Goal: Transaction & Acquisition: Purchase product/service

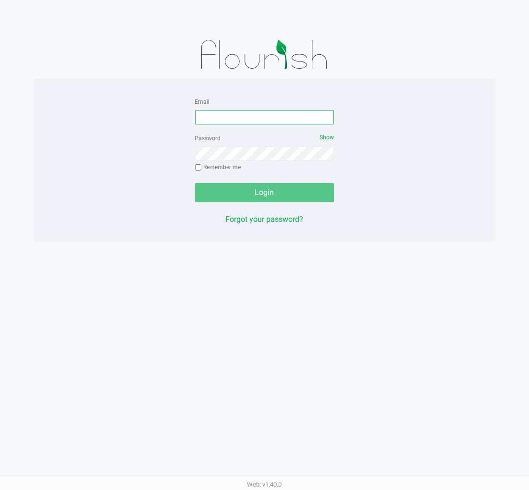
click at [288, 124] on input "Email" at bounding box center [264, 117] width 139 height 14
type input "Brollins@liveparallel.com"
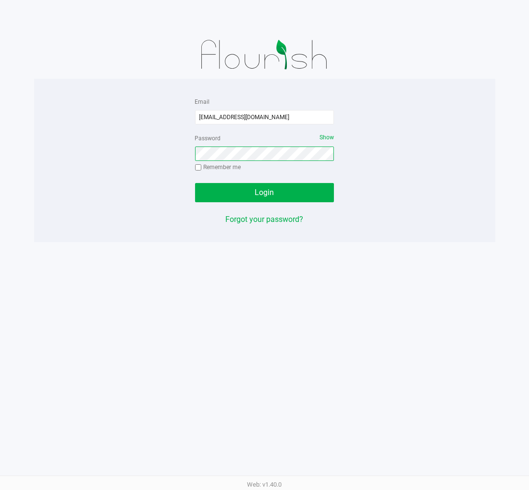
click at [195, 183] on button "Login" at bounding box center [264, 192] width 139 height 19
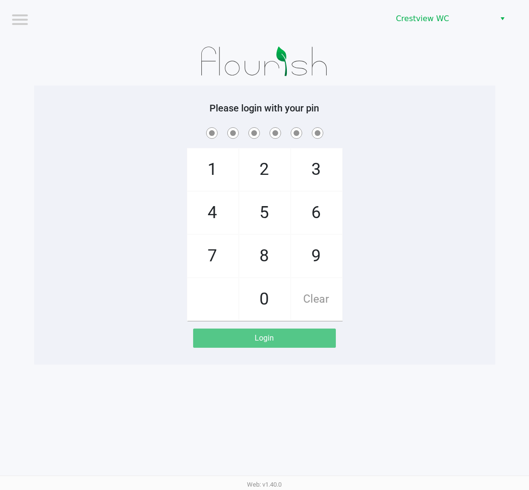
click at [323, 255] on span "9" at bounding box center [316, 256] width 51 height 42
checkbox input "true"
click at [258, 175] on span "2" at bounding box center [264, 170] width 51 height 42
checkbox input "true"
click at [250, 169] on span "2" at bounding box center [264, 170] width 51 height 42
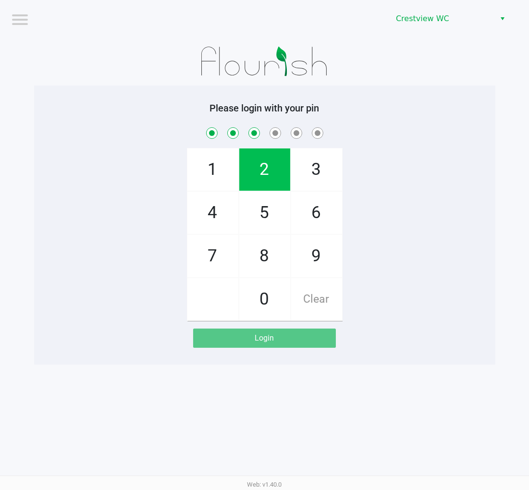
checkbox input "true"
click at [264, 265] on span "8" at bounding box center [264, 256] width 51 height 42
checkbox input "true"
click at [263, 181] on span "2" at bounding box center [264, 170] width 51 height 42
checkbox input "true"
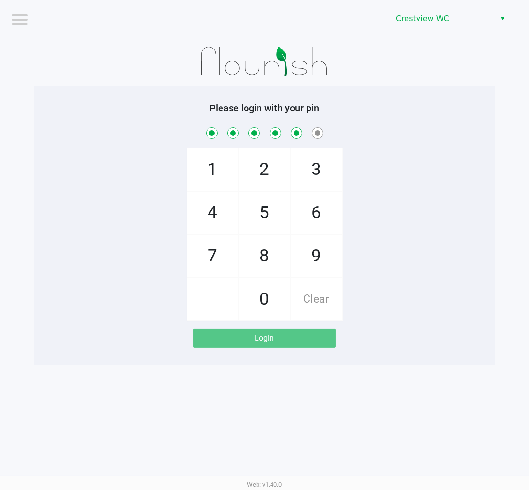
click at [216, 171] on span "1" at bounding box center [213, 170] width 51 height 42
checkbox input "true"
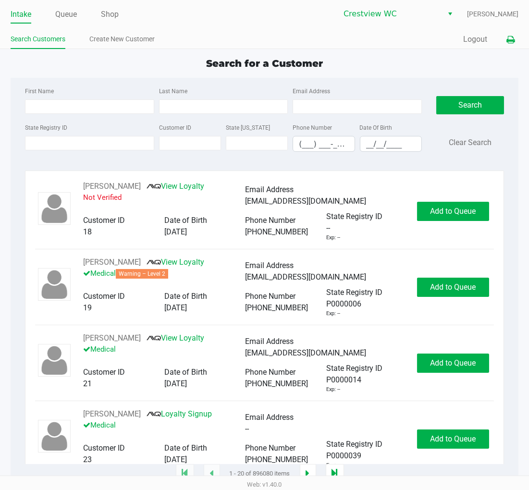
click at [515, 38] on button at bounding box center [511, 40] width 16 height 18
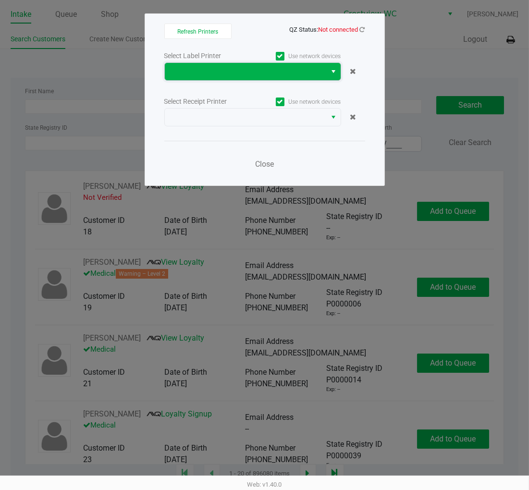
click at [324, 73] on span at bounding box center [246, 71] width 162 height 17
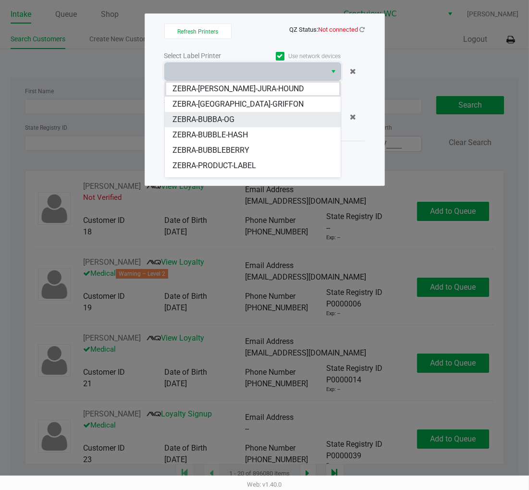
click at [256, 119] on li "ZEBRA-BUBBA-OG" at bounding box center [253, 119] width 176 height 15
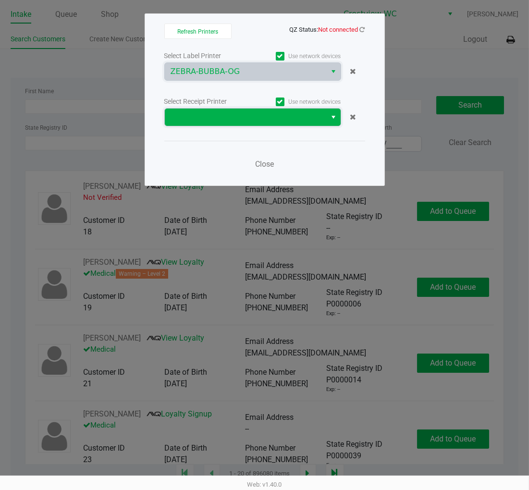
click at [256, 119] on span at bounding box center [246, 118] width 150 height 12
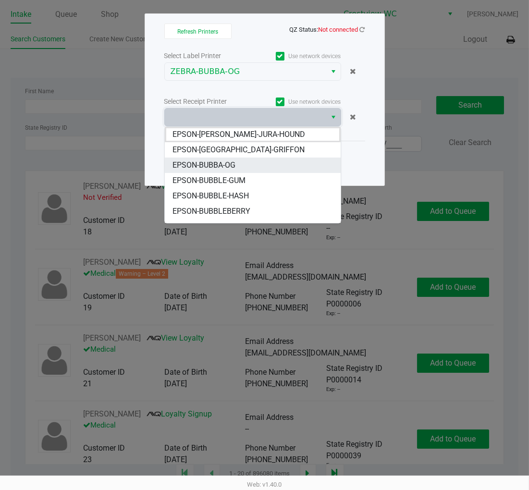
click at [244, 163] on li "EPSON-BUBBA-OG" at bounding box center [253, 165] width 176 height 15
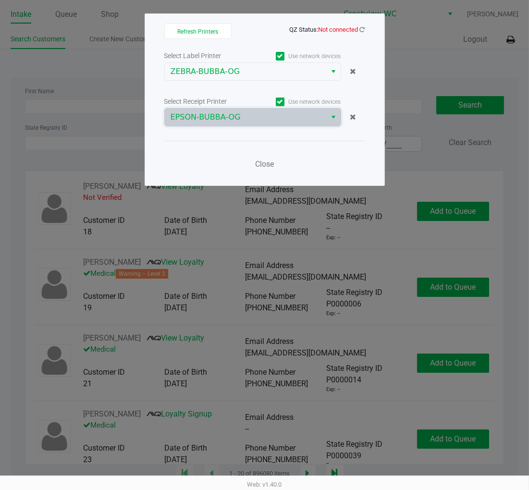
click at [364, 23] on div "Refresh Printers QZ Status: Not connected Select Label Printer Use network devi…" at bounding box center [265, 99] width 240 height 173
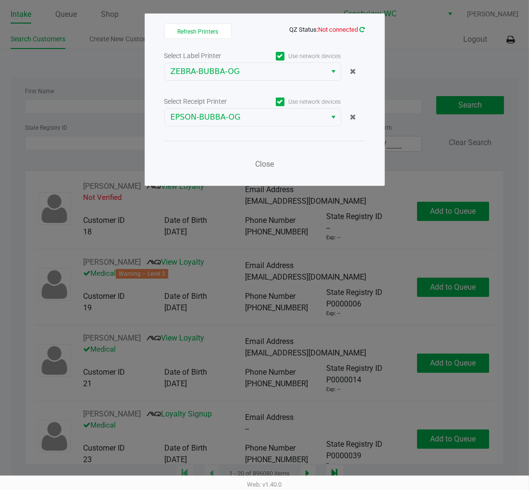
click at [363, 28] on icon at bounding box center [362, 29] width 5 height 6
click at [363, 29] on icon at bounding box center [362, 29] width 5 height 6
click at [263, 163] on span "Close" at bounding box center [264, 164] width 19 height 9
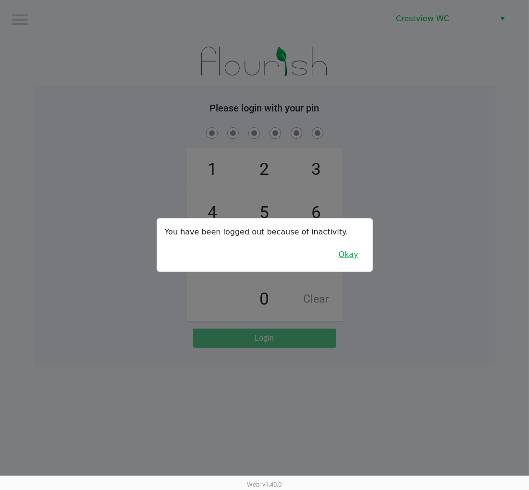
click at [348, 258] on button "Okay" at bounding box center [349, 255] width 32 height 18
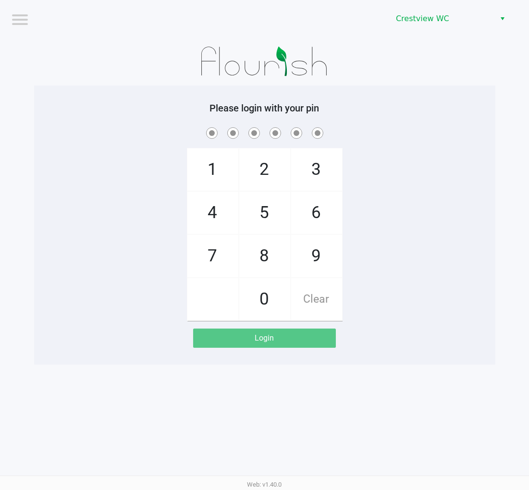
click at [326, 264] on span "9" at bounding box center [316, 256] width 51 height 42
checkbox input "true"
click at [262, 159] on span "2" at bounding box center [264, 170] width 51 height 42
checkbox input "true"
click at [261, 167] on span "2" at bounding box center [264, 170] width 51 height 42
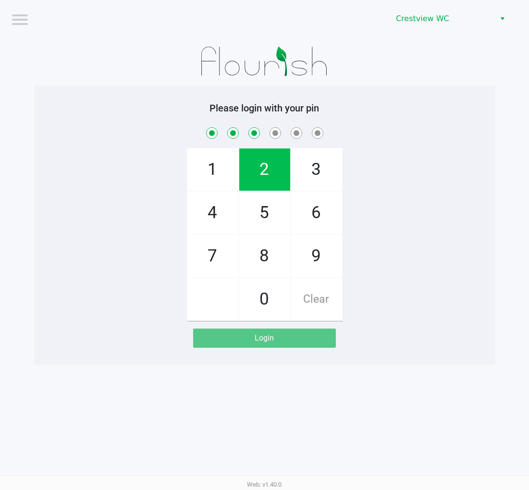
checkbox input "true"
click at [263, 264] on span "8" at bounding box center [264, 256] width 51 height 42
checkbox input "true"
click at [267, 178] on span "2" at bounding box center [264, 170] width 51 height 42
checkbox input "true"
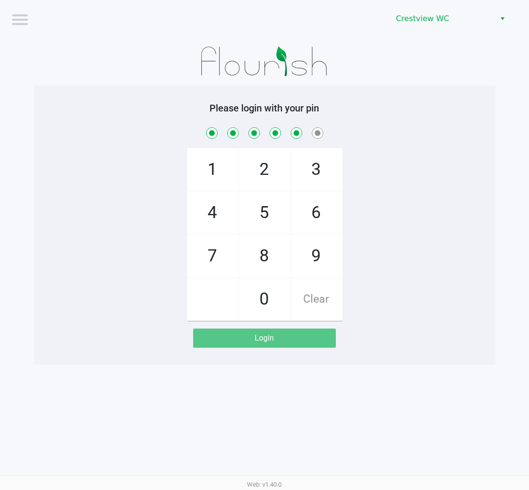
click at [189, 165] on span "1" at bounding box center [213, 170] width 51 height 42
checkbox input "true"
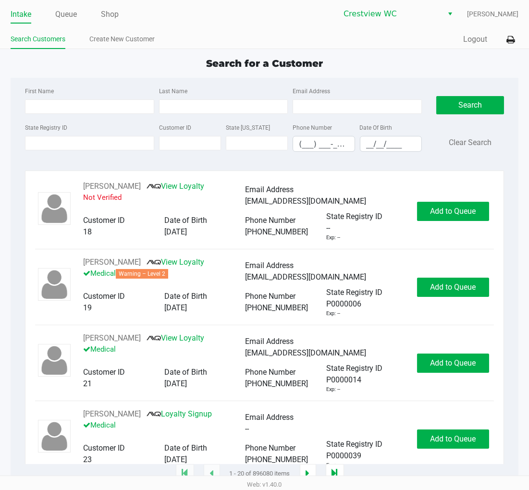
click at [64, 129] on label "State Registry ID" at bounding box center [46, 128] width 42 height 9
click at [64, 136] on input "State Registry ID" at bounding box center [89, 143] width 129 height 14
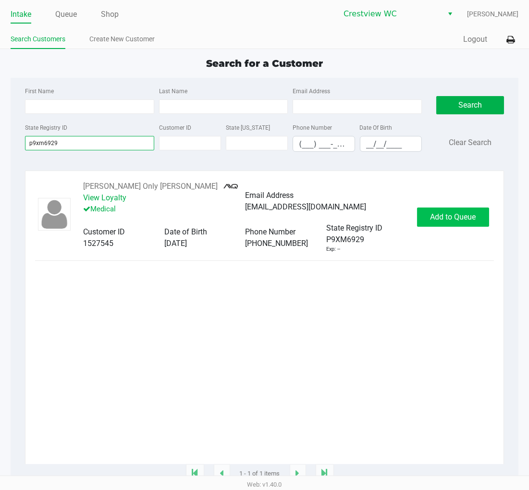
type input "p9xm6929"
click at [457, 217] on span "Add to Queue" at bounding box center [453, 217] width 46 height 9
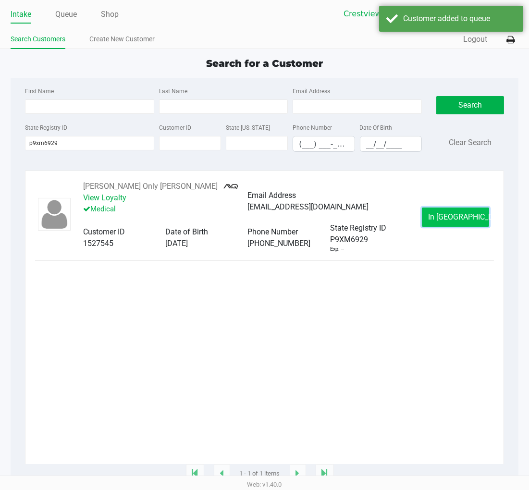
click at [468, 219] on span "In Queue" at bounding box center [468, 217] width 81 height 9
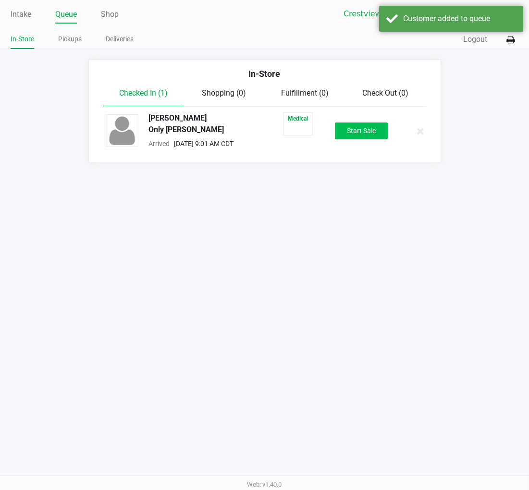
drag, startPoint x: 366, startPoint y: 119, endPoint x: 364, endPoint y: 128, distance: 9.7
click at [364, 123] on div "DENNIS Sativa Only EGGLESTON Medical Arrived Aug 28, 2025 9:01 AM CDT Start Sale" at bounding box center [265, 131] width 333 height 37
click at [364, 131] on button "Start Sale" at bounding box center [361, 131] width 53 height 17
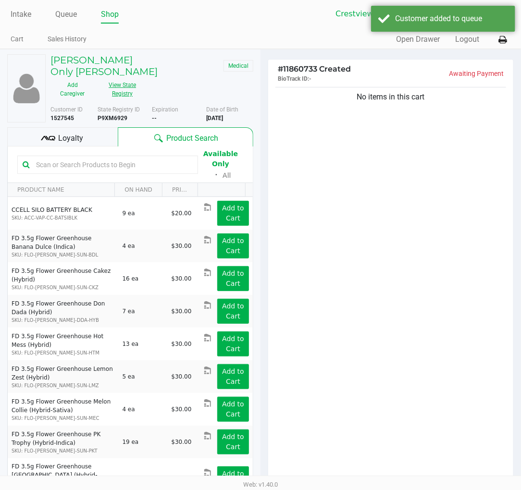
click at [110, 77] on button "View State Registry" at bounding box center [119, 89] width 50 height 24
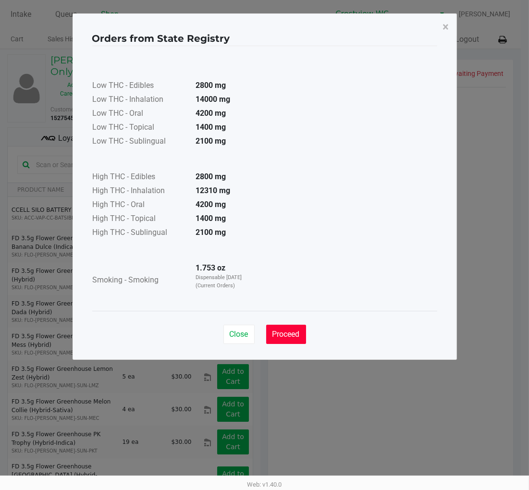
click at [300, 340] on button "Proceed" at bounding box center [286, 334] width 40 height 19
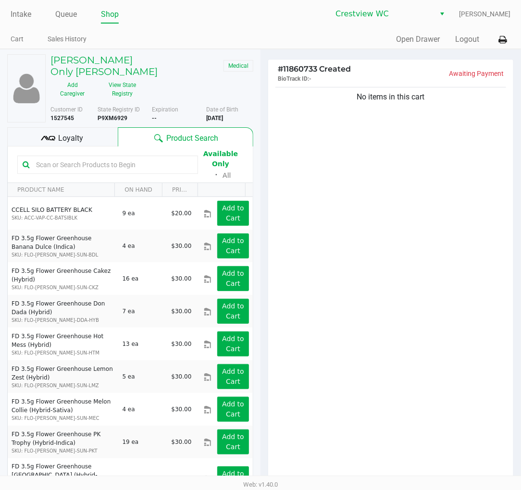
click at [91, 133] on div "Loyalty" at bounding box center [62, 136] width 111 height 19
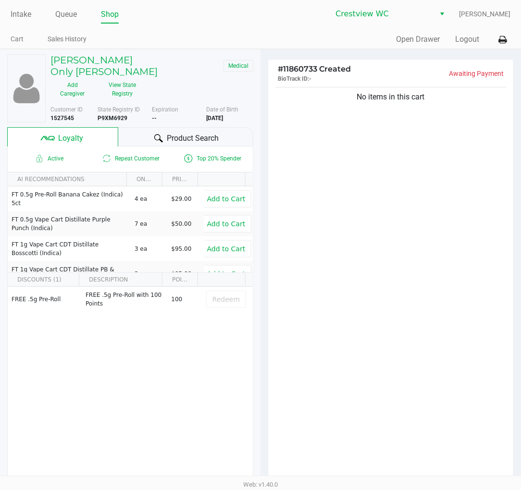
click at [329, 190] on div "No items in this cart" at bounding box center [390, 284] width 245 height 398
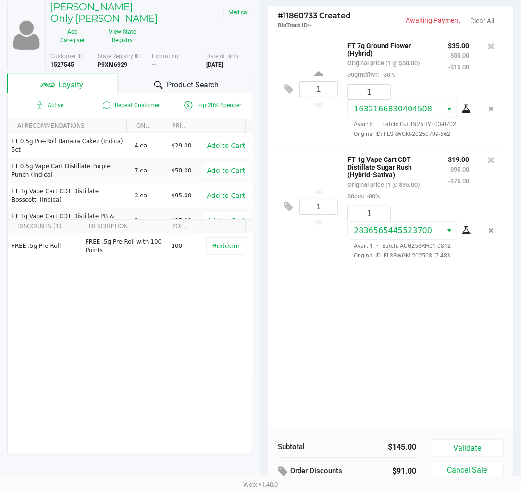
scroll to position [119, 0]
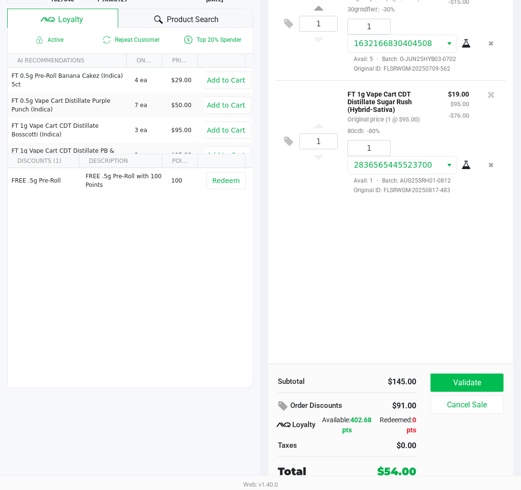
click at [453, 377] on button "Validate" at bounding box center [467, 383] width 73 height 18
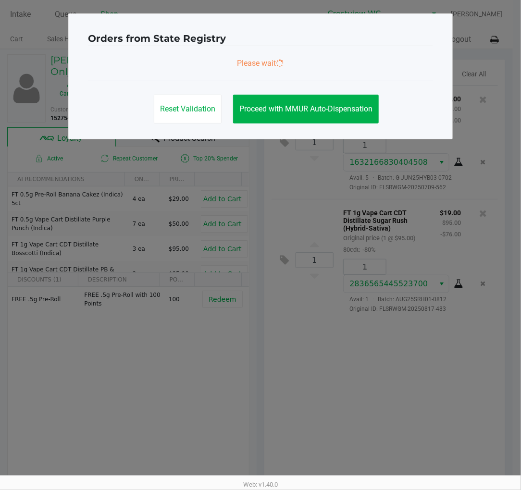
scroll to position [0, 0]
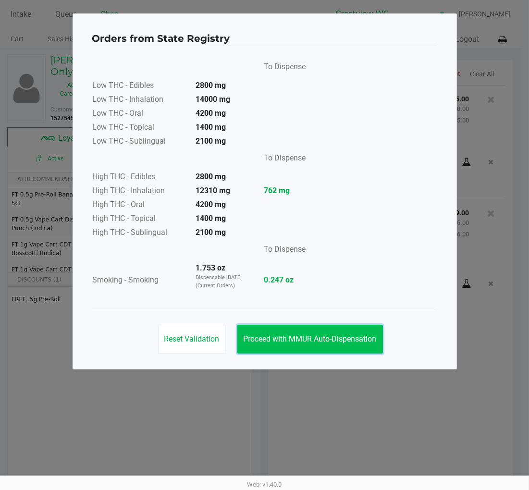
click at [288, 339] on span "Proceed with MMUR Auto-Dispensation" at bounding box center [310, 339] width 133 height 9
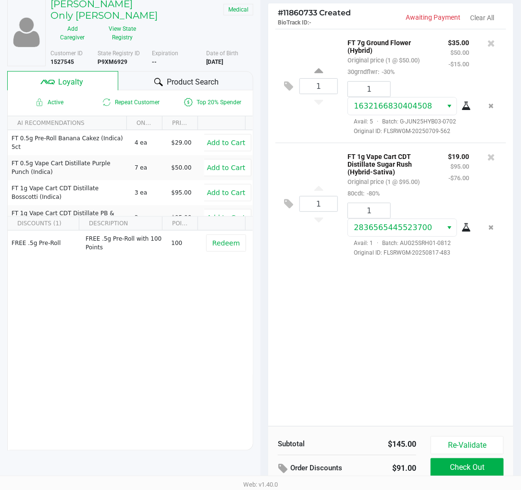
scroll to position [119, 0]
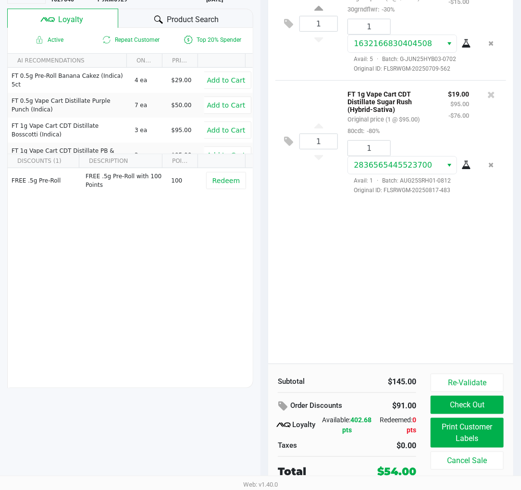
click at [461, 429] on button "Print Customer Labels" at bounding box center [467, 433] width 73 height 30
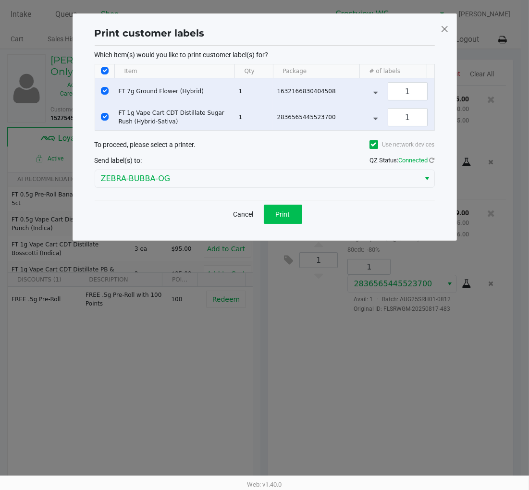
click at [291, 224] on button "Print" at bounding box center [283, 214] width 38 height 19
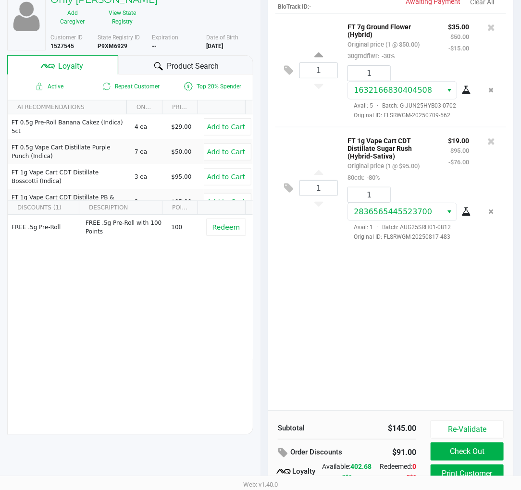
scroll to position [119, 0]
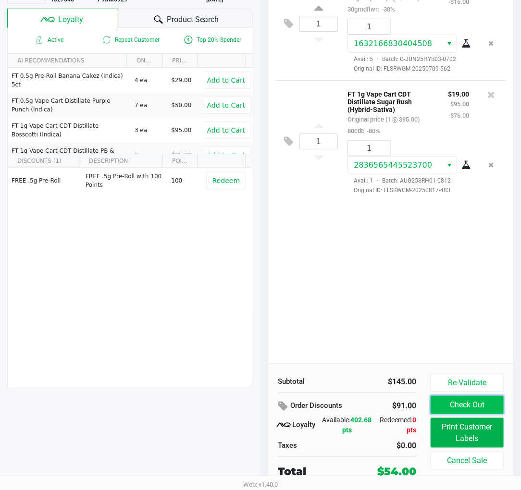
click at [471, 406] on button "Check Out" at bounding box center [467, 405] width 73 height 18
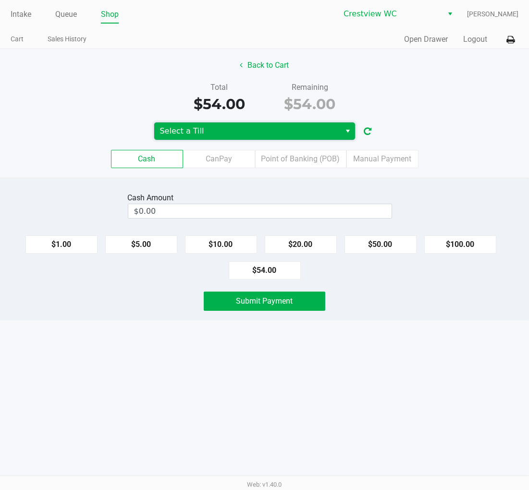
click at [243, 131] on span "Select a Till" at bounding box center [247, 131] width 175 height 12
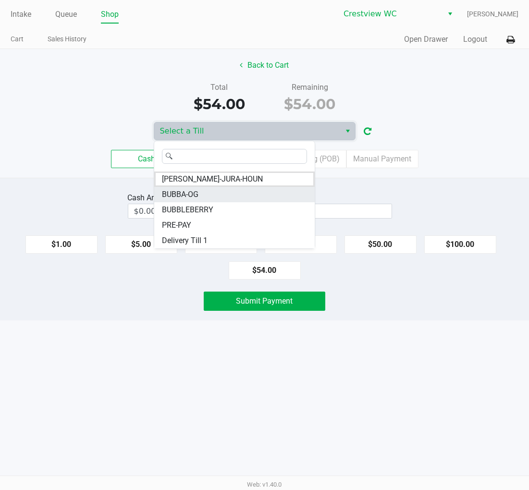
click at [212, 195] on li "BUBBA-OG" at bounding box center [234, 194] width 161 height 15
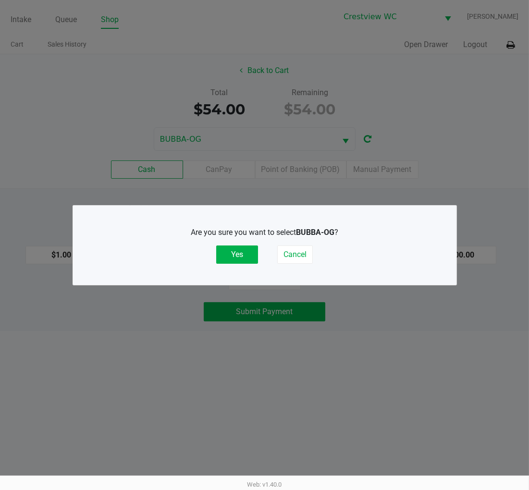
click at [237, 255] on button "Yes" at bounding box center [237, 255] width 42 height 18
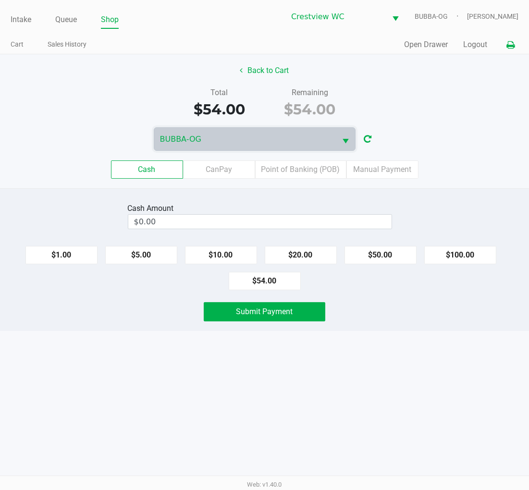
click at [517, 41] on button at bounding box center [511, 45] width 16 height 18
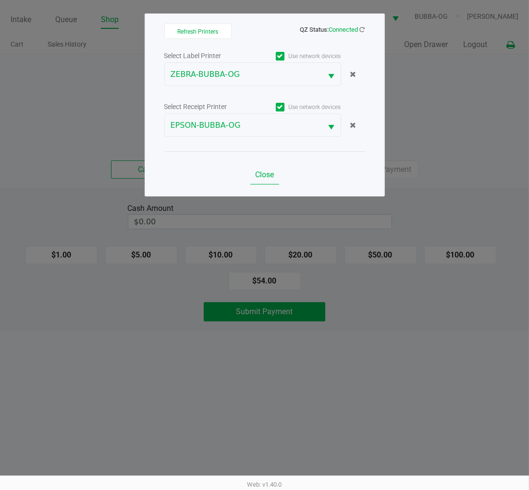
click at [270, 169] on button "Close" at bounding box center [264, 174] width 29 height 19
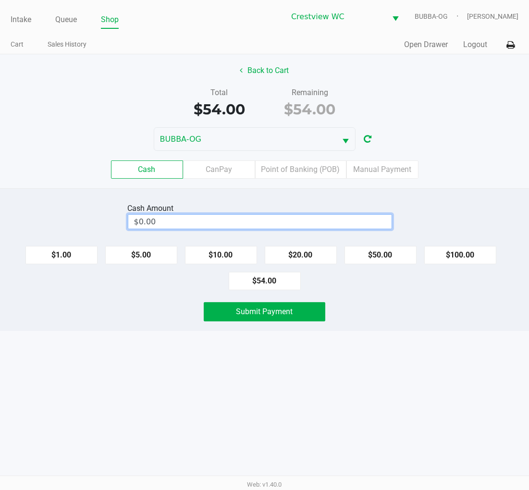
click at [248, 220] on input "$0.00" at bounding box center [259, 222] width 263 height 14
click at [383, 260] on button "$50.00" at bounding box center [381, 255] width 72 height 18
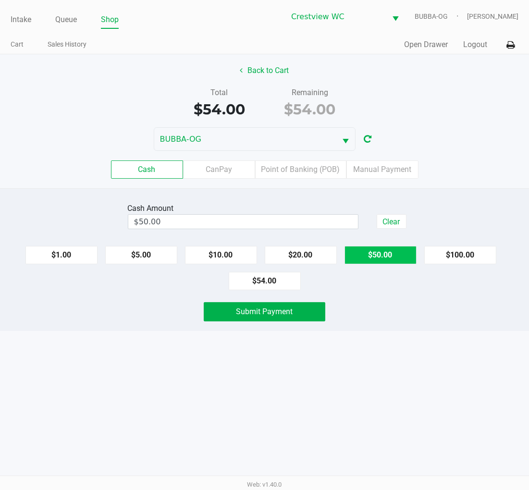
click at [388, 256] on button "$50.00" at bounding box center [381, 255] width 72 height 18
type input "$100.00"
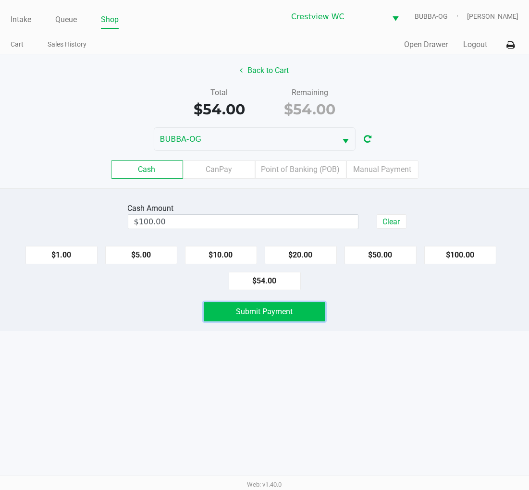
click at [291, 316] on span "Submit Payment" at bounding box center [265, 311] width 57 height 9
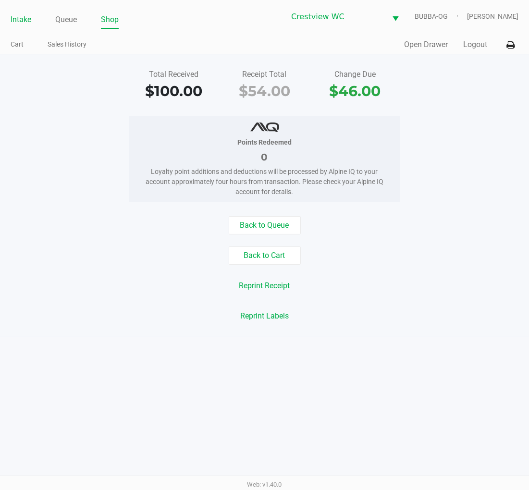
click at [23, 25] on link "Intake" at bounding box center [21, 19] width 21 height 13
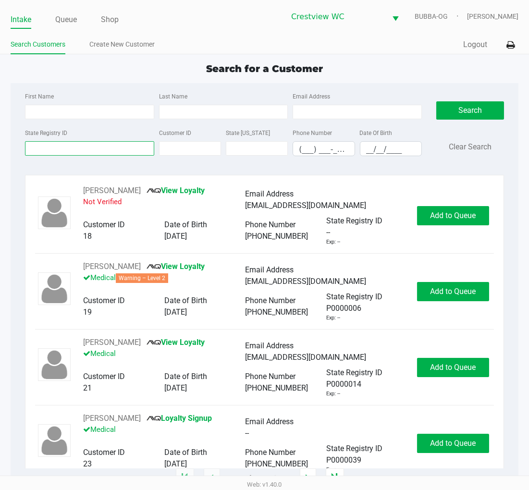
click at [34, 155] on input "State Registry ID" at bounding box center [89, 148] width 129 height 14
click at [31, 149] on input "State Registry ID" at bounding box center [89, 148] width 129 height 14
click at [29, 148] on input "State Registry ID" at bounding box center [89, 148] width 129 height 14
click at [26, 148] on input "State Registry ID" at bounding box center [89, 148] width 129 height 14
click at [28, 136] on label "State Registry ID" at bounding box center [46, 133] width 42 height 9
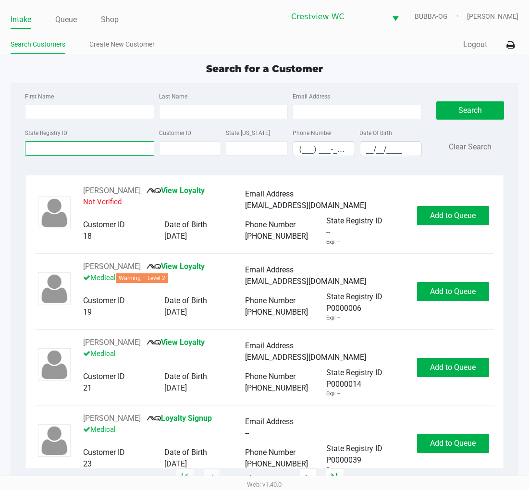
click at [28, 141] on input "State Registry ID" at bounding box center [89, 148] width 129 height 14
click at [98, 147] on input "State Registry ID" at bounding box center [89, 148] width 129 height 14
click at [99, 151] on input "State Registry ID" at bounding box center [89, 148] width 129 height 14
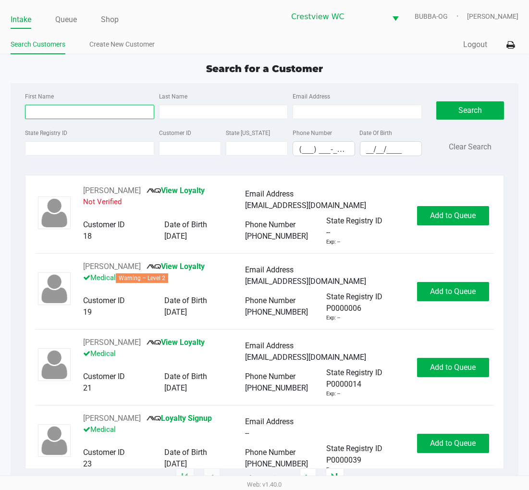
click at [32, 112] on input "First Name" at bounding box center [89, 112] width 129 height 14
type input "jasmine"
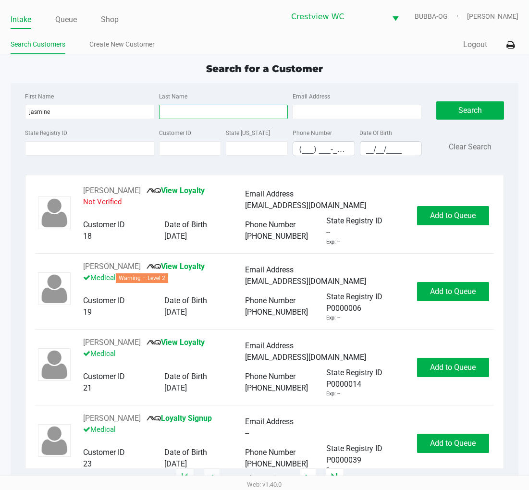
click at [188, 111] on input "Last Name" at bounding box center [223, 112] width 129 height 14
type input "george"
click at [376, 154] on input "__/__/____" at bounding box center [391, 149] width 61 height 15
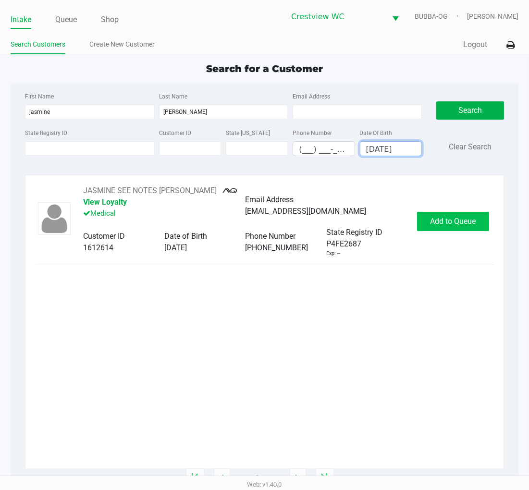
type input "07/30/2002"
click at [467, 218] on span "Add to Queue" at bounding box center [453, 221] width 46 height 9
click at [467, 218] on div "Add to Queue" at bounding box center [453, 221] width 72 height 19
click at [466, 219] on span "Add to Queue" at bounding box center [459, 221] width 46 height 9
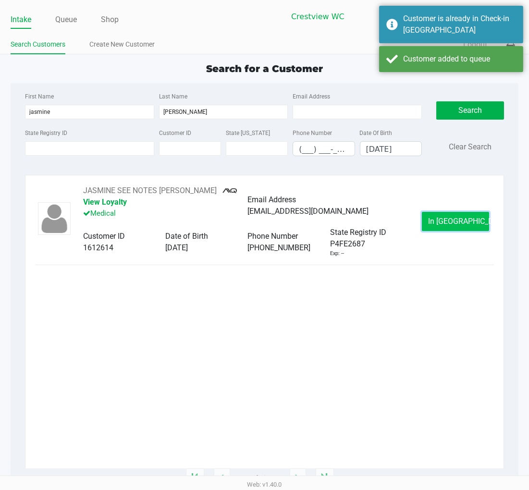
click at [463, 222] on span "In Queue" at bounding box center [468, 221] width 81 height 9
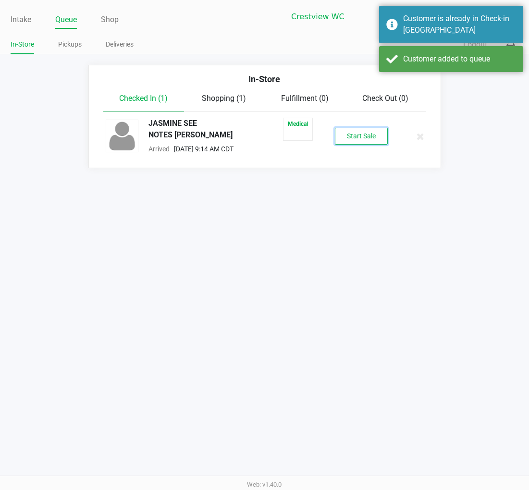
click at [381, 134] on button "Start Sale" at bounding box center [361, 136] width 53 height 17
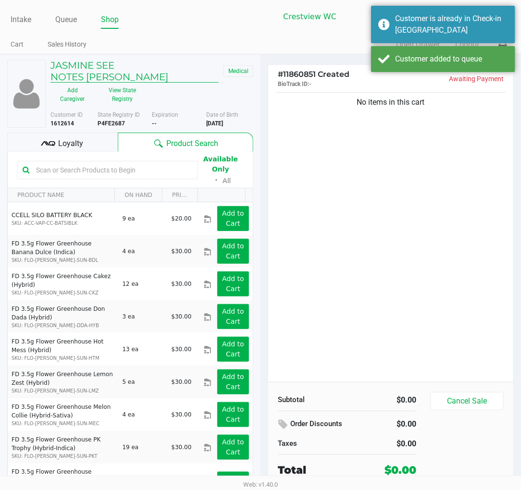
click at [96, 64] on h5 "JASMINE SEE NOTES GEORGE" at bounding box center [134, 71] width 168 height 23
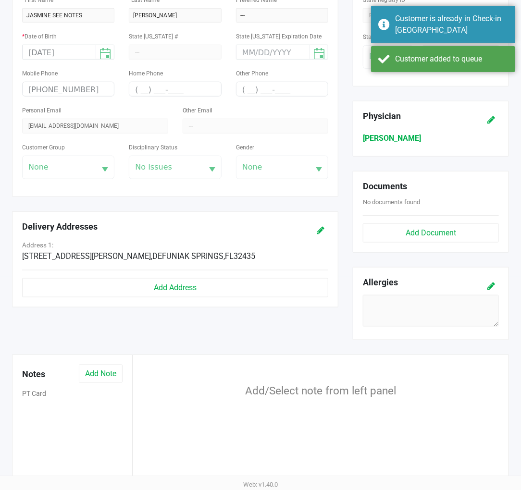
scroll to position [213, 0]
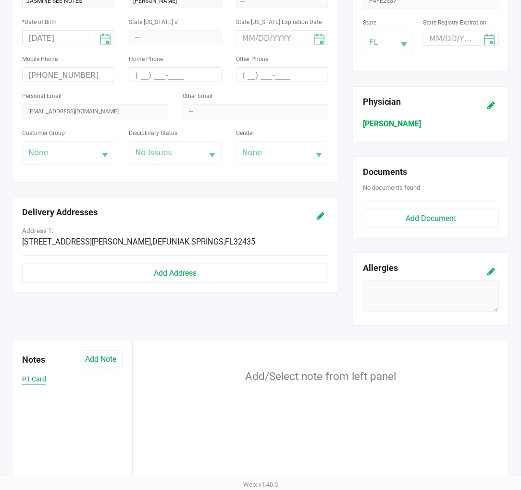
click at [34, 385] on button "PT Card" at bounding box center [34, 380] width 24 height 10
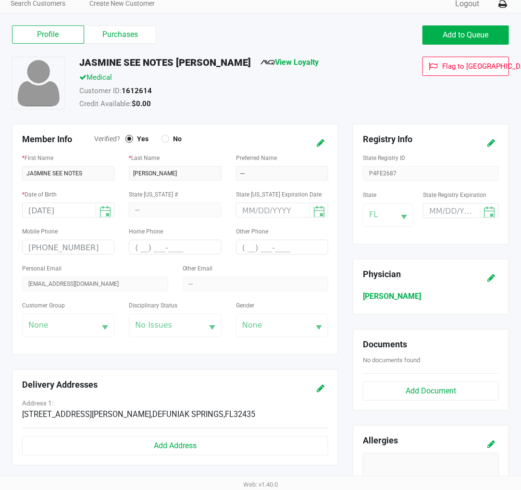
scroll to position [53, 0]
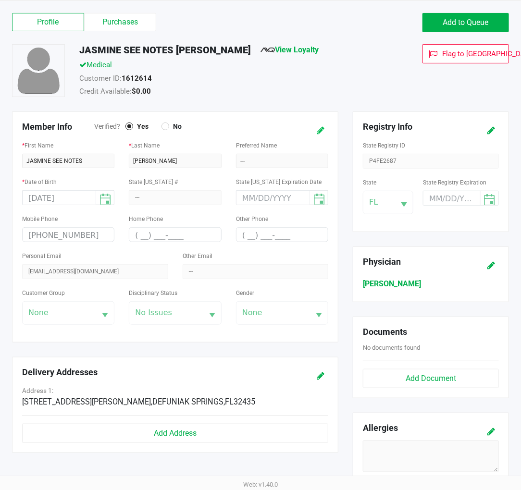
click at [320, 132] on icon at bounding box center [321, 130] width 8 height 7
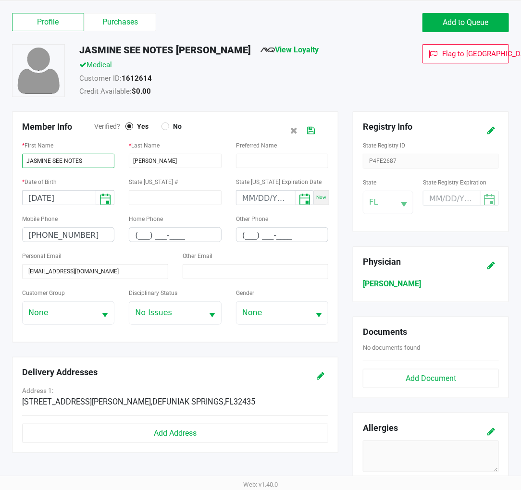
drag, startPoint x: 97, startPoint y: 164, endPoint x: 53, endPoint y: 167, distance: 43.8
click at [53, 167] on input "JASMINE SEE NOTES" at bounding box center [68, 161] width 92 height 14
type input "JASMINE"
click at [313, 130] on icon at bounding box center [311, 130] width 8 height 7
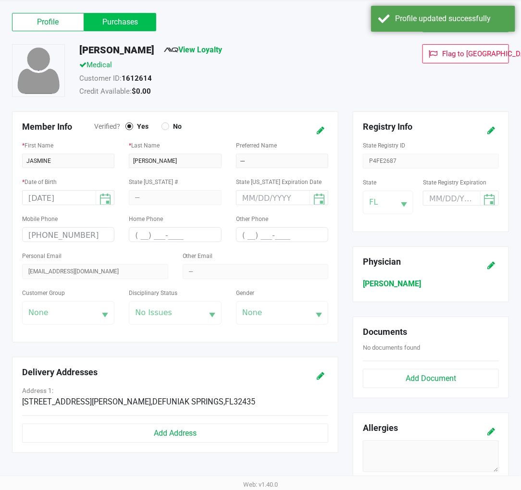
click at [128, 21] on label "Purchases" at bounding box center [120, 22] width 72 height 18
click at [0, 0] on 1 "Purchases" at bounding box center [0, 0] width 0 height 0
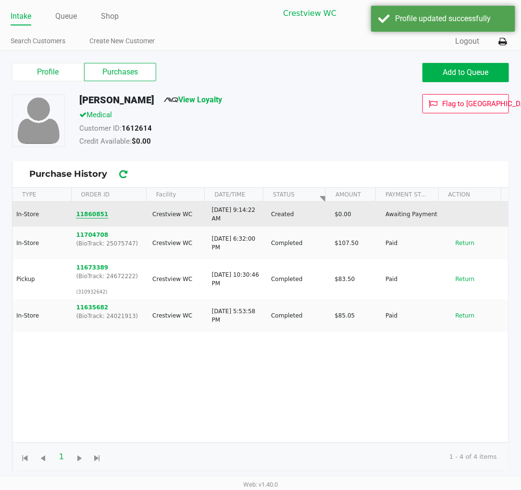
click at [92, 210] on button "11860851" at bounding box center [92, 214] width 32 height 9
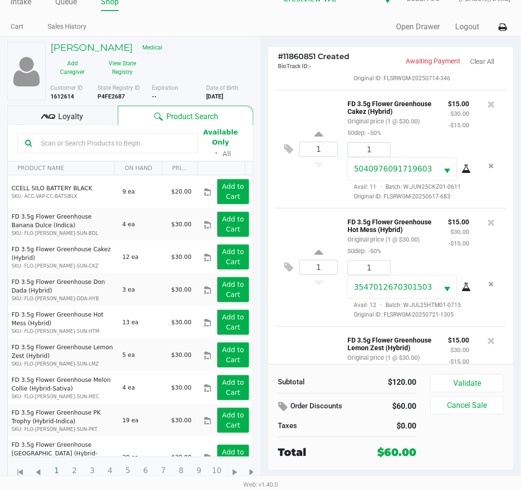
scroll to position [213, 0]
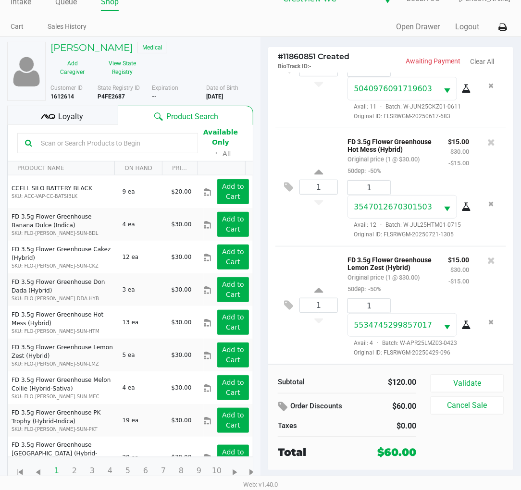
click at [486, 382] on button "Validate" at bounding box center [467, 384] width 73 height 18
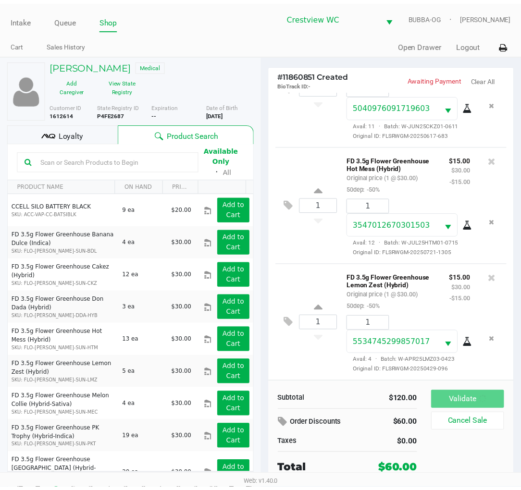
scroll to position [228, 0]
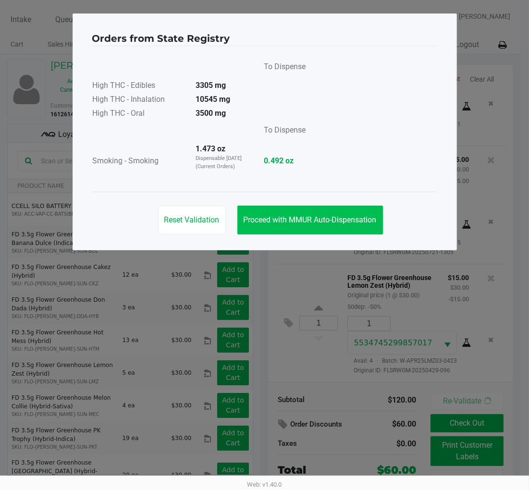
click at [346, 220] on span "Proceed with MMUR Auto-Dispensation" at bounding box center [310, 219] width 133 height 9
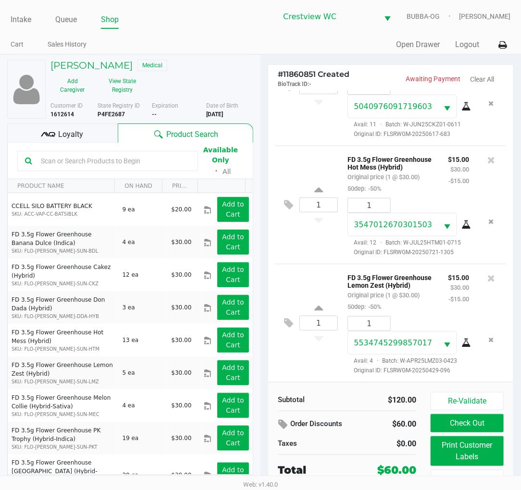
click at [83, 138] on div "Loyalty" at bounding box center [62, 133] width 111 height 19
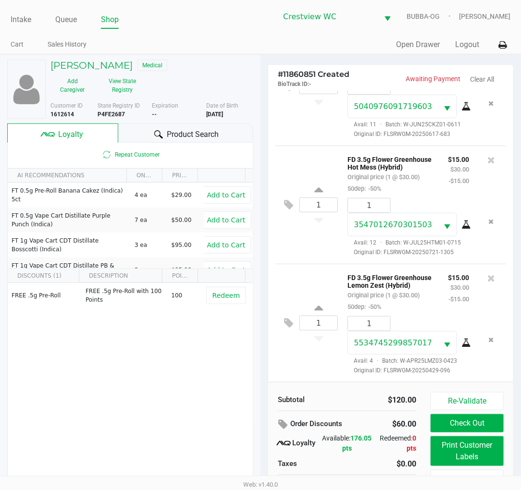
scroll to position [18, 0]
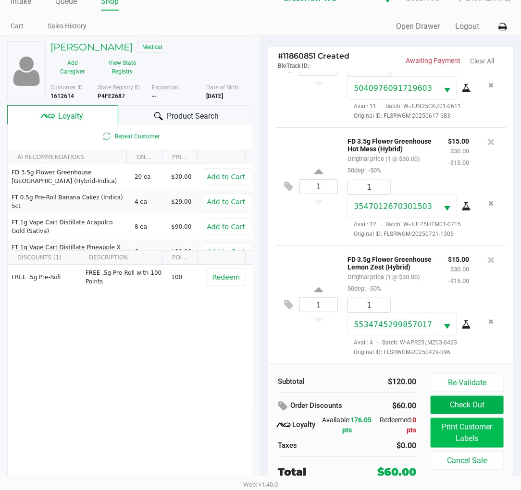
click at [455, 436] on button "Print Customer Labels" at bounding box center [467, 433] width 73 height 30
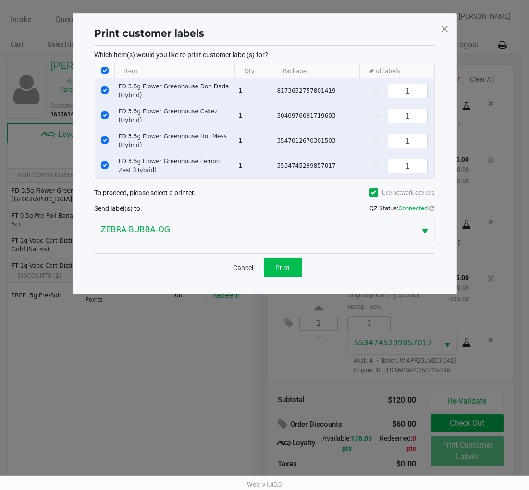
click at [276, 271] on span "Print" at bounding box center [283, 268] width 14 height 8
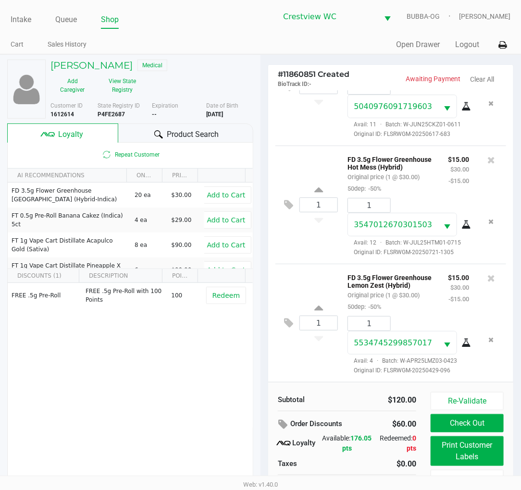
scroll to position [18, 0]
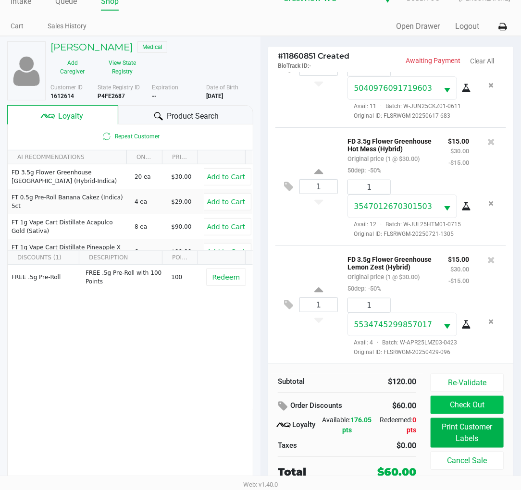
click at [494, 407] on button "Check Out" at bounding box center [467, 405] width 73 height 18
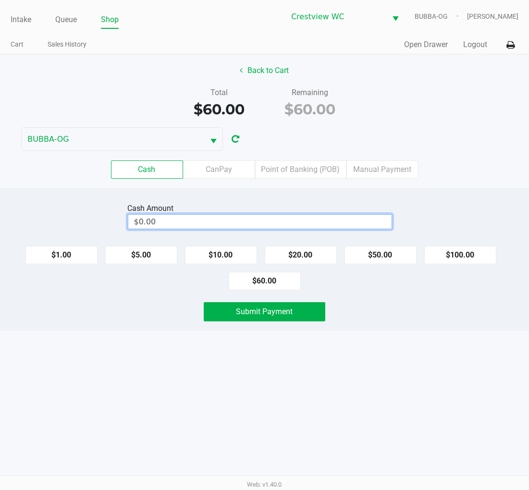
click at [206, 222] on input "$0.00" at bounding box center [259, 222] width 263 height 14
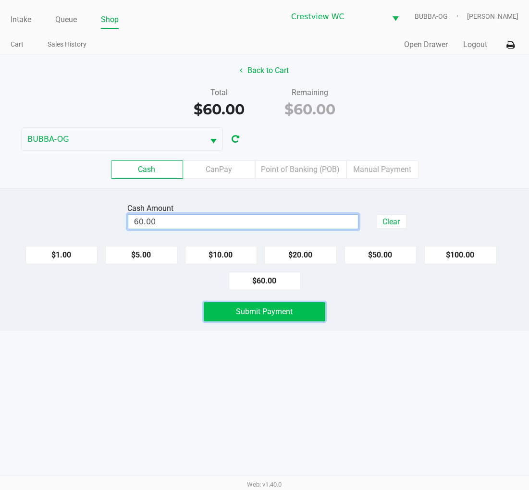
click at [225, 313] on button "Submit Payment" at bounding box center [265, 311] width 122 height 19
type input "$60.00"
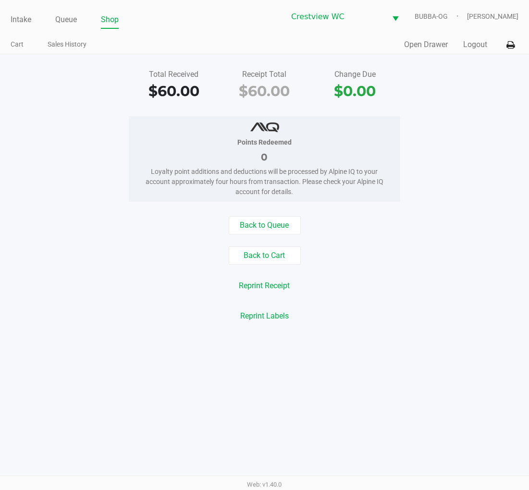
click at [247, 254] on button "Back to Cart" at bounding box center [265, 256] width 72 height 18
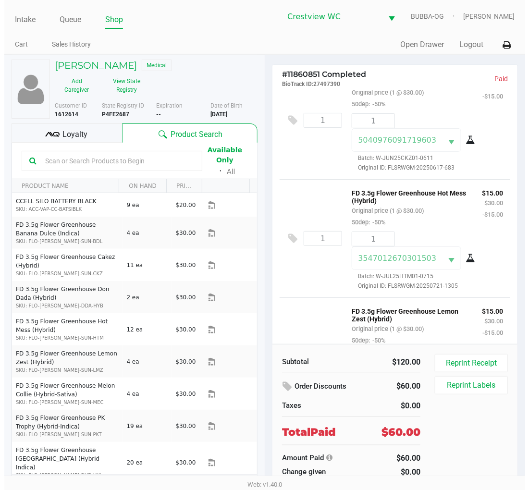
scroll to position [150, 0]
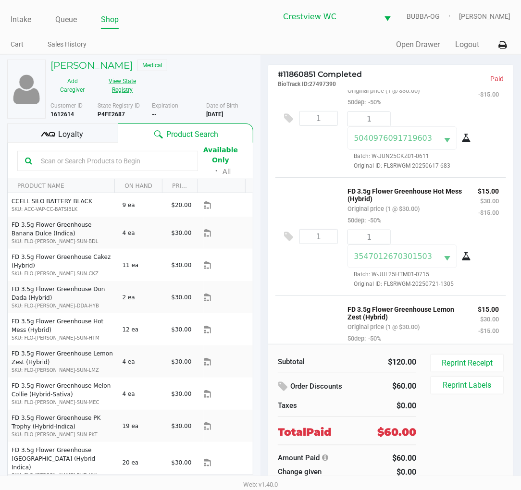
click at [117, 85] on button "View State Registry" at bounding box center [119, 86] width 50 height 24
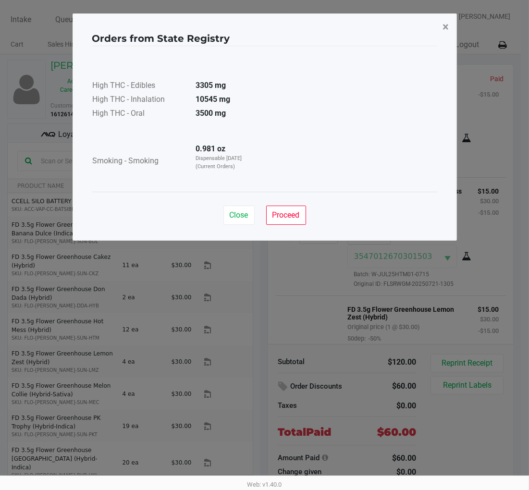
click at [445, 26] on span "×" at bounding box center [446, 26] width 6 height 13
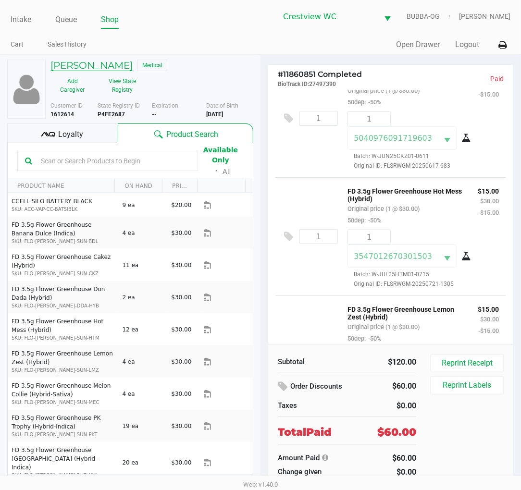
click at [112, 63] on h5 "JASMINE GEORGE" at bounding box center [91, 66] width 82 height 12
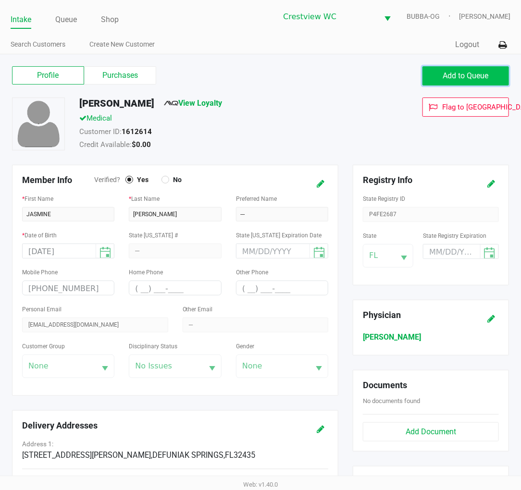
click at [457, 73] on span "Add to Queue" at bounding box center [466, 75] width 46 height 9
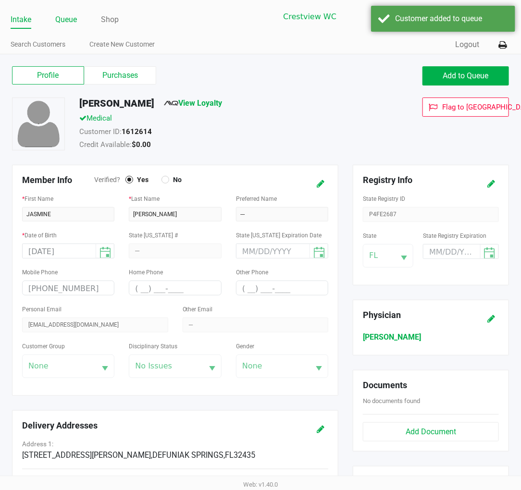
click at [65, 17] on link "Queue" at bounding box center [66, 19] width 22 height 13
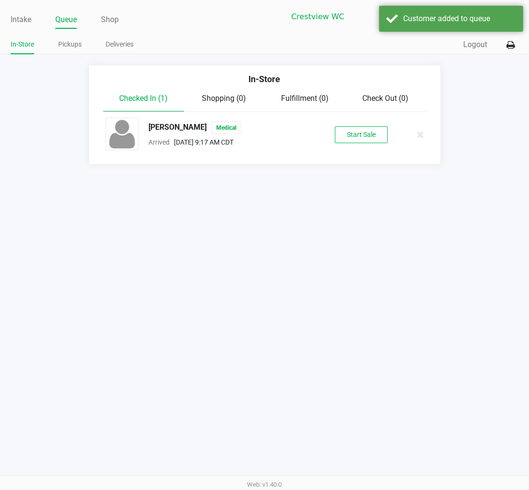
click at [352, 144] on div "JASMINE GEORGE Medical Arrived Aug 28, 2025 9:17 AM CDT Start Sale" at bounding box center [265, 135] width 333 height 34
click at [356, 140] on button "Start Sale" at bounding box center [361, 134] width 53 height 17
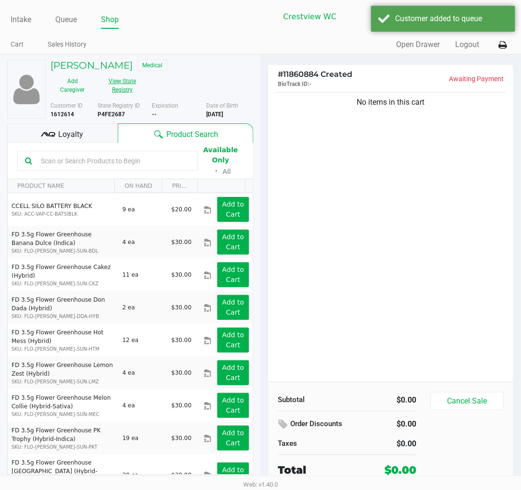
click at [129, 82] on button "View State Registry" at bounding box center [119, 86] width 50 height 24
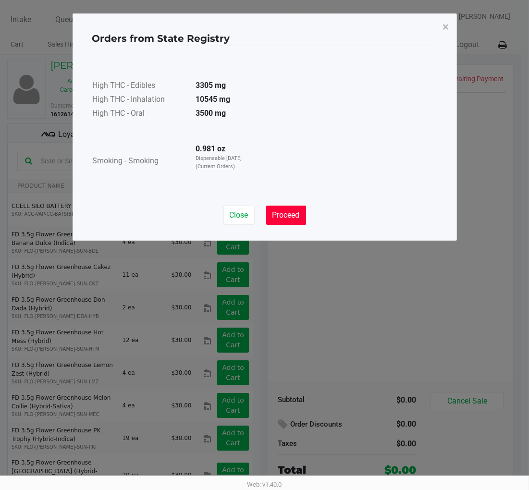
click at [295, 212] on span "Proceed" at bounding box center [286, 215] width 27 height 9
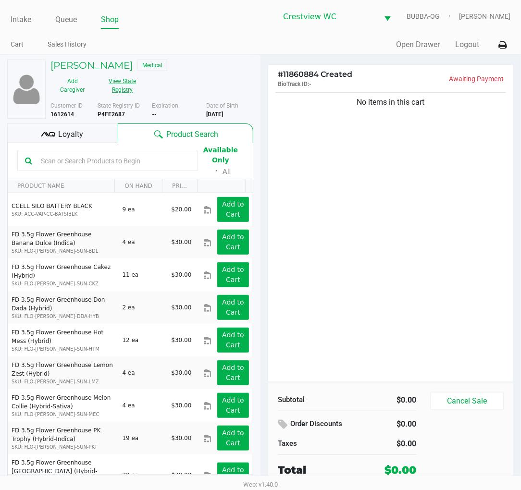
click at [128, 84] on button "View State Registry" at bounding box center [119, 86] width 50 height 24
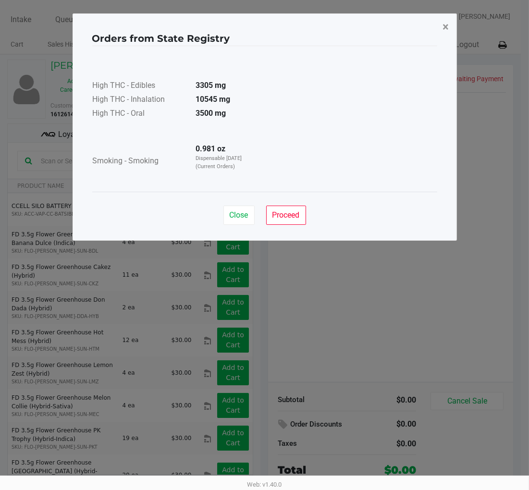
click at [449, 25] on span "×" at bounding box center [446, 26] width 6 height 13
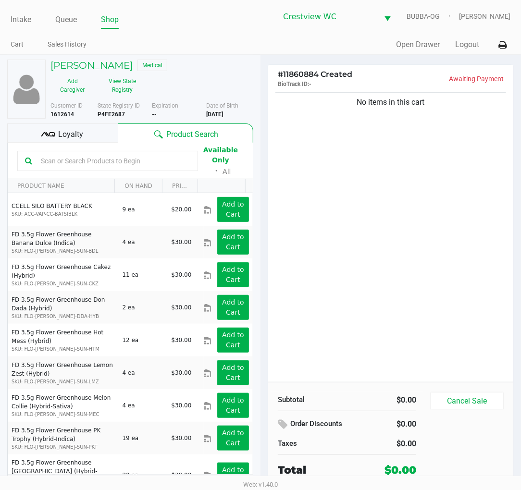
click at [117, 117] on b "P4FE2687" at bounding box center [111, 114] width 27 height 7
copy b "P4FE2687"
click at [222, 113] on b "7/30/2002" at bounding box center [214, 114] width 17 height 7
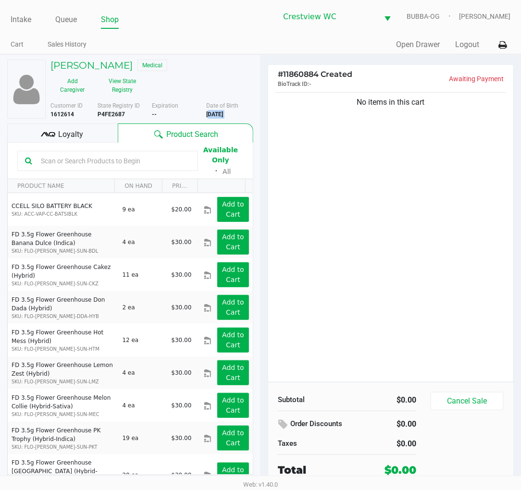
click at [222, 113] on b "7/30/2002" at bounding box center [214, 114] width 17 height 7
copy div "7/30/2002"
click at [483, 174] on div "No items in this cart" at bounding box center [390, 236] width 245 height 292
click at [451, 403] on button "Cancel Sale" at bounding box center [467, 401] width 73 height 18
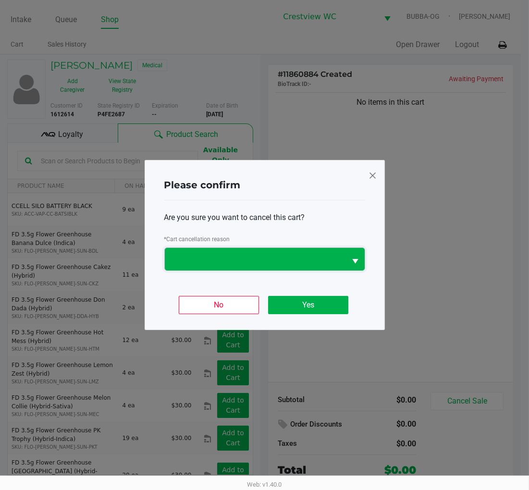
click at [308, 260] on span at bounding box center [256, 260] width 170 height 12
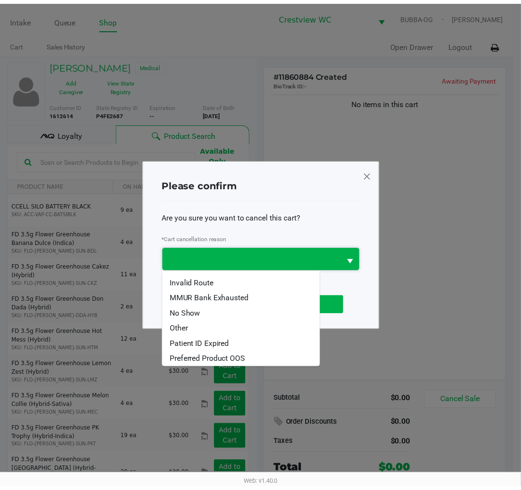
scroll to position [41, 0]
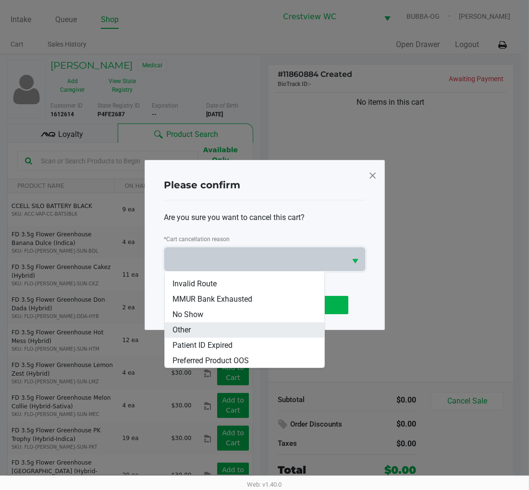
click at [225, 326] on li "Other" at bounding box center [245, 330] width 160 height 15
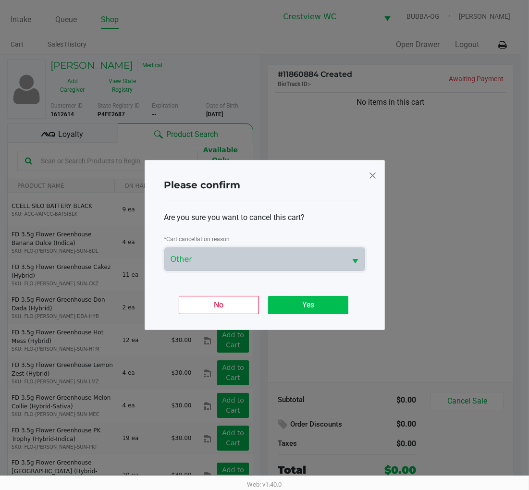
click at [300, 310] on button "Yes" at bounding box center [308, 305] width 80 height 18
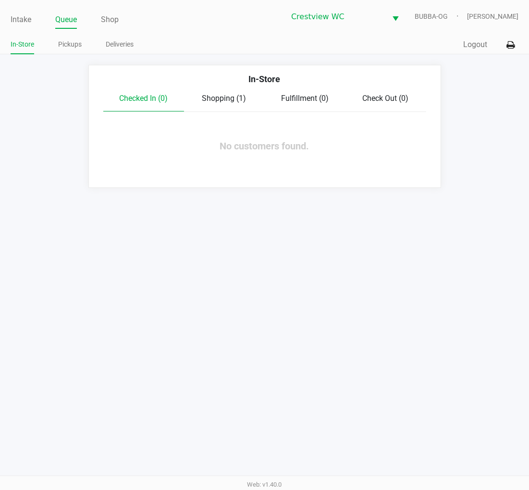
click at [20, 20] on link "Intake" at bounding box center [21, 19] width 21 height 13
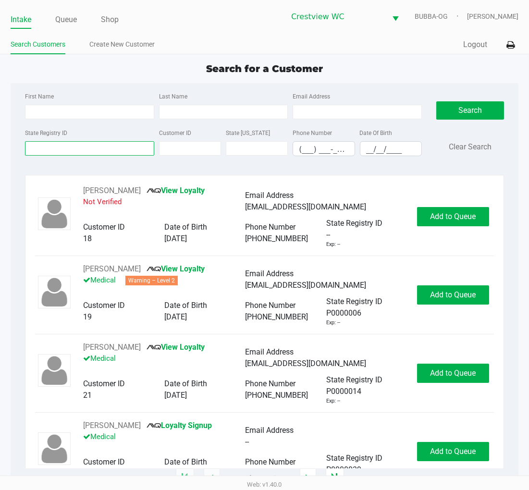
click at [55, 148] on input "State Registry ID" at bounding box center [89, 148] width 129 height 14
click at [72, 152] on input "State Registry ID" at bounding box center [89, 148] width 129 height 14
click at [107, 149] on input "State Registry ID" at bounding box center [89, 148] width 129 height 14
click at [117, 148] on input "State Registry ID" at bounding box center [89, 148] width 129 height 14
click at [118, 148] on input "State Registry ID" at bounding box center [89, 148] width 129 height 14
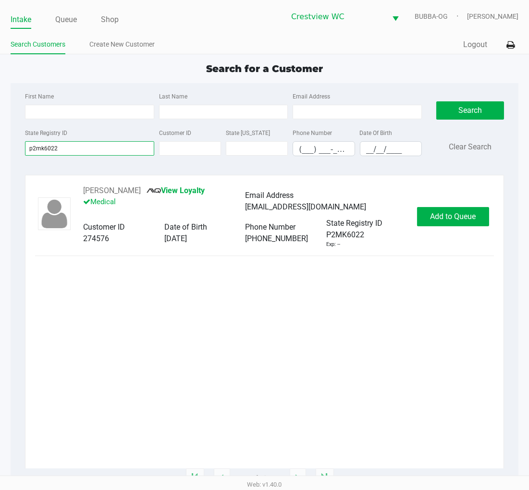
type input "p2mk6022"
click at [463, 224] on button "Add to Queue" at bounding box center [453, 216] width 72 height 19
click at [473, 224] on button "Add to Queue" at bounding box center [453, 216] width 72 height 19
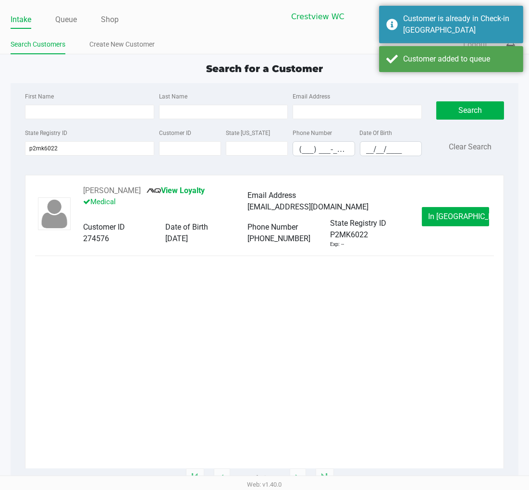
click at [453, 218] on span "In Queue" at bounding box center [468, 216] width 81 height 9
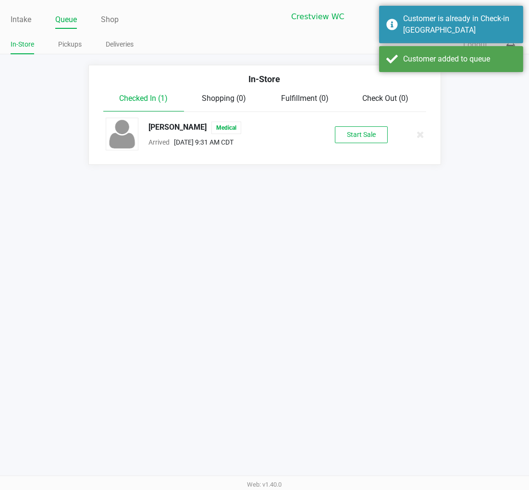
click at [366, 142] on button "Start Sale" at bounding box center [361, 134] width 53 height 17
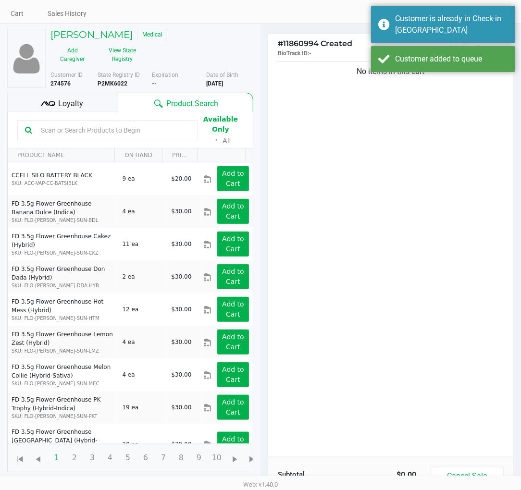
click at [83, 93] on div "Loyalty" at bounding box center [62, 102] width 111 height 19
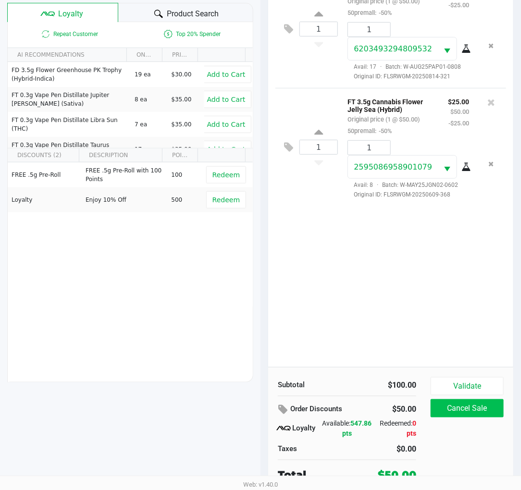
scroll to position [124, 0]
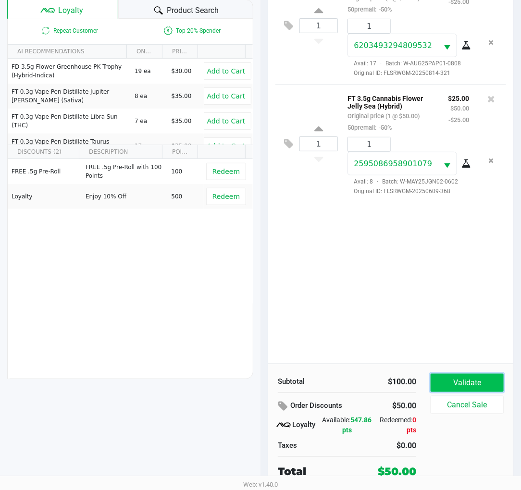
click at [483, 384] on button "Validate" at bounding box center [467, 383] width 73 height 18
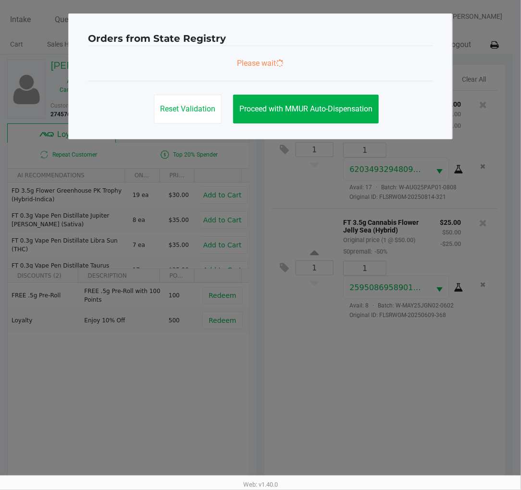
scroll to position [0, 0]
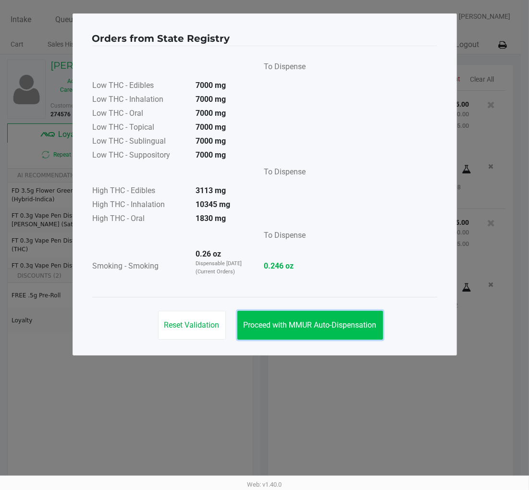
click at [332, 321] on span "Proceed with MMUR Auto-Dispensation" at bounding box center [310, 325] width 133 height 9
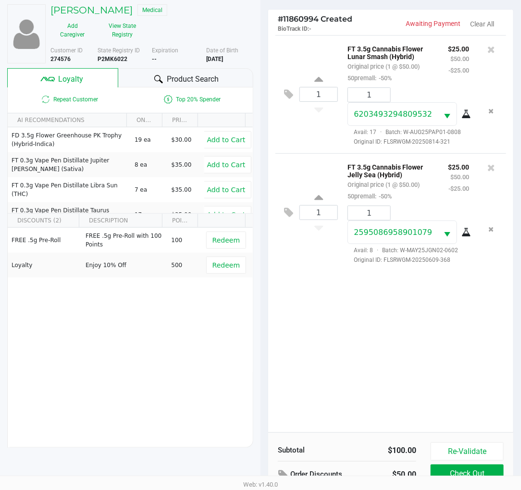
scroll to position [124, 0]
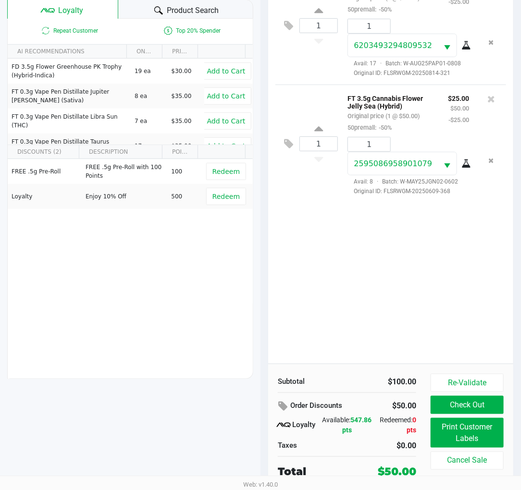
click at [445, 417] on div "Re-Validate Check Out Print Customer Labels Cancel Sale" at bounding box center [471, 427] width 80 height 106
click at [448, 420] on button "Print Customer Labels" at bounding box center [467, 433] width 73 height 30
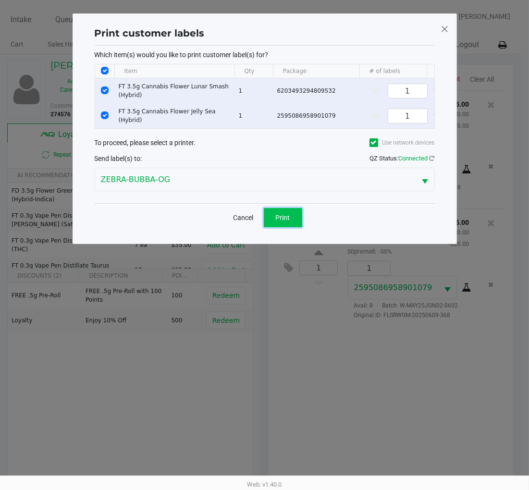
click at [290, 222] on span "Print" at bounding box center [283, 218] width 14 height 8
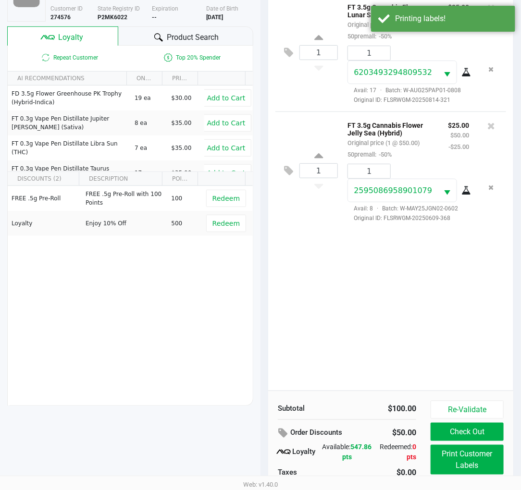
scroll to position [107, 0]
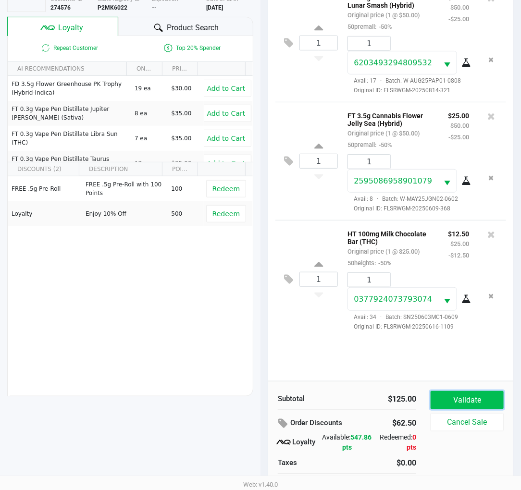
click at [469, 401] on button "Validate" at bounding box center [467, 400] width 73 height 18
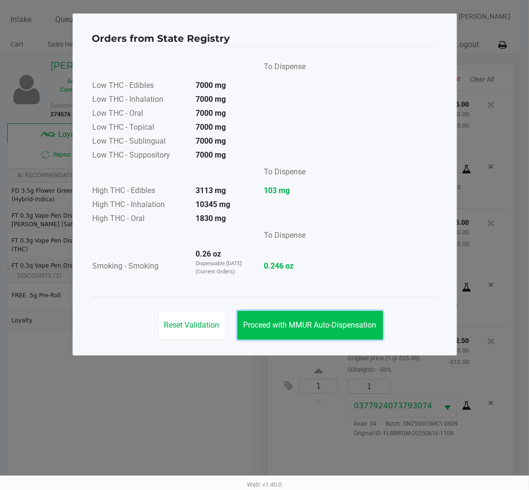
click at [351, 321] on span "Proceed with MMUR Auto-Dispensation" at bounding box center [310, 325] width 133 height 9
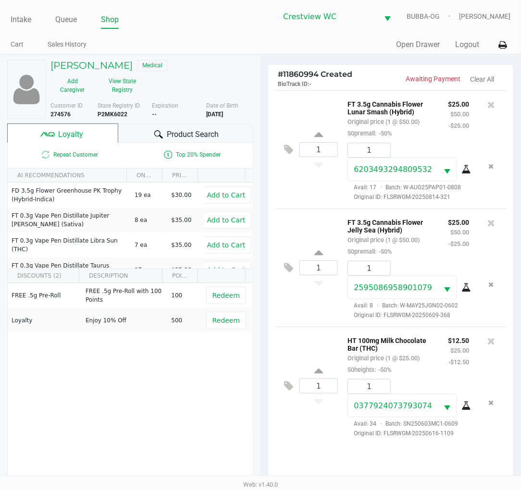
scroll to position [124, 0]
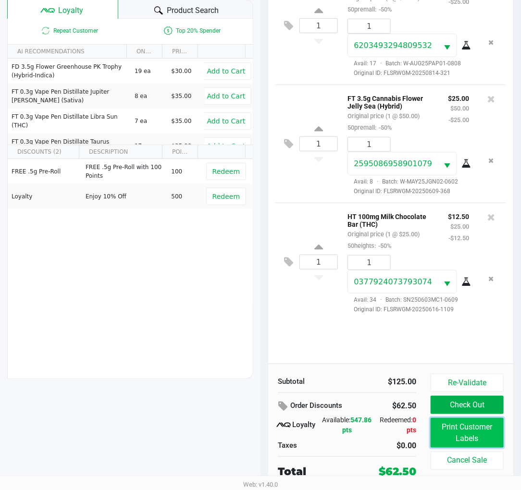
click at [455, 424] on button "Print Customer Labels" at bounding box center [467, 433] width 73 height 30
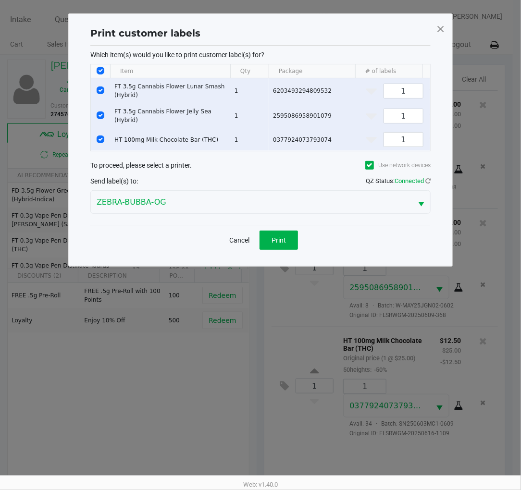
scroll to position [0, 0]
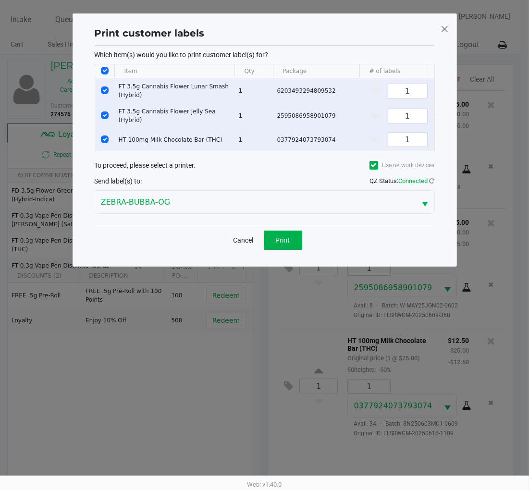
click at [106, 117] on input "Select Row" at bounding box center [105, 116] width 8 height 8
checkbox input "false"
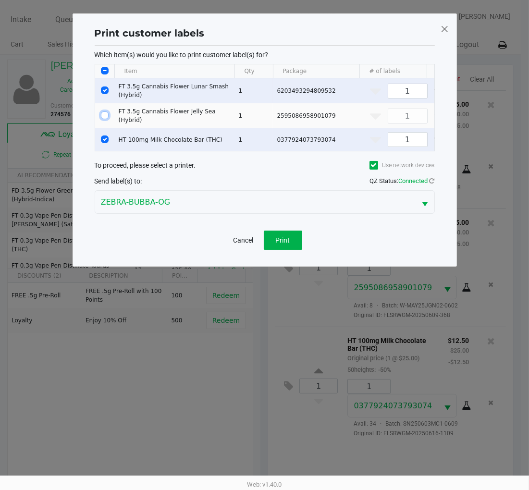
click at [105, 90] on input "Select Row" at bounding box center [105, 91] width 8 height 8
checkbox input "false"
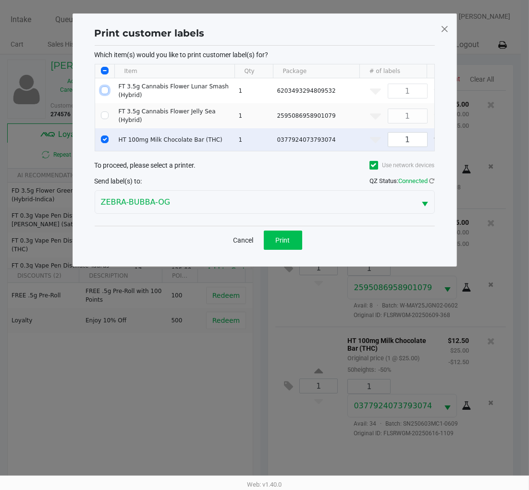
click at [285, 244] on span "Print" at bounding box center [283, 241] width 14 height 8
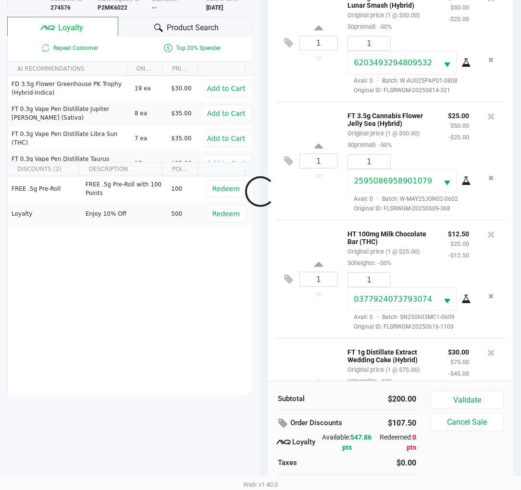
scroll to position [75, 0]
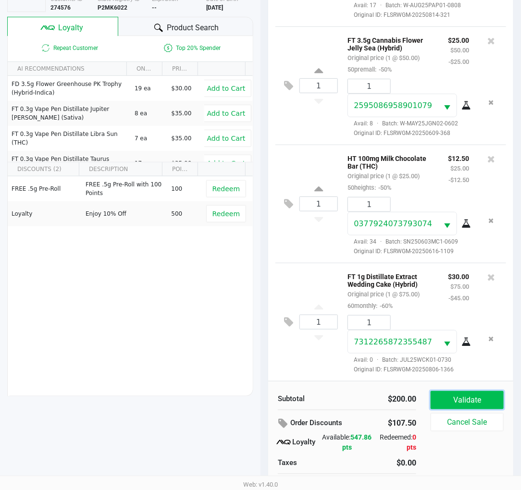
click at [454, 404] on button "Validate" at bounding box center [467, 400] width 73 height 18
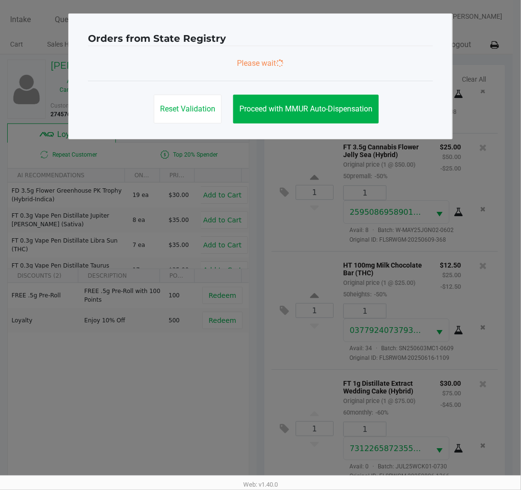
scroll to position [79, 0]
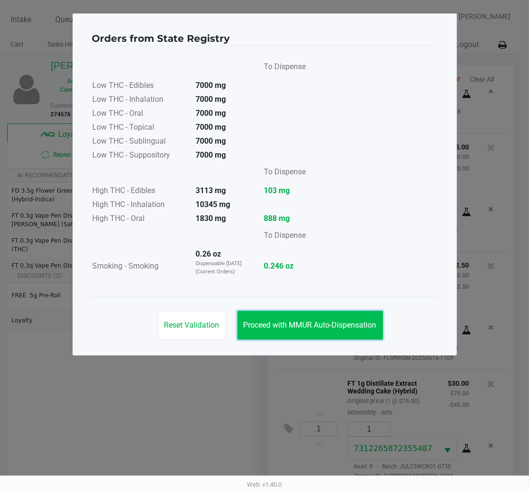
click at [323, 321] on span "Proceed with MMUR Auto-Dispensation" at bounding box center [310, 325] width 133 height 9
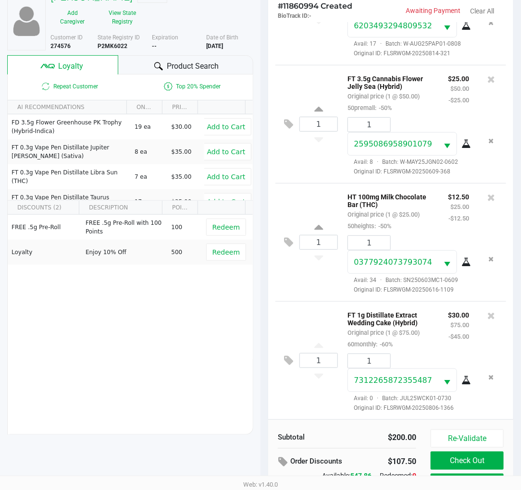
scroll to position [124, 0]
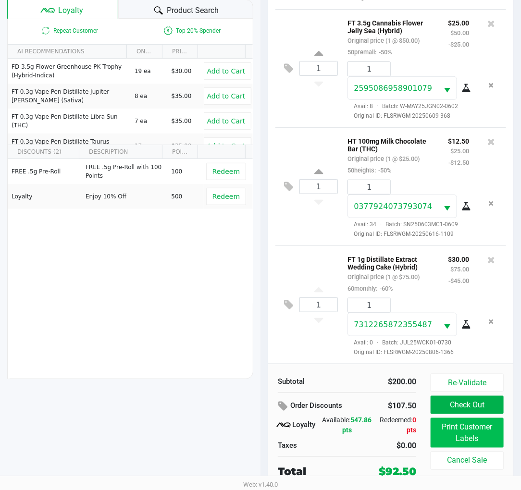
click at [466, 430] on button "Print Customer Labels" at bounding box center [467, 433] width 73 height 30
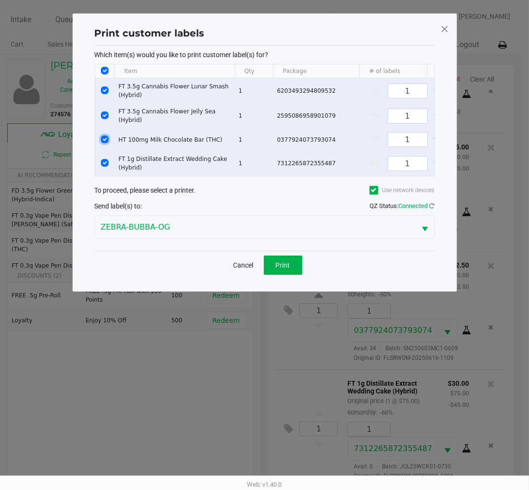
click at [106, 137] on input "Select Row" at bounding box center [105, 140] width 8 height 8
checkbox input "false"
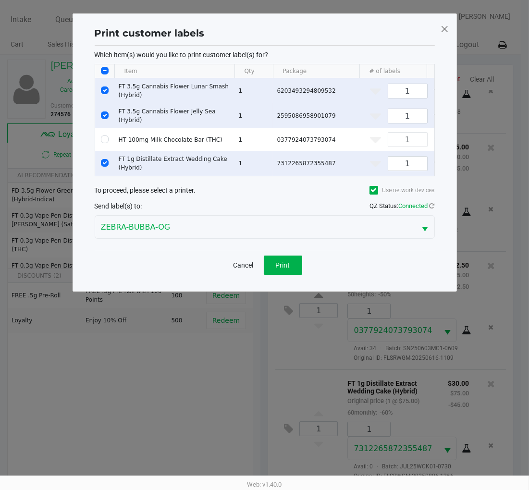
click at [106, 114] on input "Select Row" at bounding box center [105, 116] width 8 height 8
checkbox input "false"
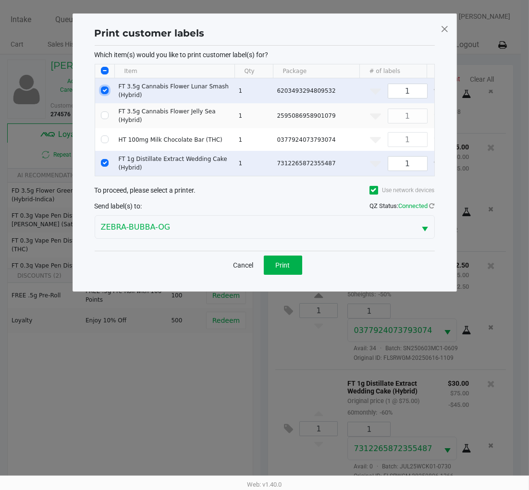
click at [104, 89] on input "Select Row" at bounding box center [105, 91] width 8 height 8
checkbox input "false"
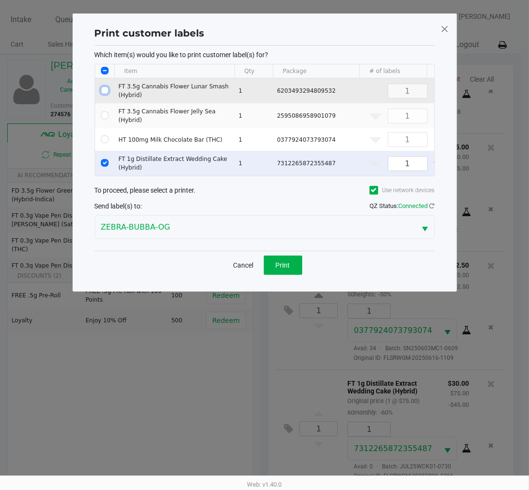
click at [284, 275] on button "Print" at bounding box center [283, 265] width 38 height 19
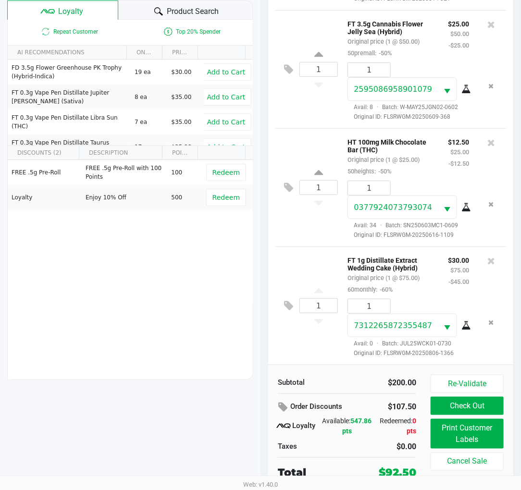
scroll to position [124, 0]
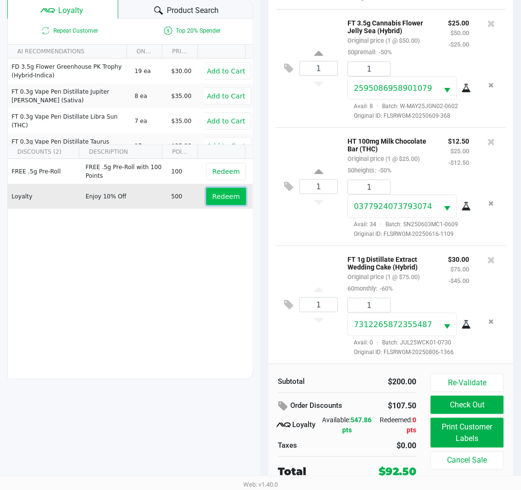
click at [213, 193] on span "Redeem" at bounding box center [226, 197] width 27 height 8
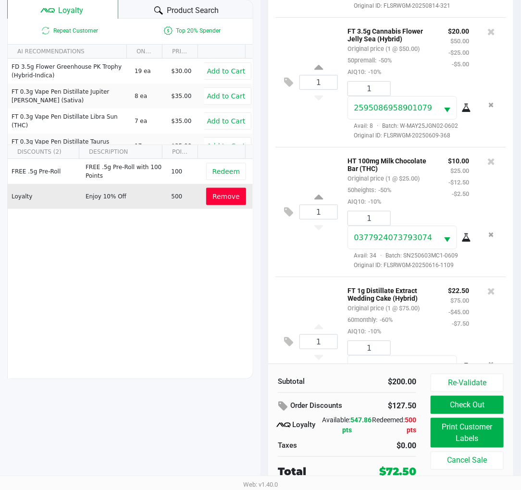
scroll to position [125, 0]
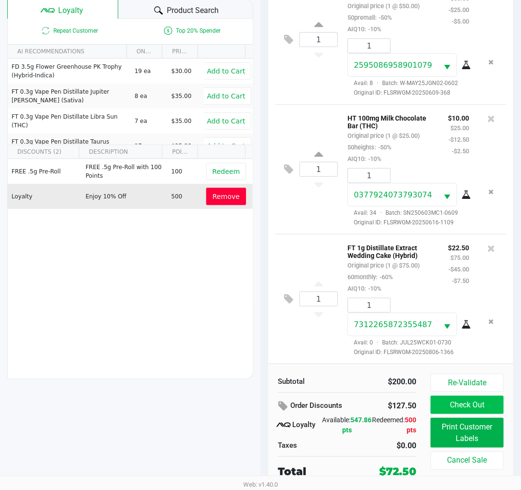
click at [477, 405] on button "Check Out" at bounding box center [467, 405] width 73 height 18
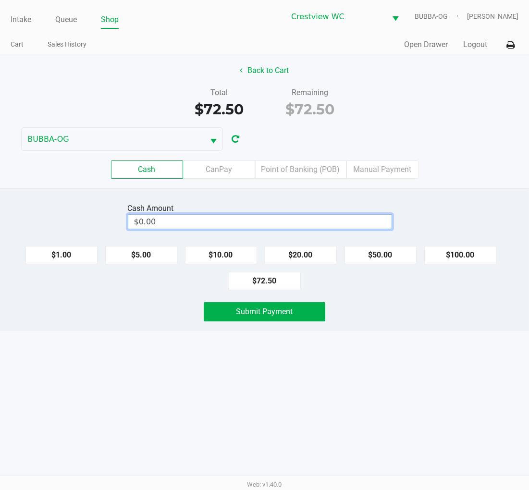
click at [171, 220] on input "$0.00" at bounding box center [259, 222] width 263 height 14
click at [223, 313] on button "Submit Payment" at bounding box center [265, 311] width 122 height 19
type input "$80.00"
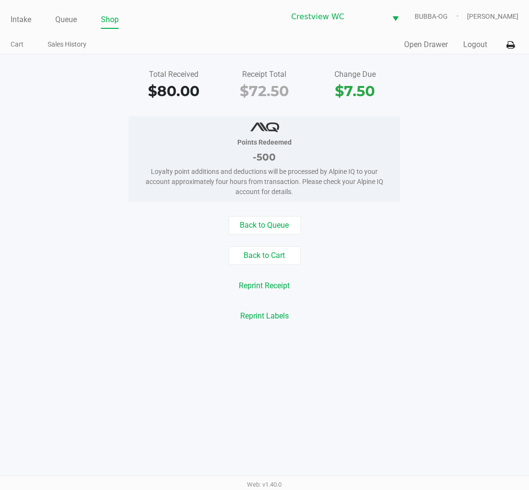
click at [24, 16] on link "Intake" at bounding box center [21, 19] width 21 height 13
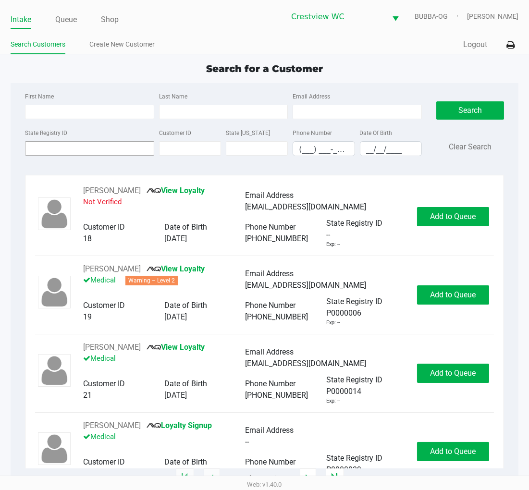
click at [60, 151] on input "State Registry ID" at bounding box center [89, 148] width 129 height 14
click at [57, 146] on input "State Registry ID" at bounding box center [89, 148] width 129 height 14
click at [32, 135] on label "State Registry ID" at bounding box center [46, 133] width 42 height 9
click at [32, 141] on input "State Registry ID" at bounding box center [89, 148] width 129 height 14
click at [46, 149] on input "State Registry ID" at bounding box center [89, 148] width 129 height 14
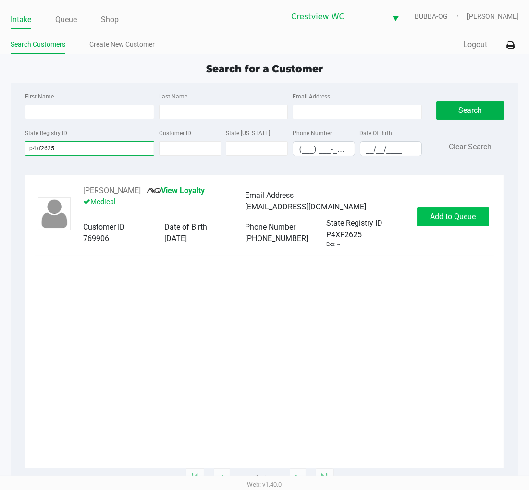
type input "p4xf2625"
click at [450, 213] on span "Add to Queue" at bounding box center [453, 216] width 46 height 9
drag, startPoint x: 451, startPoint y: 214, endPoint x: 448, endPoint y: 220, distance: 6.3
click at [450, 217] on div "Add to Queue" at bounding box center [453, 216] width 72 height 19
click at [446, 220] on span "Add to Queue" at bounding box center [459, 216] width 46 height 9
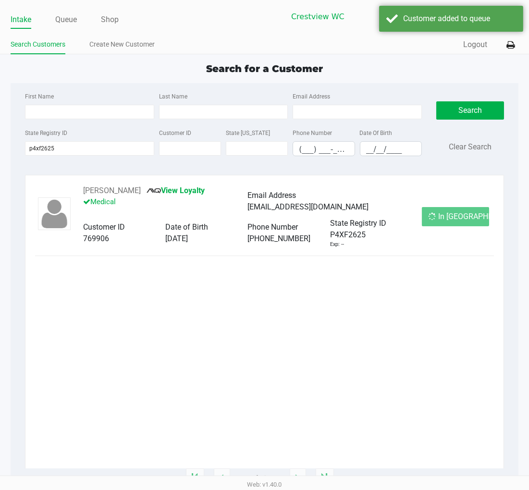
click at [446, 220] on div "In Queue" at bounding box center [455, 216] width 67 height 19
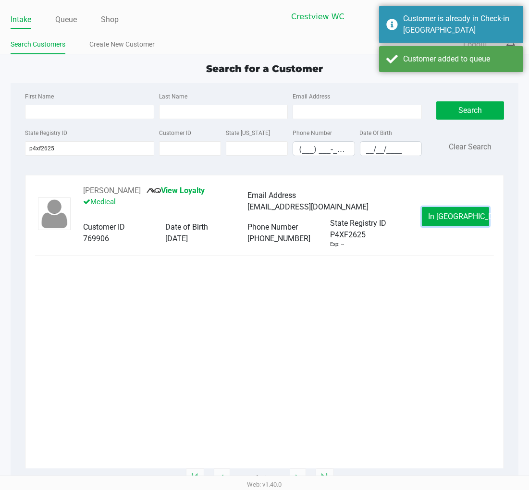
click at [446, 220] on span "In Queue" at bounding box center [468, 216] width 81 height 9
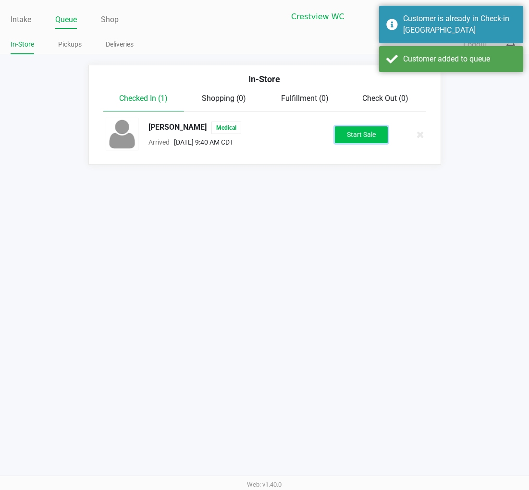
click at [372, 138] on button "Start Sale" at bounding box center [361, 134] width 53 height 17
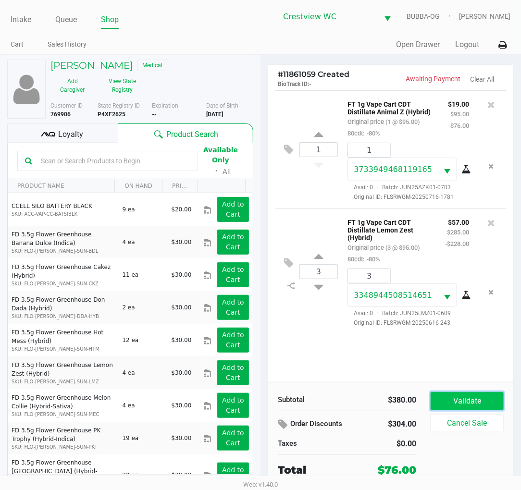
click at [494, 409] on button "Validate" at bounding box center [467, 401] width 73 height 18
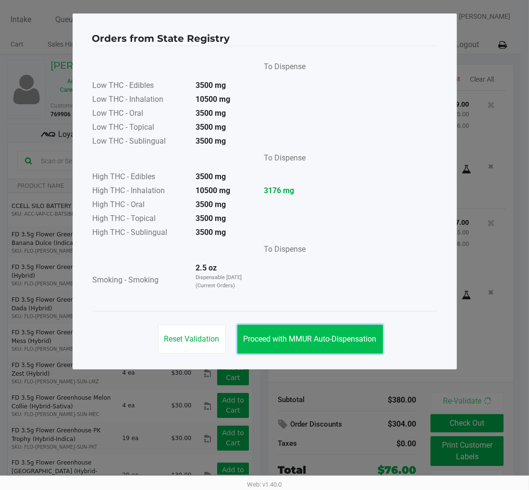
click at [313, 333] on button "Proceed with MMUR Auto-Dispensation" at bounding box center [311, 339] width 146 height 29
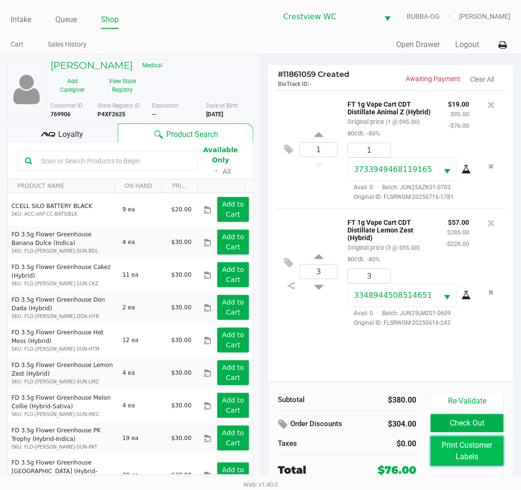
click at [445, 457] on button "Print Customer Labels" at bounding box center [467, 452] width 73 height 30
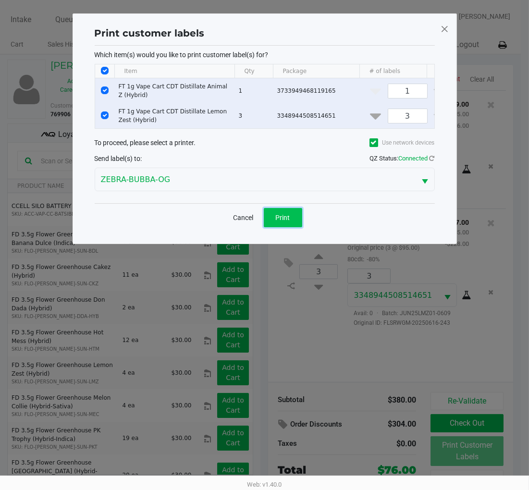
click at [290, 227] on button "Print" at bounding box center [283, 217] width 38 height 19
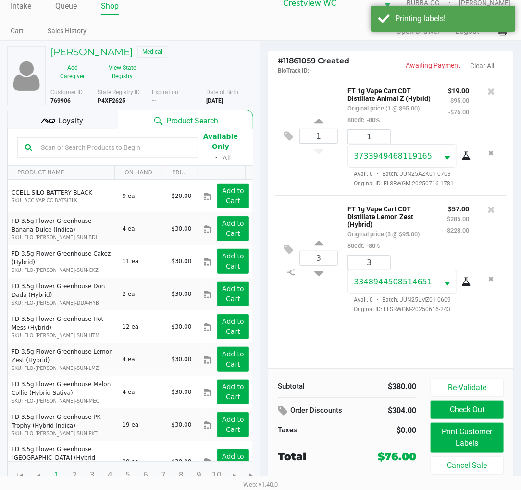
scroll to position [18, 0]
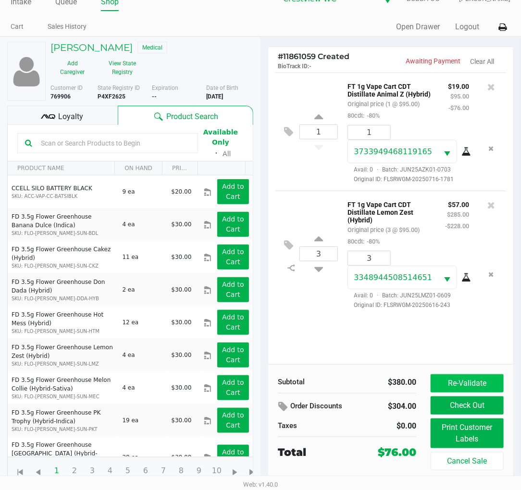
click at [469, 382] on button "Re-Validate" at bounding box center [467, 384] width 73 height 18
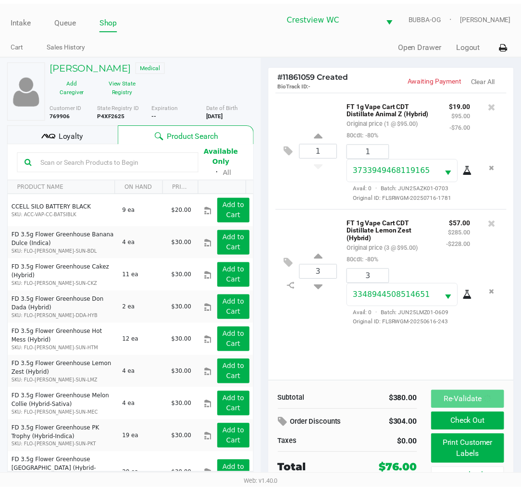
scroll to position [0, 0]
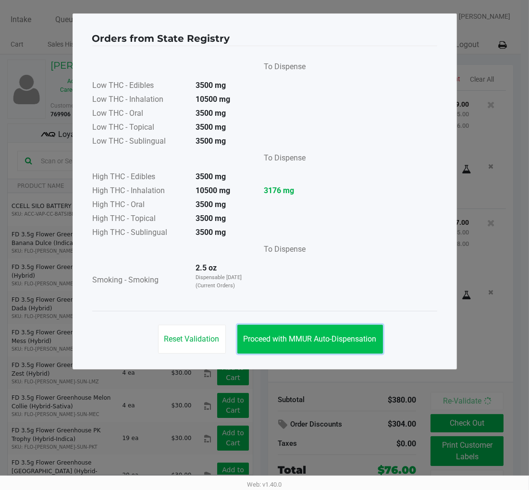
click at [325, 344] on button "Proceed with MMUR Auto-Dispensation" at bounding box center [311, 339] width 146 height 29
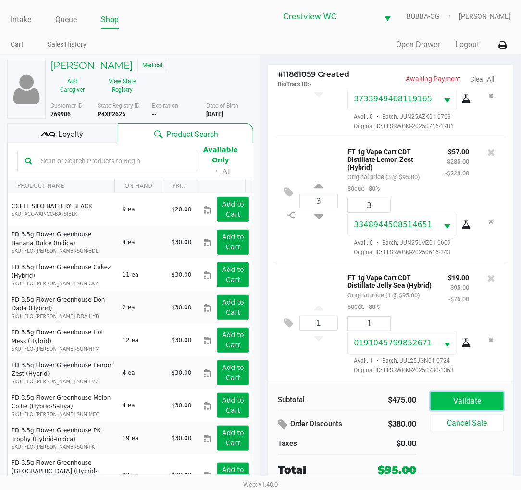
click at [477, 398] on button "Validate" at bounding box center [467, 401] width 73 height 18
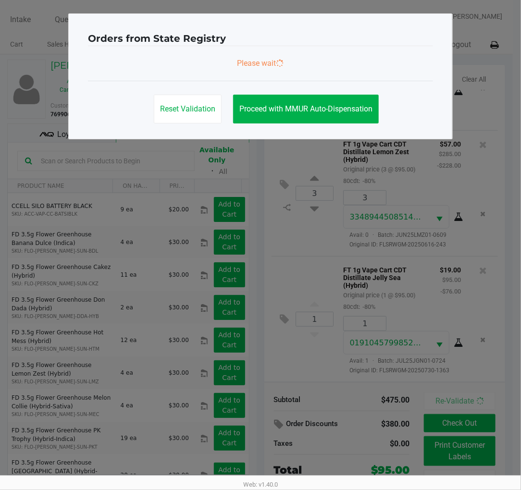
scroll to position [89, 0]
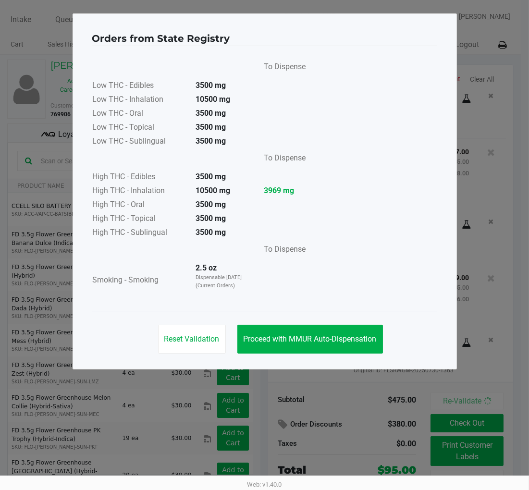
click at [340, 345] on button "Proceed with MMUR Auto-Dispensation" at bounding box center [311, 339] width 146 height 29
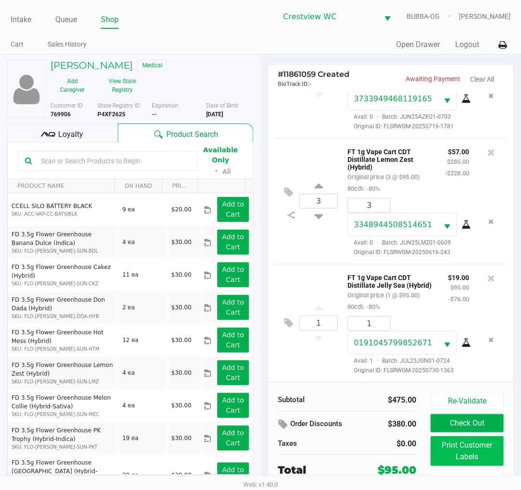
click at [449, 452] on button "Print Customer Labels" at bounding box center [467, 452] width 73 height 30
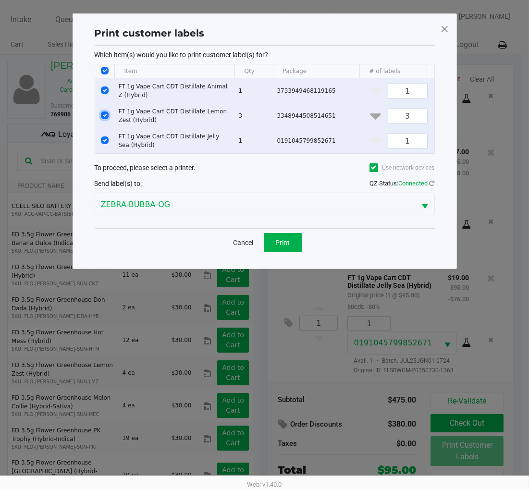
click at [104, 115] on input "Select Row" at bounding box center [105, 116] width 8 height 8
checkbox input "false"
click at [108, 88] on td "Data table" at bounding box center [104, 90] width 19 height 25
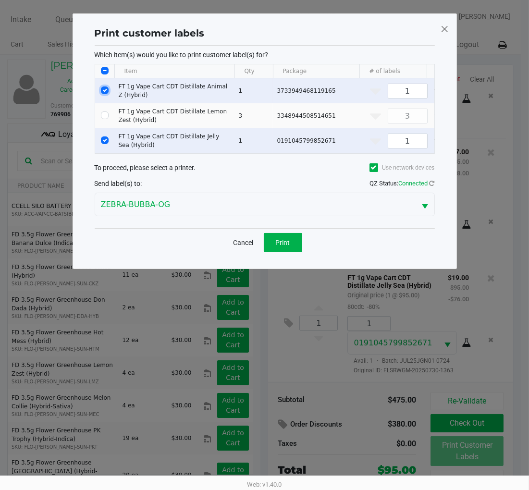
click at [104, 90] on input "Select Row" at bounding box center [105, 91] width 8 height 8
checkbox input "false"
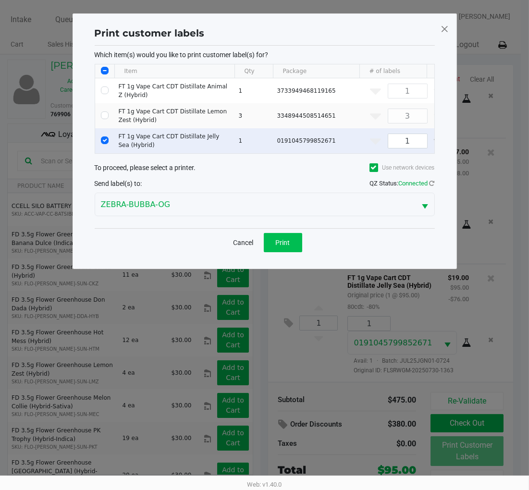
click at [299, 249] on button "Print" at bounding box center [283, 242] width 38 height 19
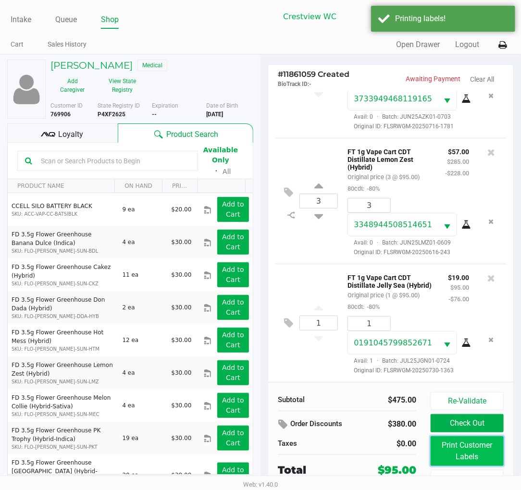
click at [466, 452] on button "Print Customer Labels" at bounding box center [467, 452] width 73 height 30
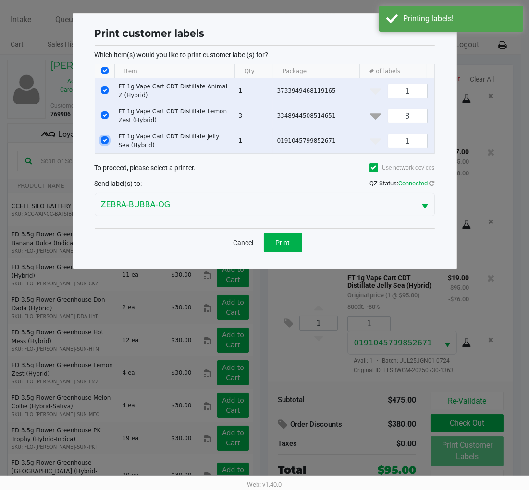
click at [105, 140] on input "Select Row" at bounding box center [105, 141] width 8 height 8
checkbox input "false"
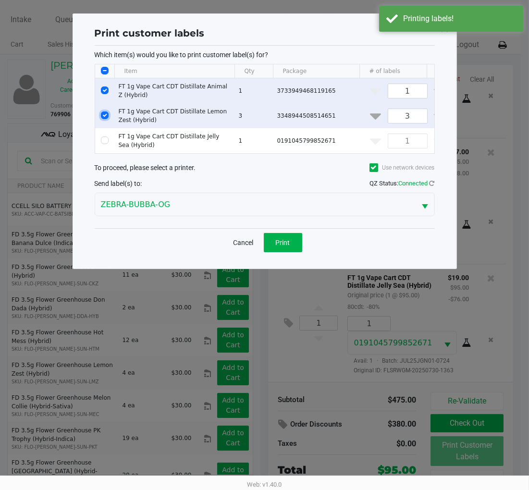
click at [104, 115] on input "Select Row" at bounding box center [105, 116] width 8 height 8
checkbox input "false"
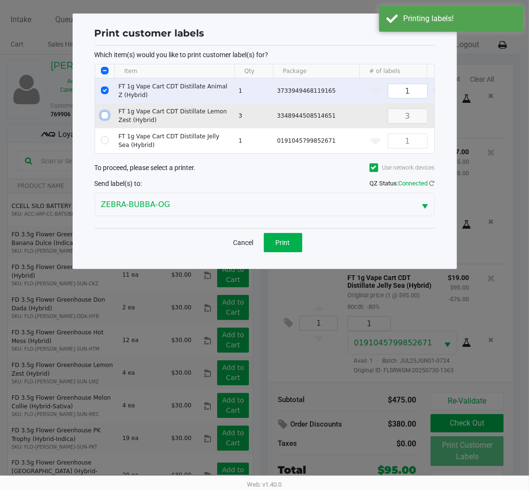
click at [291, 242] on button "Print" at bounding box center [283, 242] width 38 height 19
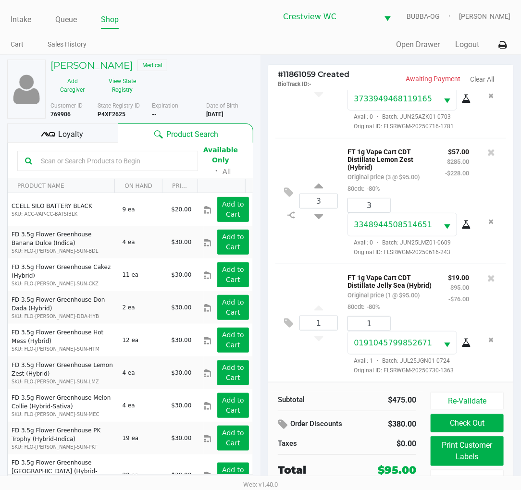
click at [74, 128] on div "Loyalty" at bounding box center [62, 133] width 111 height 19
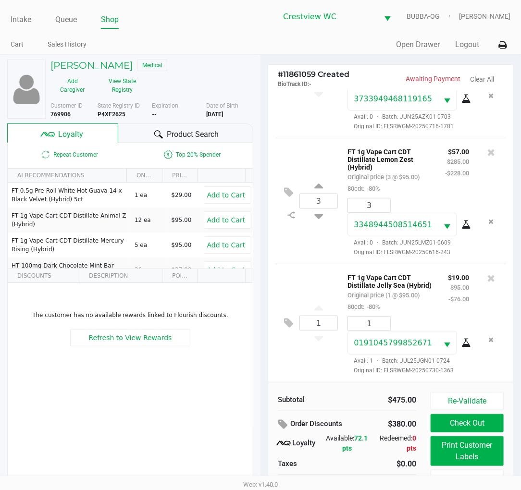
scroll to position [18, 0]
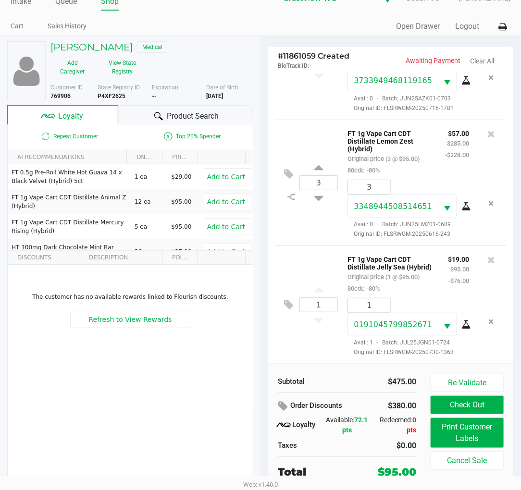
click at [481, 406] on button "Check Out" at bounding box center [467, 405] width 73 height 18
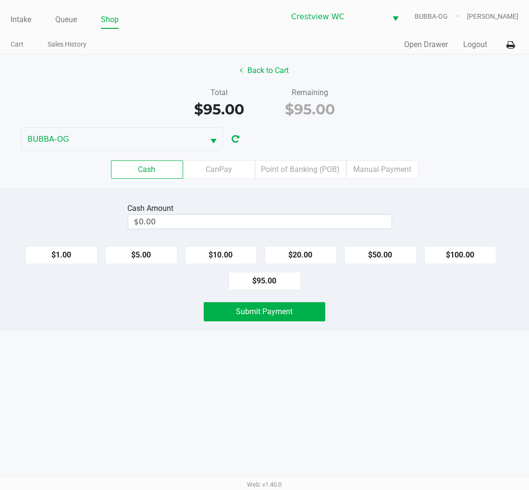
click at [286, 215] on input "$0.00" at bounding box center [259, 222] width 263 height 14
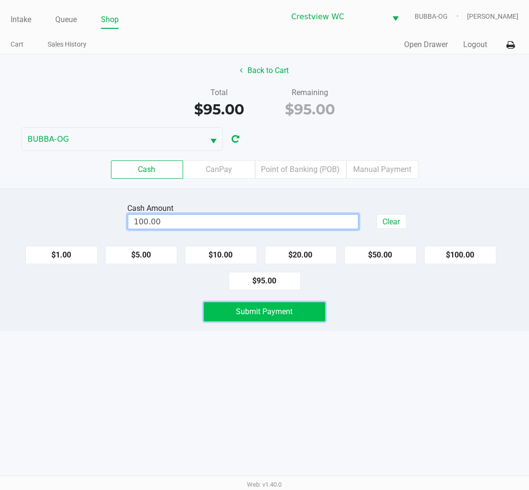
click at [256, 309] on span "Submit Payment" at bounding box center [265, 311] width 57 height 9
type input "$100.00"
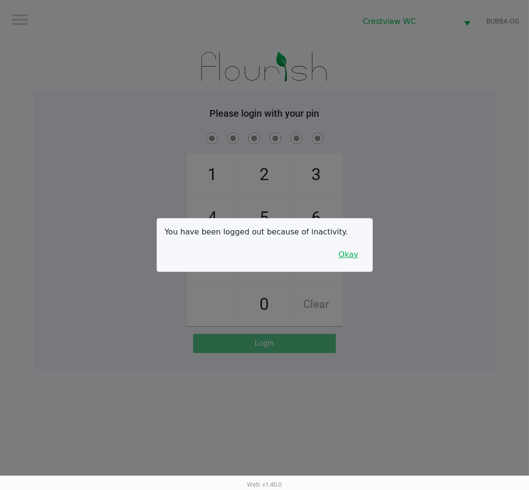
click at [349, 262] on button "Okay" at bounding box center [349, 255] width 32 height 18
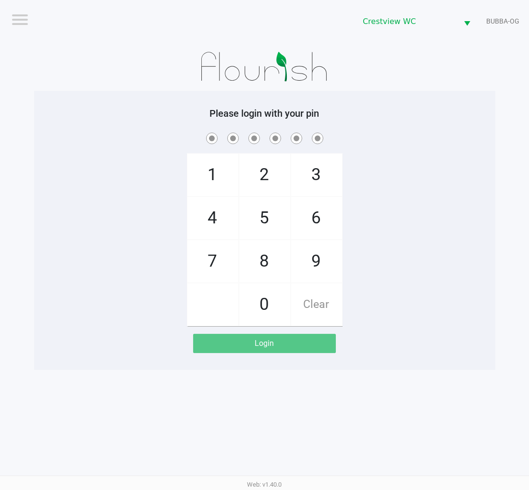
click at [322, 253] on span "9" at bounding box center [316, 261] width 51 height 42
checkbox input "true"
click at [271, 182] on span "2" at bounding box center [264, 175] width 51 height 42
checkbox input "true"
click at [267, 172] on span "2" at bounding box center [264, 175] width 51 height 42
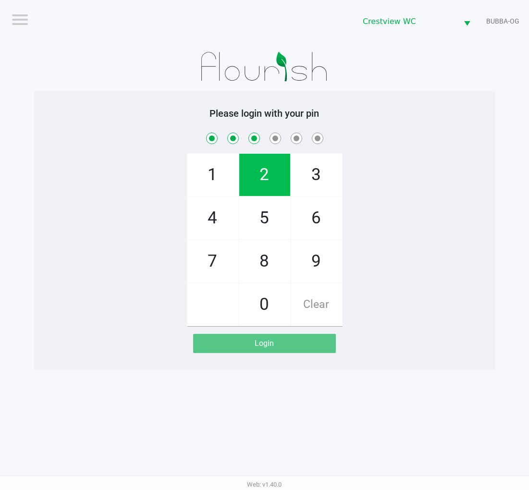
checkbox input "true"
click at [265, 272] on span "8" at bounding box center [264, 261] width 51 height 42
checkbox input "true"
click at [266, 187] on span "2" at bounding box center [264, 175] width 51 height 42
checkbox input "true"
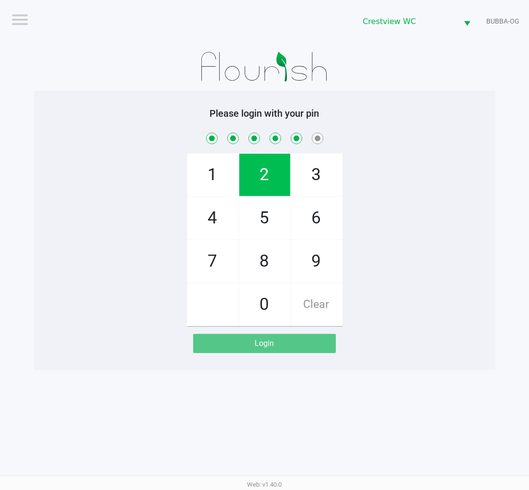
click at [215, 180] on span "1" at bounding box center [213, 175] width 51 height 42
checkbox input "true"
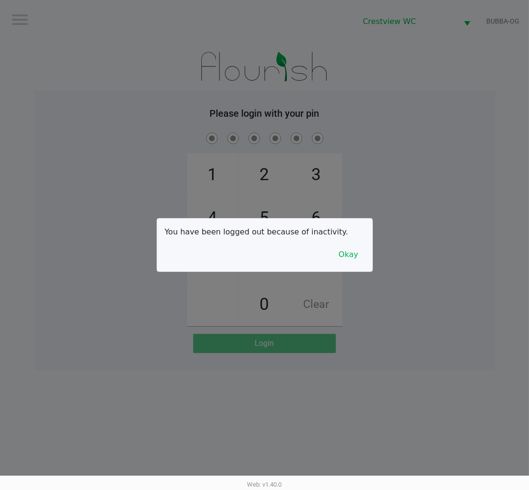
click at [351, 249] on button "Okay" at bounding box center [349, 255] width 32 height 18
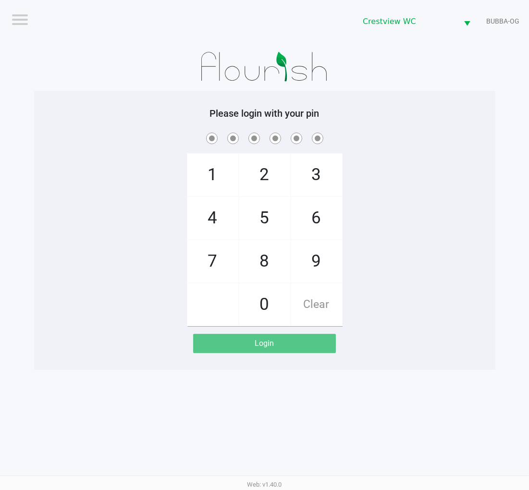
click at [323, 262] on span "9" at bounding box center [316, 261] width 51 height 42
checkbox input "true"
click at [269, 179] on span "2" at bounding box center [264, 175] width 51 height 42
checkbox input "true"
click at [265, 178] on span "2" at bounding box center [264, 175] width 51 height 42
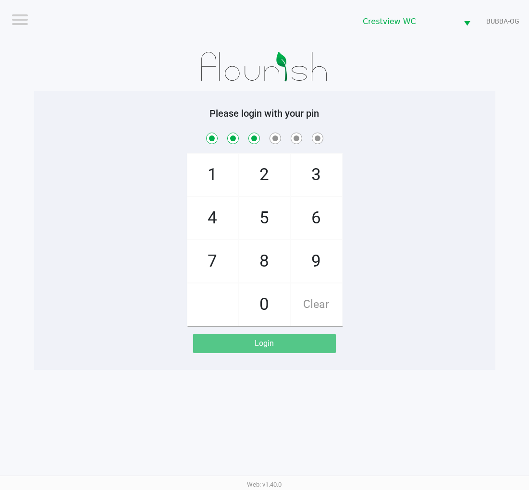
checkbox input "true"
click at [264, 262] on span "8" at bounding box center [264, 261] width 51 height 42
checkbox input "true"
click at [271, 167] on span "2" at bounding box center [264, 175] width 51 height 42
checkbox input "true"
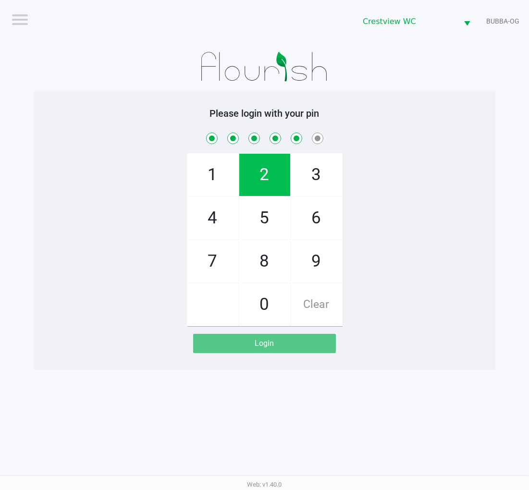
click at [212, 174] on span "1" at bounding box center [213, 175] width 51 height 42
checkbox input "true"
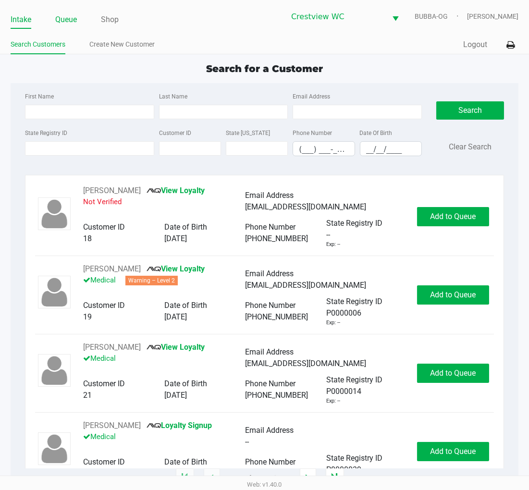
click at [63, 18] on link "Queue" at bounding box center [66, 19] width 22 height 13
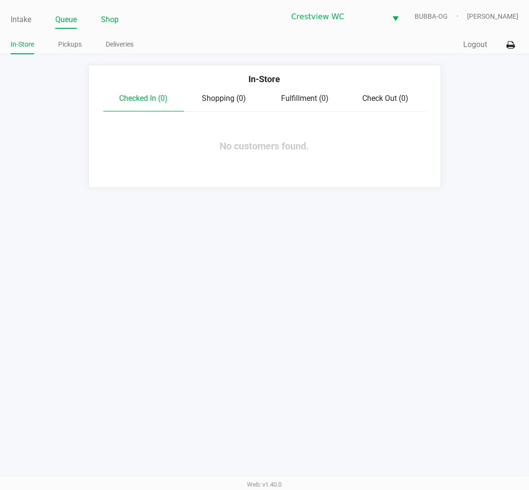
click at [102, 15] on link "Shop" at bounding box center [110, 19] width 18 height 13
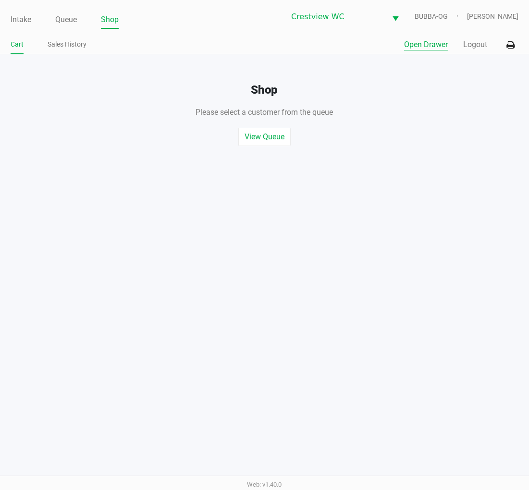
click at [423, 47] on button "Open Drawer" at bounding box center [426, 45] width 44 height 12
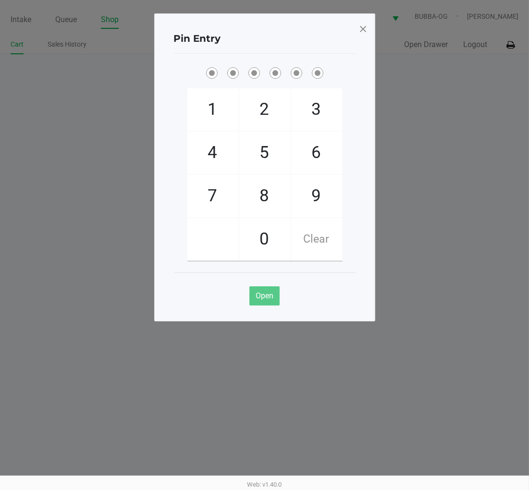
click at [319, 194] on span "9" at bounding box center [316, 196] width 51 height 42
checkbox input "true"
click at [267, 114] on span "2" at bounding box center [264, 109] width 51 height 42
checkbox input "true"
click at [258, 112] on span "2" at bounding box center [264, 109] width 51 height 42
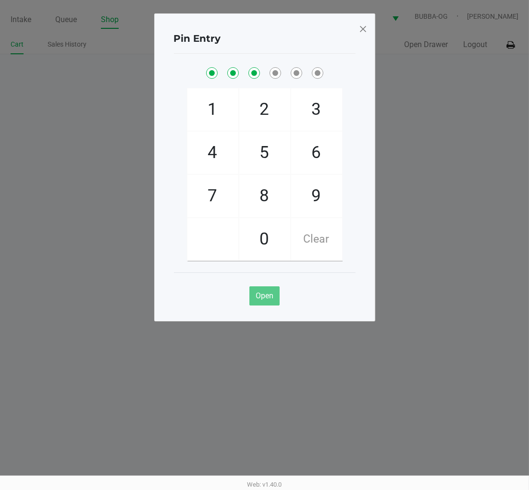
checkbox input "true"
click at [267, 205] on span "8" at bounding box center [264, 196] width 51 height 42
checkbox input "true"
click at [258, 122] on span "2" at bounding box center [264, 109] width 51 height 42
checkbox input "true"
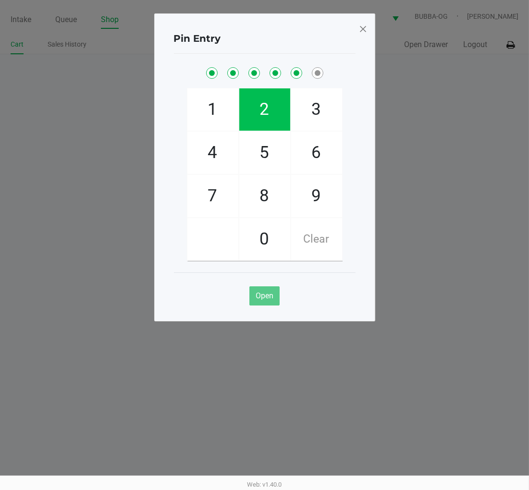
click at [212, 121] on span "1" at bounding box center [213, 109] width 51 height 42
checkbox input "true"
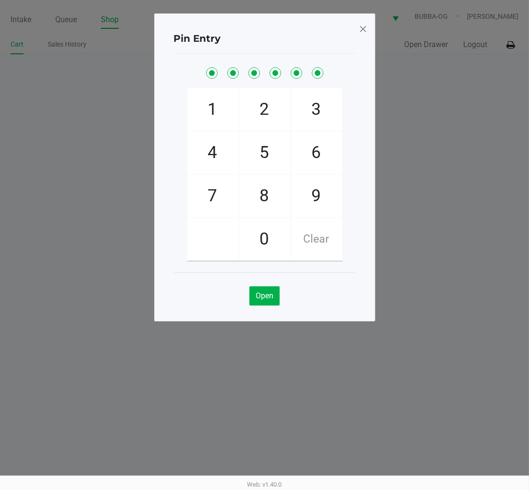
click at [205, 107] on span "1" at bounding box center [213, 109] width 51 height 42
click at [365, 31] on span at bounding box center [363, 28] width 9 height 15
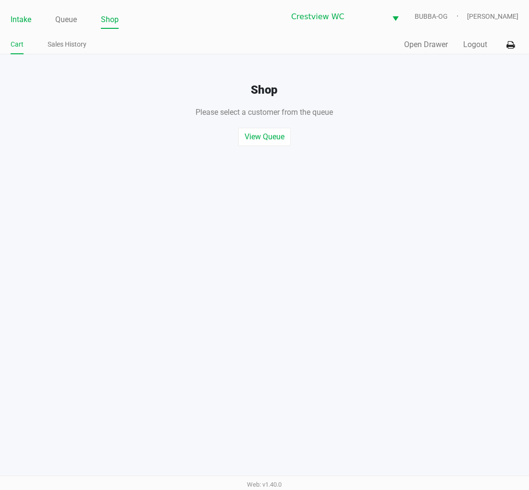
click at [31, 17] on link "Intake" at bounding box center [21, 19] width 21 height 13
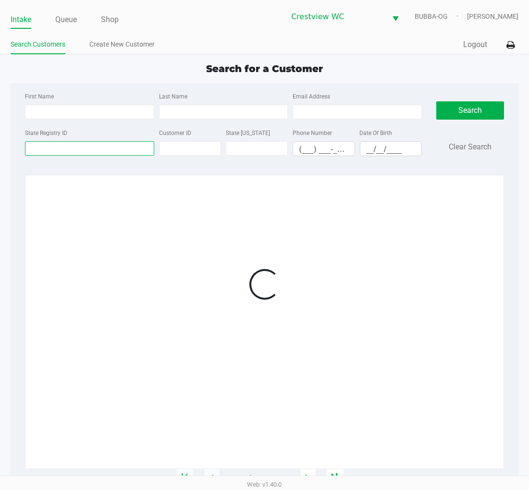
click at [71, 152] on input "State Registry ID" at bounding box center [89, 148] width 129 height 14
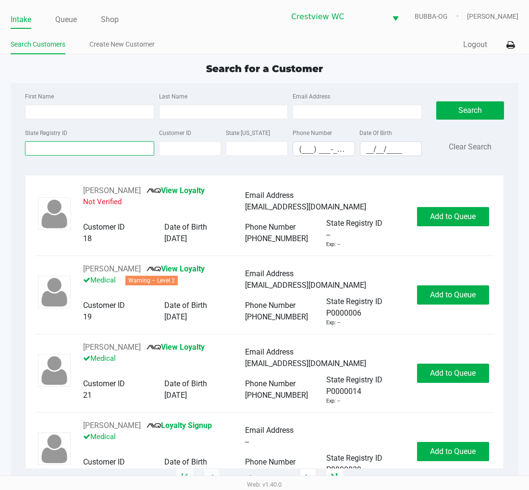
click at [87, 148] on input "State Registry ID" at bounding box center [89, 148] width 129 height 14
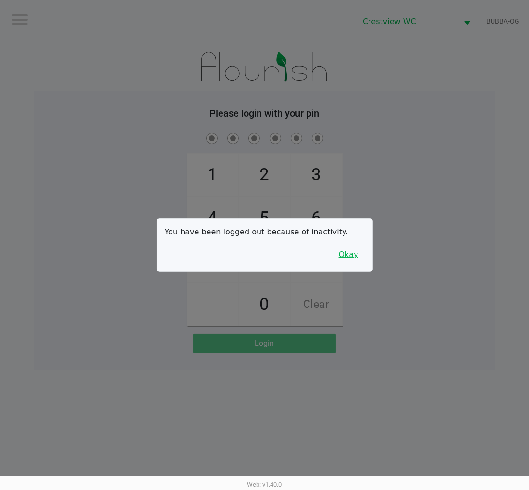
click at [356, 262] on button "Okay" at bounding box center [349, 255] width 32 height 18
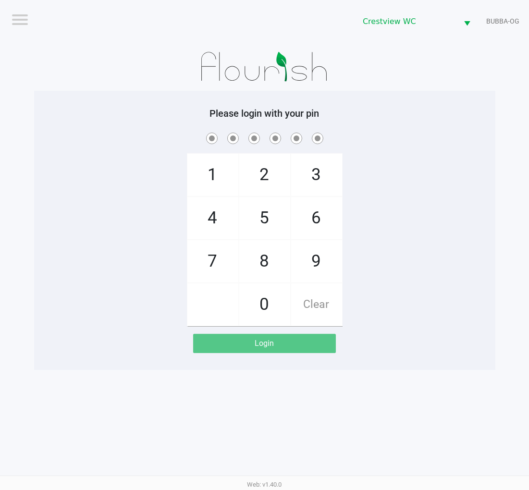
click at [309, 251] on span "9" at bounding box center [316, 261] width 51 height 42
checkbox input "true"
click at [262, 164] on span "2" at bounding box center [264, 175] width 51 height 42
checkbox input "true"
click at [260, 179] on span "2" at bounding box center [264, 175] width 51 height 42
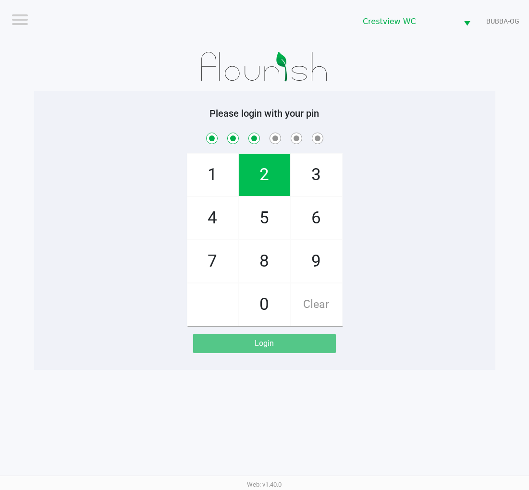
checkbox input "true"
click at [260, 258] on span "8" at bounding box center [264, 261] width 51 height 42
checkbox input "true"
click at [253, 165] on span "2" at bounding box center [264, 175] width 51 height 42
checkbox input "true"
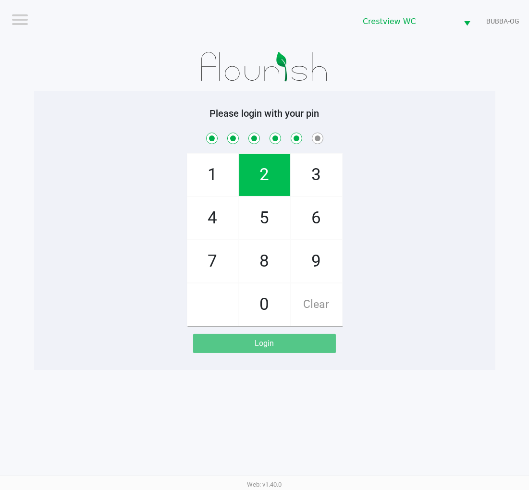
click at [190, 175] on span "1" at bounding box center [213, 175] width 51 height 42
checkbox input "true"
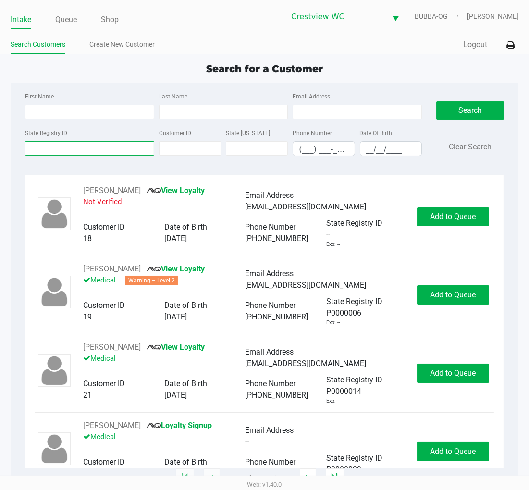
click at [106, 151] on input "State Registry ID" at bounding box center [89, 148] width 129 height 14
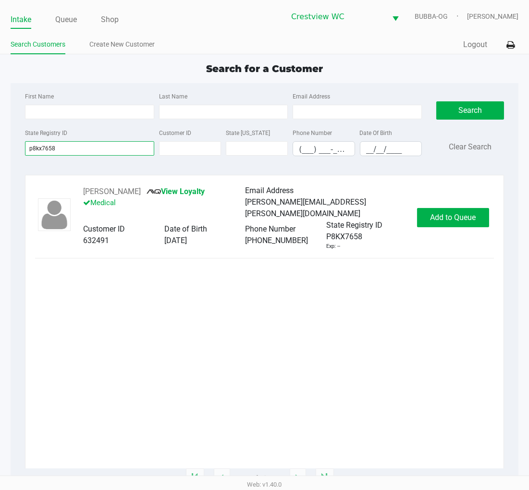
type input "p8kx7658"
click at [463, 220] on span "Add to Queue" at bounding box center [453, 217] width 46 height 9
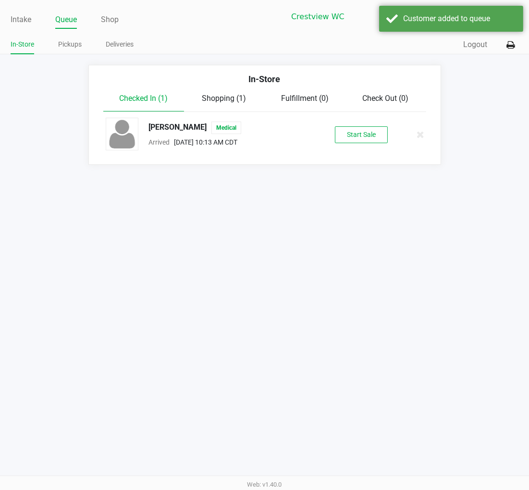
click at [366, 132] on button "Start Sale" at bounding box center [361, 134] width 53 height 17
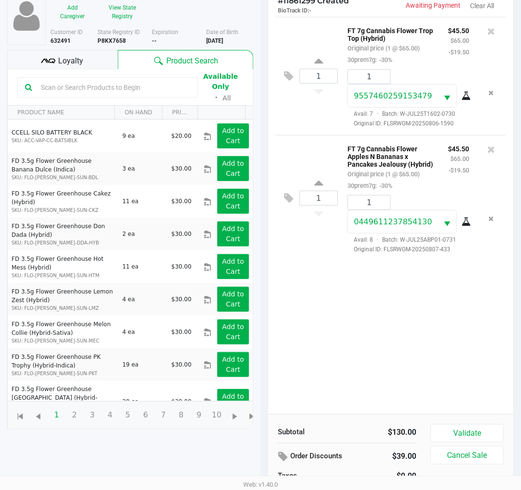
scroll to position [67, 0]
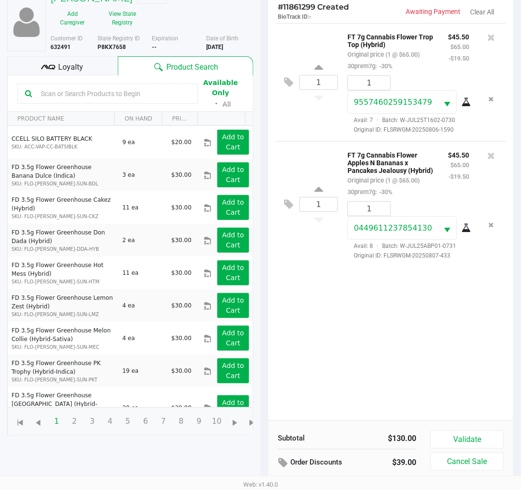
click at [494, 161] on icon at bounding box center [492, 156] width 8 height 10
click at [491, 36] on div at bounding box center [260, 224] width 521 height 378
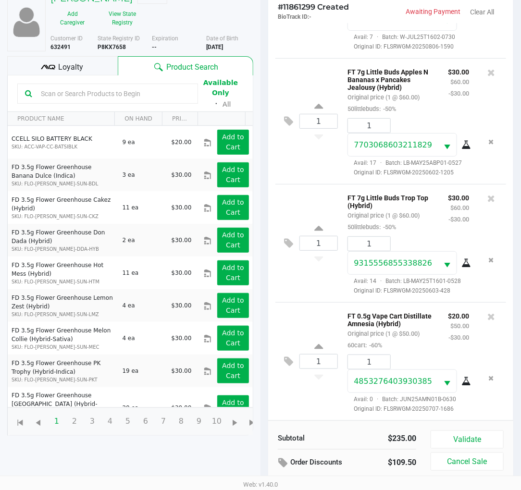
scroll to position [0, 0]
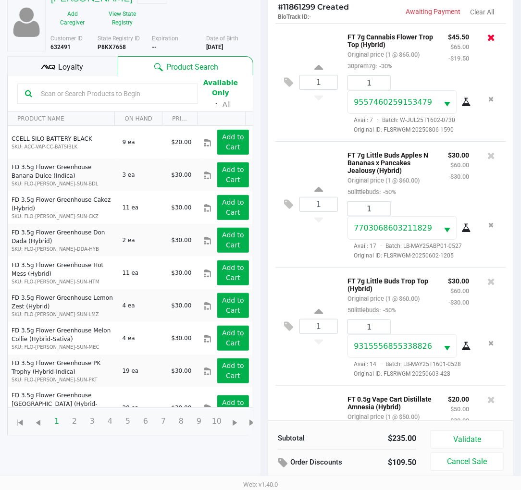
click at [488, 37] on icon at bounding box center [492, 38] width 8 height 10
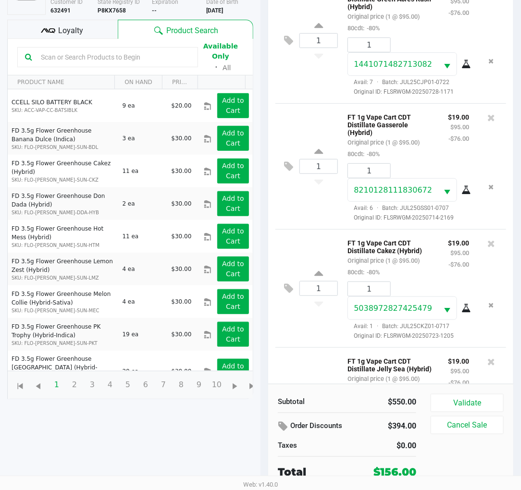
scroll to position [473, 0]
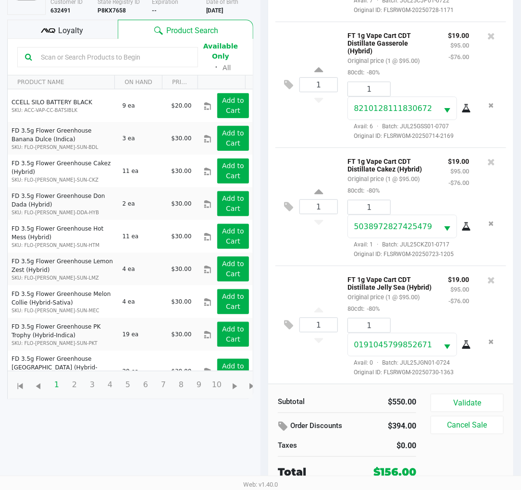
click at [78, 29] on span "Loyalty" at bounding box center [71, 31] width 25 height 12
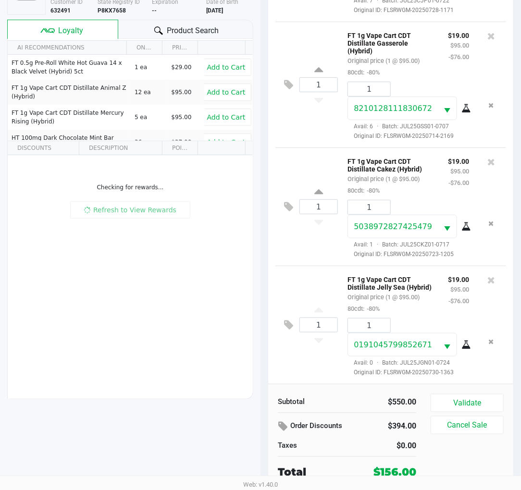
scroll to position [499, 0]
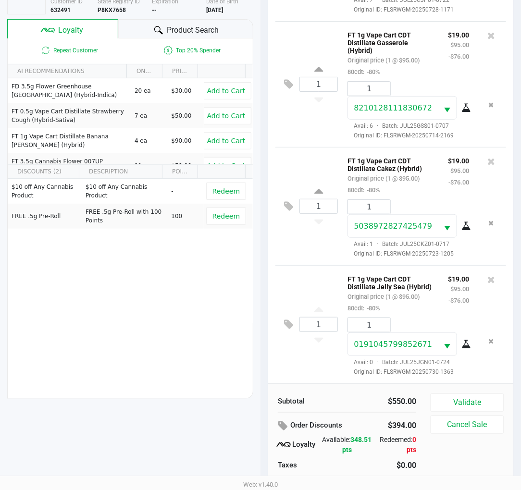
click at [481, 401] on button "Validate" at bounding box center [467, 403] width 73 height 18
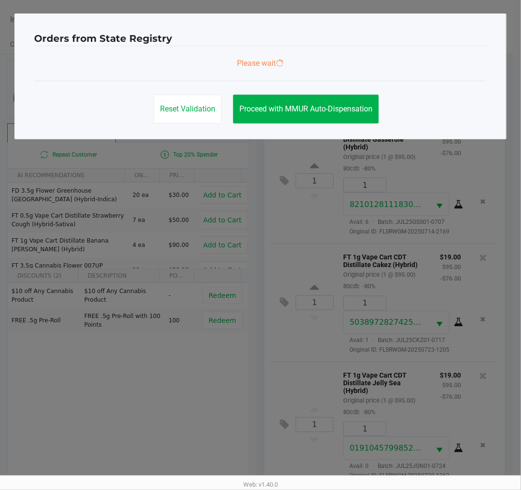
scroll to position [0, 0]
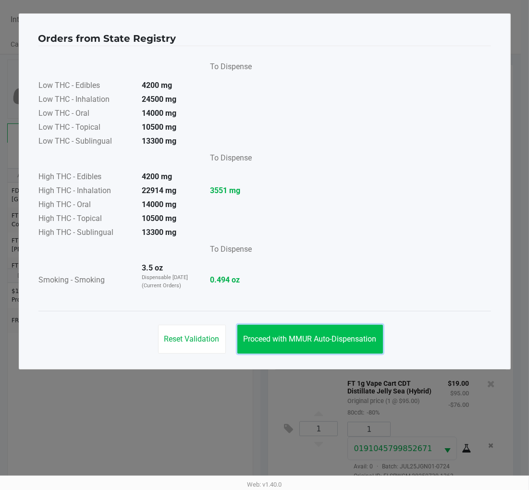
click at [311, 346] on button "Proceed with MMUR Auto-Dispensation" at bounding box center [311, 339] width 146 height 29
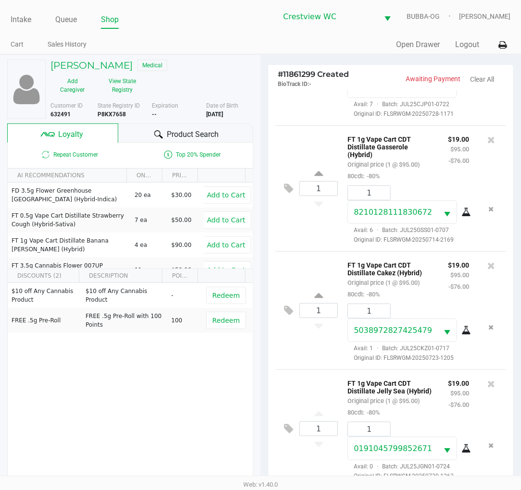
scroll to position [124, 0]
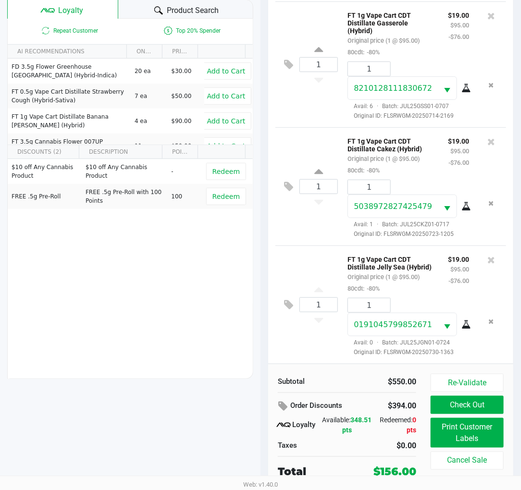
click at [452, 443] on button "Print Customer Labels" at bounding box center [467, 433] width 73 height 30
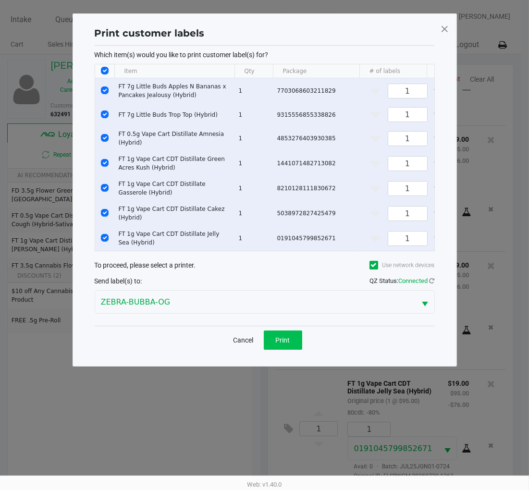
click at [281, 350] on button "Print" at bounding box center [283, 340] width 38 height 19
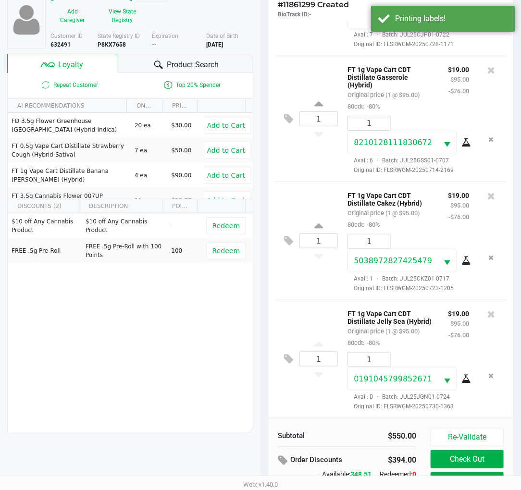
scroll to position [124, 0]
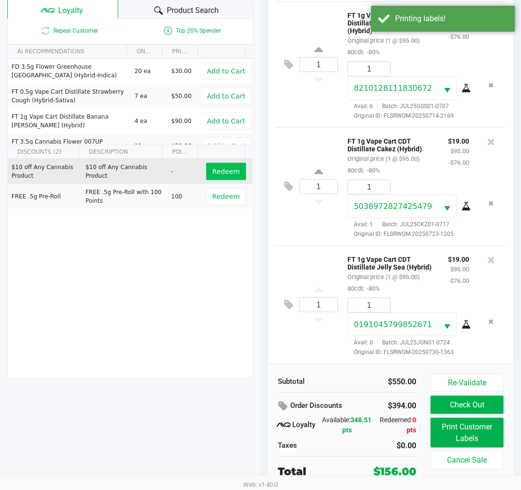
click at [220, 171] on span "Redeem" at bounding box center [226, 172] width 27 height 8
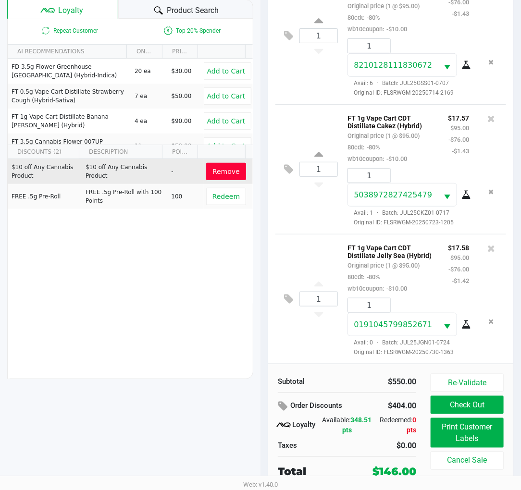
click at [479, 406] on button "Check Out" at bounding box center [467, 405] width 73 height 18
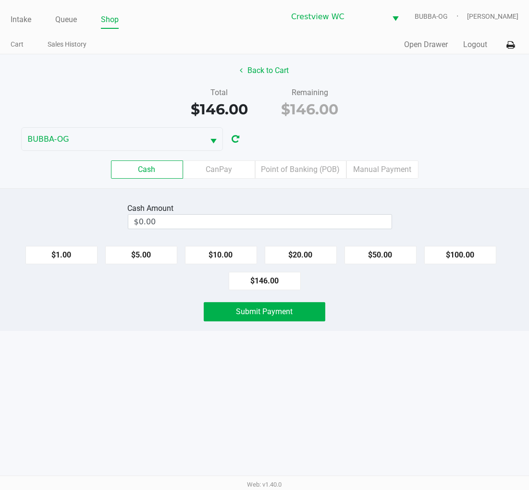
click at [307, 171] on label "Point of Banking (POB)" at bounding box center [300, 170] width 91 height 18
click at [0, 0] on 7 "Point of Banking (POB)" at bounding box center [0, 0] width 0 height 0
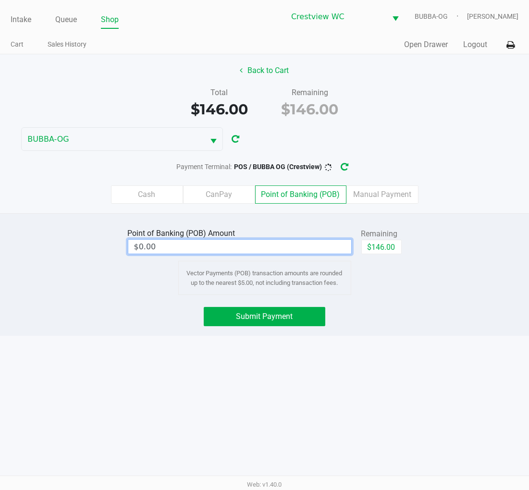
click at [315, 242] on input "$0.00" at bounding box center [239, 247] width 223 height 14
click at [383, 248] on button "$146.00" at bounding box center [382, 247] width 40 height 14
type input "$146.00"
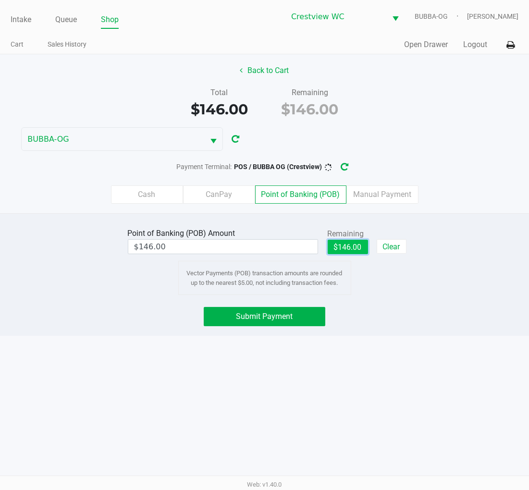
click at [288, 319] on span "Submit Payment" at bounding box center [265, 316] width 57 height 9
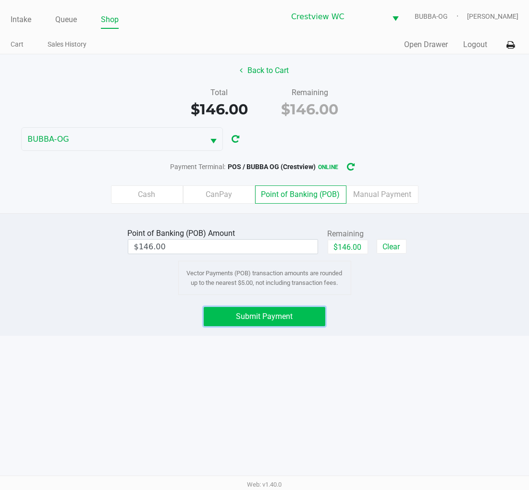
click at [270, 320] on span "Submit Payment" at bounding box center [265, 316] width 57 height 9
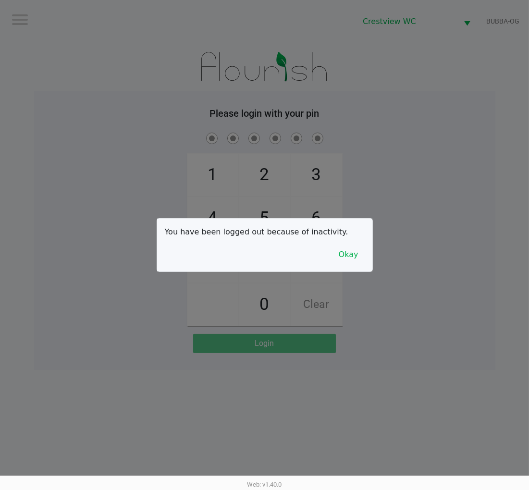
click at [358, 276] on div at bounding box center [264, 245] width 529 height 490
click at [354, 251] on button "Okay" at bounding box center [349, 255] width 32 height 18
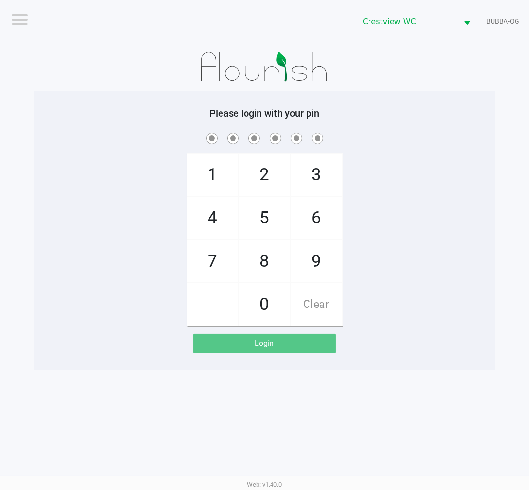
click at [331, 261] on span "9" at bounding box center [316, 261] width 51 height 42
checkbox input "true"
click at [252, 176] on span "2" at bounding box center [264, 175] width 51 height 42
checkbox input "true"
click at [266, 162] on span "2" at bounding box center [264, 175] width 51 height 42
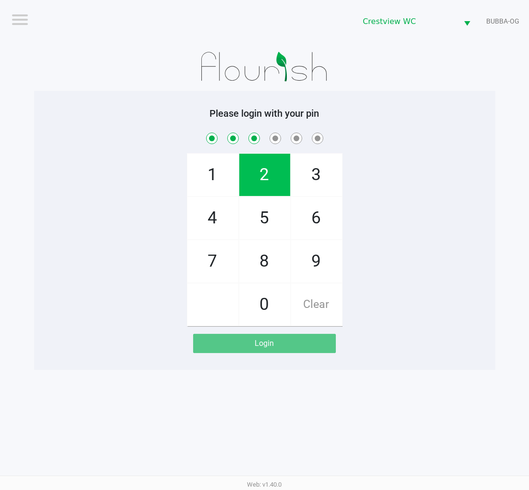
checkbox input "true"
click at [257, 257] on span "8" at bounding box center [264, 261] width 51 height 42
checkbox input "true"
click at [276, 156] on span "2" at bounding box center [264, 175] width 51 height 42
checkbox input "true"
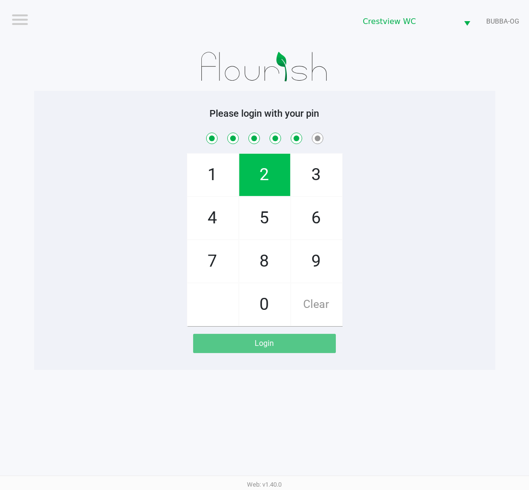
click at [212, 167] on span "1" at bounding box center [213, 175] width 51 height 42
checkbox input "true"
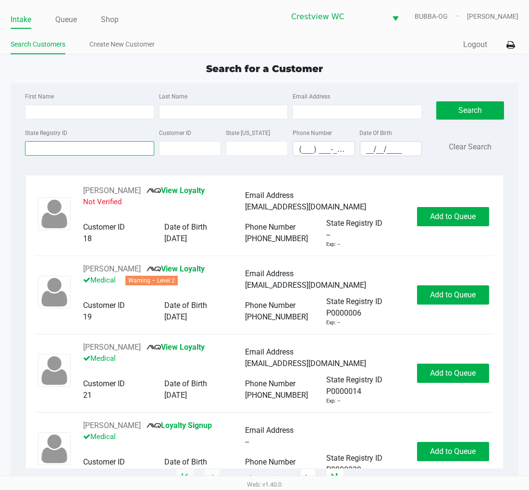
click at [123, 154] on input "State Registry ID" at bounding box center [89, 148] width 129 height 14
click at [94, 155] on input "State Registry ID" at bounding box center [89, 148] width 129 height 14
click at [90, 146] on input "State Registry ID" at bounding box center [89, 148] width 129 height 14
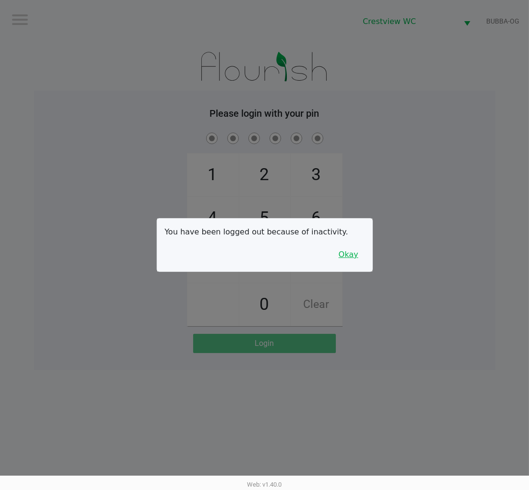
click at [354, 251] on button "Okay" at bounding box center [349, 255] width 32 height 18
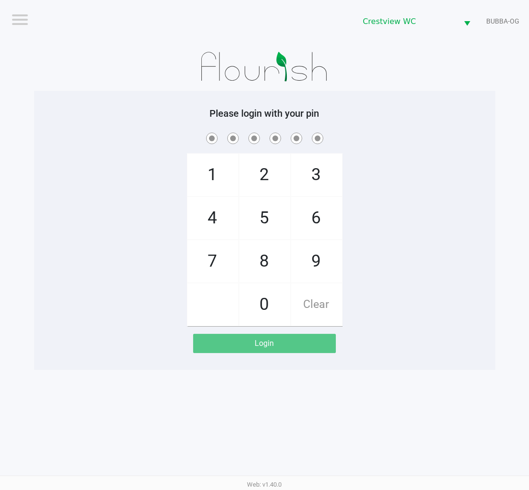
click at [320, 255] on span "9" at bounding box center [316, 261] width 51 height 42
checkbox input "true"
click at [273, 172] on span "2" at bounding box center [264, 175] width 51 height 42
checkbox input "true"
click at [272, 172] on span "2" at bounding box center [264, 175] width 51 height 42
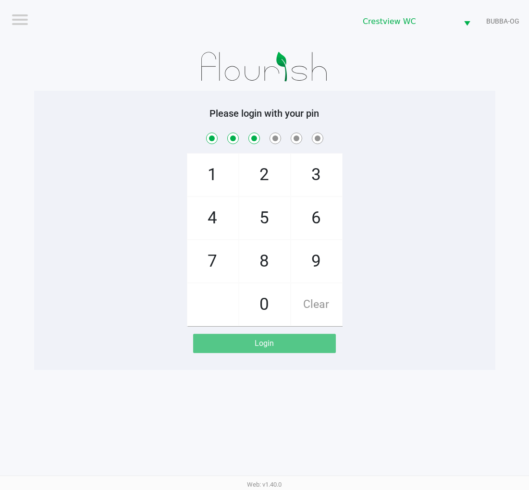
checkbox input "true"
click at [269, 270] on span "8" at bounding box center [264, 261] width 51 height 42
checkbox input "true"
click at [257, 188] on span "2" at bounding box center [264, 175] width 51 height 42
checkbox input "true"
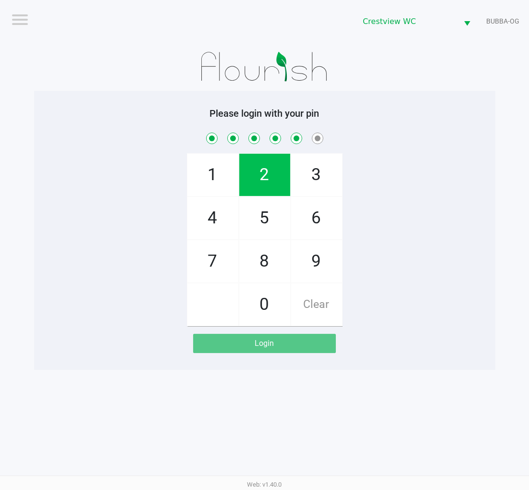
click at [220, 180] on span "1" at bounding box center [213, 175] width 51 height 42
checkbox input "true"
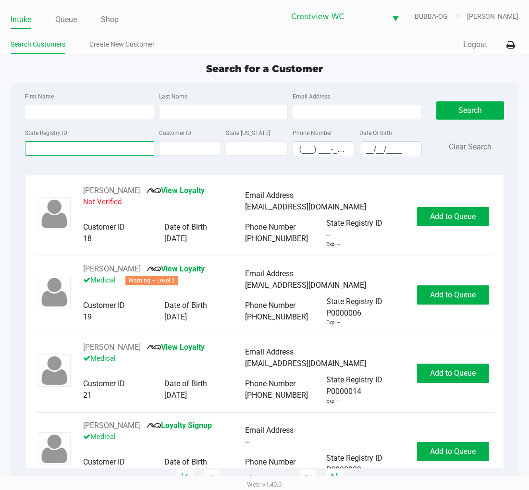
click at [71, 149] on input "State Registry ID" at bounding box center [89, 148] width 129 height 14
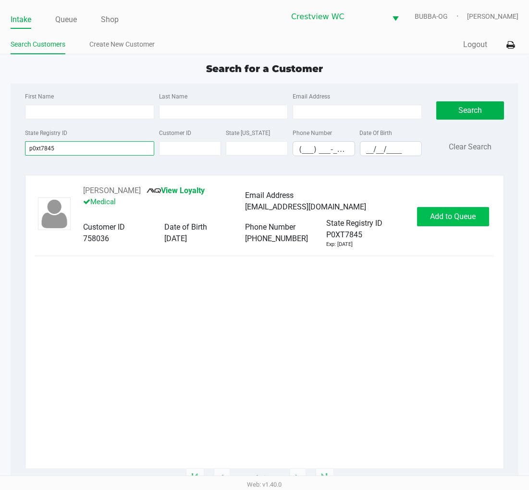
type input "p0xt7845"
click at [472, 210] on button "Add to Queue" at bounding box center [453, 216] width 72 height 19
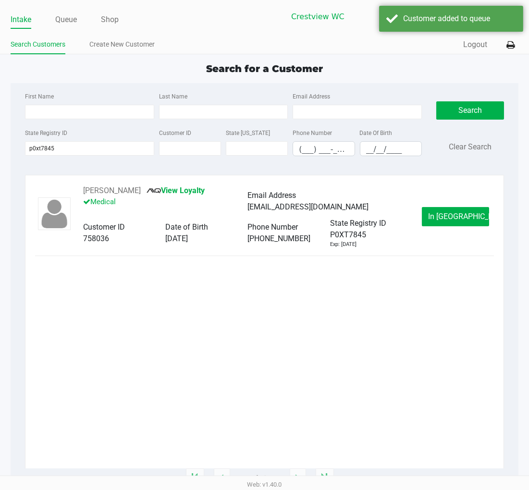
click at [473, 213] on button "In Queue" at bounding box center [455, 216] width 67 height 19
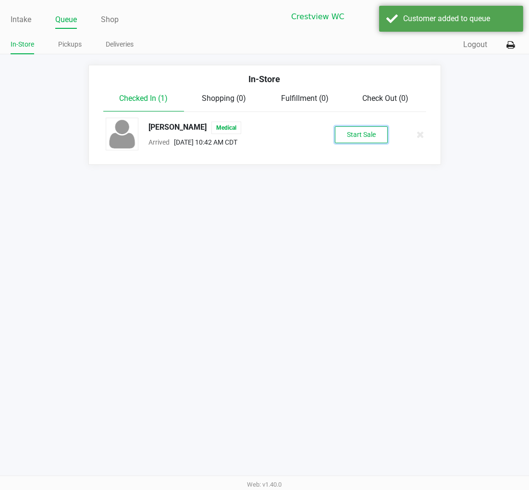
click at [375, 141] on button "Start Sale" at bounding box center [361, 134] width 53 height 17
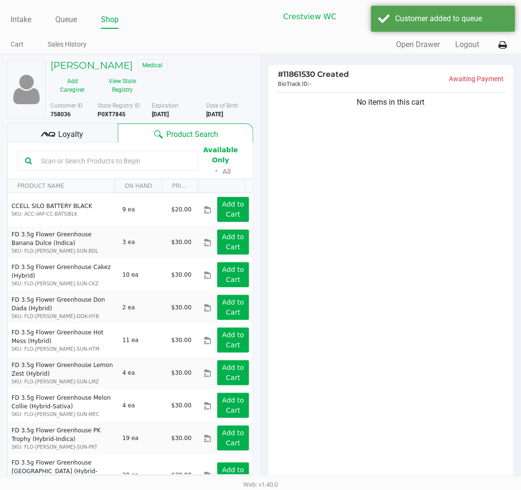
click at [66, 138] on span "Loyalty" at bounding box center [71, 135] width 25 height 12
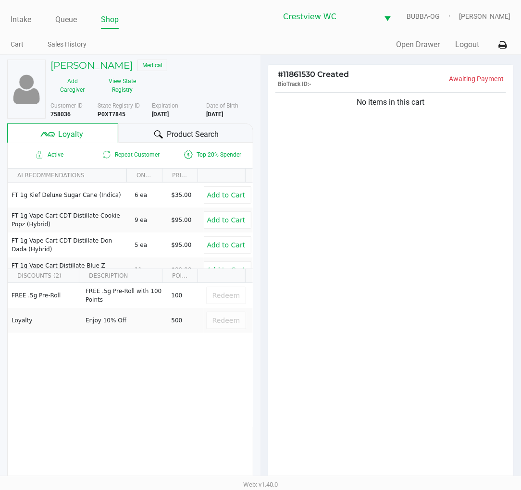
click at [115, 97] on button "View State Registry" at bounding box center [119, 86] width 50 height 24
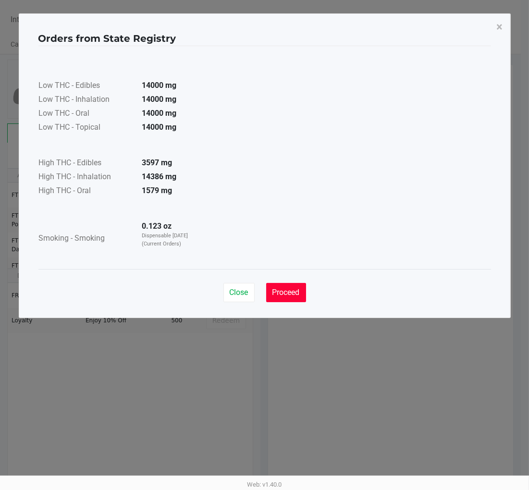
click at [281, 290] on span "Proceed" at bounding box center [286, 292] width 27 height 9
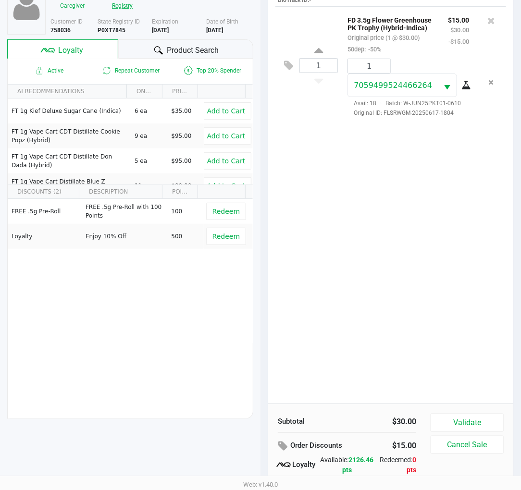
scroll to position [99, 0]
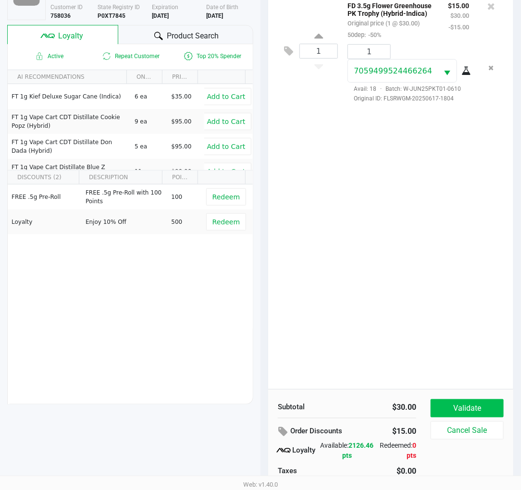
click at [482, 412] on button "Validate" at bounding box center [467, 409] width 73 height 18
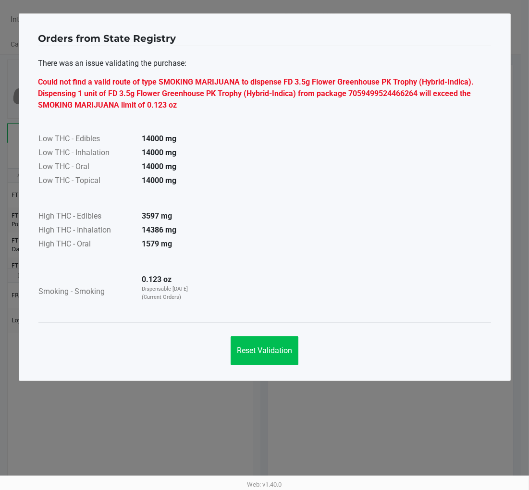
click at [277, 342] on button "Reset Validation" at bounding box center [265, 351] width 68 height 29
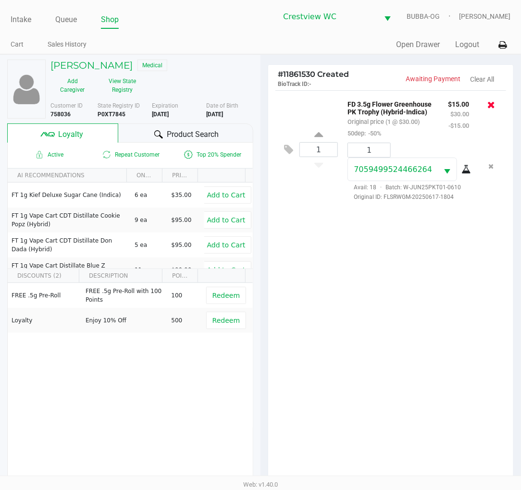
click at [491, 106] on icon at bounding box center [492, 105] width 8 height 10
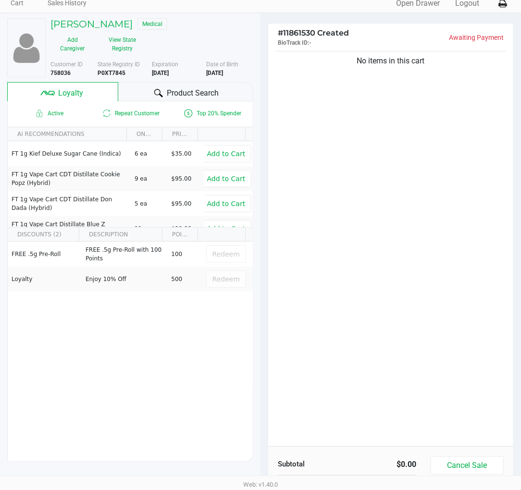
click at [122, 73] on b "P0XT7845" at bounding box center [112, 73] width 28 height 7
copy b "P0XT7845"
click at [165, 72] on b "09/11/2026" at bounding box center [160, 73] width 17 height 7
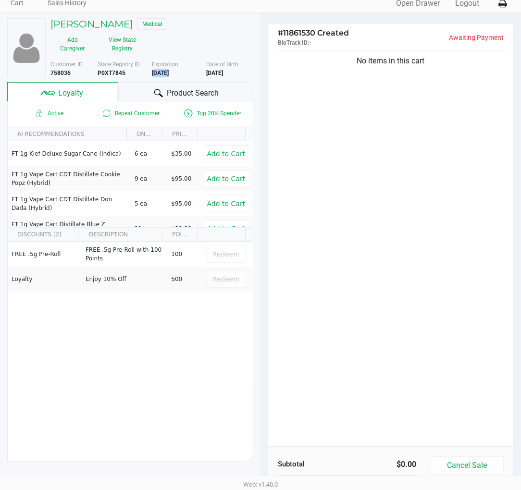
click at [165, 72] on b "09/11/2026" at bounding box center [160, 73] width 17 height 7
drag, startPoint x: 165, startPoint y: 72, endPoint x: 267, endPoint y: 56, distance: 102.7
click at [295, 54] on div "No items in this cart" at bounding box center [390, 59] width 231 height 16
click at [228, 68] on div "More Date of Birth 12/11/1985" at bounding box center [233, 68] width 54 height 17
click at [223, 71] on b "12/11/1985" at bounding box center [214, 73] width 17 height 7
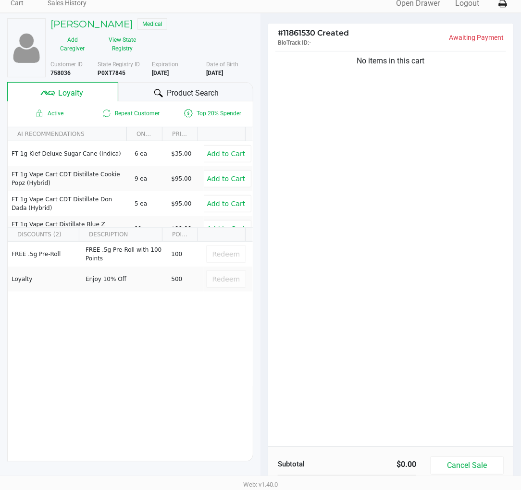
click at [223, 71] on b "12/11/1985" at bounding box center [214, 73] width 17 height 7
copy div "12/11/1985"
click at [349, 194] on div "No items in this cart" at bounding box center [390, 248] width 245 height 398
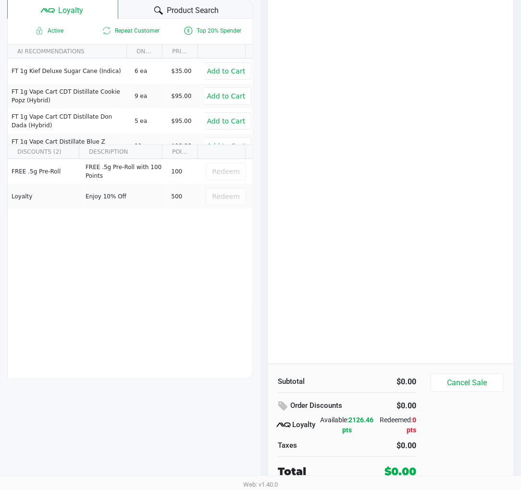
click at [438, 179] on div "No items in this cart" at bounding box center [390, 165] width 245 height 398
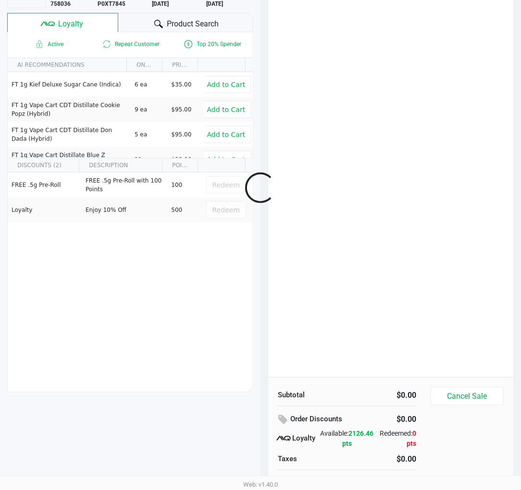
scroll to position [124, 0]
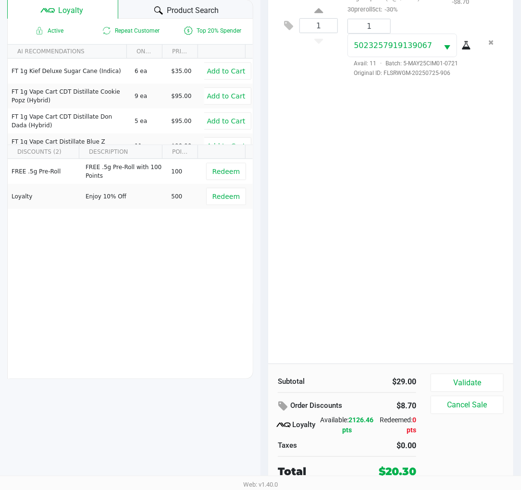
click at [488, 375] on button "Validate" at bounding box center [467, 383] width 73 height 18
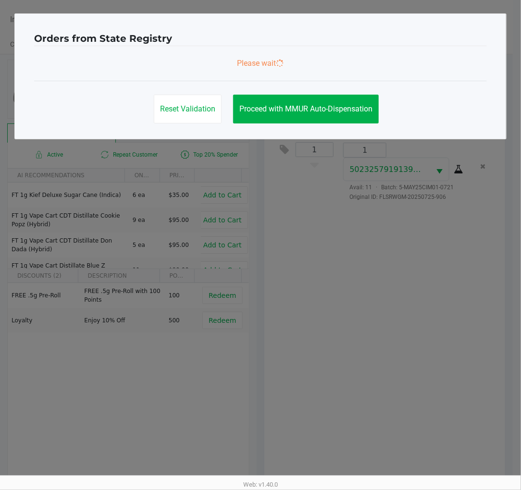
scroll to position [0, 0]
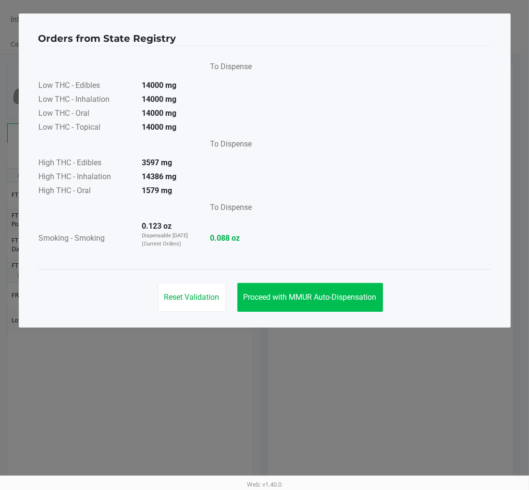
click at [360, 309] on button "Proceed with MMUR Auto-Dispensation" at bounding box center [311, 297] width 146 height 29
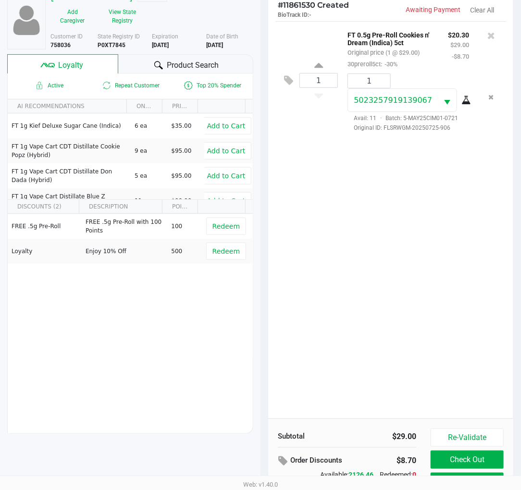
scroll to position [124, 0]
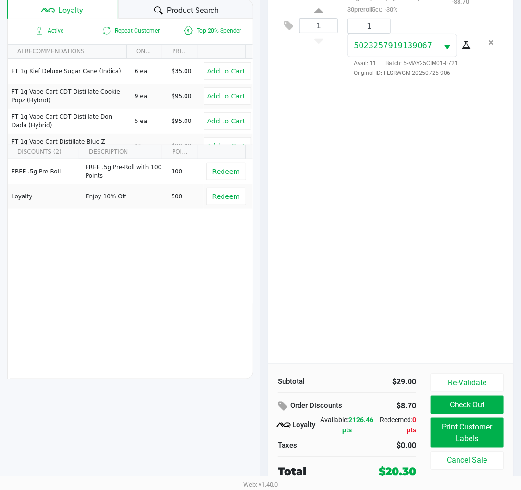
click at [458, 429] on button "Print Customer Labels" at bounding box center [467, 433] width 73 height 30
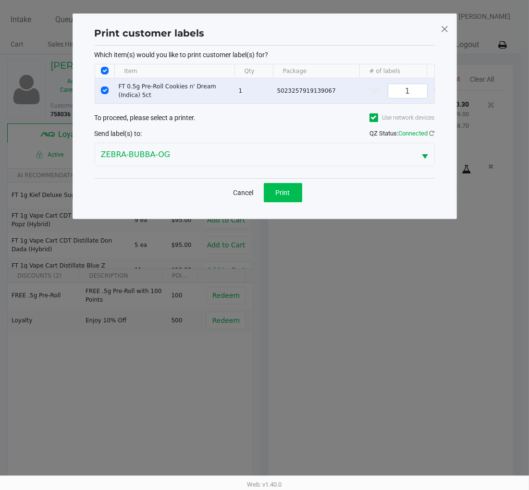
click at [290, 197] on span "Print" at bounding box center [283, 193] width 14 height 8
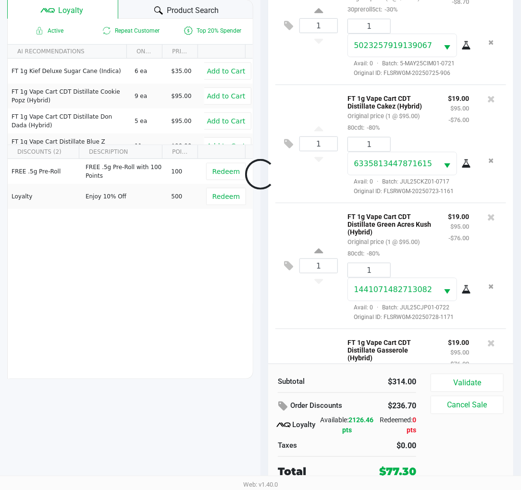
scroll to position [92, 0]
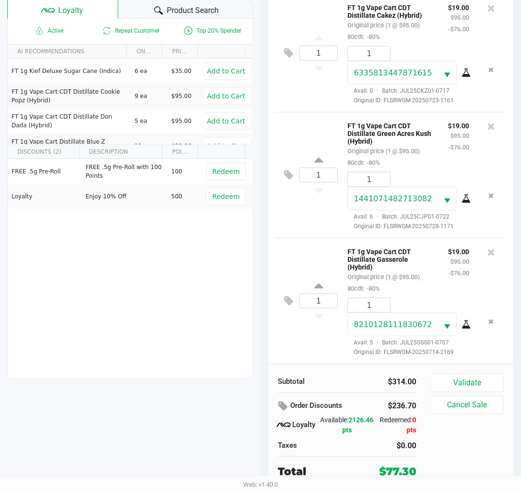
click at [488, 382] on button "Validate" at bounding box center [467, 383] width 73 height 18
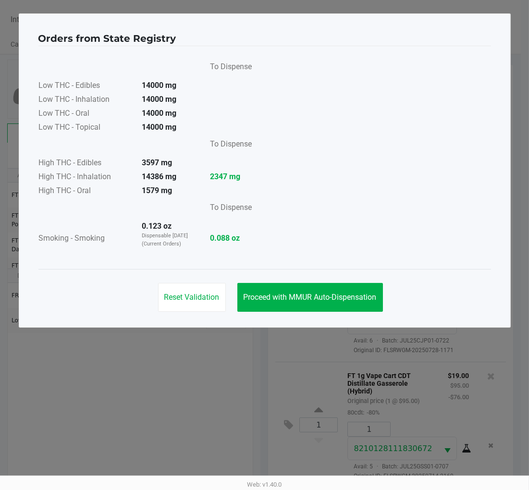
click at [319, 305] on button "Proceed with MMUR Auto-Dispensation" at bounding box center [311, 297] width 146 height 29
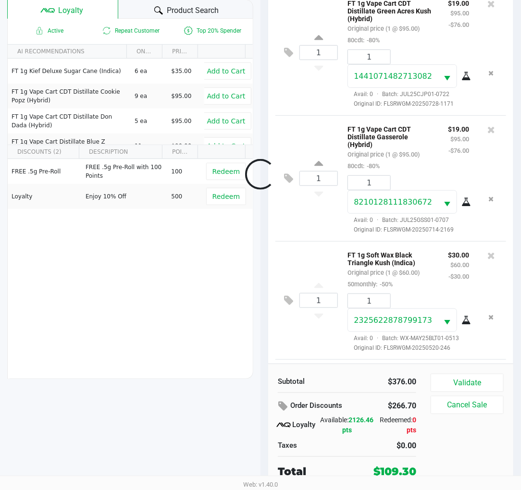
scroll to position [318, 0]
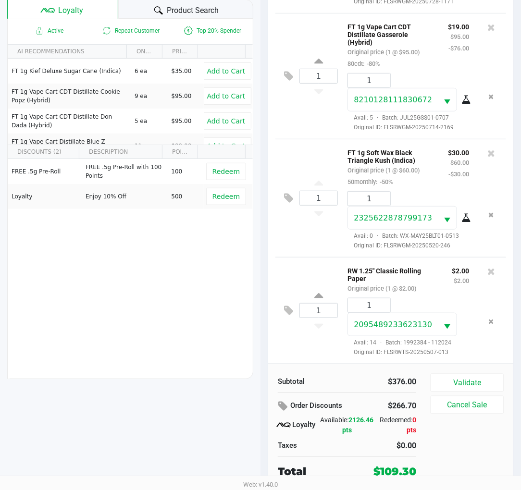
click at [489, 375] on button "Validate" at bounding box center [467, 383] width 73 height 18
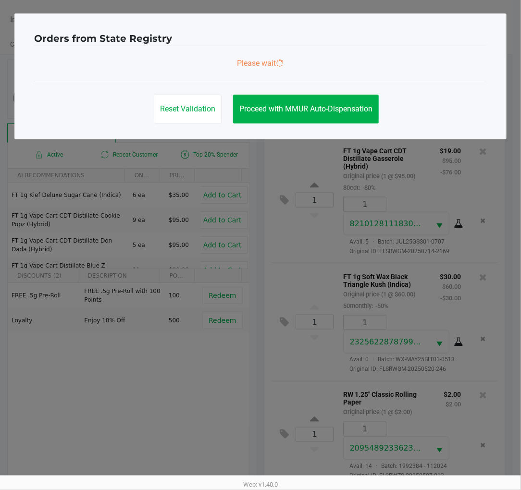
scroll to position [321, 0]
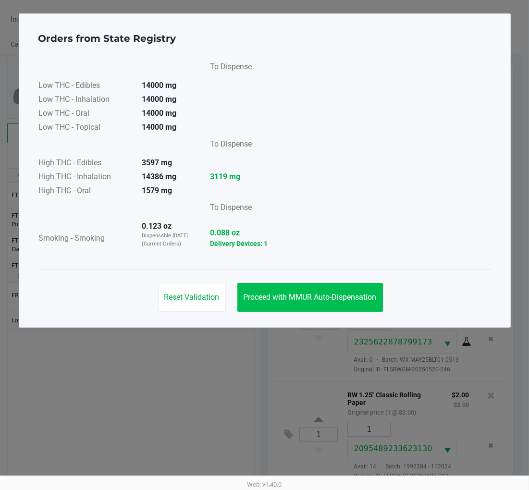
click at [295, 287] on button "Proceed with MMUR Auto-Dispensation" at bounding box center [311, 297] width 146 height 29
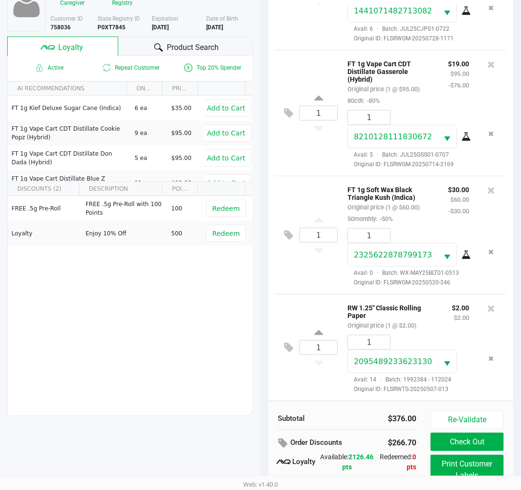
scroll to position [124, 0]
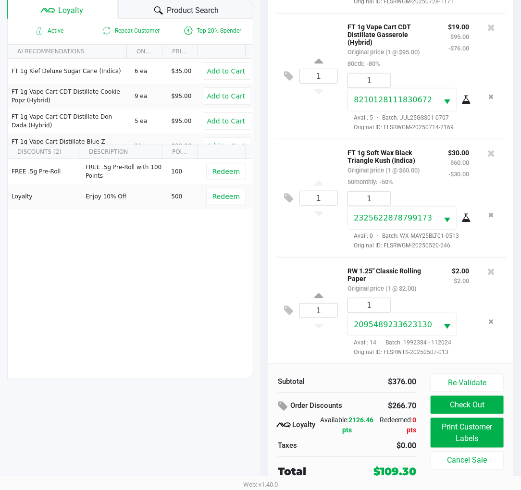
click at [486, 432] on button "Print Customer Labels" at bounding box center [467, 433] width 73 height 30
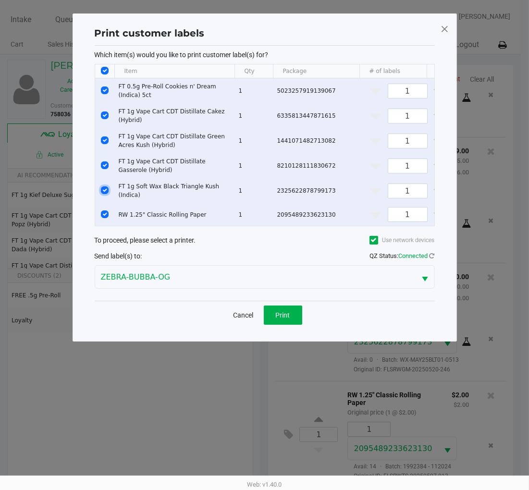
click at [107, 189] on input "Select Row" at bounding box center [105, 191] width 8 height 8
checkbox input "false"
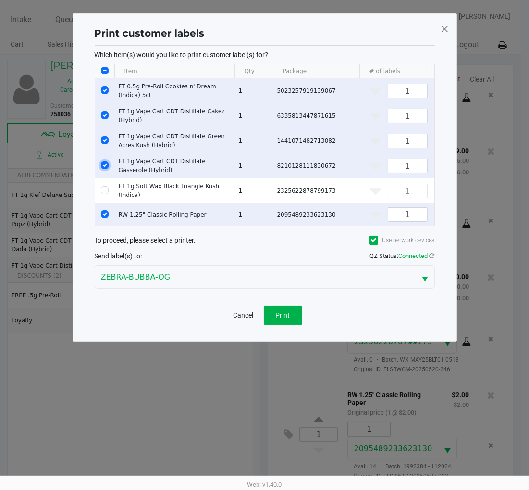
click at [106, 165] on input "Select Row" at bounding box center [105, 166] width 8 height 8
checkbox input "false"
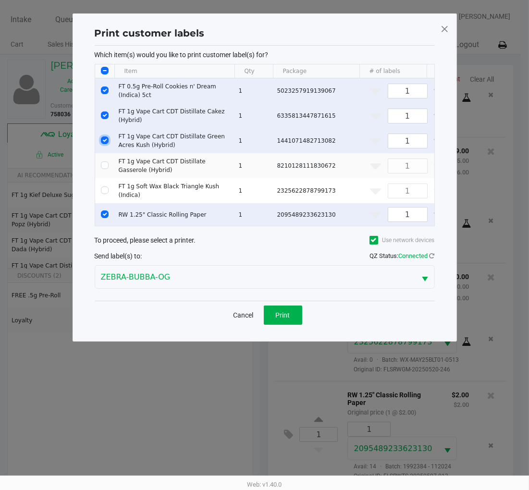
click at [106, 140] on input "Select Row" at bounding box center [105, 141] width 8 height 8
checkbox input "false"
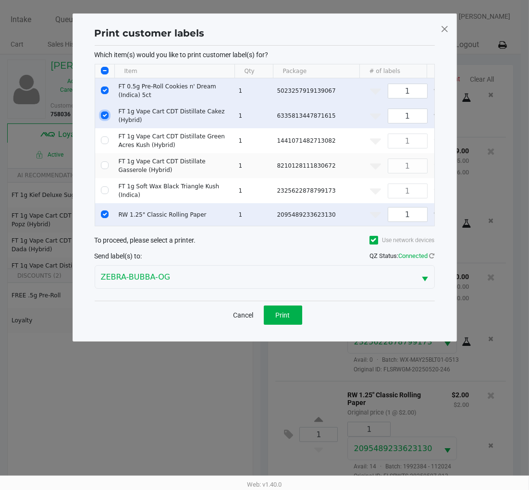
click at [104, 116] on input "Select Row" at bounding box center [105, 116] width 8 height 8
checkbox input "false"
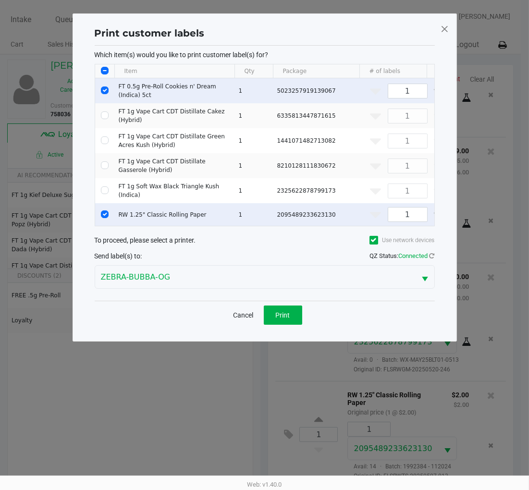
click at [106, 89] on input "Select Row" at bounding box center [105, 91] width 8 height 8
checkbox input "false"
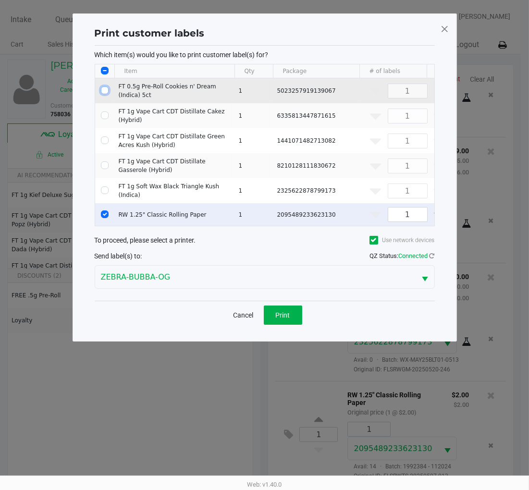
click at [288, 325] on button "Print" at bounding box center [283, 315] width 38 height 19
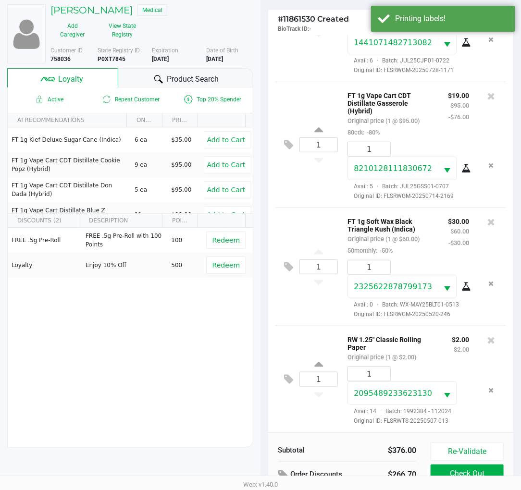
scroll to position [124, 0]
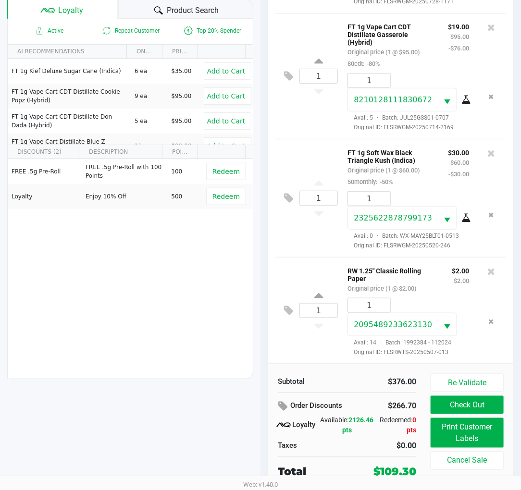
click at [463, 432] on button "Print Customer Labels" at bounding box center [467, 433] width 73 height 30
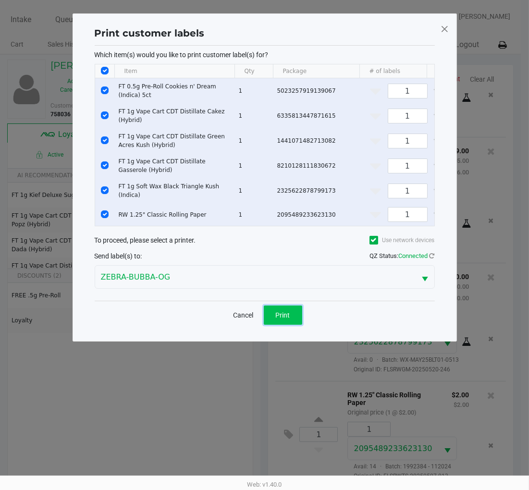
click at [288, 325] on button "Print" at bounding box center [283, 315] width 38 height 19
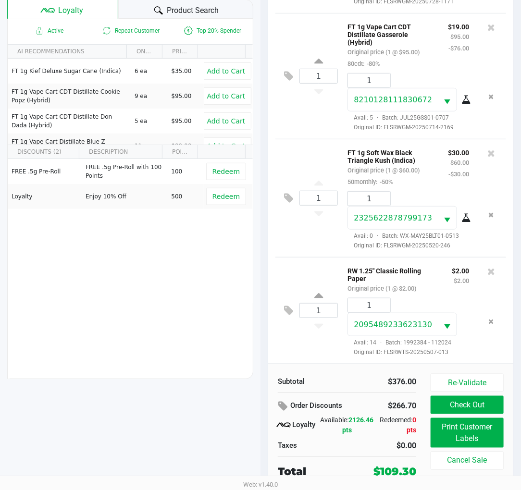
scroll to position [0, 0]
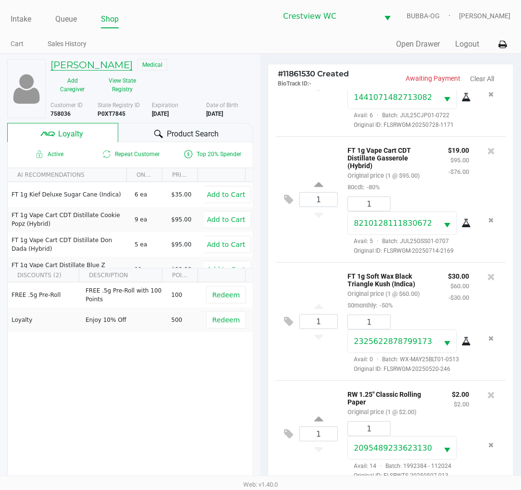
click at [110, 66] on h5 "TAMON WINKLER" at bounding box center [91, 65] width 82 height 12
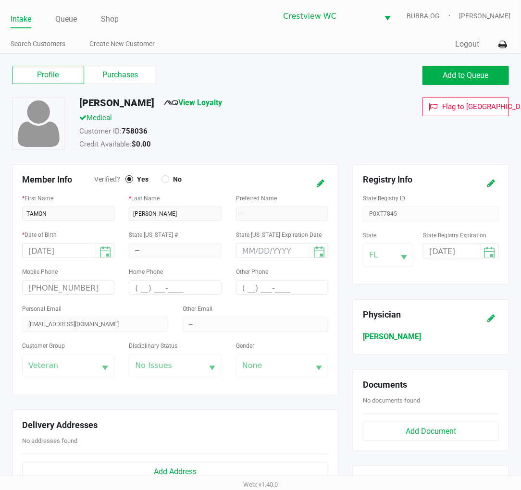
click at [122, 78] on label "Purchases" at bounding box center [120, 75] width 72 height 18
click at [0, 0] on 1 "Purchases" at bounding box center [0, 0] width 0 height 0
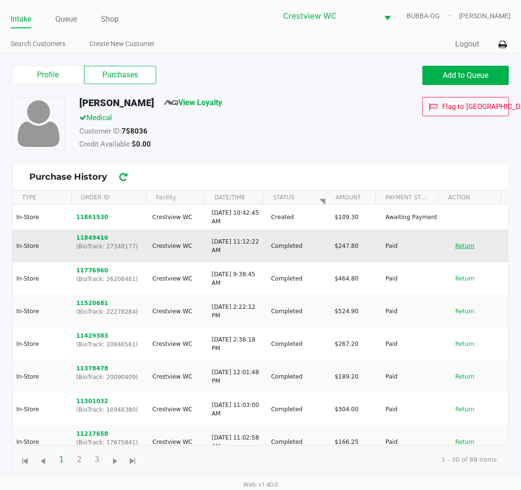
click at [455, 246] on button "Return" at bounding box center [466, 245] width 32 height 15
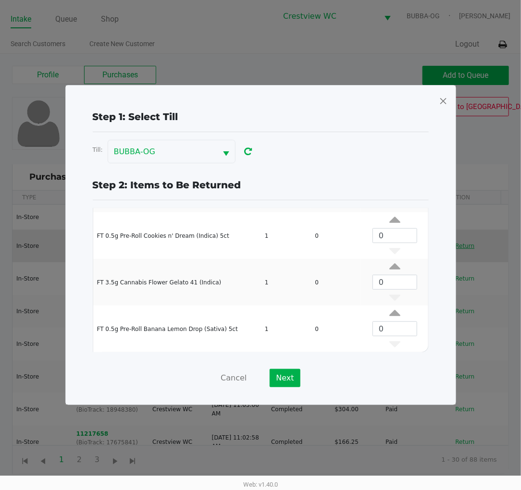
scroll to position [223, 0]
click at [442, 100] on span at bounding box center [443, 100] width 9 height 15
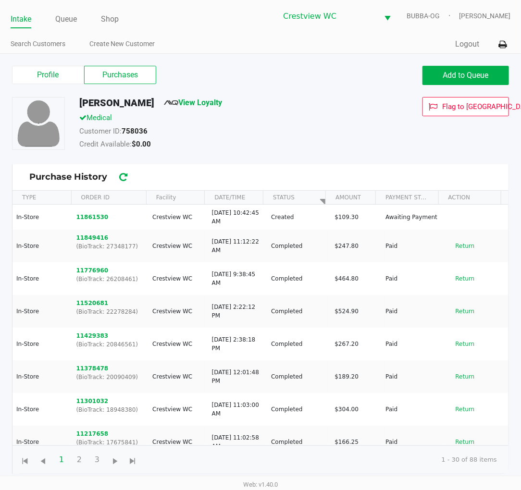
click at [456, 311] on button "Return" at bounding box center [466, 311] width 32 height 15
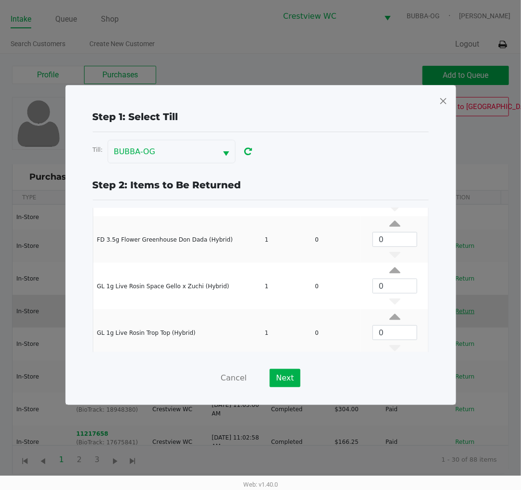
scroll to position [273, 0]
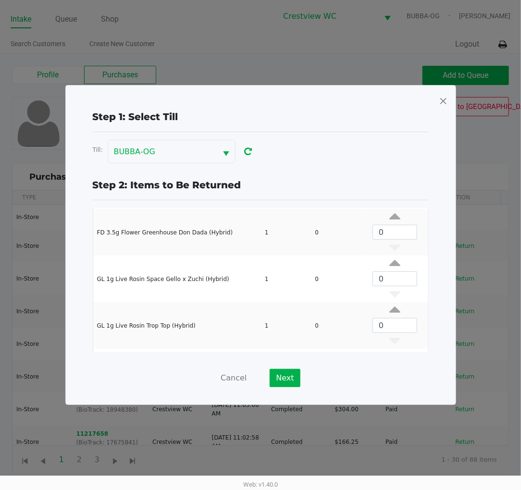
click at [441, 102] on span at bounding box center [443, 100] width 9 height 15
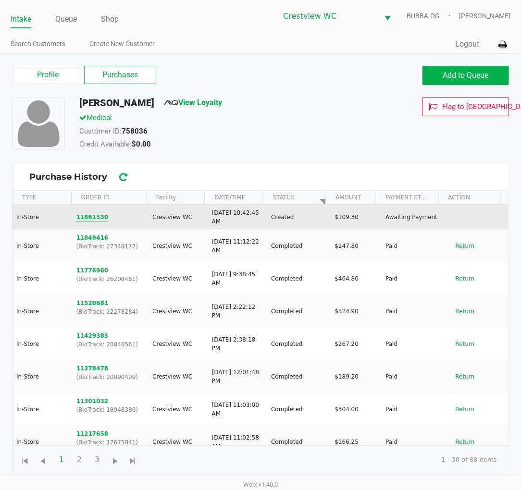
click at [88, 217] on button "11861530" at bounding box center [92, 217] width 32 height 9
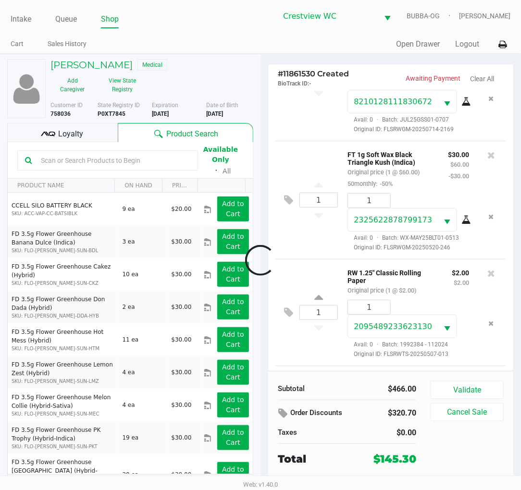
scroll to position [561, 0]
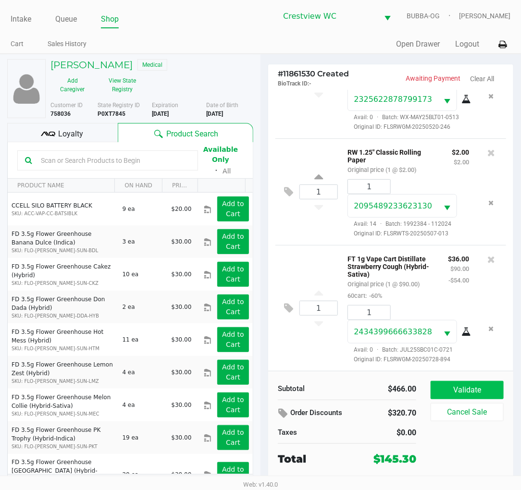
click at [472, 385] on button "Validate" at bounding box center [467, 390] width 73 height 18
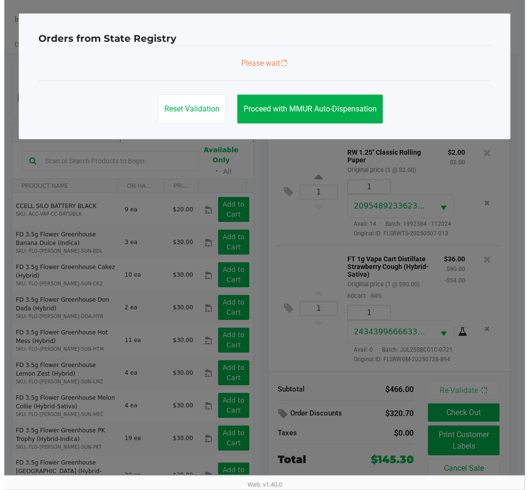
scroll to position [564, 0]
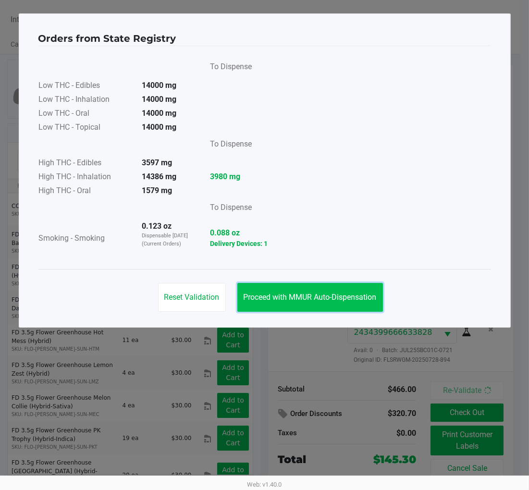
click at [314, 297] on span "Proceed with MMUR Auto-Dispensation" at bounding box center [310, 297] width 133 height 9
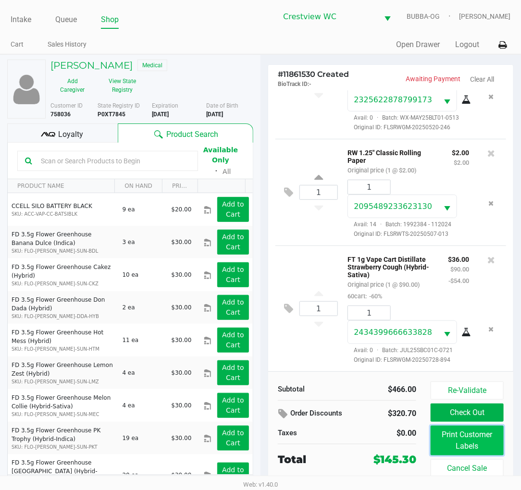
click at [458, 450] on button "Print Customer Labels" at bounding box center [467, 441] width 73 height 30
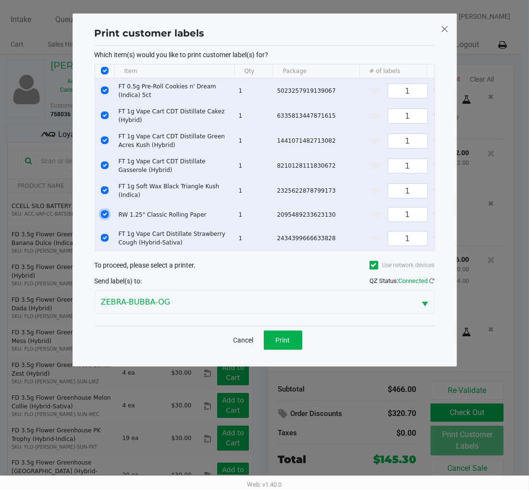
click at [104, 212] on input "Select Row" at bounding box center [105, 215] width 8 height 8
checkbox input "false"
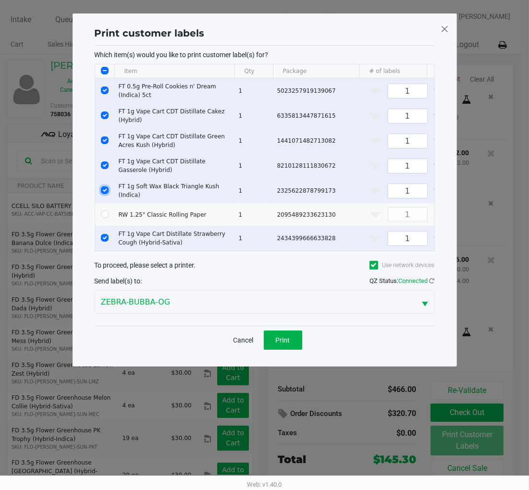
click at [105, 189] on input "Select Row" at bounding box center [105, 191] width 8 height 8
checkbox input "false"
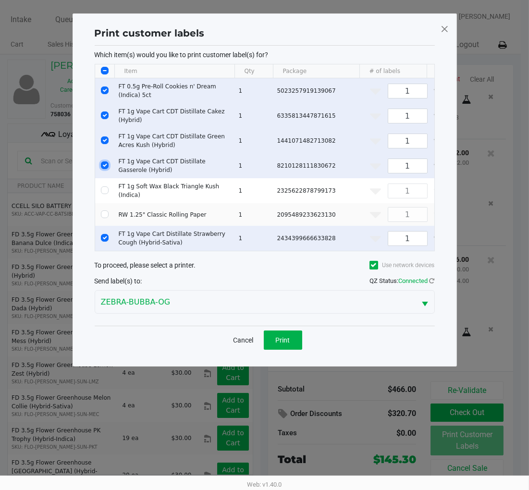
click at [107, 163] on input "Select Row" at bounding box center [105, 166] width 8 height 8
checkbox input "false"
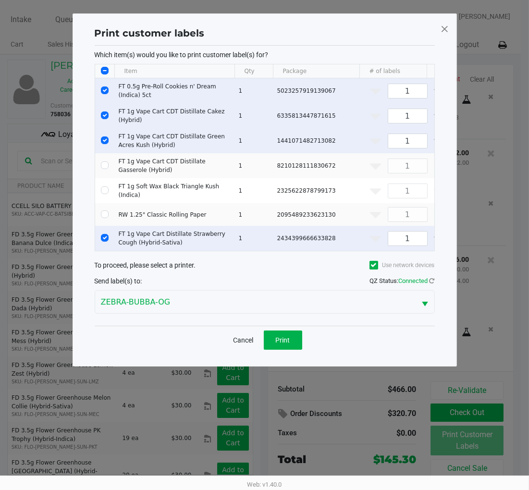
click at [108, 142] on td "Data table" at bounding box center [104, 140] width 19 height 25
click at [108, 113] on td "Data table" at bounding box center [104, 115] width 19 height 25
click at [101, 91] on input "Select Row" at bounding box center [105, 91] width 8 height 8
checkbox input "false"
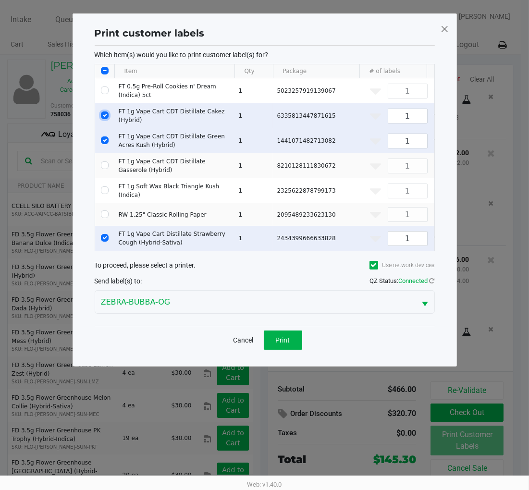
click at [104, 113] on input "Select Row" at bounding box center [105, 116] width 8 height 8
checkbox input "false"
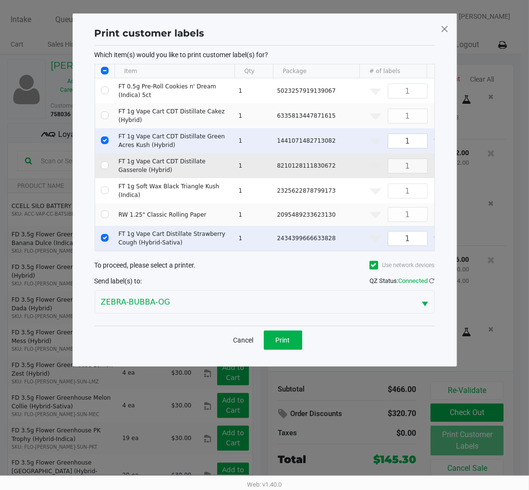
click at [108, 156] on td "Data table" at bounding box center [104, 165] width 19 height 25
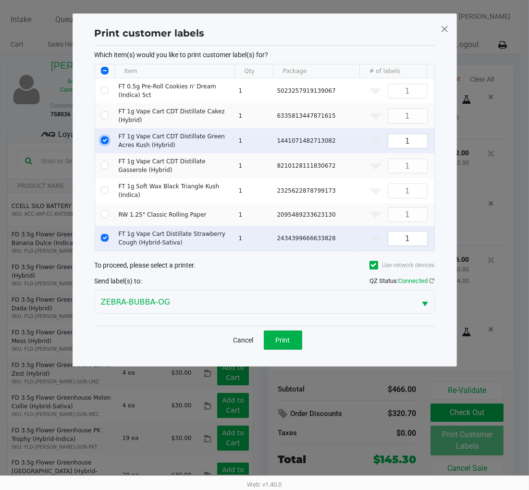
click at [102, 139] on input "Select Row" at bounding box center [105, 141] width 8 height 8
checkbox input "false"
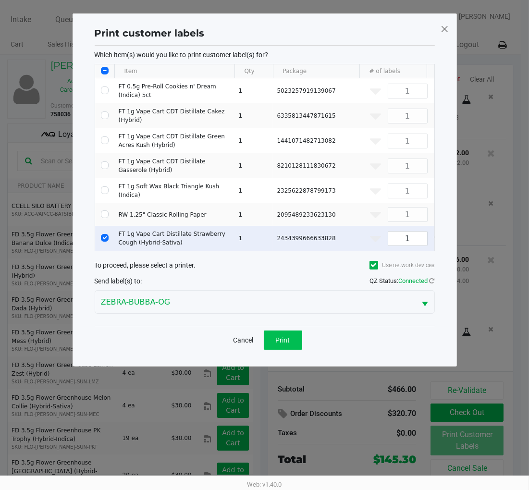
click at [282, 344] on span "Print" at bounding box center [283, 341] width 14 height 8
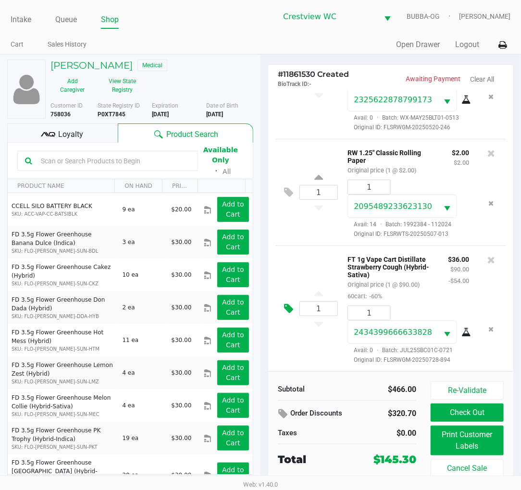
click at [287, 307] on icon at bounding box center [288, 308] width 9 height 11
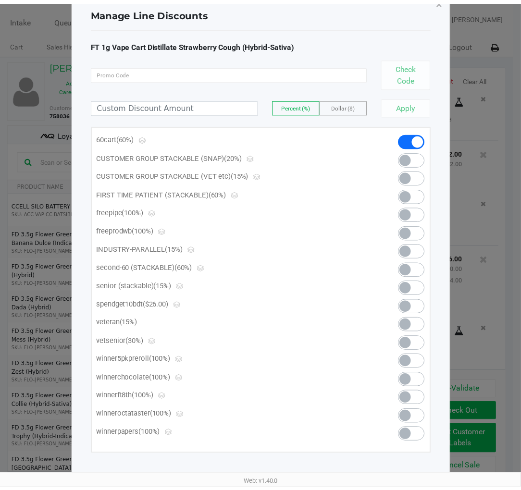
scroll to position [26, 0]
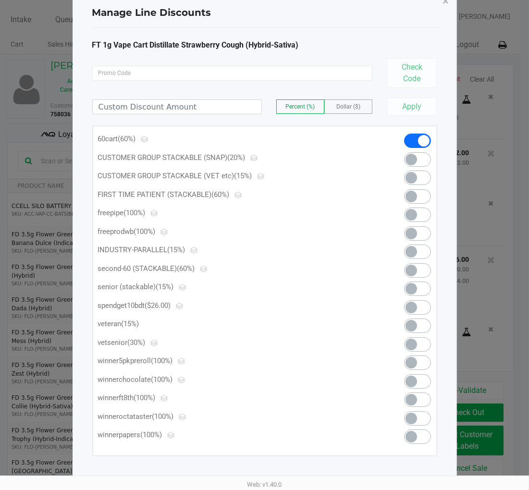
click at [412, 309] on span at bounding box center [412, 308] width 12 height 12
click at [444, 8] on button "×" at bounding box center [447, 0] width 22 height 27
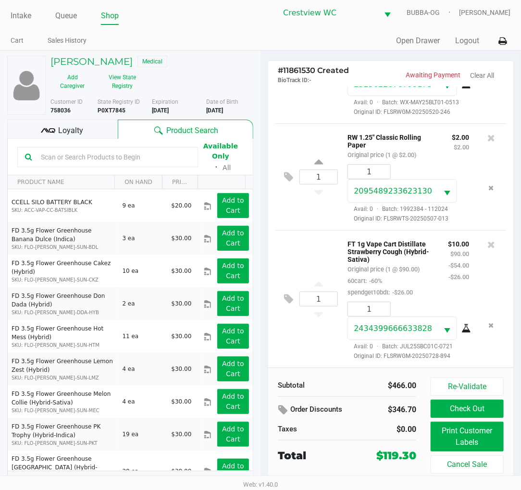
scroll to position [18, 0]
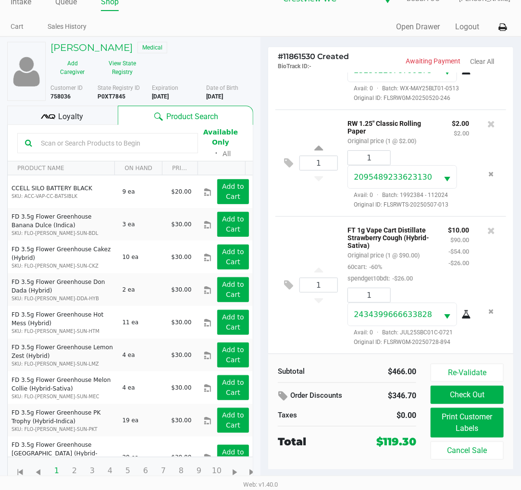
click at [386, 429] on div "Subtotal $466.00 Order Discounts $346.70 Taxes $0.00 Total $119.30" at bounding box center [347, 407] width 153 height 86
click at [492, 392] on button "Check Out" at bounding box center [467, 395] width 73 height 18
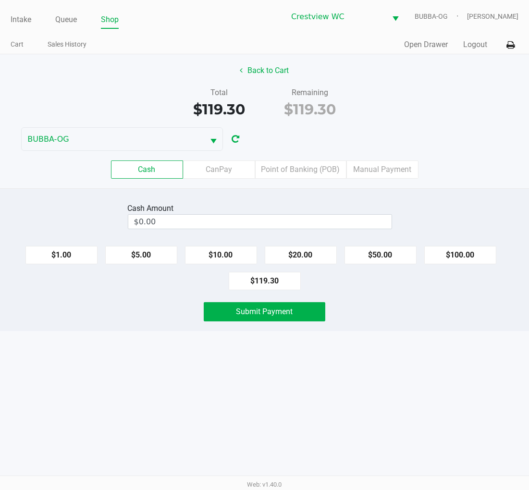
click at [299, 170] on label "Point of Banking (POB)" at bounding box center [300, 170] width 91 height 18
click at [0, 0] on 7 "Point of Banking (POB)" at bounding box center [0, 0] width 0 height 0
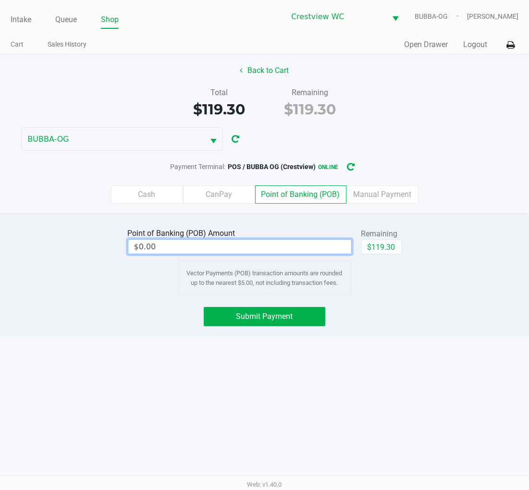
click at [296, 245] on input "$0.00" at bounding box center [239, 247] width 223 height 14
click at [388, 249] on button "$119.30" at bounding box center [382, 247] width 40 height 14
type input "$119.30"
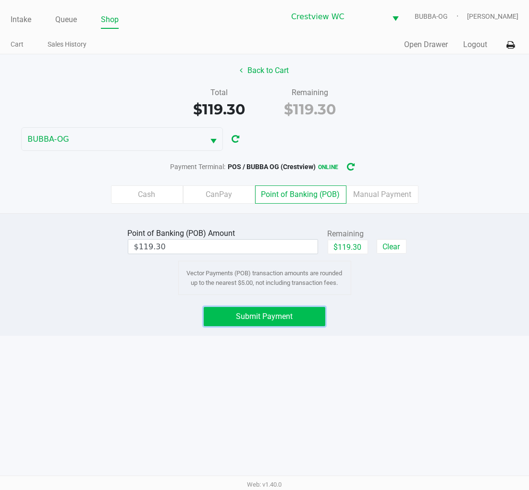
click at [294, 309] on button "Submit Payment" at bounding box center [265, 316] width 122 height 19
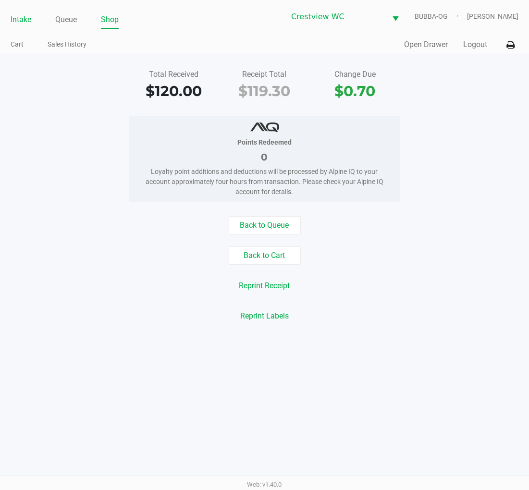
click at [20, 22] on link "Intake" at bounding box center [21, 19] width 21 height 13
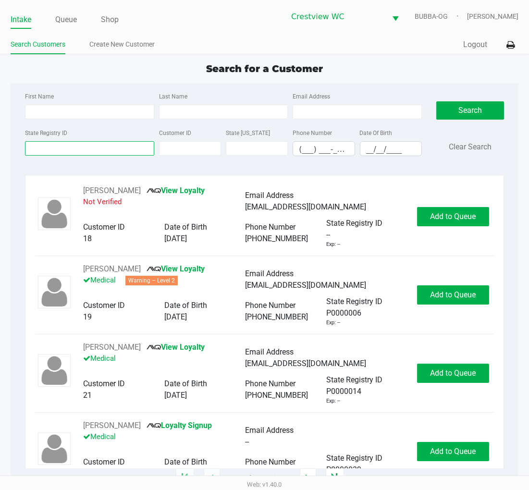
click at [58, 151] on input "State Registry ID" at bounding box center [89, 148] width 129 height 14
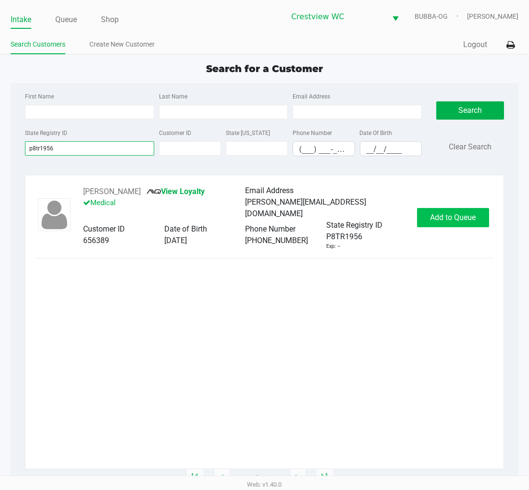
type input "p8tr1956"
click at [465, 216] on span "Add to Queue" at bounding box center [453, 217] width 46 height 9
click at [465, 216] on div "Add to Queue" at bounding box center [453, 217] width 72 height 19
click at [465, 216] on span "Add to Queue" at bounding box center [459, 217] width 46 height 9
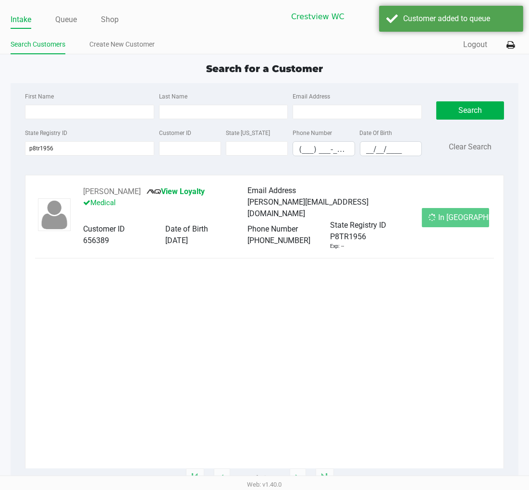
click at [465, 216] on div "In Queue" at bounding box center [455, 217] width 67 height 19
click at [465, 216] on span "In Queue" at bounding box center [478, 217] width 81 height 9
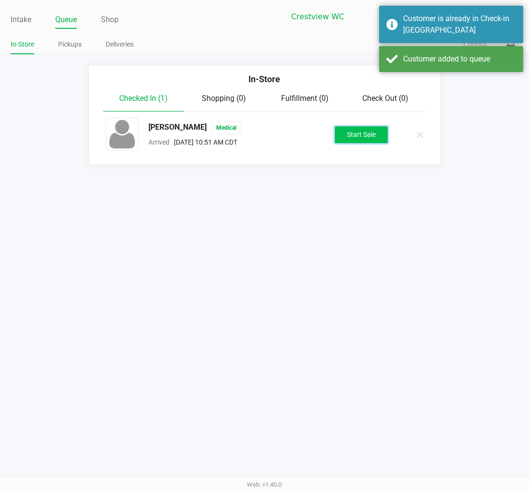
click at [371, 133] on button "Start Sale" at bounding box center [361, 134] width 53 height 17
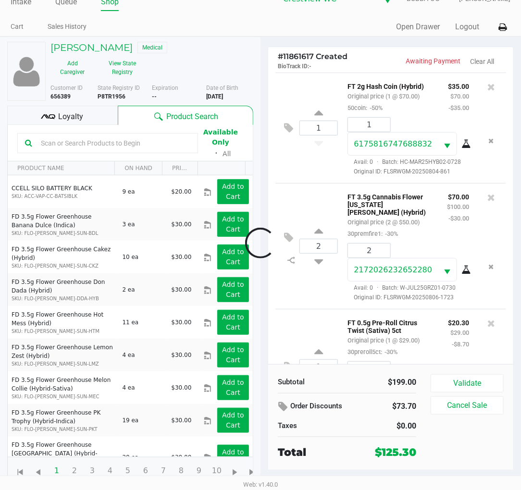
scroll to position [66, 0]
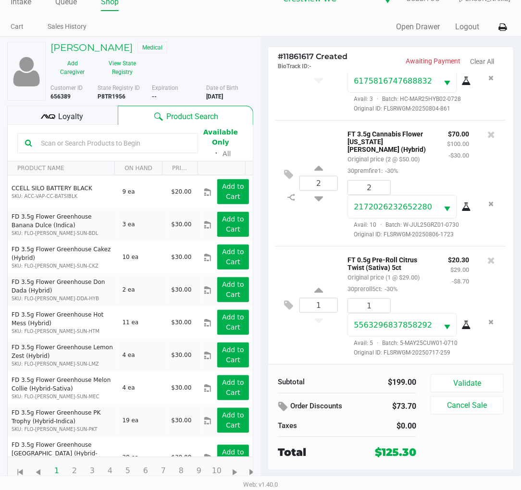
click at [482, 376] on button "Validate" at bounding box center [467, 384] width 73 height 18
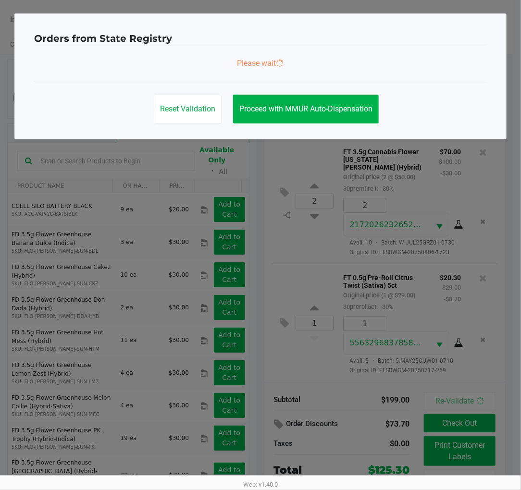
scroll to position [69, 0]
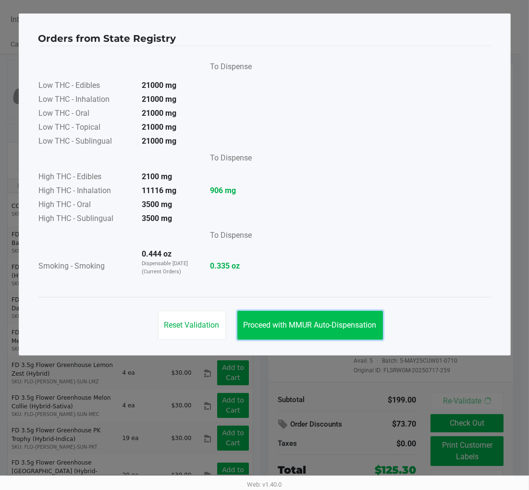
click at [313, 328] on span "Proceed with MMUR Auto-Dispensation" at bounding box center [310, 325] width 133 height 9
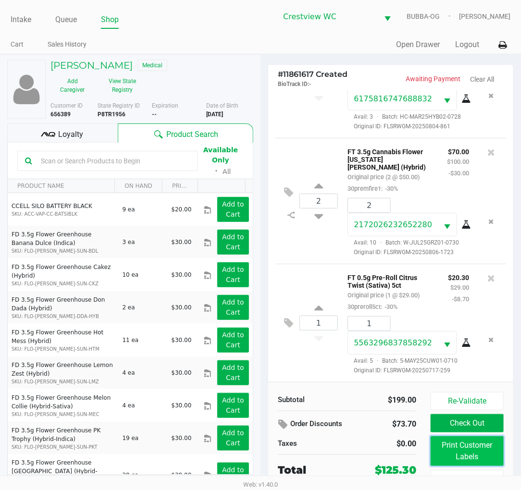
click at [446, 443] on button "Print Customer Labels" at bounding box center [467, 452] width 73 height 30
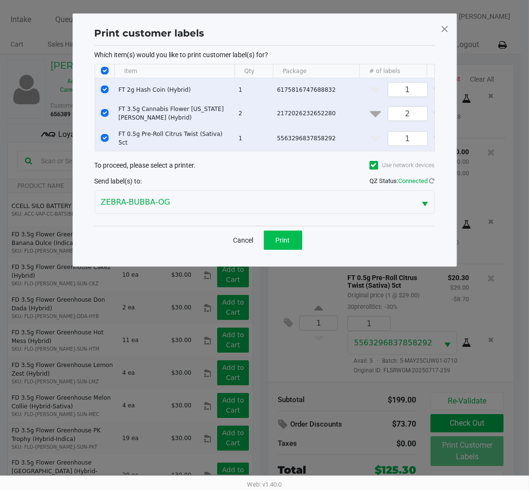
click at [275, 243] on button "Print" at bounding box center [283, 240] width 38 height 19
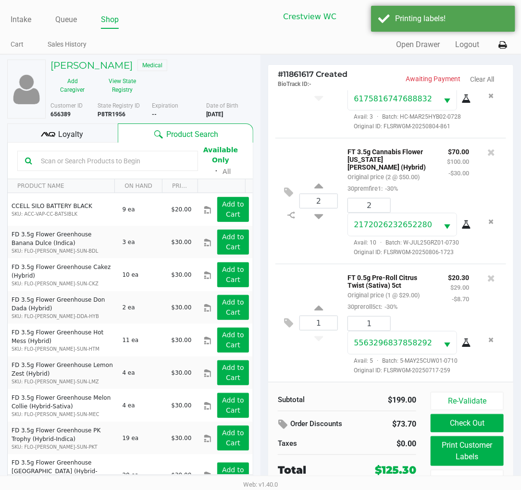
click at [83, 132] on div "Loyalty" at bounding box center [62, 133] width 111 height 19
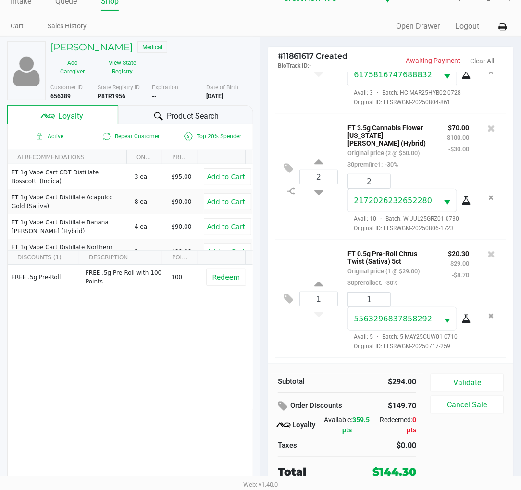
scroll to position [193, 0]
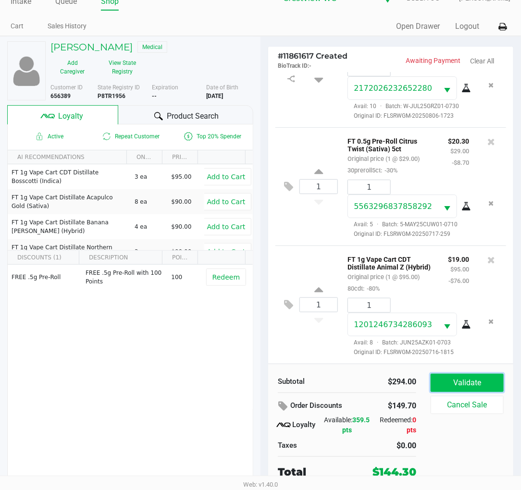
click at [478, 386] on button "Validate" at bounding box center [467, 383] width 73 height 18
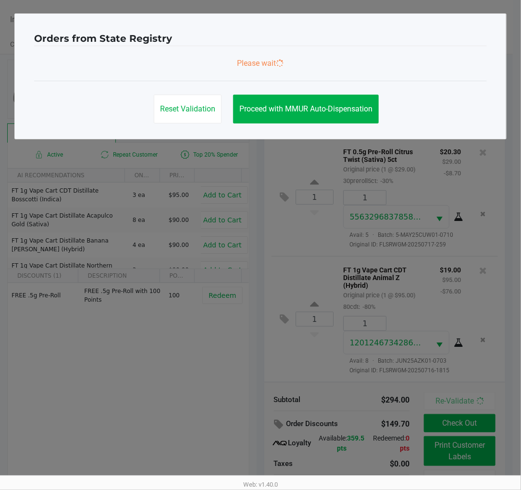
scroll to position [196, 0]
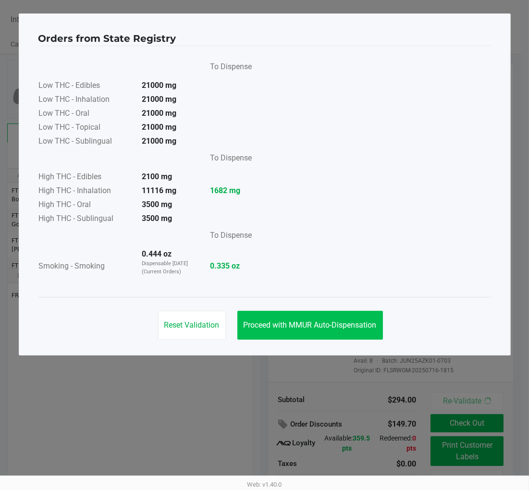
click at [308, 332] on button "Proceed with MMUR Auto-Dispensation" at bounding box center [311, 325] width 146 height 29
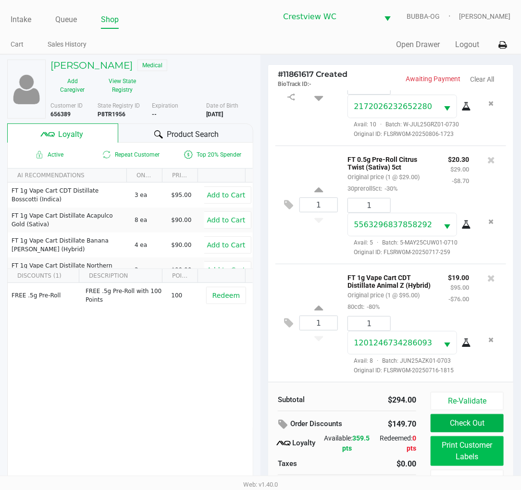
click at [449, 449] on button "Print Customer Labels" at bounding box center [467, 452] width 73 height 30
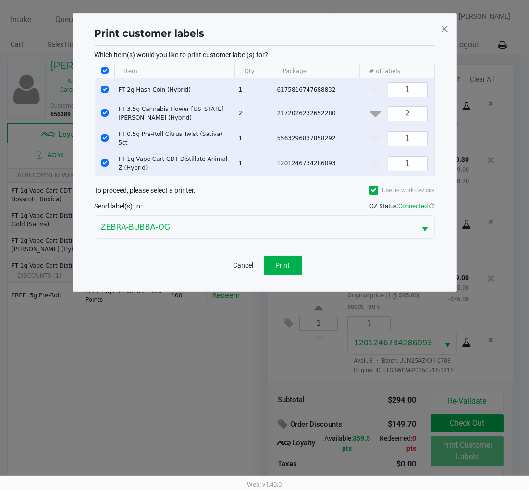
click at [106, 137] on input "Select Row" at bounding box center [105, 138] width 8 height 8
checkbox input "false"
click at [104, 113] on input "Select Row" at bounding box center [105, 113] width 8 height 8
checkbox input "false"
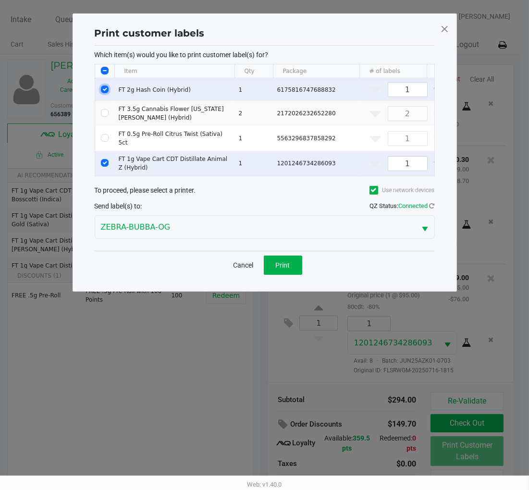
click at [104, 90] on input "Select Row" at bounding box center [105, 90] width 8 height 8
checkbox input "false"
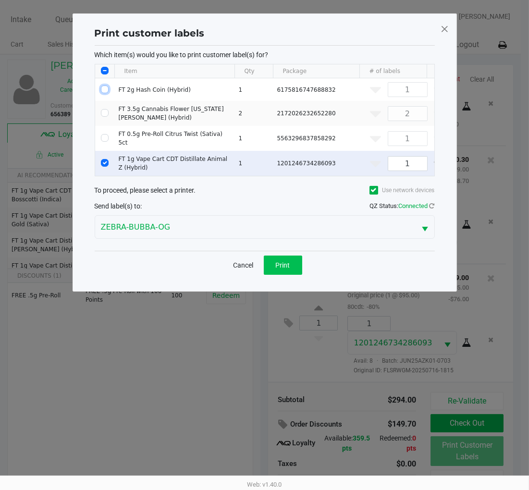
click at [292, 275] on button "Print" at bounding box center [283, 265] width 38 height 19
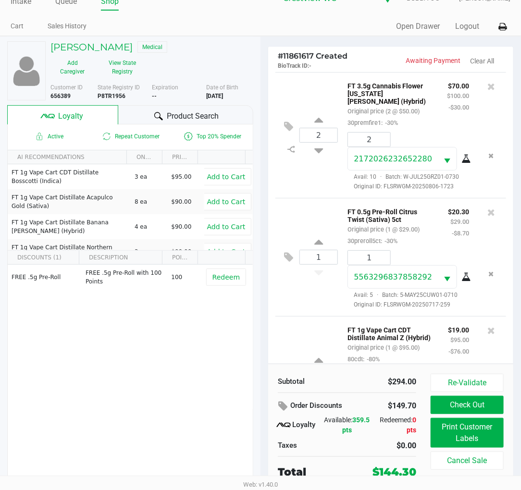
scroll to position [113, 0]
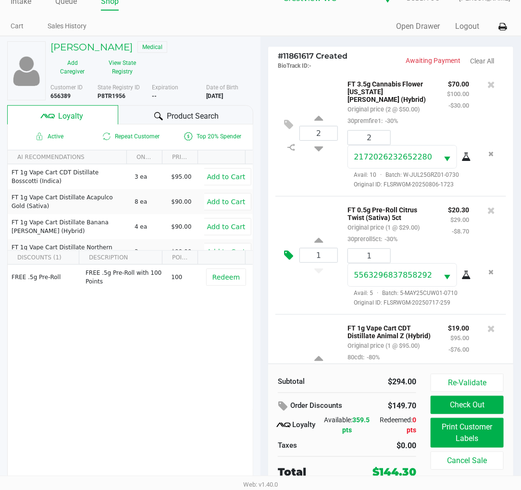
click at [287, 261] on icon at bounding box center [288, 255] width 9 height 11
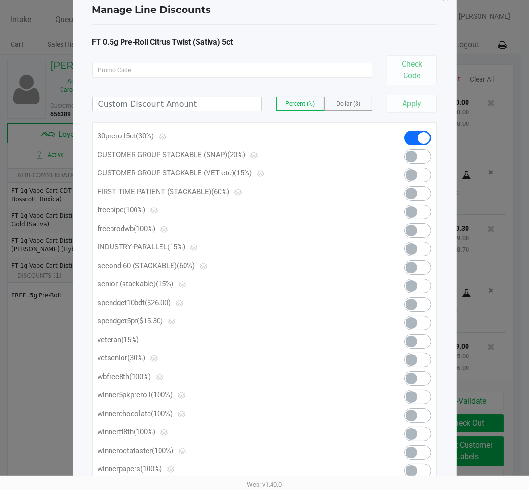
scroll to position [63, 0]
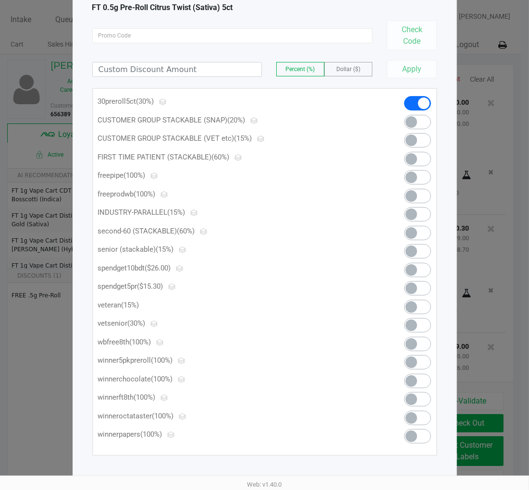
click at [417, 292] on span at bounding box center [417, 288] width 27 height 14
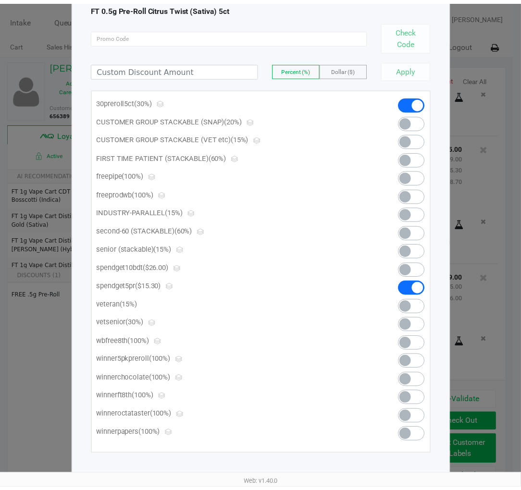
scroll to position [0, 0]
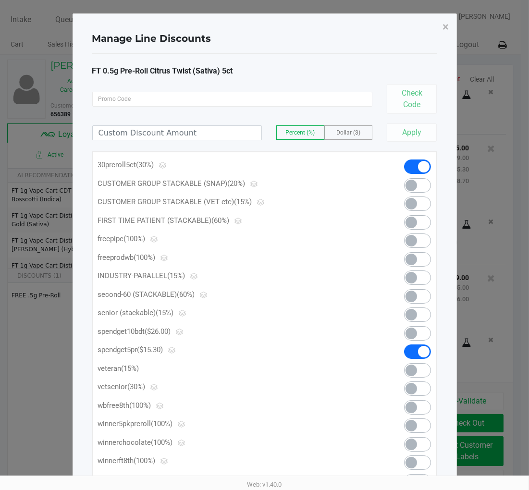
click at [445, 26] on span "×" at bounding box center [446, 26] width 6 height 13
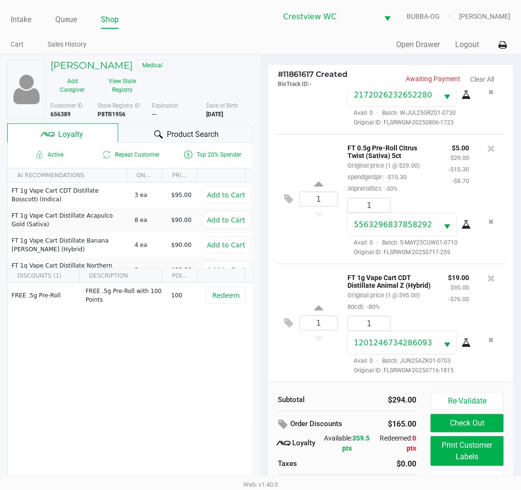
scroll to position [18, 0]
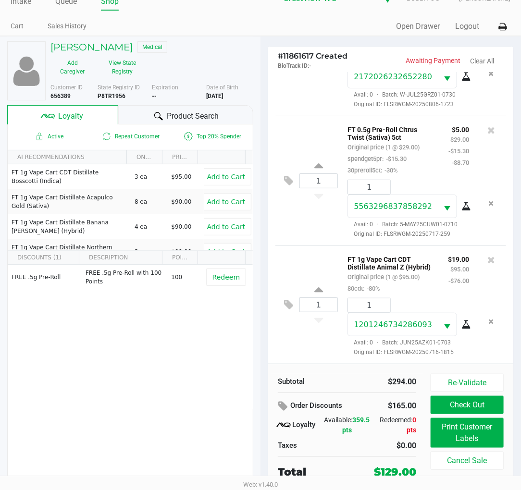
click at [457, 408] on button "Check Out" at bounding box center [467, 405] width 73 height 18
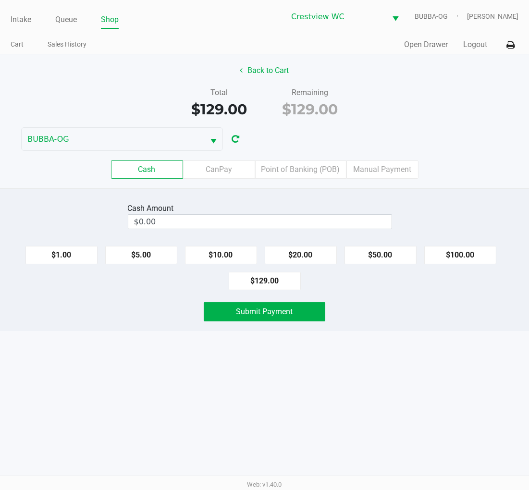
click at [303, 166] on label "Point of Banking (POB)" at bounding box center [300, 170] width 91 height 18
click at [0, 0] on 7 "Point of Banking (POB)" at bounding box center [0, 0] width 0 height 0
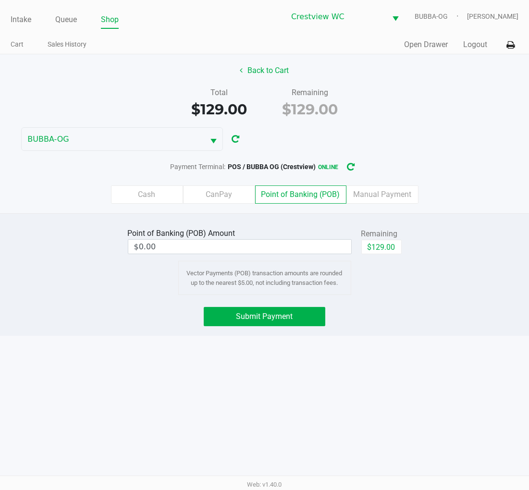
click at [311, 250] on input "$0.00" at bounding box center [239, 247] width 223 height 14
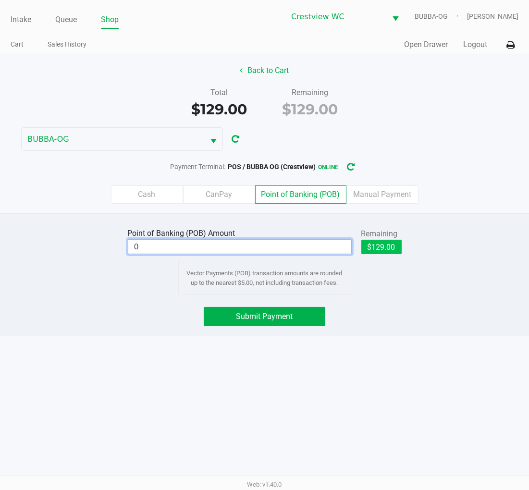
click at [391, 253] on button "$129.00" at bounding box center [382, 247] width 40 height 14
type input "$129.00"
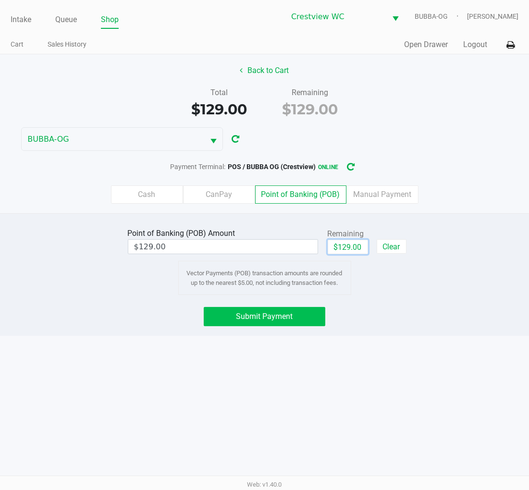
click at [301, 316] on button "Submit Payment" at bounding box center [265, 316] width 122 height 19
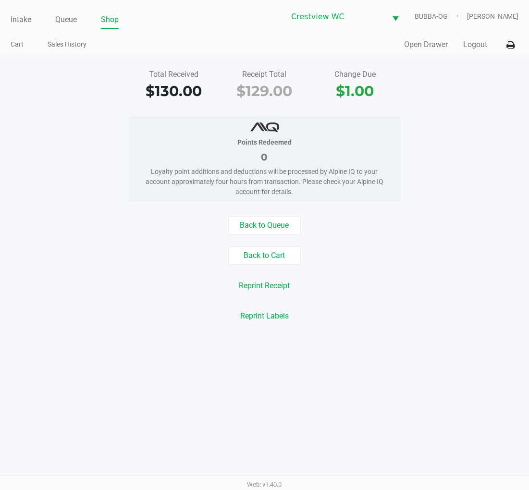
click at [16, 14] on link "Intake" at bounding box center [21, 19] width 21 height 13
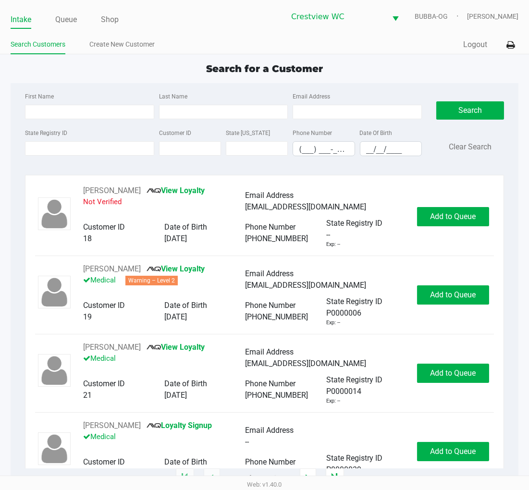
click at [66, 133] on label "State Registry ID" at bounding box center [46, 133] width 42 height 9
click at [66, 141] on input "State Registry ID" at bounding box center [89, 148] width 129 height 14
click at [502, 68] on div "Search for a Customer" at bounding box center [264, 69] width 523 height 14
click at [526, 87] on app-all-customers "Search for a Customer First Name Last Name Email Address State Registry ID Cust…" at bounding box center [264, 270] width 529 height 417
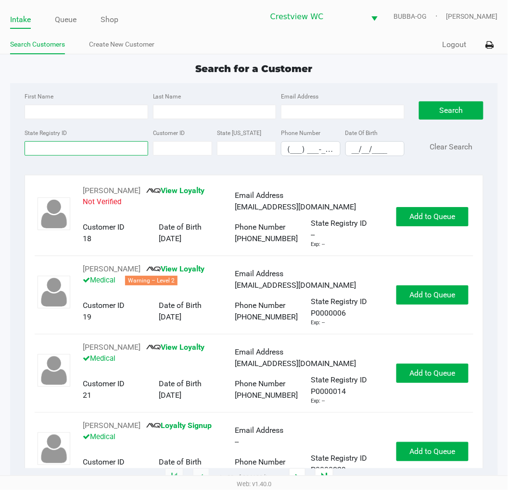
click at [84, 145] on input "State Registry ID" at bounding box center [87, 148] width 124 height 14
click at [83, 146] on input "State Registry ID" at bounding box center [87, 148] width 124 height 14
click at [102, 152] on input "State Registry ID" at bounding box center [87, 148] width 124 height 14
click at [80, 151] on input "State Registry ID" at bounding box center [87, 148] width 124 height 14
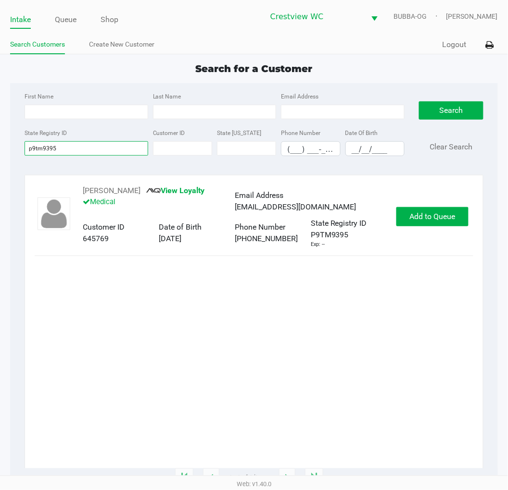
type input "p9tm9395"
click at [441, 216] on span "Add to Queue" at bounding box center [432, 216] width 46 height 9
click at [439, 221] on span "Add to Queue" at bounding box center [437, 216] width 46 height 9
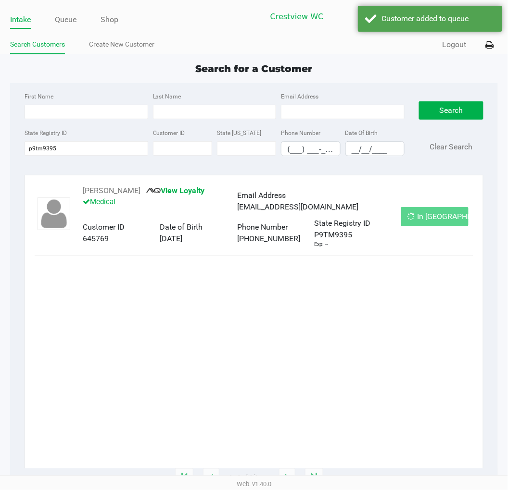
click at [450, 223] on button "In Queue" at bounding box center [434, 216] width 67 height 19
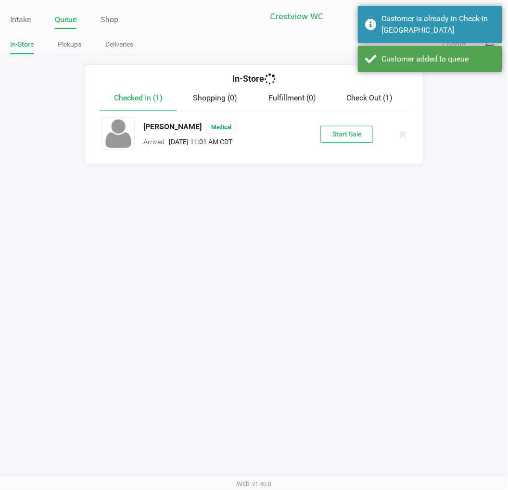
click at [440, 221] on div "Intake Queue Shop Crestview WC BUBBA-OG Brittany Rollins In-Store Pickups Deliv…" at bounding box center [254, 245] width 508 height 490
click at [352, 133] on button "Start Sale" at bounding box center [346, 134] width 53 height 17
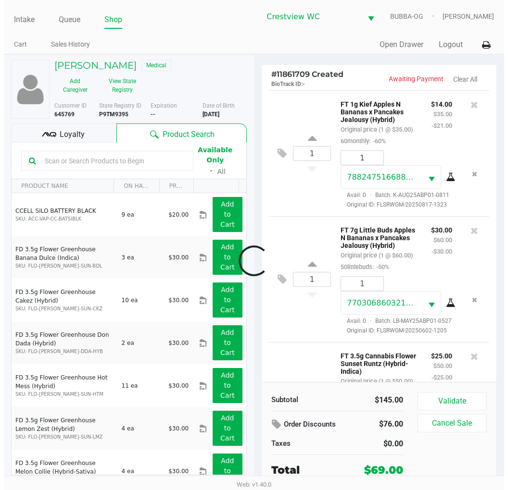
scroll to position [181, 0]
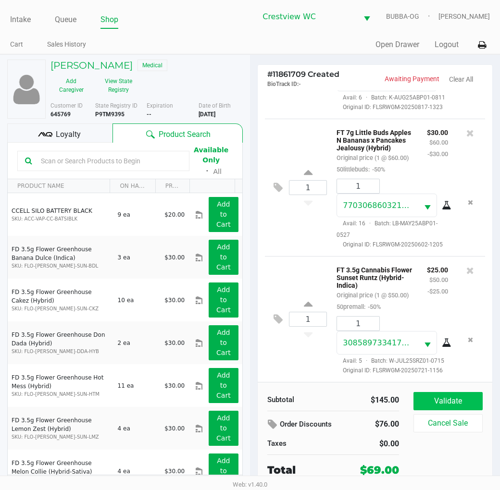
click at [465, 406] on button "Validate" at bounding box center [447, 401] width 69 height 18
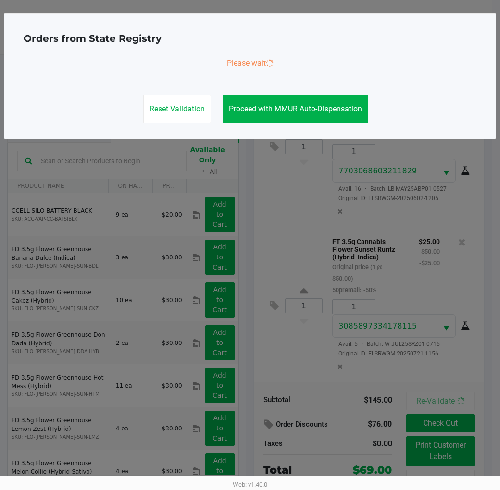
scroll to position [193, 0]
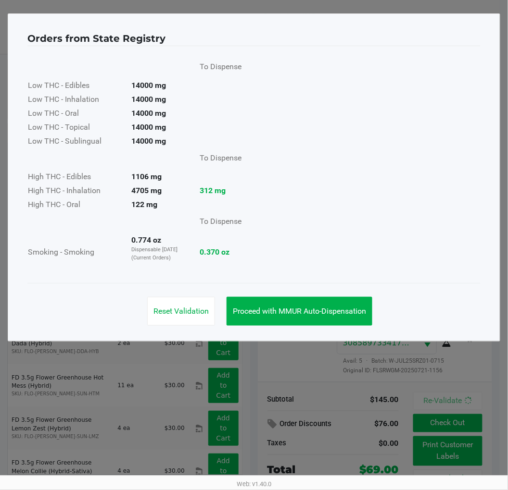
click at [285, 311] on span "Proceed with MMUR Auto-Dispensation" at bounding box center [299, 311] width 133 height 9
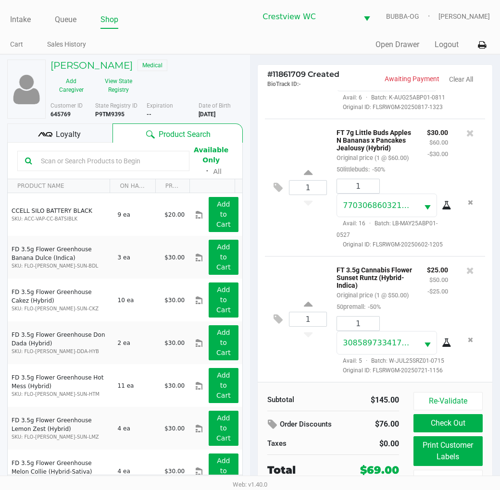
click at [440, 453] on button "Print Customer Labels" at bounding box center [447, 452] width 69 height 30
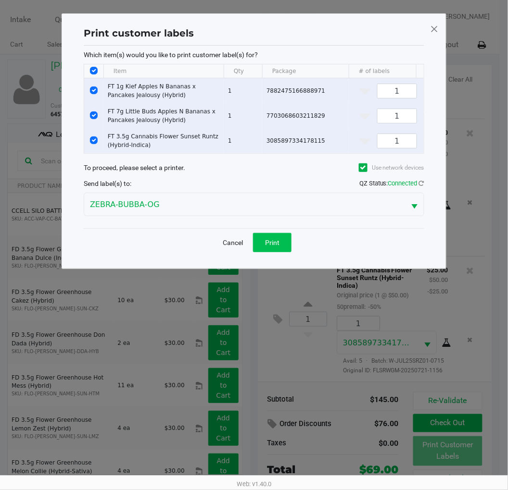
click at [272, 247] on span "Print" at bounding box center [272, 243] width 14 height 8
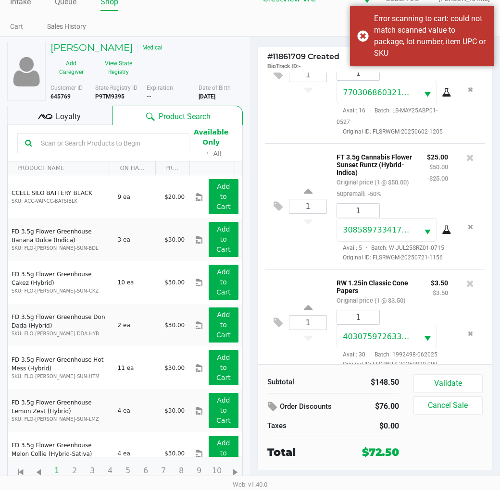
scroll to position [297, 0]
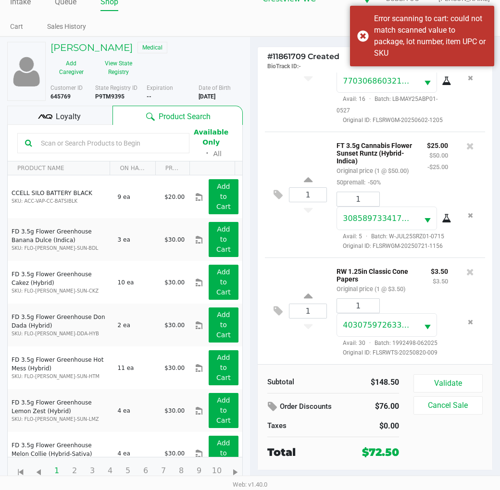
click at [458, 388] on button "Validate" at bounding box center [447, 384] width 69 height 18
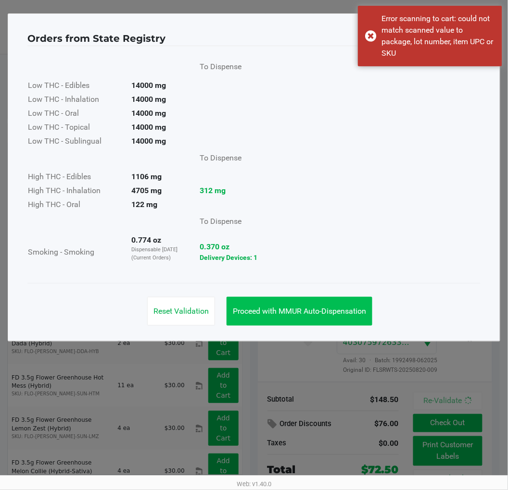
click at [285, 303] on button "Proceed with MMUR Auto-Dispensation" at bounding box center [299, 311] width 146 height 29
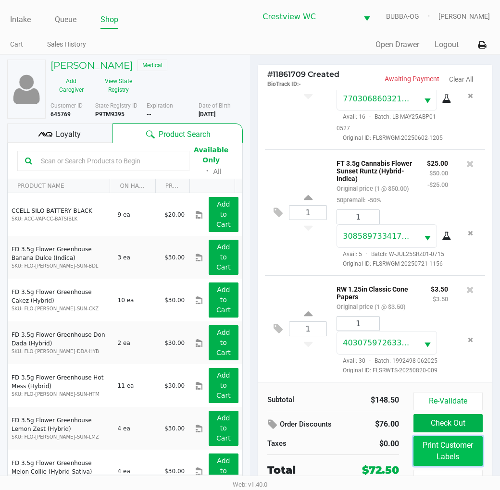
click at [423, 453] on button "Print Customer Labels" at bounding box center [447, 452] width 69 height 30
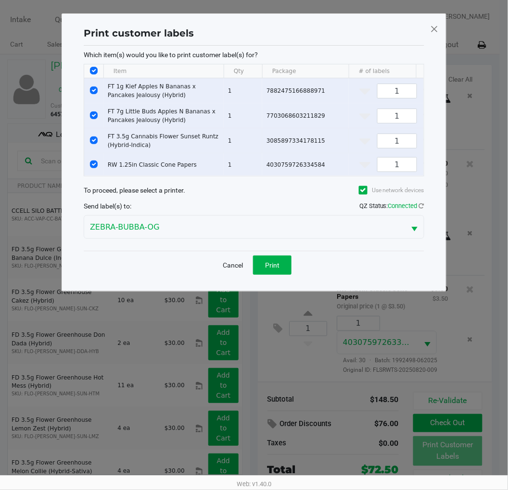
click at [92, 136] on td "Data table" at bounding box center [93, 140] width 19 height 25
click at [96, 117] on input "Select Row" at bounding box center [94, 116] width 8 height 8
checkbox input "false"
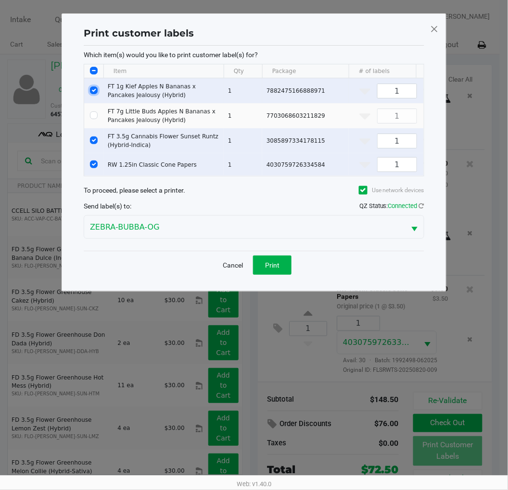
click at [94, 92] on input "Select Row" at bounding box center [94, 91] width 8 height 8
checkbox input "false"
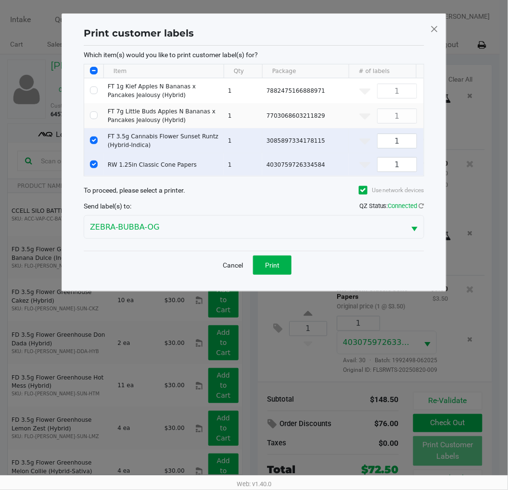
click at [95, 142] on input "Select Row" at bounding box center [94, 141] width 8 height 8
checkbox input "false"
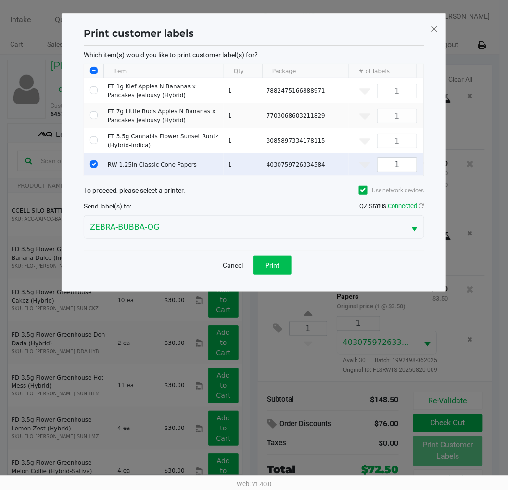
click at [278, 275] on button "Print" at bounding box center [272, 265] width 38 height 19
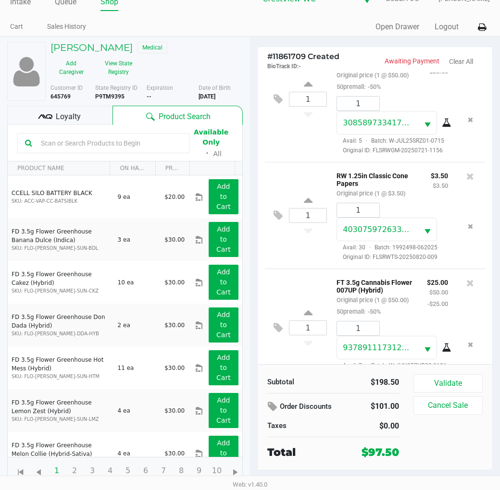
scroll to position [448, 0]
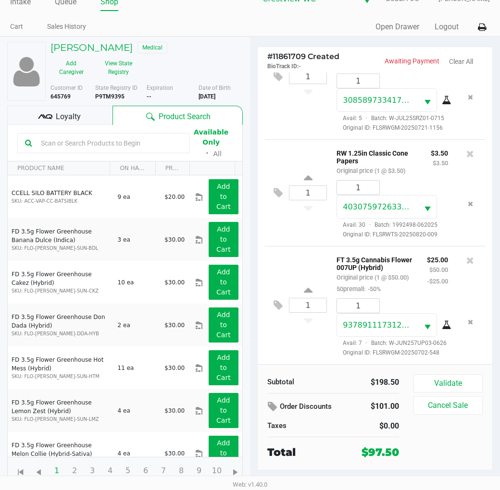
click at [457, 376] on button "Validate" at bounding box center [447, 384] width 69 height 18
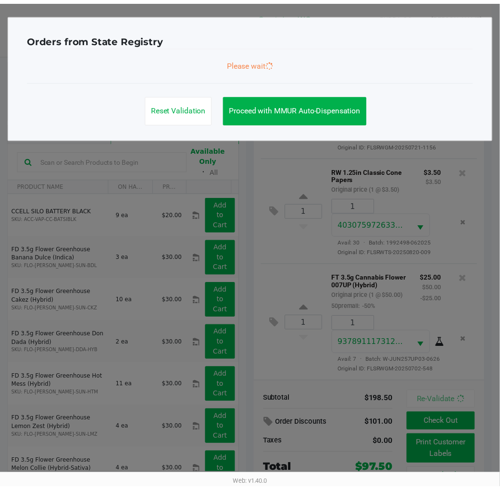
scroll to position [450, 0]
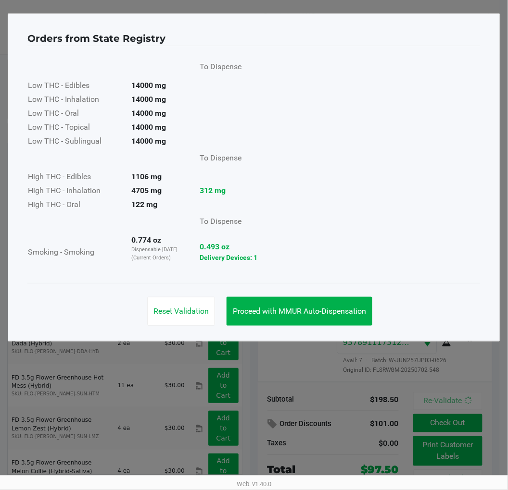
click at [294, 316] on button "Proceed with MMUR Auto-Dispensation" at bounding box center [299, 311] width 146 height 29
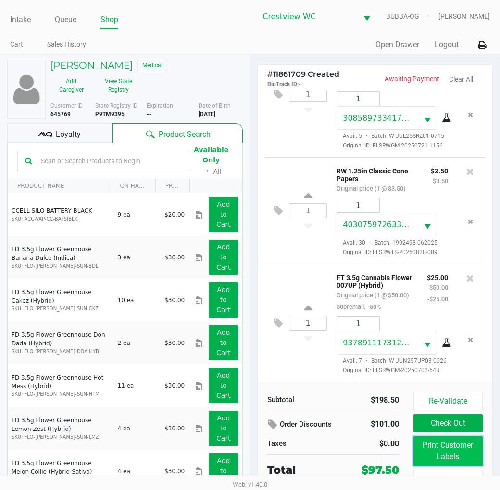
click at [445, 449] on button "Print Customer Labels" at bounding box center [447, 452] width 69 height 30
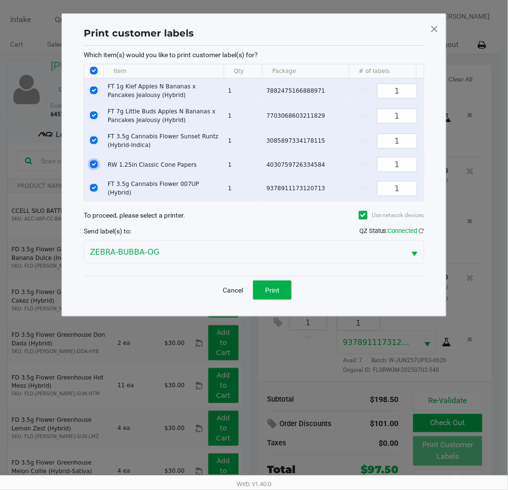
click at [94, 164] on input "Select Row" at bounding box center [94, 165] width 8 height 8
checkbox input "false"
click at [96, 142] on input "Select Row" at bounding box center [94, 141] width 8 height 8
checkbox input "false"
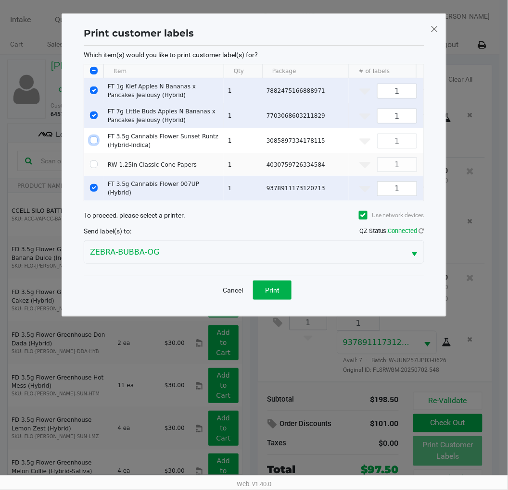
click at [95, 115] on input "Select Row" at bounding box center [94, 116] width 8 height 8
checkbox input "false"
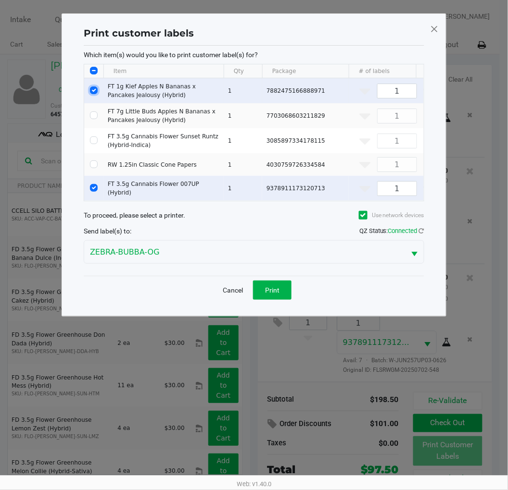
click at [94, 91] on input "Select Row" at bounding box center [94, 91] width 8 height 8
checkbox input "false"
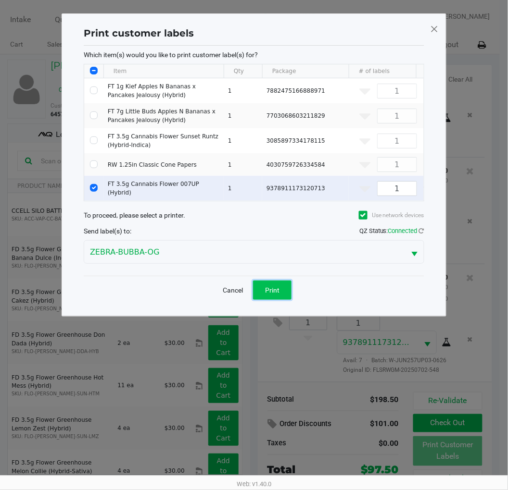
click at [273, 300] on button "Print" at bounding box center [272, 290] width 38 height 19
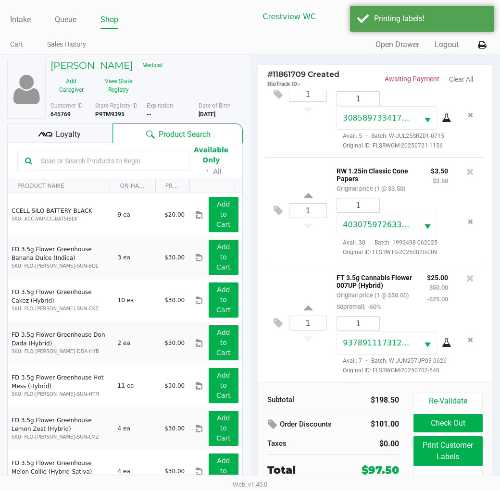
click at [73, 126] on div "Loyalty" at bounding box center [59, 133] width 105 height 19
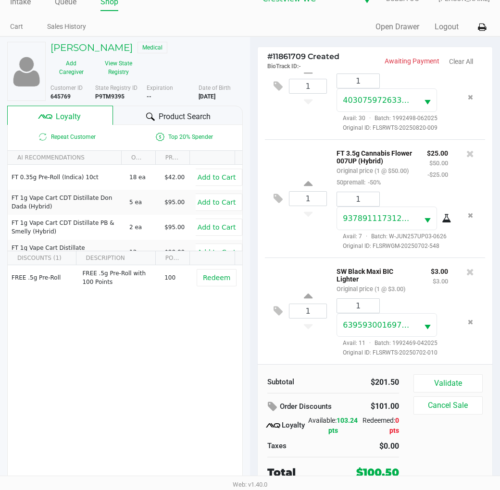
scroll to position [555, 0]
click at [453, 381] on button "Validate" at bounding box center [447, 384] width 69 height 18
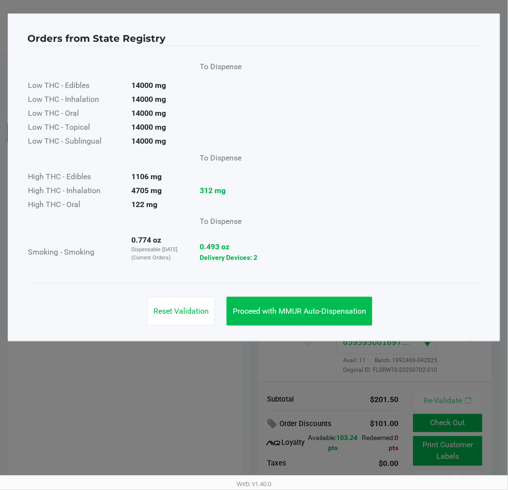
click at [324, 319] on button "Proceed with MMUR Auto-Dispensation" at bounding box center [299, 311] width 146 height 29
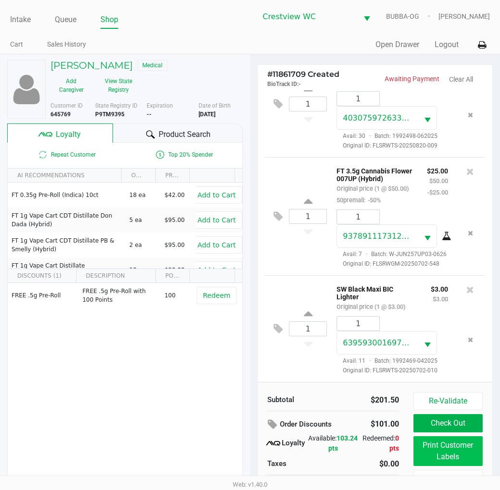
click at [438, 438] on button "Print Customer Labels" at bounding box center [447, 452] width 69 height 30
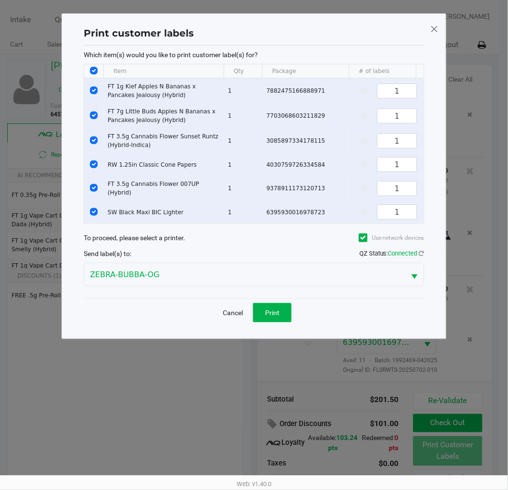
click at [93, 87] on input "Select Row" at bounding box center [94, 91] width 8 height 8
checkbox input "false"
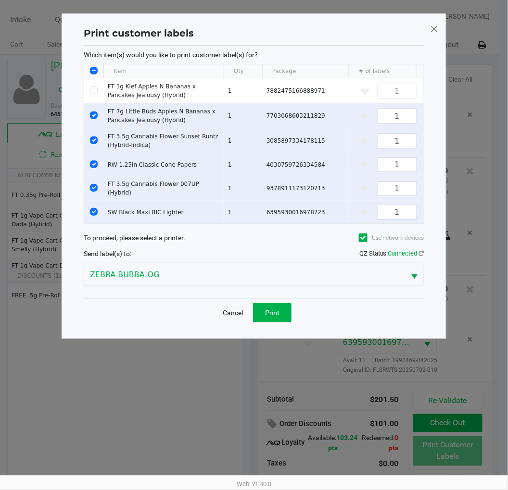
click at [95, 115] on input "Select Row" at bounding box center [94, 116] width 8 height 8
checkbox input "false"
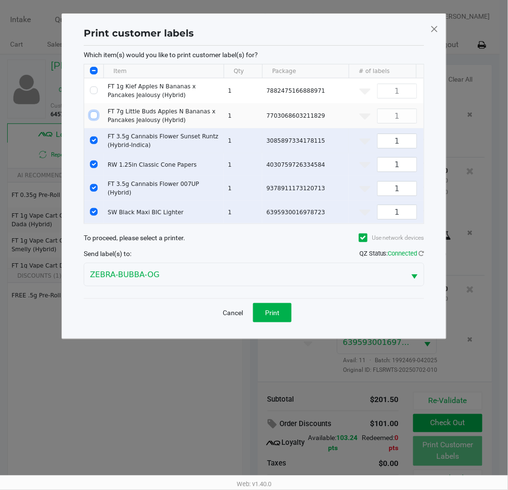
click at [95, 140] on input "Select Row" at bounding box center [94, 141] width 8 height 8
checkbox input "false"
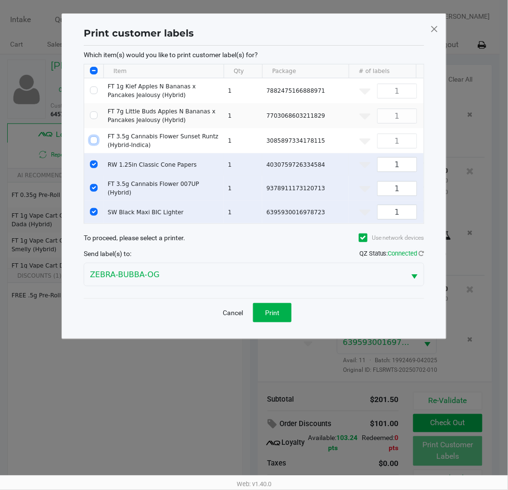
click at [94, 164] on input "Select Row" at bounding box center [94, 165] width 8 height 8
checkbox input "false"
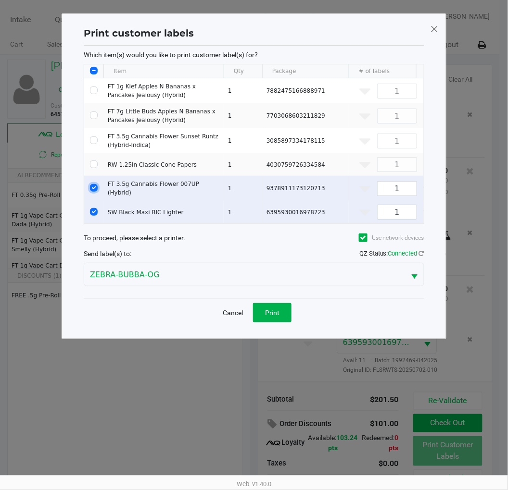
click at [98, 187] on input "Select Row" at bounding box center [94, 188] width 8 height 8
checkbox input "false"
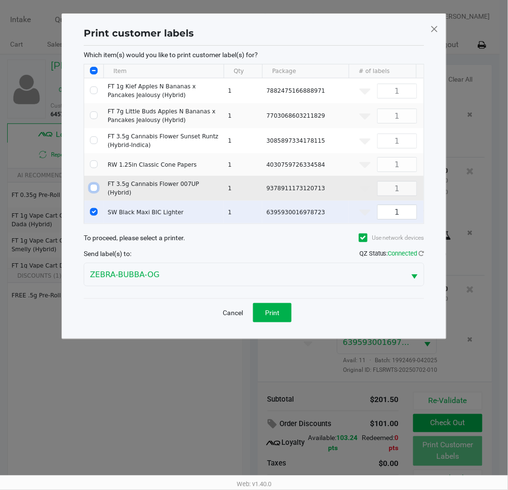
click at [266, 316] on span "Print" at bounding box center [272, 313] width 14 height 8
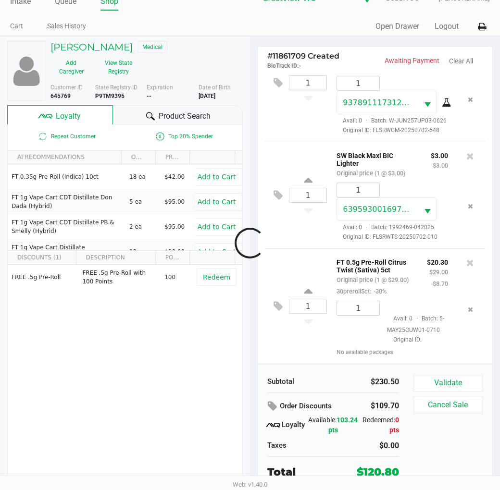
scroll to position [705, 0]
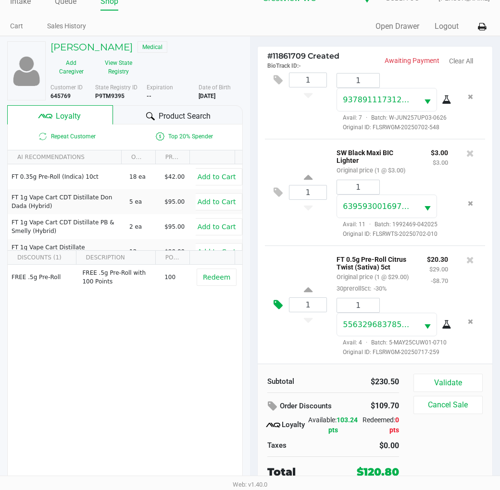
click at [277, 300] on icon at bounding box center [278, 305] width 9 height 11
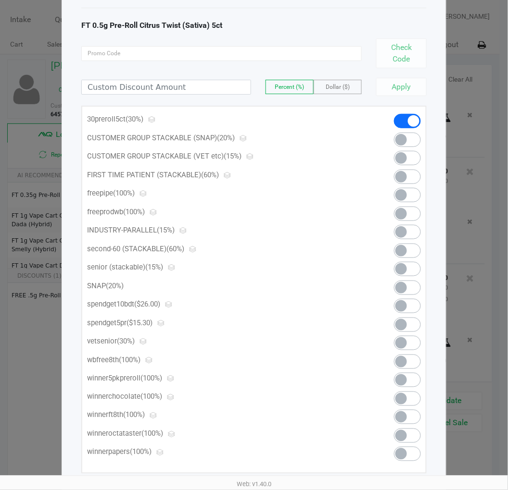
scroll to position [63, 0]
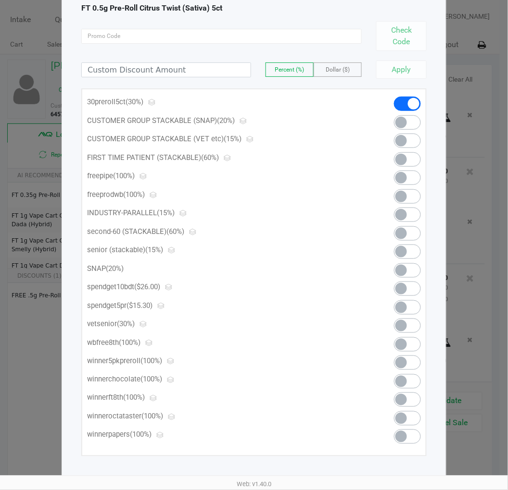
click at [407, 311] on span at bounding box center [407, 307] width 27 height 14
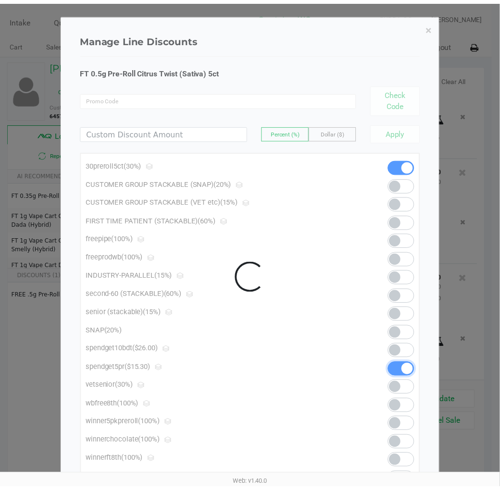
scroll to position [708, 0]
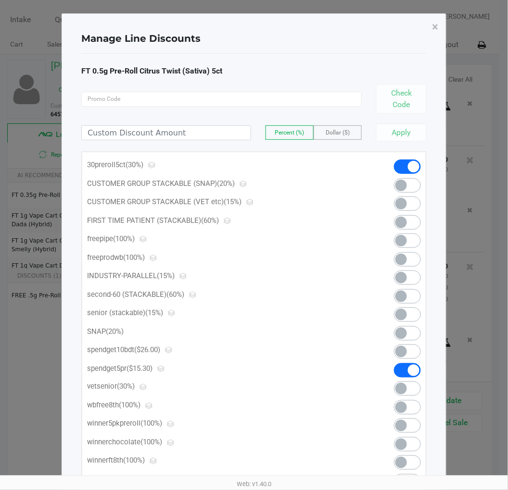
click at [433, 26] on span "×" at bounding box center [435, 26] width 6 height 13
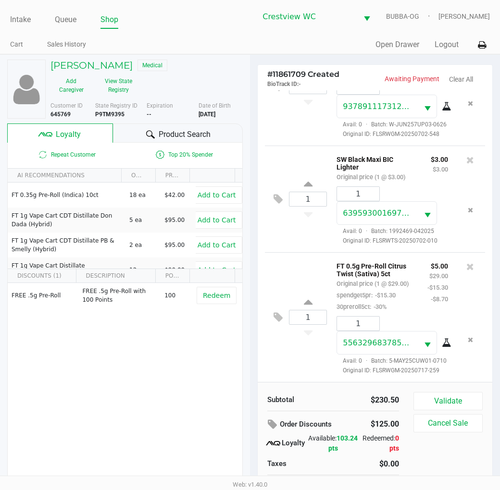
scroll to position [18, 0]
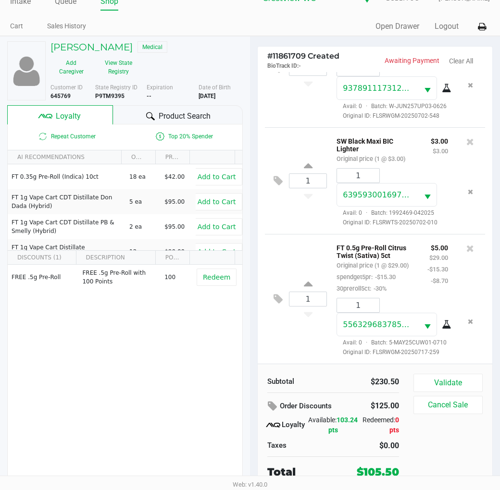
click at [453, 384] on button "Validate" at bounding box center [447, 383] width 69 height 18
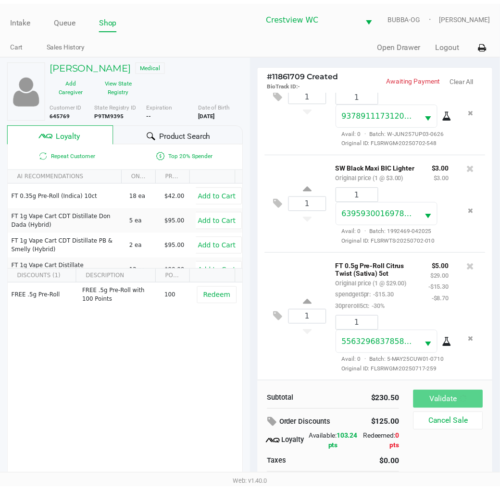
scroll to position [719, 0]
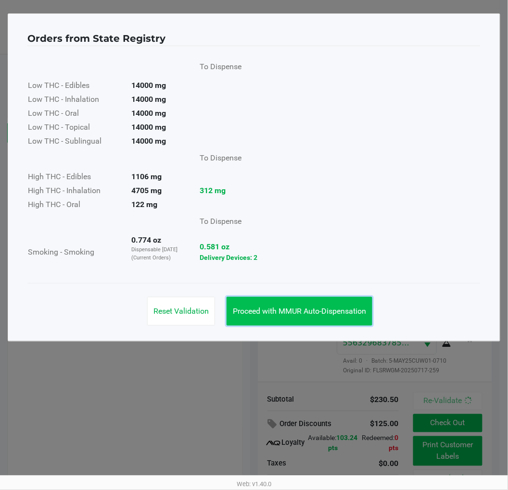
click at [325, 316] on button "Proceed with MMUR Auto-Dispensation" at bounding box center [299, 311] width 146 height 29
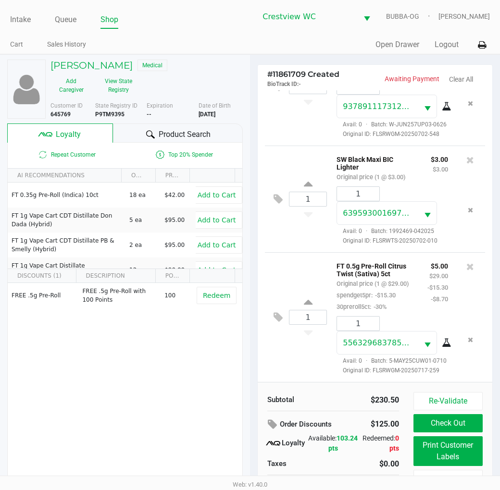
click at [433, 460] on button "Print Customer Labels" at bounding box center [447, 452] width 69 height 30
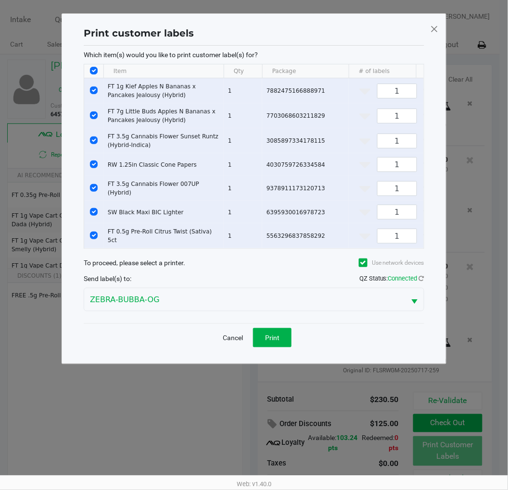
click at [93, 70] on input "Select All Rows" at bounding box center [94, 71] width 8 height 8
checkbox input "false"
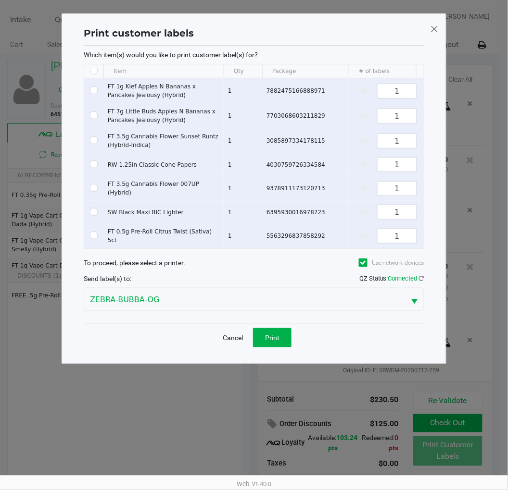
checkbox input "false"
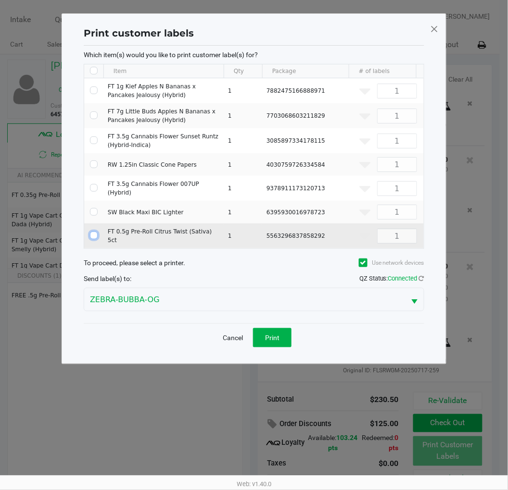
click at [93, 232] on input "Select Row" at bounding box center [94, 236] width 8 height 8
checkbox input "true"
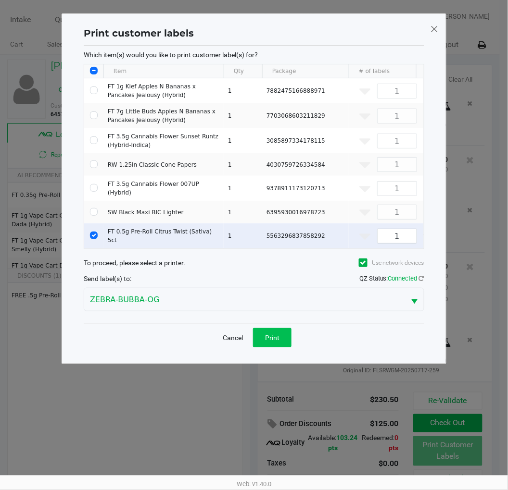
click at [288, 344] on button "Print" at bounding box center [272, 337] width 38 height 19
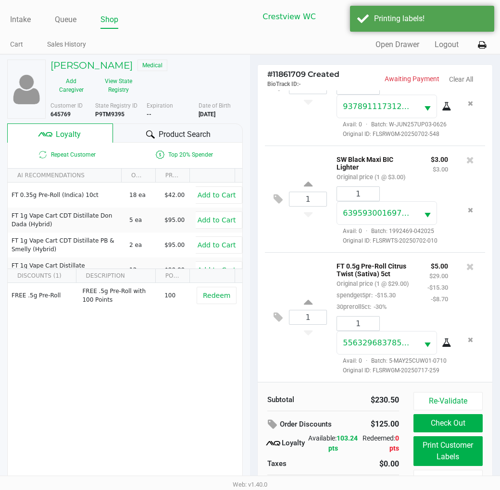
scroll to position [18, 0]
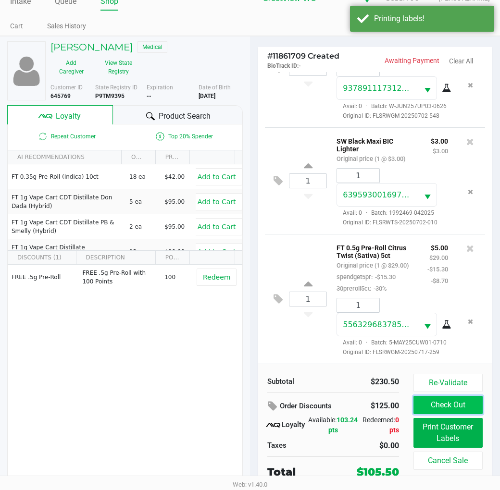
click at [433, 410] on button "Check Out" at bounding box center [447, 405] width 69 height 18
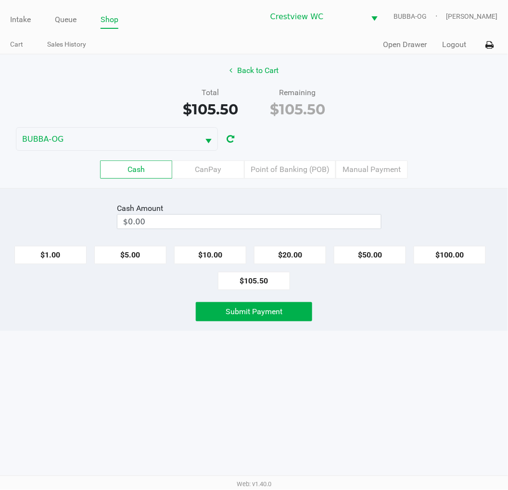
click at [293, 176] on label "Point of Banking (POB)" at bounding box center [289, 170] width 91 height 18
click at [0, 0] on 7 "Point of Banking (POB)" at bounding box center [0, 0] width 0 height 0
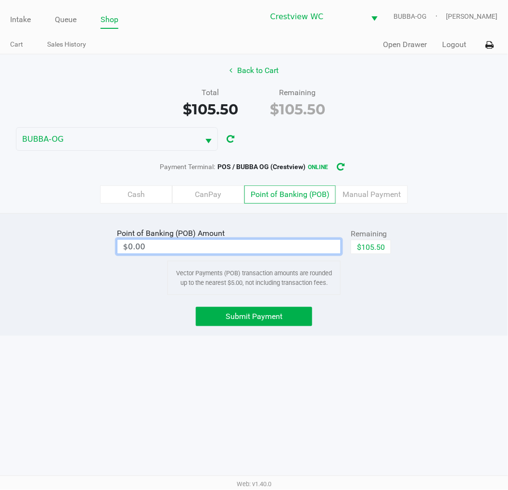
click at [289, 251] on input "$0.00" at bounding box center [228, 247] width 223 height 14
click at [367, 249] on button "$105.50" at bounding box center [370, 247] width 40 height 14
type input "$105.50"
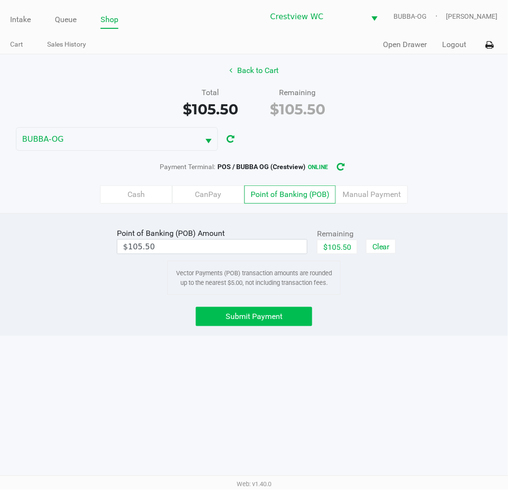
click at [264, 309] on button "Submit Payment" at bounding box center [254, 316] width 116 height 19
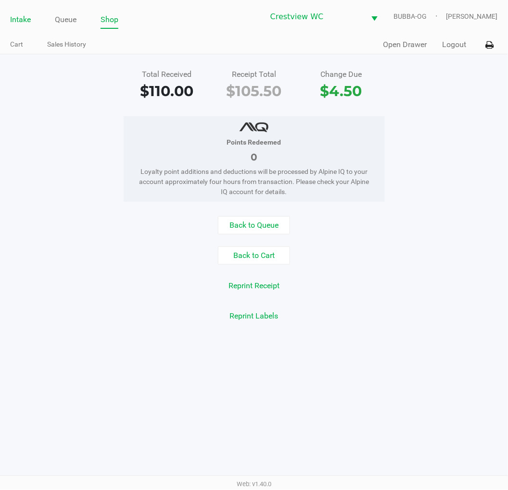
click at [21, 21] on link "Intake" at bounding box center [20, 19] width 21 height 13
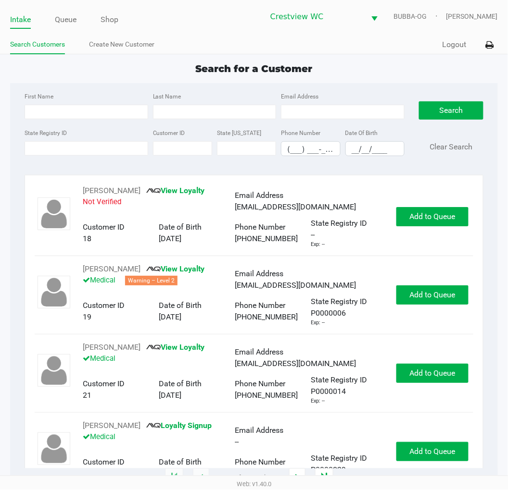
click at [27, 166] on div "First Name Last Name Email Address State Registry ID Customer ID State ID Phone…" at bounding box center [253, 127] width 473 height 88
click at [105, 151] on input "State Registry ID" at bounding box center [87, 148] width 124 height 14
click at [53, 149] on input "State Registry ID" at bounding box center [87, 148] width 124 height 14
click at [41, 133] on label "State Registry ID" at bounding box center [46, 133] width 42 height 9
click at [41, 141] on input "State Registry ID" at bounding box center [87, 148] width 124 height 14
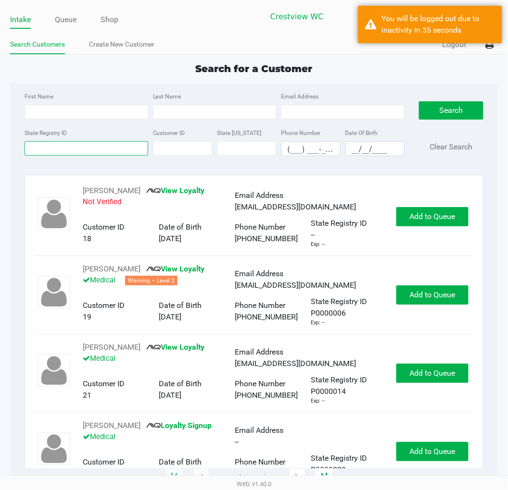
click at [95, 150] on input "State Registry ID" at bounding box center [87, 148] width 124 height 14
click at [102, 148] on input "State Registry ID" at bounding box center [87, 148] width 124 height 14
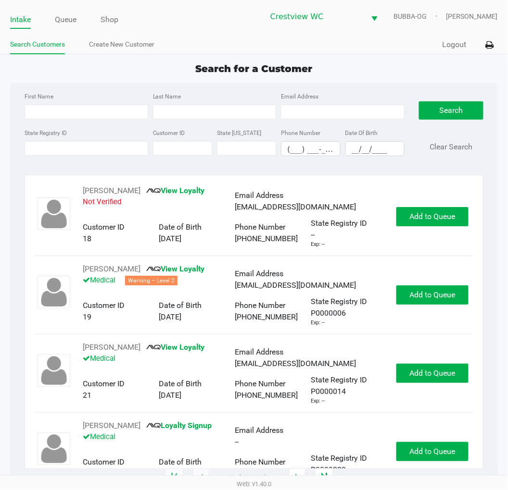
click at [53, 135] on label "State Registry ID" at bounding box center [46, 133] width 42 height 9
click at [53, 141] on input "State Registry ID" at bounding box center [87, 148] width 124 height 14
type input "p"
click at [69, 23] on link "Queue" at bounding box center [66, 19] width 22 height 13
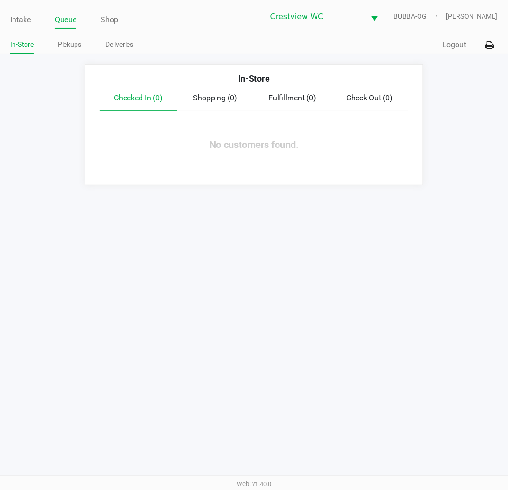
click at [70, 46] on link "Pickups" at bounding box center [70, 44] width 24 height 12
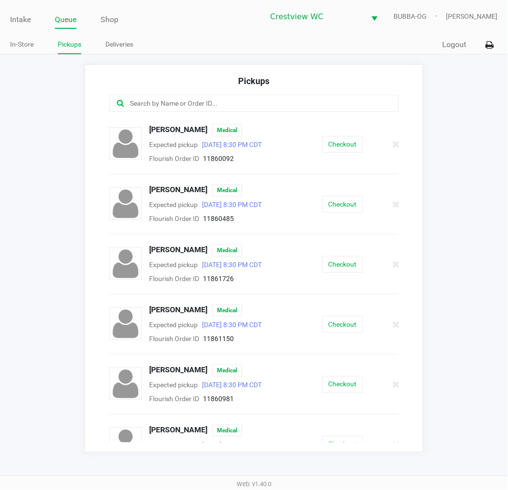
click at [146, 103] on input "text" at bounding box center [252, 103] width 247 height 11
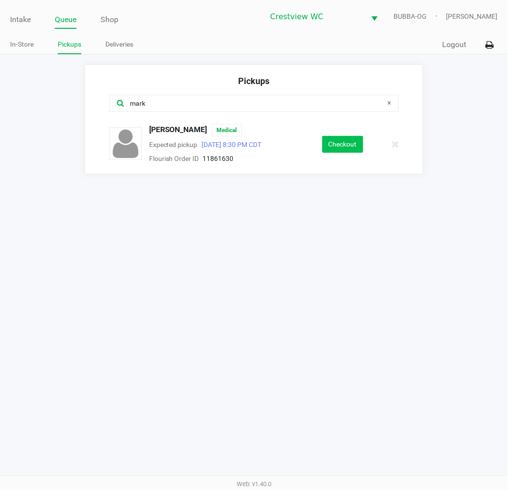
type input "mark"
click at [344, 142] on button "Checkout" at bounding box center [342, 144] width 41 height 17
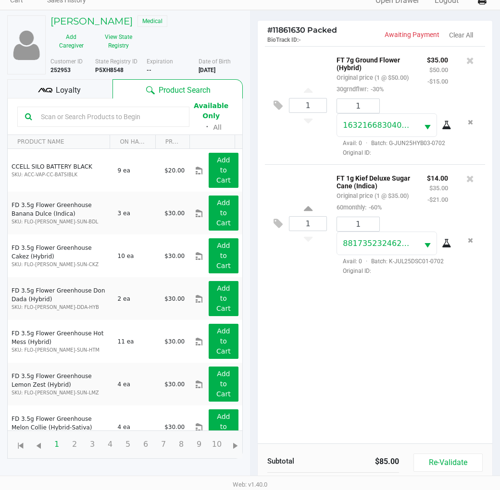
scroll to position [114, 0]
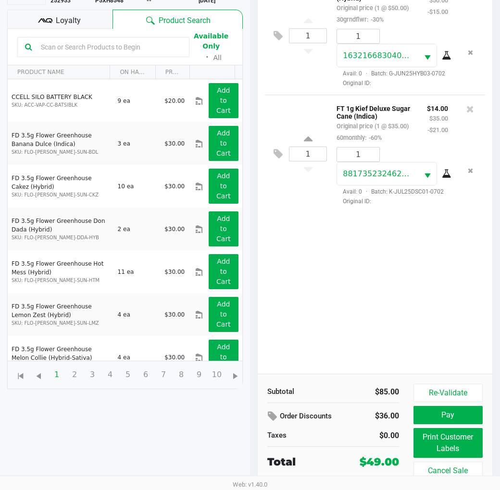
click at [431, 431] on button "Print Customer Labels" at bounding box center [447, 443] width 69 height 30
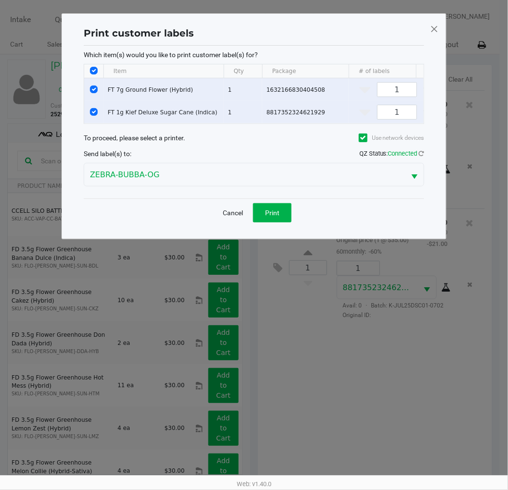
click at [265, 223] on button "Print" at bounding box center [272, 212] width 38 height 19
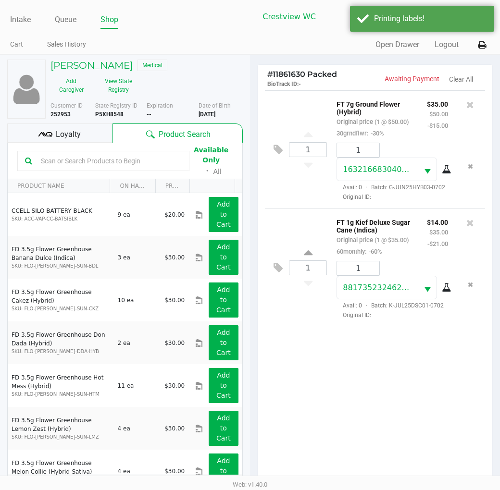
click at [78, 134] on span "Loyalty" at bounding box center [68, 135] width 25 height 12
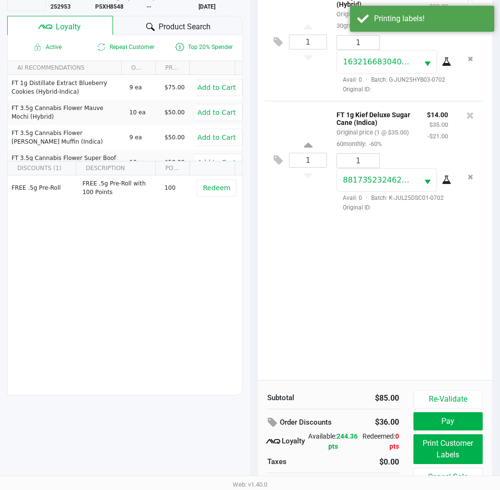
scroll to position [124, 0]
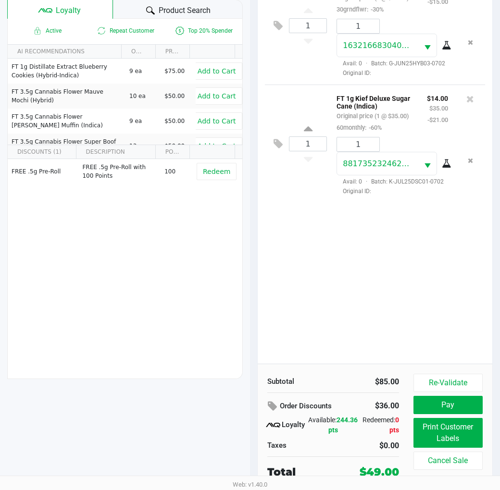
click at [450, 401] on button "Pay" at bounding box center [447, 405] width 69 height 18
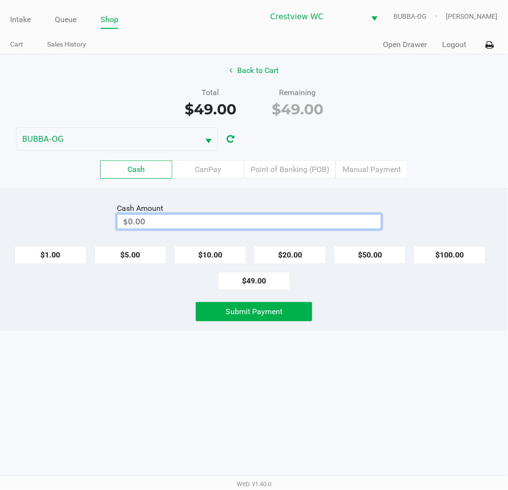
click at [205, 220] on input "$0.00" at bounding box center [248, 222] width 263 height 14
type input "0"
click at [220, 306] on button "Submit Payment" at bounding box center [254, 311] width 116 height 19
type input "$60.00"
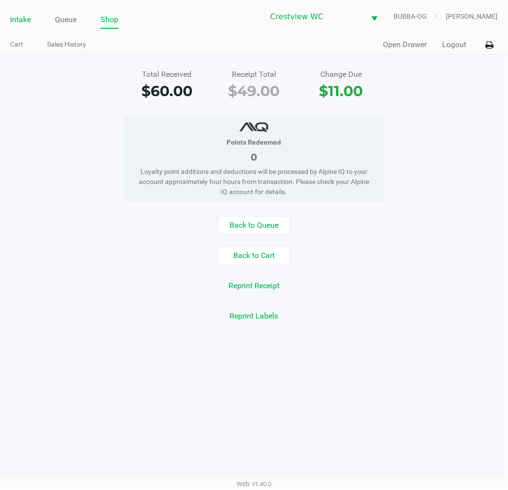
click at [23, 17] on link "Intake" at bounding box center [20, 19] width 21 height 13
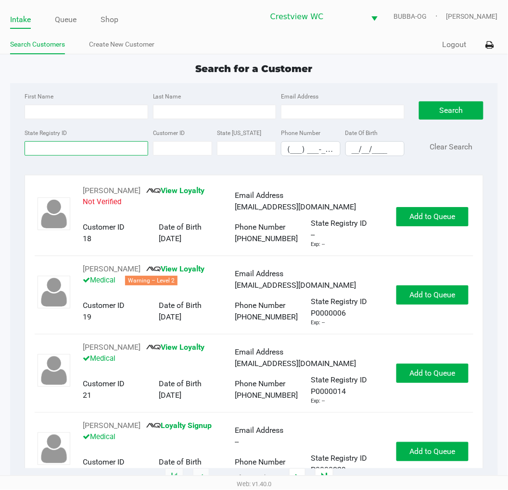
click at [46, 147] on input "State Registry ID" at bounding box center [87, 148] width 124 height 14
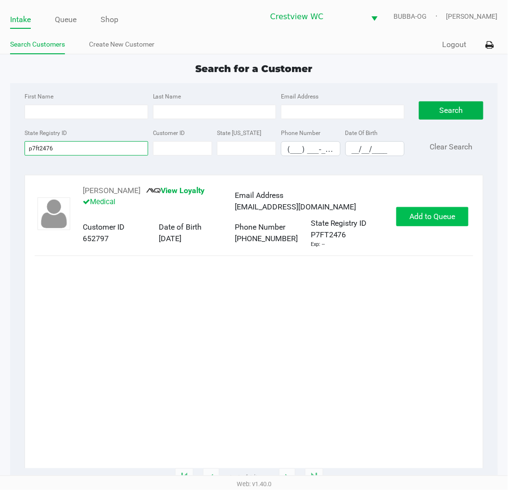
type input "p7ft2476"
click at [424, 208] on button "Add to Queue" at bounding box center [432, 216] width 72 height 19
click at [417, 226] on button "Add to Queue" at bounding box center [432, 216] width 72 height 19
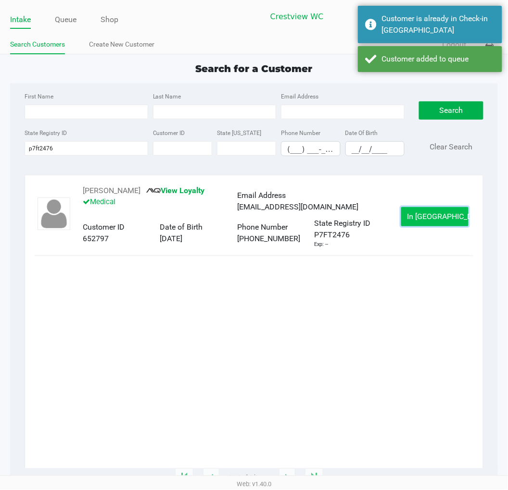
click at [416, 224] on button "In Queue" at bounding box center [434, 216] width 67 height 19
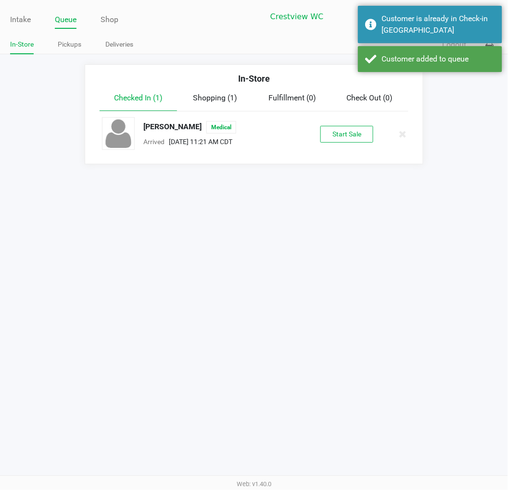
click at [343, 135] on button "Start Sale" at bounding box center [346, 134] width 53 height 17
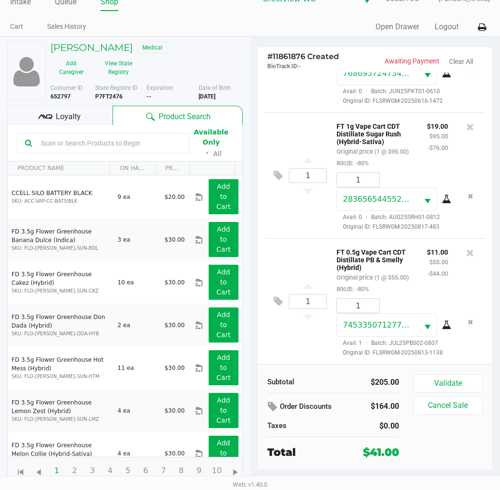
scroll to position [161, 0]
click at [456, 389] on button "Validate" at bounding box center [447, 384] width 69 height 18
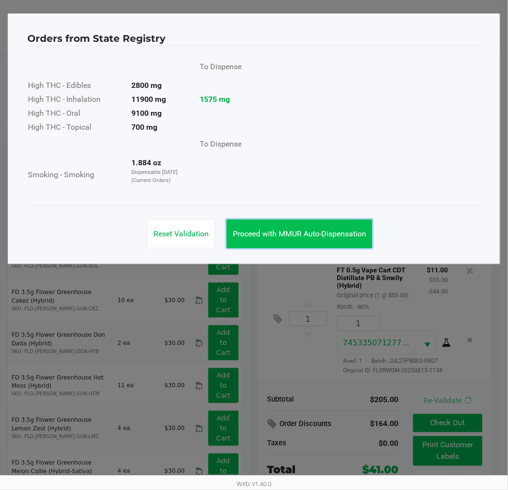
click at [315, 234] on span "Proceed with MMUR Auto-Dispensation" at bounding box center [299, 233] width 133 height 9
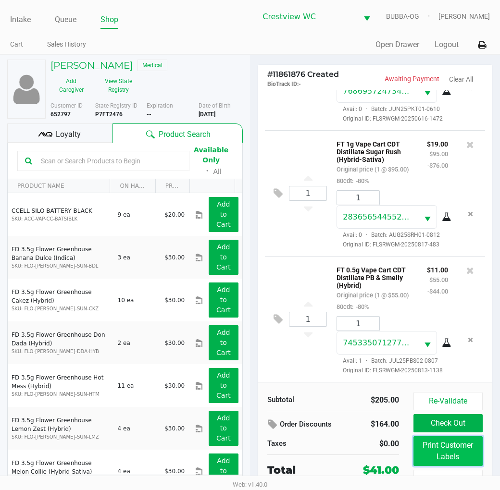
click at [430, 441] on button "Print Customer Labels" at bounding box center [447, 452] width 69 height 30
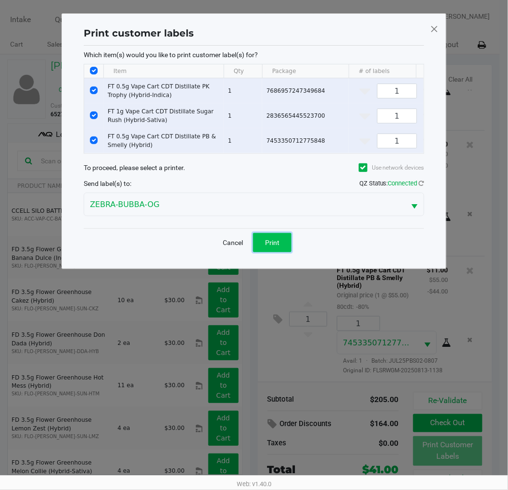
click at [280, 252] on button "Print" at bounding box center [272, 242] width 38 height 19
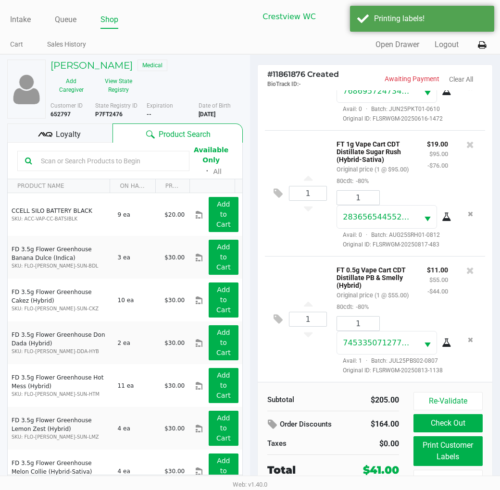
drag, startPoint x: 89, startPoint y: 139, endPoint x: 159, endPoint y: 142, distance: 69.8
click at [89, 138] on div "Loyalty" at bounding box center [59, 133] width 105 height 19
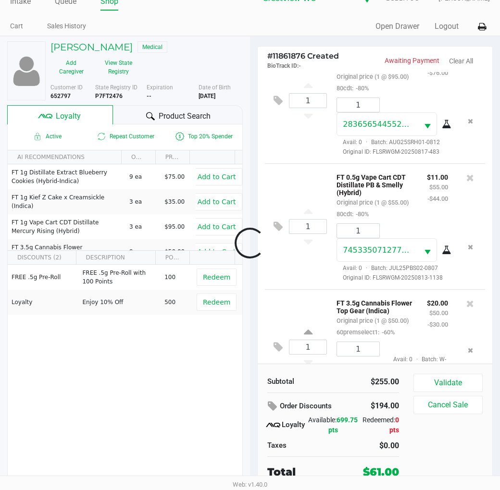
scroll to position [308, 0]
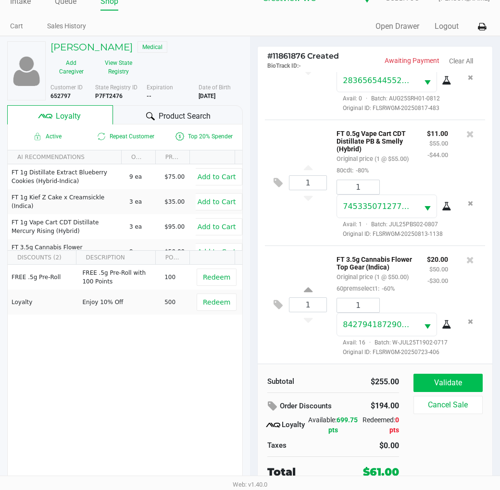
click at [471, 381] on button "Validate" at bounding box center [447, 383] width 69 height 18
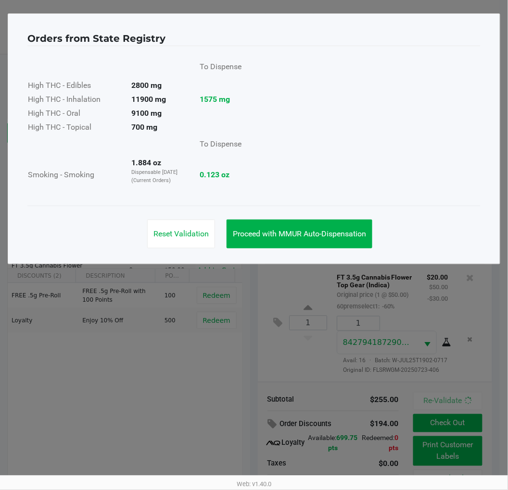
click at [273, 247] on button "Proceed with MMUR Auto-Dispensation" at bounding box center [299, 234] width 146 height 29
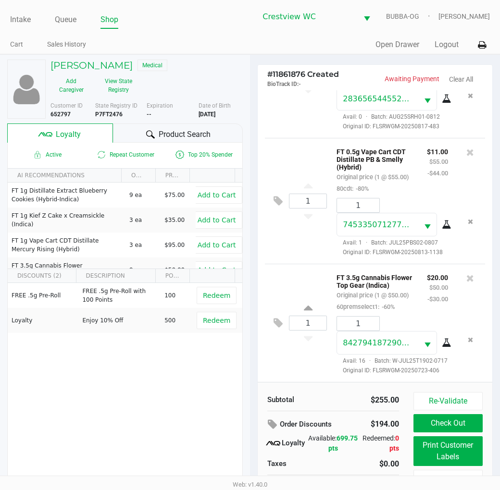
click at [430, 458] on button "Print Customer Labels" at bounding box center [447, 452] width 69 height 30
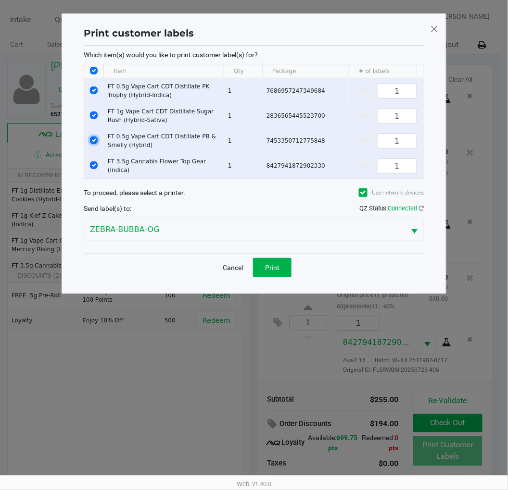
click at [94, 140] on input "Select Row" at bounding box center [94, 141] width 8 height 8
checkbox input "false"
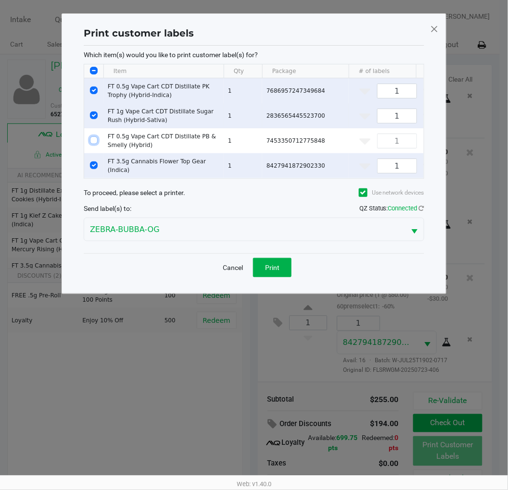
click at [93, 113] on input "Select Row" at bounding box center [94, 116] width 8 height 8
checkbox input "false"
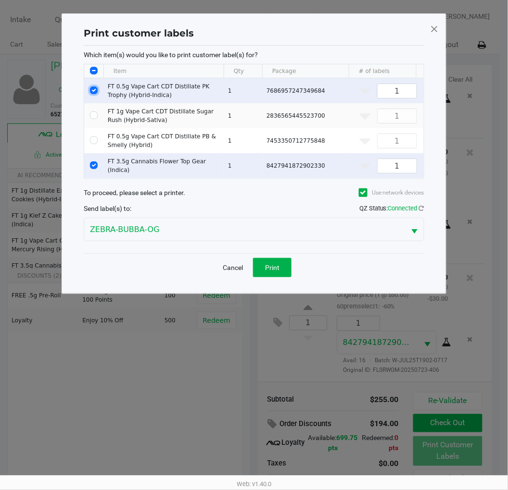
click at [94, 89] on input "Select Row" at bounding box center [94, 91] width 8 height 8
checkbox input "false"
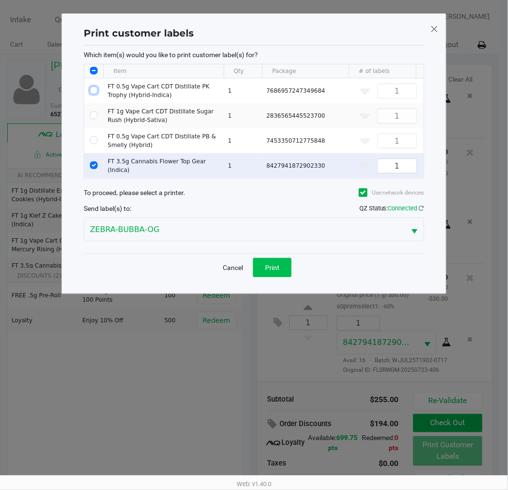
click at [277, 268] on span "Print" at bounding box center [272, 268] width 14 height 8
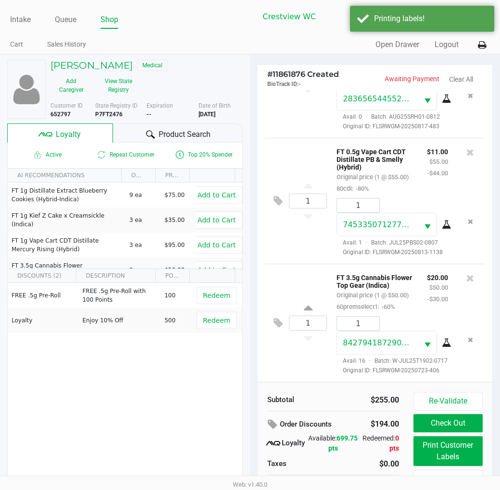
scroll to position [18, 0]
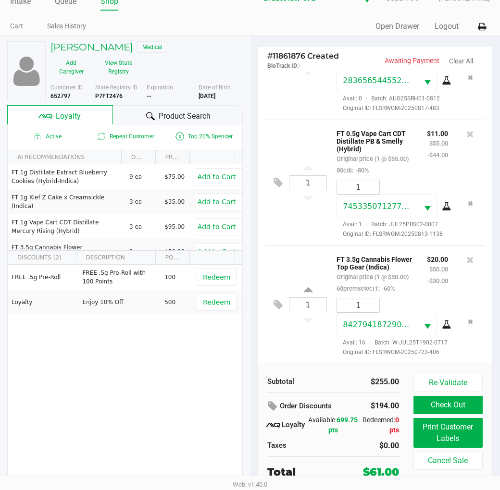
click at [457, 403] on button "Check Out" at bounding box center [447, 405] width 69 height 18
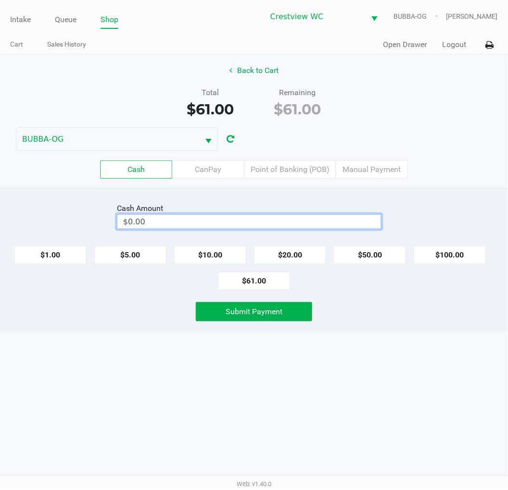
click at [237, 218] on input "$0.00" at bounding box center [248, 222] width 263 height 14
click at [219, 319] on button "Submit Payment" at bounding box center [254, 311] width 116 height 19
type input "$70.00"
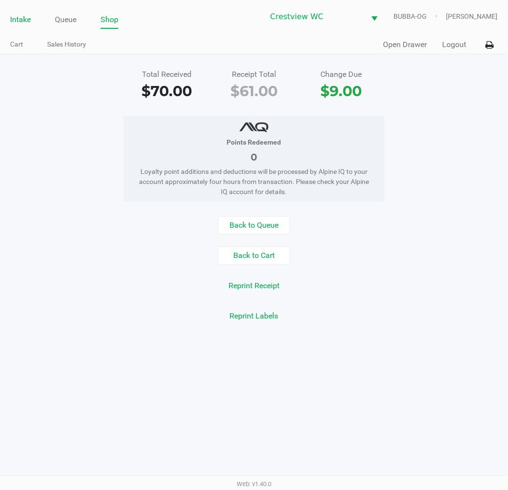
click at [16, 21] on link "Intake" at bounding box center [20, 19] width 21 height 13
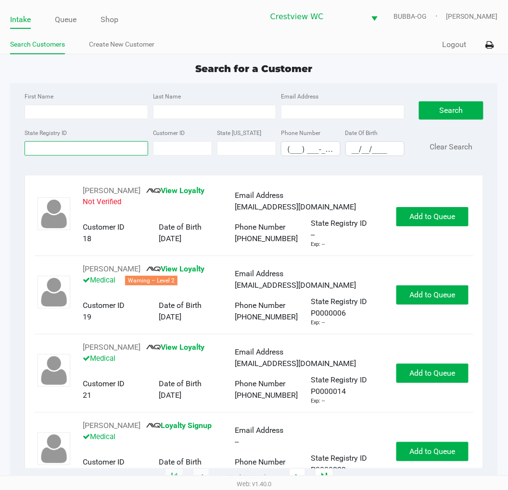
click at [50, 149] on input "State Registry ID" at bounding box center [87, 148] width 124 height 14
click at [40, 145] on input "State Registry ID" at bounding box center [87, 148] width 124 height 14
click at [60, 134] on label "State Registry ID" at bounding box center [46, 133] width 42 height 9
click at [60, 141] on input "State Registry ID" at bounding box center [87, 148] width 124 height 14
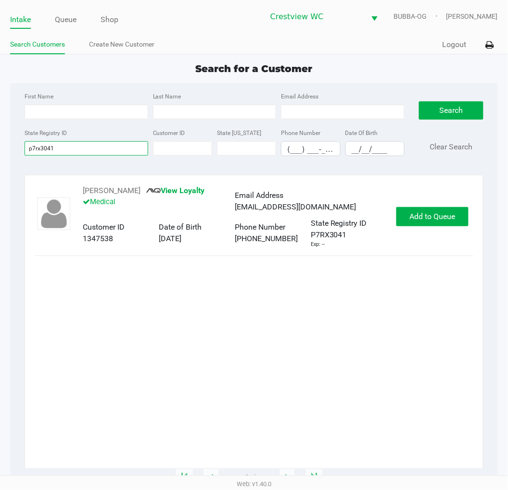
type input "p7rx3041"
click at [434, 215] on span "Add to Queue" at bounding box center [432, 216] width 46 height 9
click at [435, 215] on span "Add to Queue" at bounding box center [437, 216] width 46 height 9
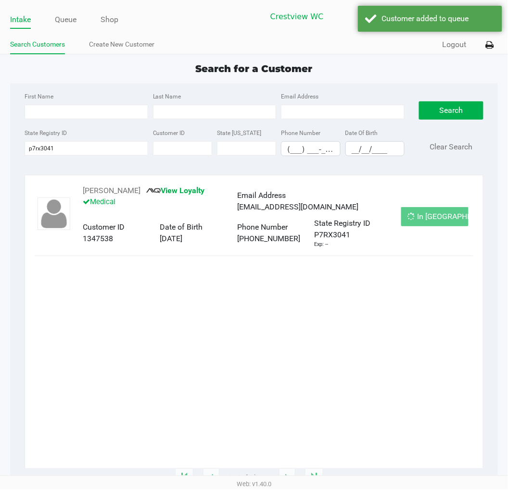
click at [435, 215] on div "In Queue" at bounding box center [434, 216] width 67 height 19
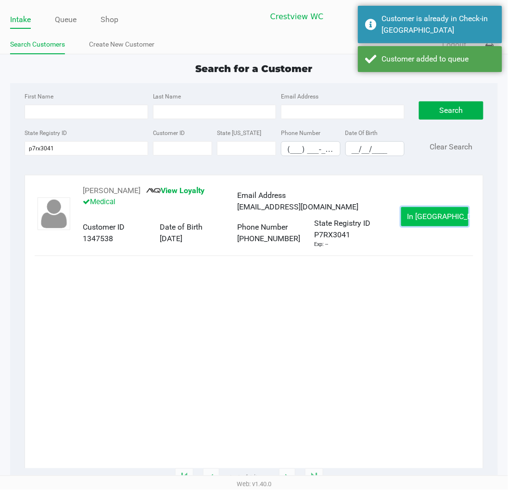
click at [418, 208] on button "In Queue" at bounding box center [434, 216] width 67 height 19
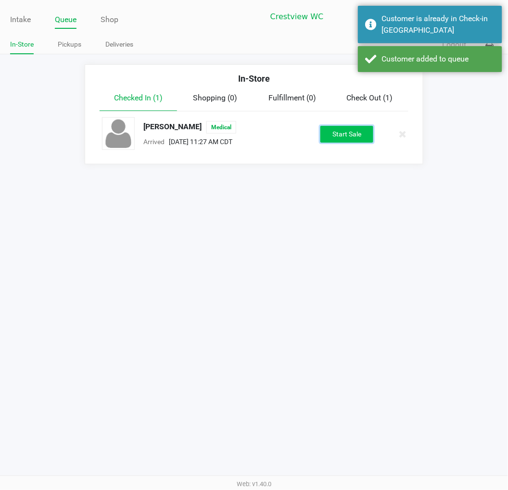
click at [339, 131] on button "Start Sale" at bounding box center [346, 134] width 53 height 17
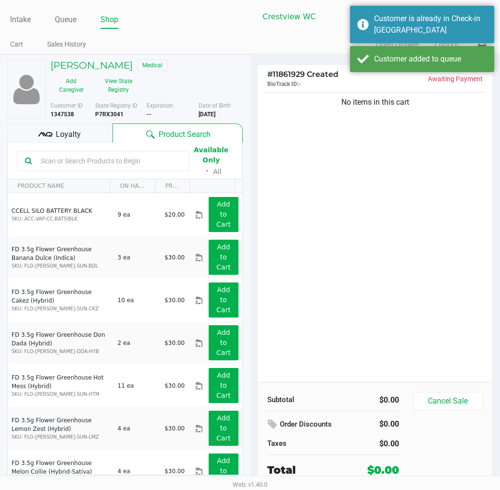
click at [303, 146] on div "No items in this cart" at bounding box center [375, 236] width 235 height 292
click at [125, 94] on button "View State Registry" at bounding box center [116, 86] width 48 height 24
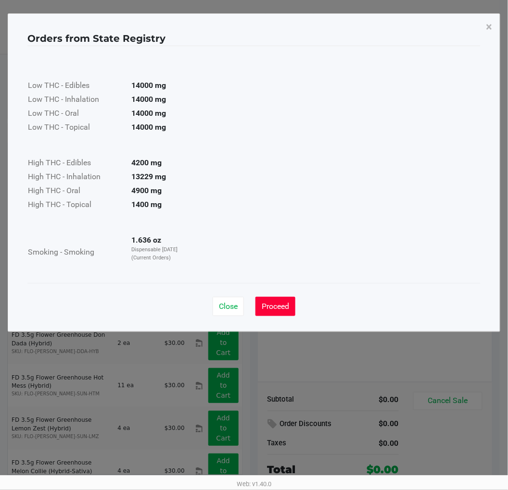
click at [280, 307] on span "Proceed" at bounding box center [275, 306] width 27 height 9
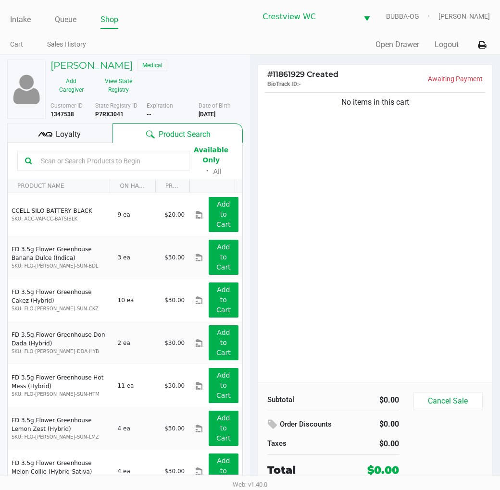
click at [363, 272] on div "Close Proceed" at bounding box center [250, 278] width 453 height 39
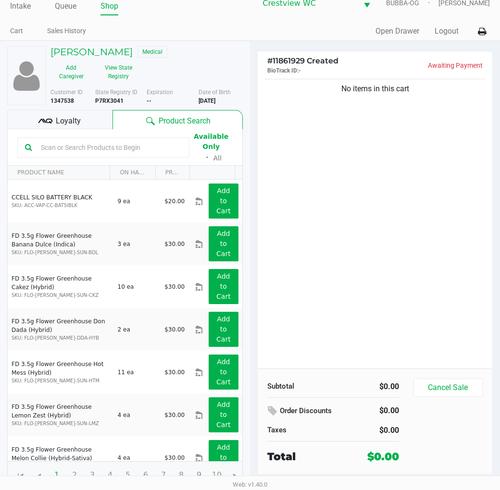
scroll to position [18, 0]
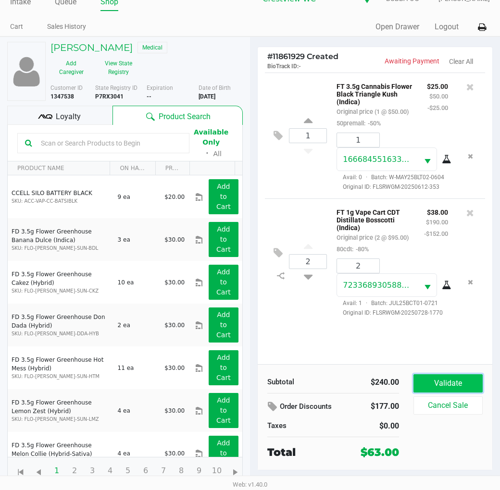
click at [450, 382] on button "Validate" at bounding box center [447, 384] width 69 height 18
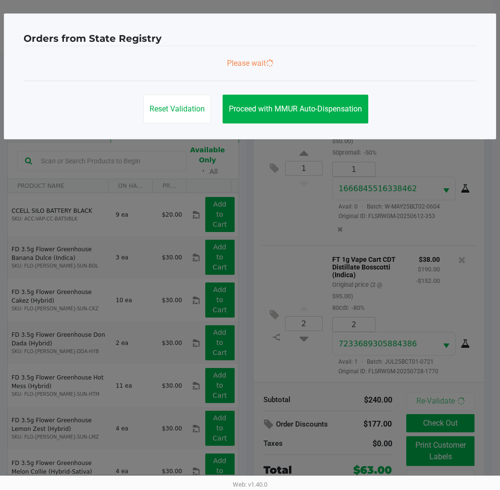
scroll to position [0, 0]
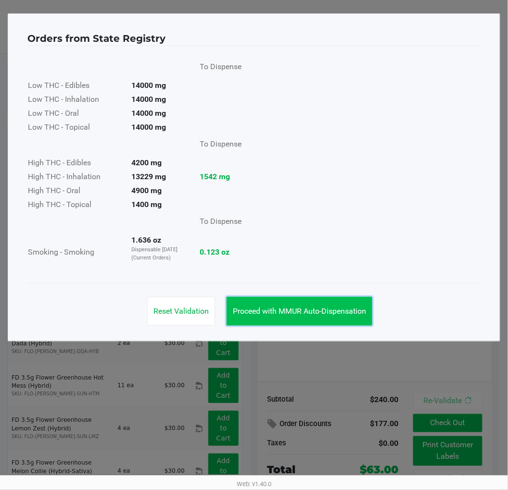
click at [349, 307] on span "Proceed with MMUR Auto-Dispensation" at bounding box center [299, 311] width 133 height 9
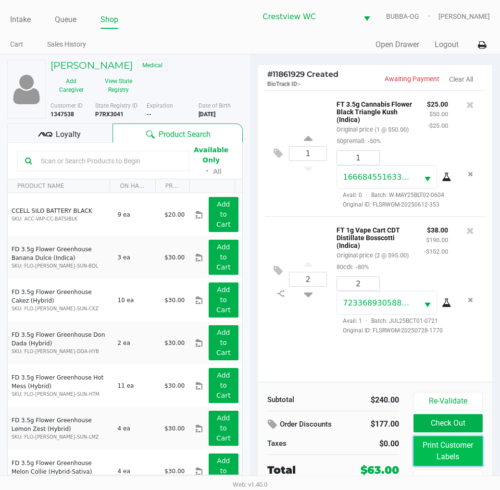
click at [430, 457] on button "Print Customer Labels" at bounding box center [447, 452] width 69 height 30
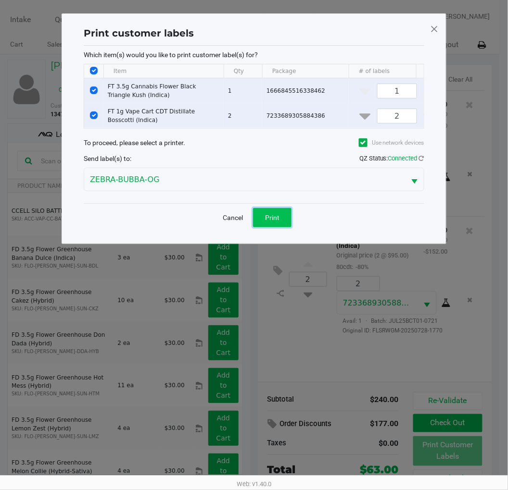
click at [282, 225] on button "Print" at bounding box center [272, 217] width 38 height 19
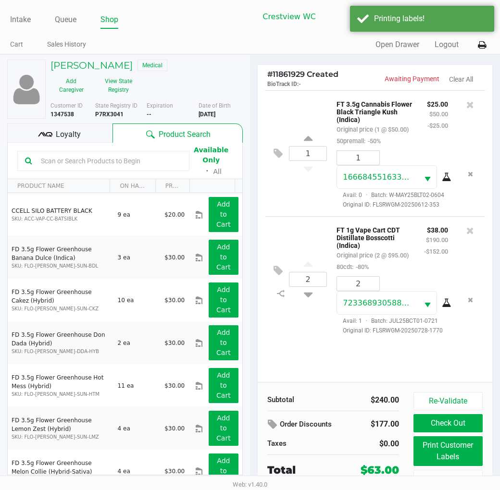
click at [63, 141] on div "Loyalty" at bounding box center [59, 133] width 105 height 19
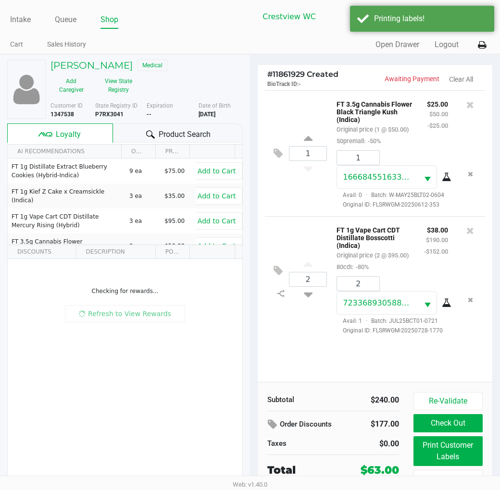
click at [66, 140] on span "Loyalty" at bounding box center [68, 135] width 25 height 12
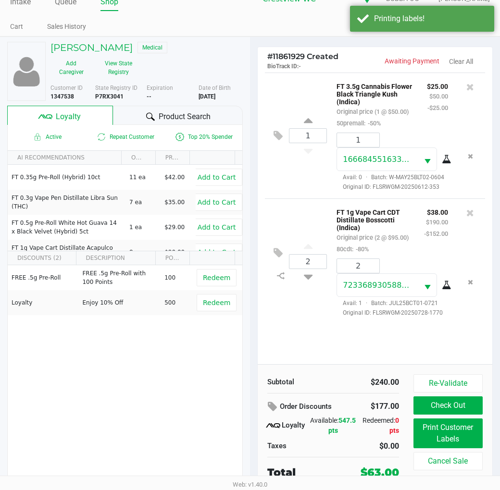
scroll to position [18, 0]
click at [357, 446] on div "$0.00" at bounding box center [369, 446] width 59 height 12
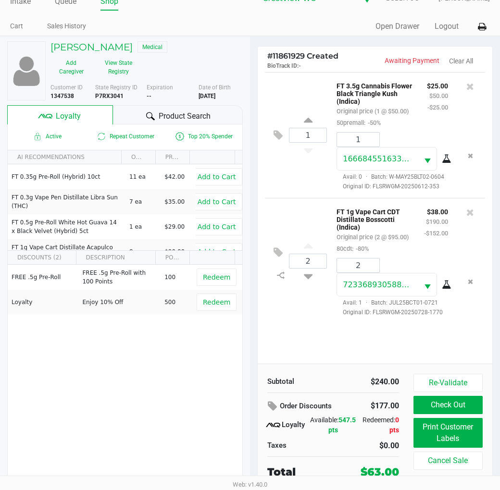
click at [454, 405] on button "Check Out" at bounding box center [447, 405] width 69 height 18
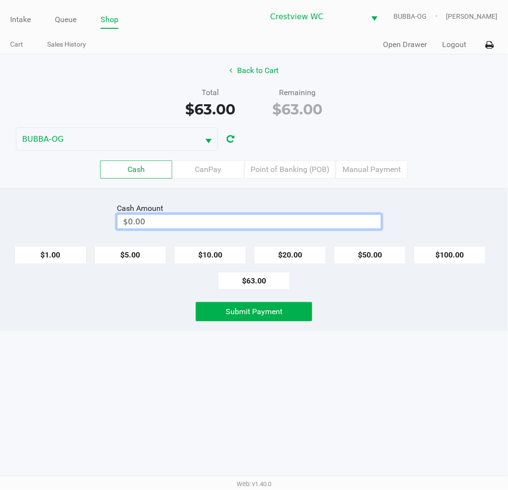
click at [257, 219] on input "$0.00" at bounding box center [248, 222] width 263 height 14
click at [263, 310] on span "Submit Payment" at bounding box center [253, 311] width 57 height 9
type input "$73.00"
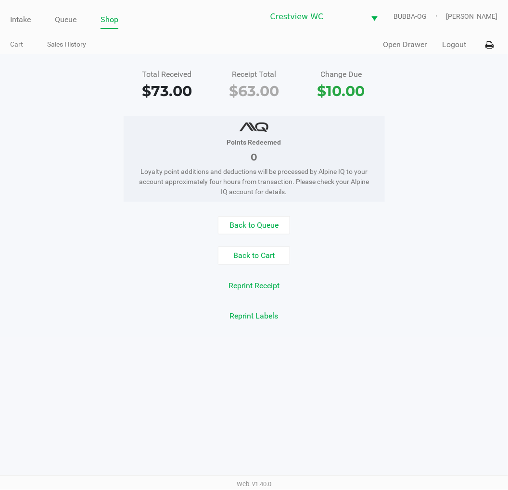
click at [27, 14] on link "Intake" at bounding box center [20, 19] width 21 height 13
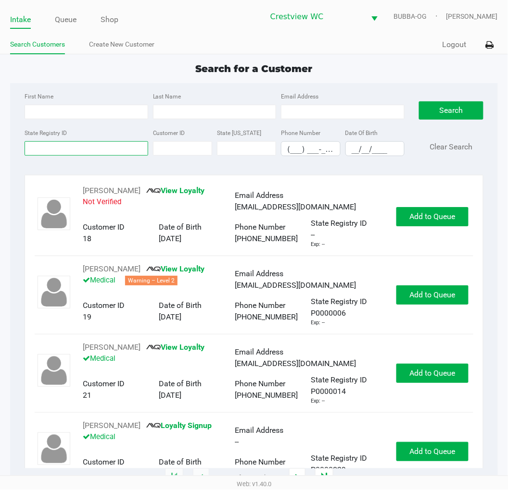
click at [82, 150] on input "State Registry ID" at bounding box center [87, 148] width 124 height 14
click at [89, 151] on input "State Registry ID" at bounding box center [87, 148] width 124 height 14
click at [77, 146] on input "State Registry ID" at bounding box center [87, 148] width 124 height 14
drag, startPoint x: 77, startPoint y: 146, endPoint x: 321, endPoint y: 440, distance: 381.8
click at [53, 145] on input "State Registry ID" at bounding box center [87, 148] width 124 height 14
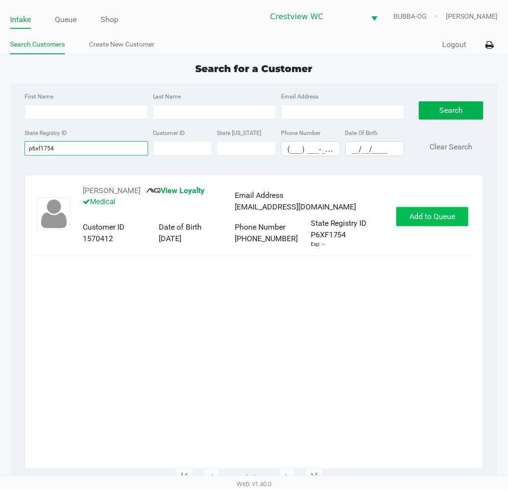
type input "p6xf1754"
click at [441, 220] on span "Add to Queue" at bounding box center [432, 216] width 46 height 9
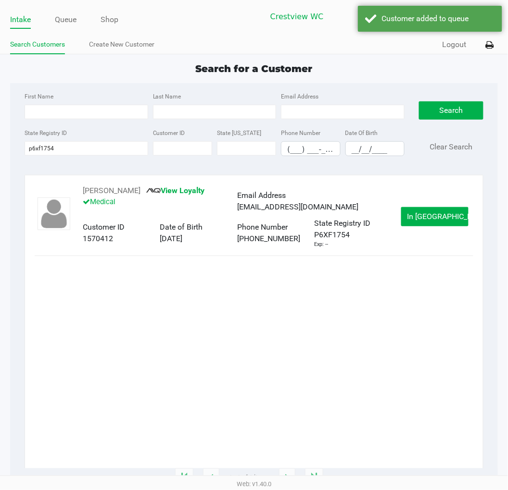
click at [442, 220] on span "In Queue" at bounding box center [447, 216] width 81 height 9
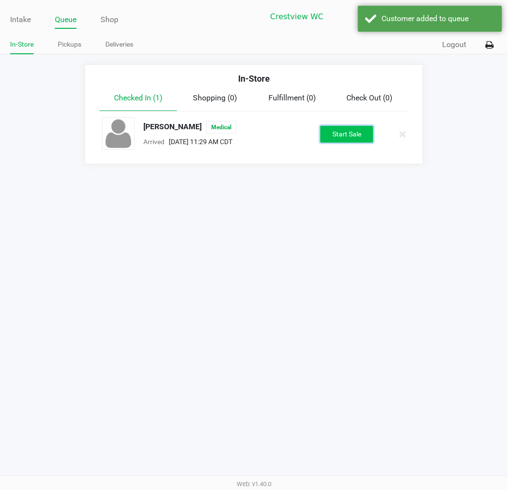
click at [351, 137] on button "Start Sale" at bounding box center [346, 134] width 53 height 17
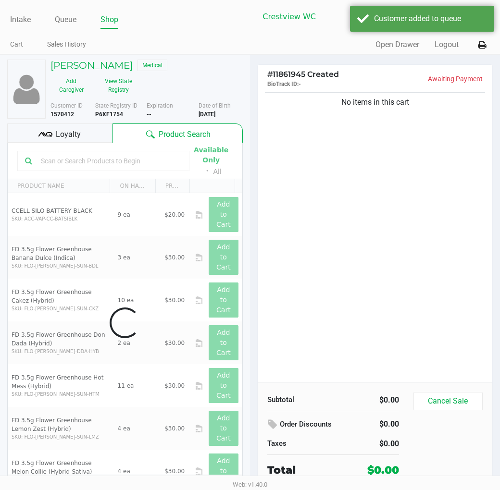
click at [388, 182] on div "No items in this cart" at bounding box center [375, 236] width 235 height 292
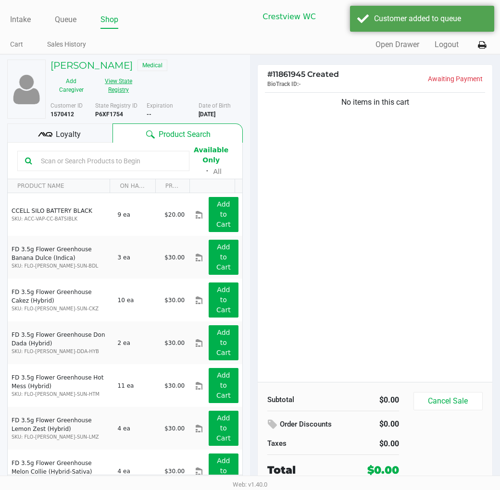
click at [123, 86] on button "View State Registry" at bounding box center [116, 86] width 48 height 24
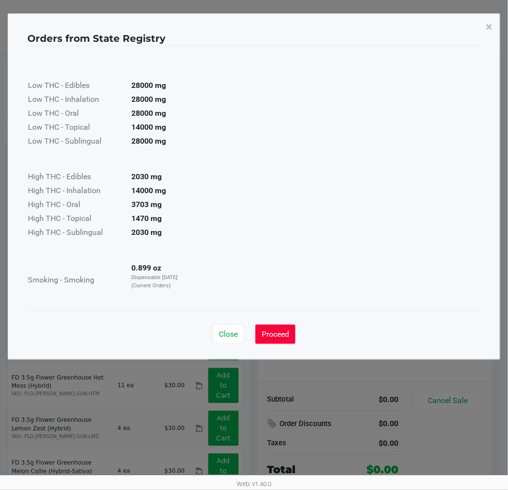
drag, startPoint x: 275, startPoint y: 336, endPoint x: 437, endPoint y: 316, distance: 162.7
click at [276, 336] on span "Proceed" at bounding box center [275, 334] width 27 height 9
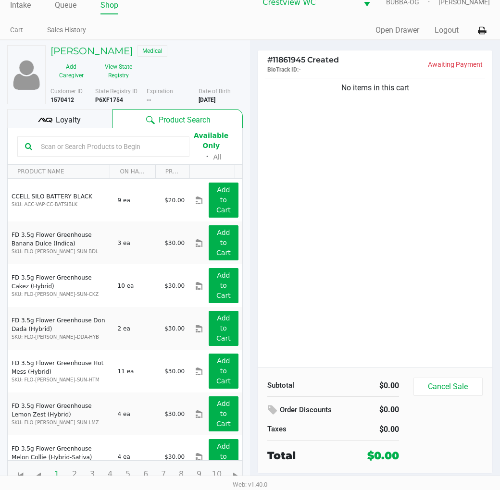
scroll to position [18, 0]
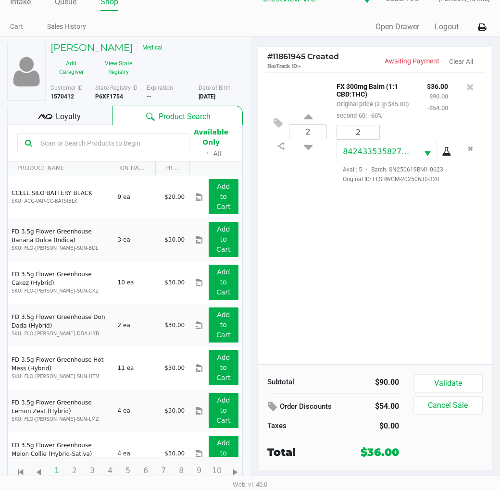
click at [467, 376] on button "Validate" at bounding box center [447, 384] width 69 height 18
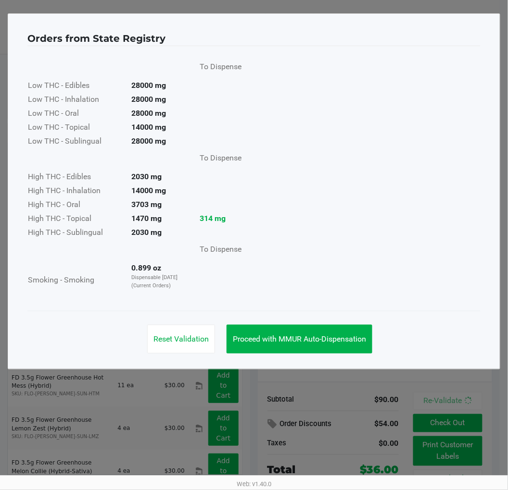
click at [317, 340] on span "Proceed with MMUR Auto-Dispensation" at bounding box center [299, 339] width 133 height 9
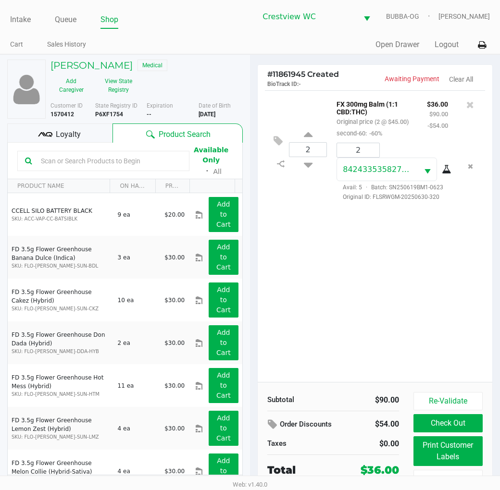
click at [440, 445] on button "Print Customer Labels" at bounding box center [447, 452] width 69 height 30
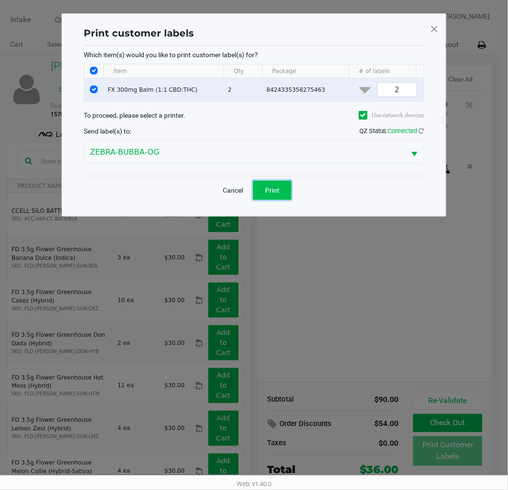
click at [277, 191] on button "Print" at bounding box center [272, 190] width 38 height 19
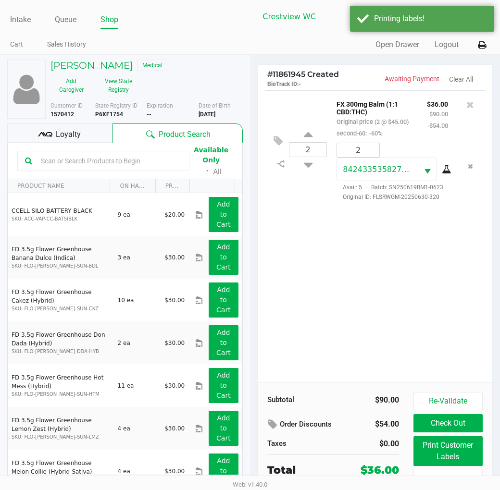
scroll to position [18, 0]
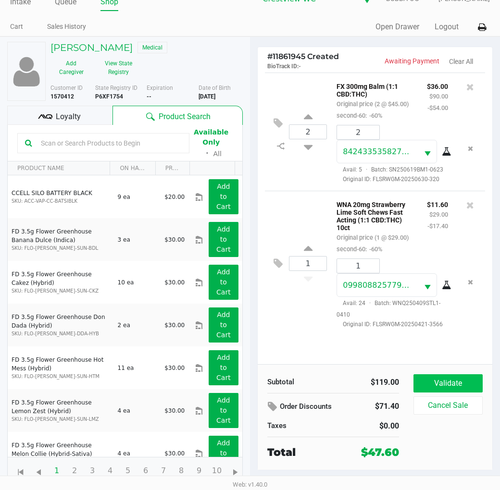
click at [452, 381] on button "Validate" at bounding box center [447, 384] width 69 height 18
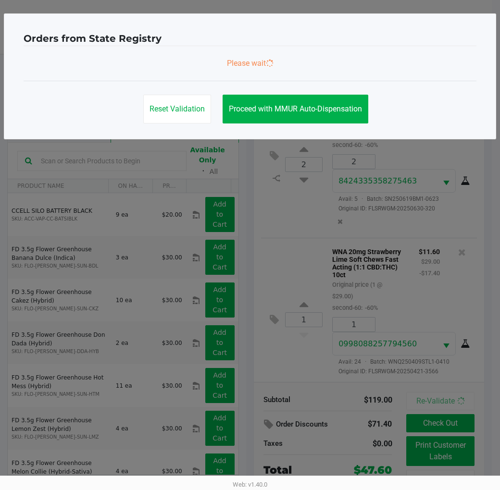
scroll to position [0, 0]
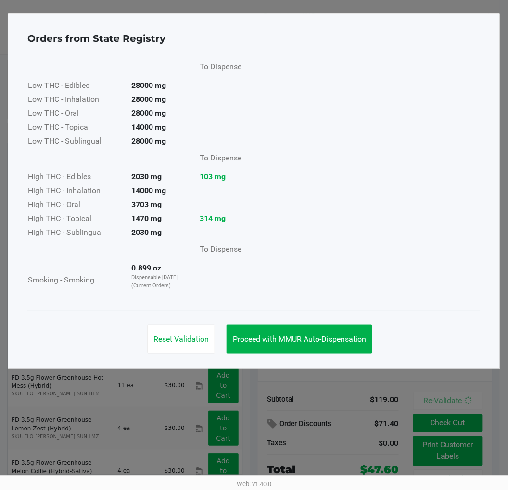
click at [288, 336] on span "Proceed with MMUR Auto-Dispensation" at bounding box center [299, 339] width 133 height 9
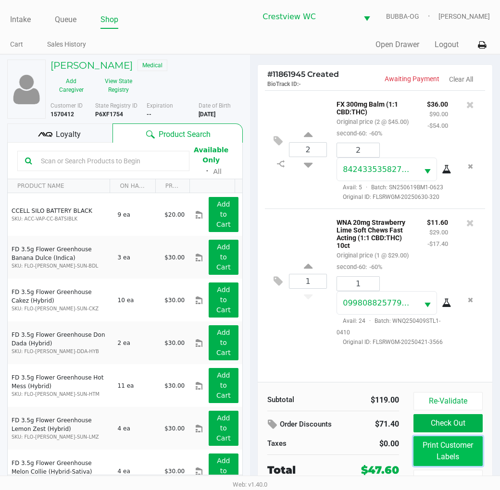
click at [433, 445] on button "Print Customer Labels" at bounding box center [447, 452] width 69 height 30
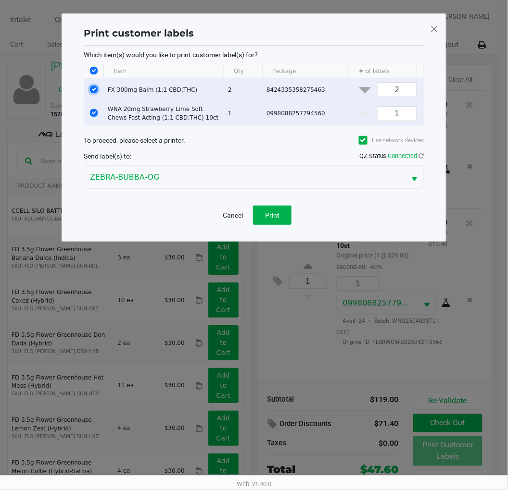
click at [92, 89] on input "Select Row" at bounding box center [94, 90] width 8 height 8
checkbox input "false"
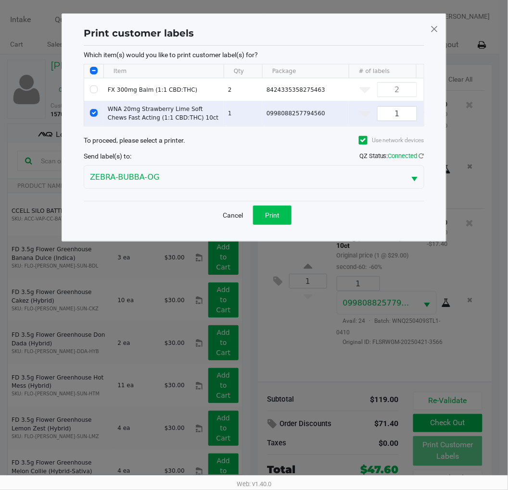
click at [278, 225] on button "Print" at bounding box center [272, 215] width 38 height 19
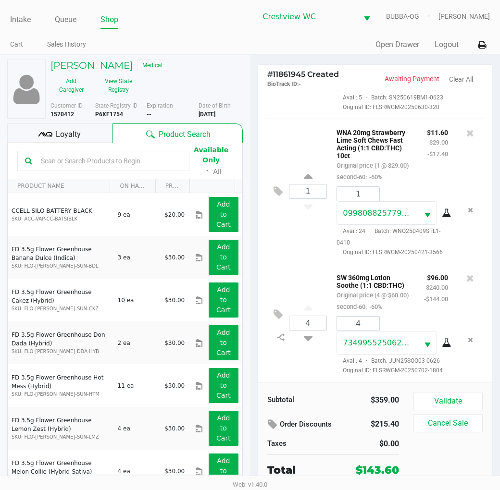
scroll to position [18, 0]
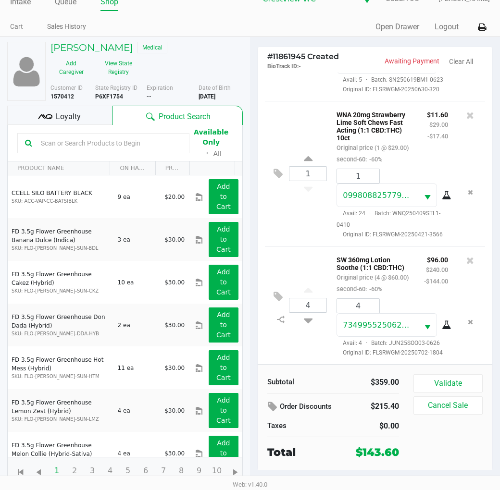
click at [470, 379] on button "Validate" at bounding box center [447, 384] width 69 height 18
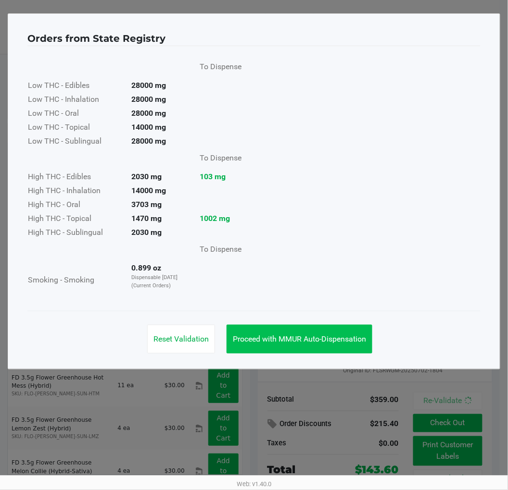
click at [298, 343] on span "Proceed with MMUR Auto-Dispensation" at bounding box center [299, 339] width 133 height 9
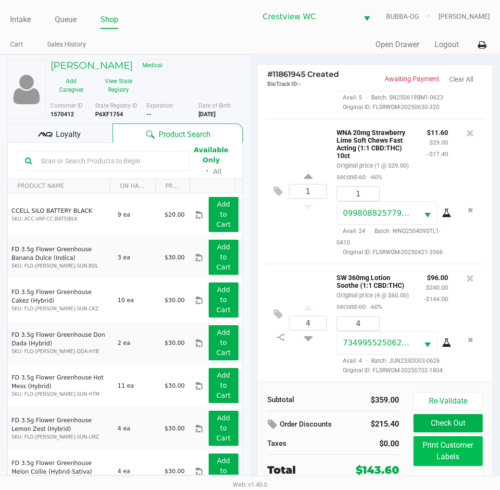
click at [450, 453] on button "Print Customer Labels" at bounding box center [447, 452] width 69 height 30
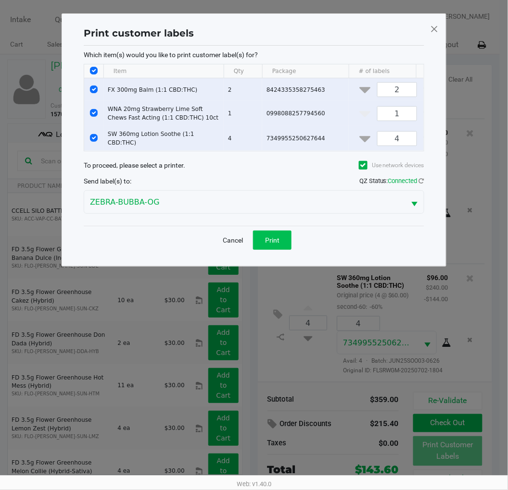
click at [279, 244] on span "Print" at bounding box center [272, 241] width 14 height 8
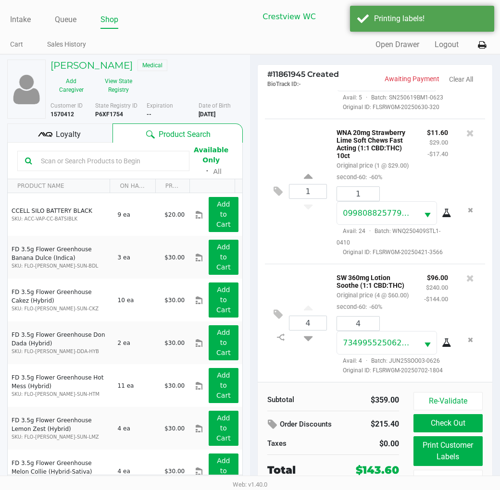
scroll to position [18, 0]
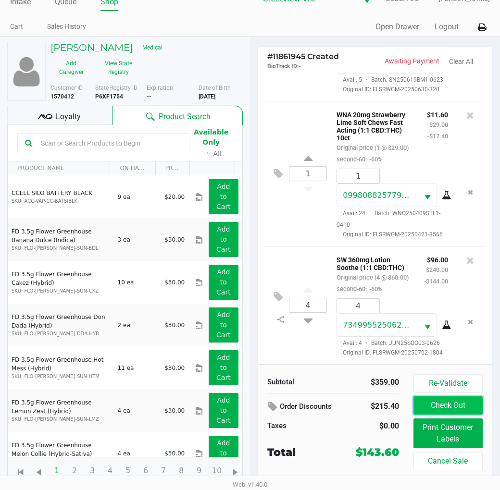
click at [450, 404] on button "Check Out" at bounding box center [447, 406] width 69 height 18
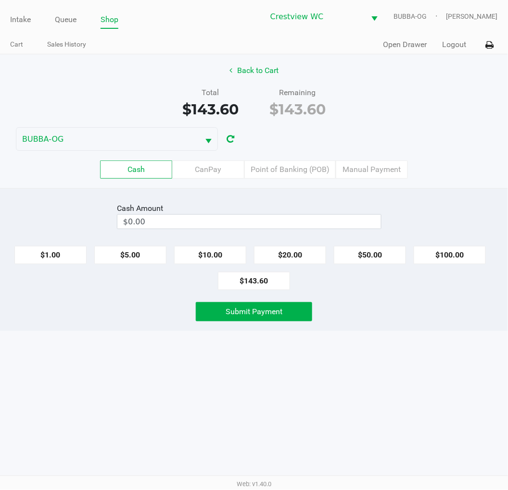
click at [268, 220] on input "$0.00" at bounding box center [248, 222] width 263 height 14
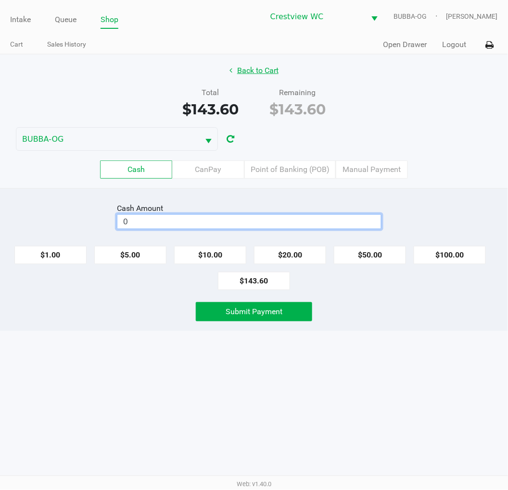
click at [258, 69] on button "Back to Cart" at bounding box center [254, 71] width 62 height 18
type input "$0.00"
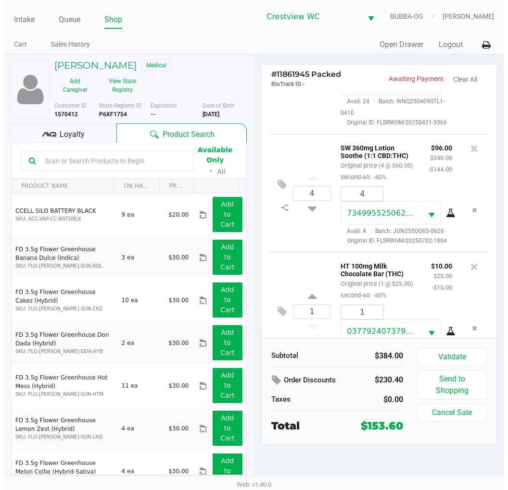
scroll to position [359, 0]
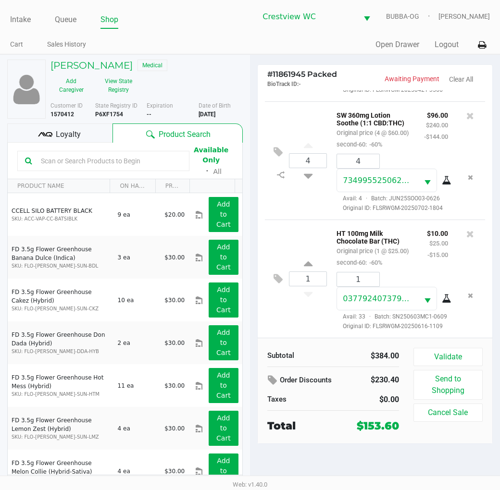
click at [457, 358] on button "Validate" at bounding box center [447, 357] width 69 height 18
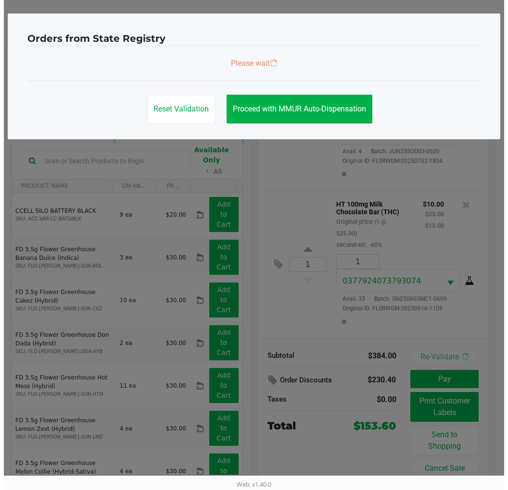
scroll to position [371, 0]
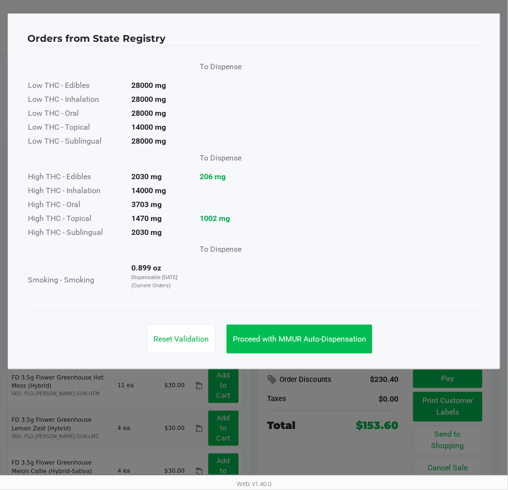
click at [304, 343] on span "Proceed with MMUR Auto-Dispensation" at bounding box center [299, 339] width 133 height 9
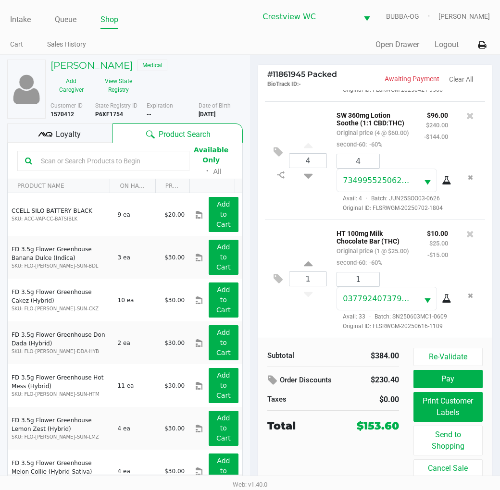
click at [435, 406] on button "Print Customer Labels" at bounding box center [447, 407] width 69 height 30
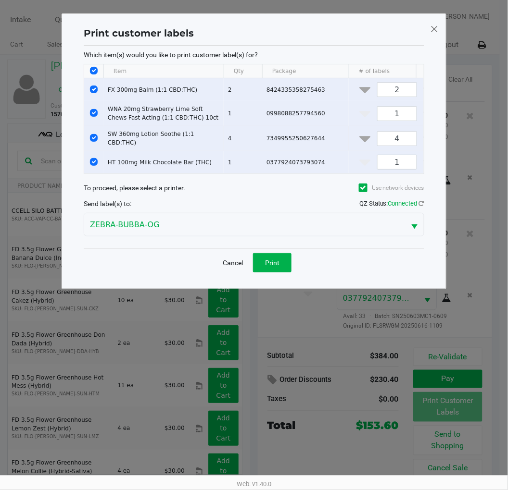
click at [95, 134] on input "Select Row" at bounding box center [94, 138] width 8 height 8
checkbox input "false"
click at [91, 112] on input "Select Row" at bounding box center [94, 113] width 8 height 8
checkbox input "false"
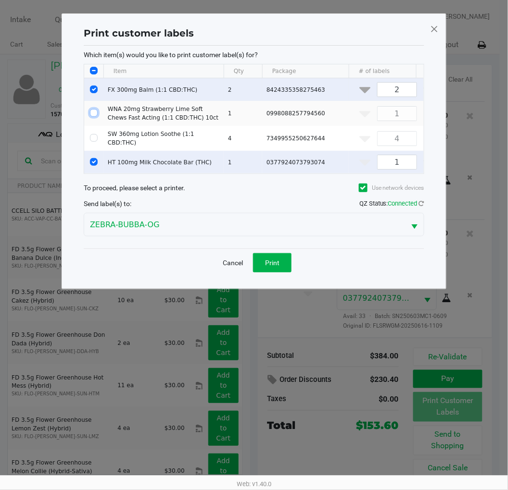
click at [94, 89] on input "Select Row" at bounding box center [94, 90] width 8 height 8
checkbox input "false"
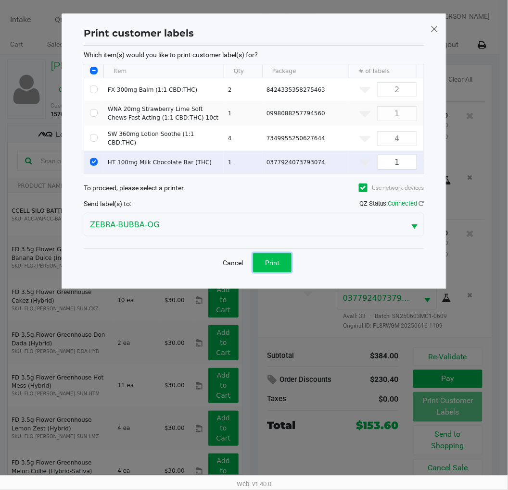
click at [268, 273] on button "Print" at bounding box center [272, 262] width 38 height 19
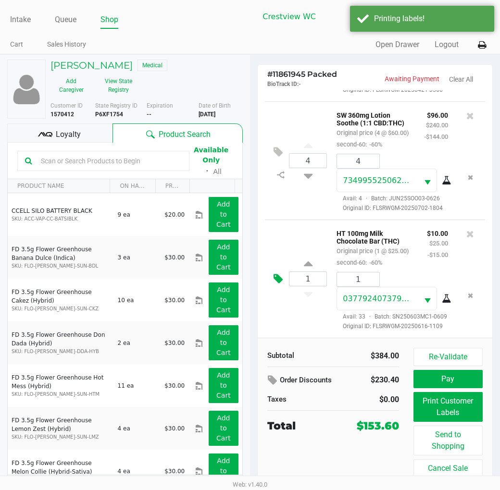
click at [275, 274] on icon at bounding box center [278, 279] width 9 height 11
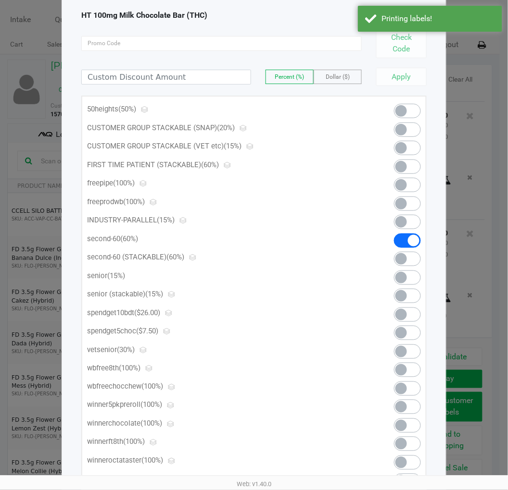
scroll to position [67, 0]
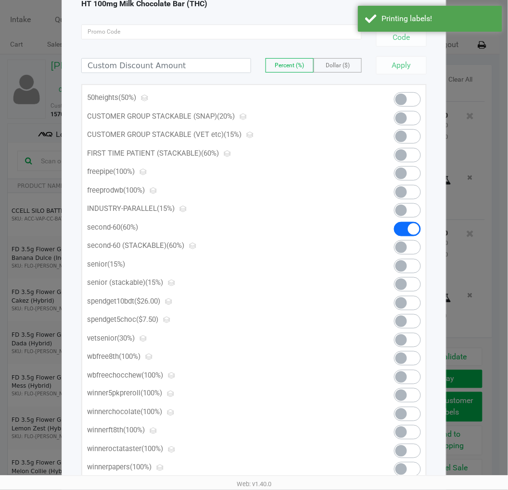
click at [410, 316] on span at bounding box center [407, 321] width 27 height 14
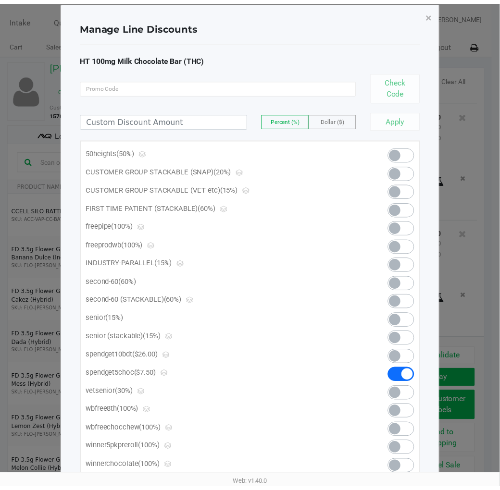
scroll to position [0, 0]
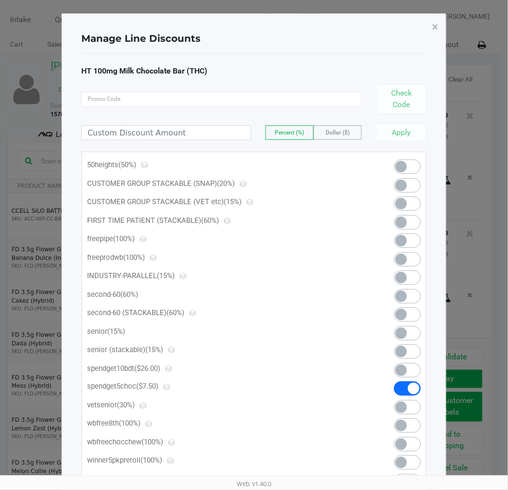
click at [438, 31] on button "×" at bounding box center [436, 26] width 22 height 27
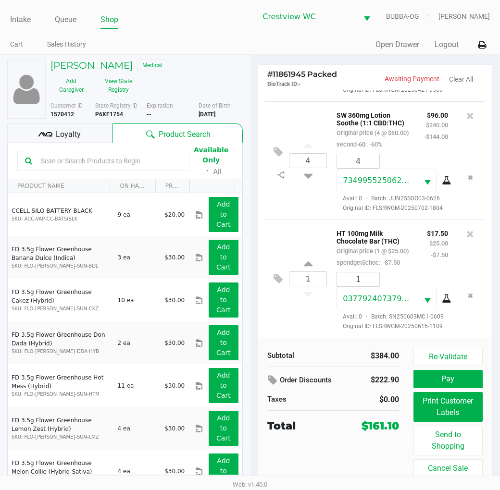
scroll to position [18, 0]
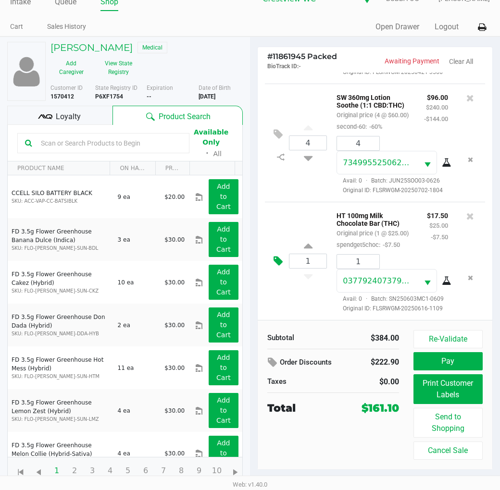
click at [274, 256] on icon at bounding box center [278, 261] width 9 height 11
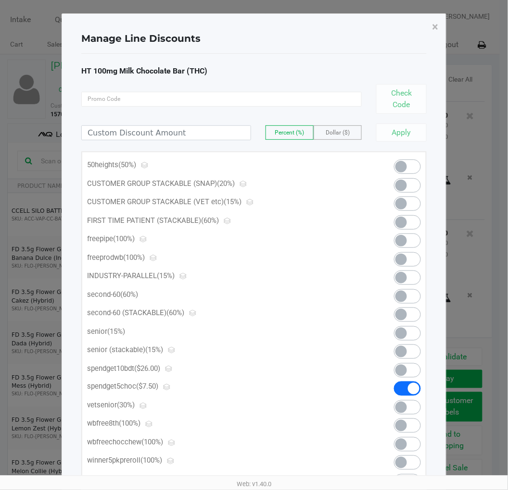
click at [400, 164] on span at bounding box center [401, 167] width 12 height 12
click at [435, 26] on span "×" at bounding box center [435, 26] width 6 height 13
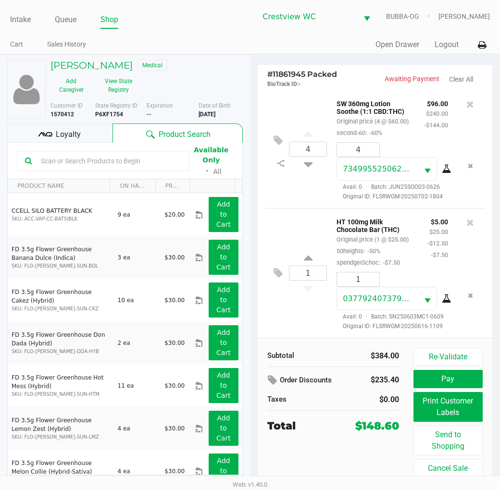
scroll to position [382, 0]
click at [460, 379] on button "Pay" at bounding box center [447, 379] width 69 height 18
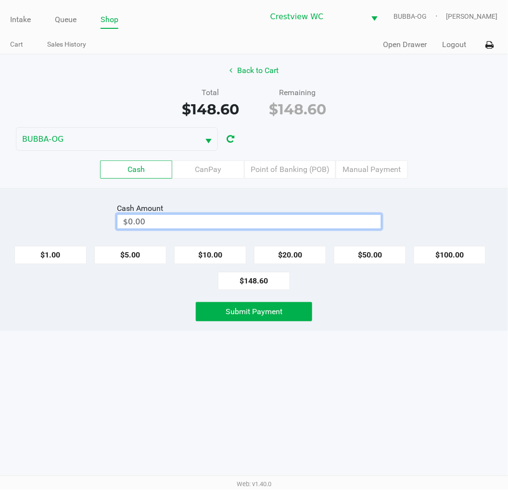
click at [252, 226] on input "$0.00" at bounding box center [248, 222] width 263 height 14
click at [215, 313] on button "Submit Payment" at bounding box center [254, 311] width 116 height 19
type input "$150.00"
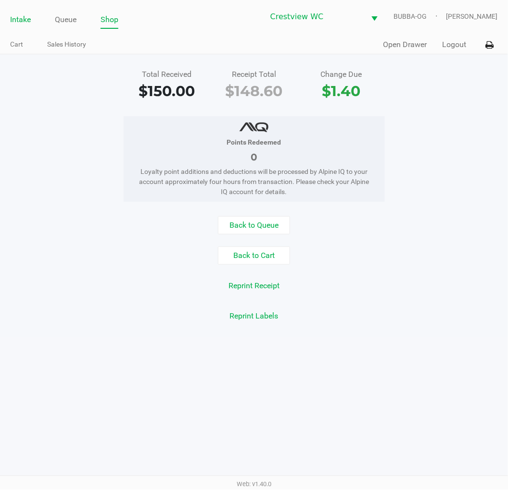
click at [22, 20] on link "Intake" at bounding box center [20, 19] width 21 height 13
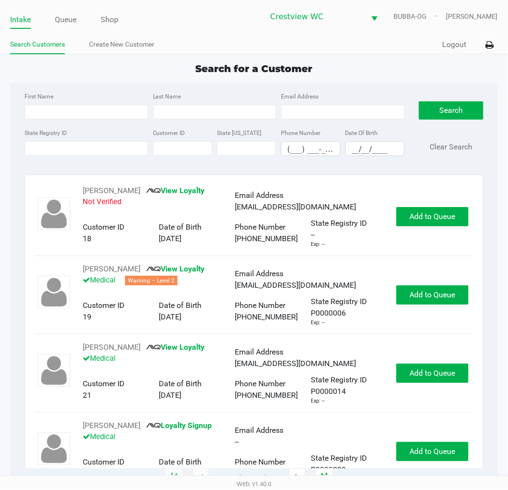
click at [38, 148] on input "State Registry ID" at bounding box center [87, 148] width 124 height 14
click at [41, 148] on input "State Registry ID" at bounding box center [87, 148] width 124 height 14
click at [95, 148] on input "State Registry ID" at bounding box center [87, 148] width 124 height 14
click at [117, 150] on input "State Registry ID" at bounding box center [87, 148] width 124 height 14
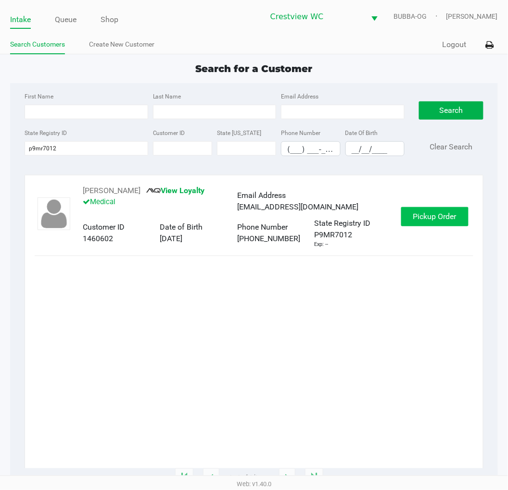
type input "p9mr7012"
click at [436, 213] on span "Pickup Order" at bounding box center [434, 216] width 43 height 9
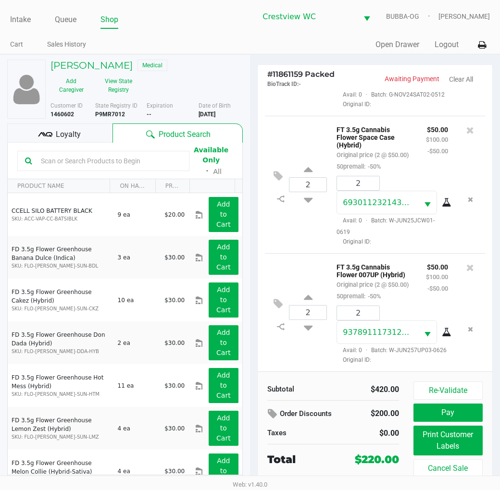
scroll to position [18, 0]
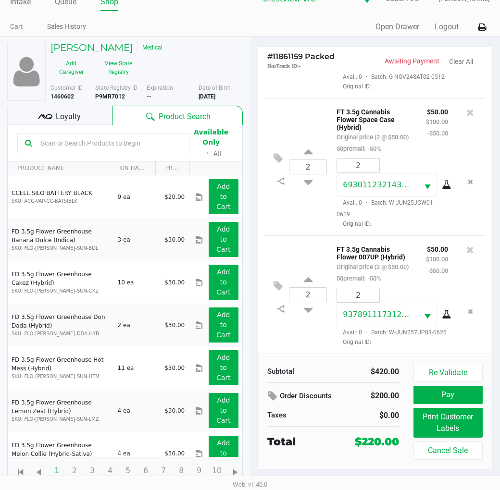
click at [443, 419] on button "Print Customer Labels" at bounding box center [447, 423] width 69 height 30
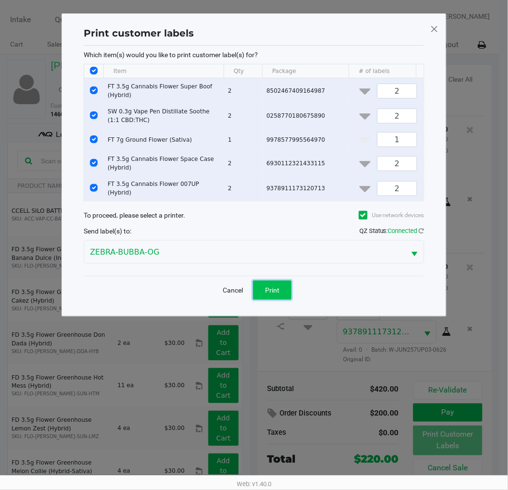
click at [284, 300] on button "Print" at bounding box center [272, 290] width 38 height 19
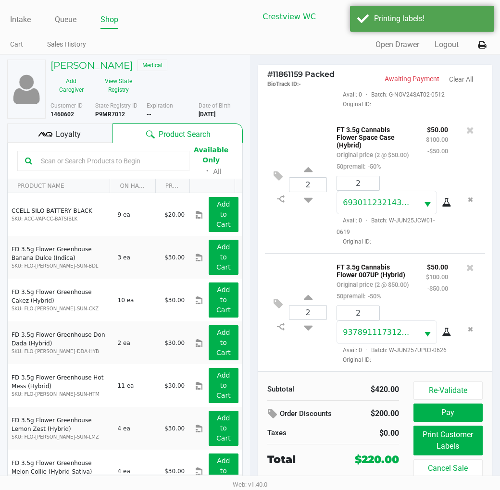
click at [81, 135] on div "Loyalty" at bounding box center [59, 133] width 105 height 19
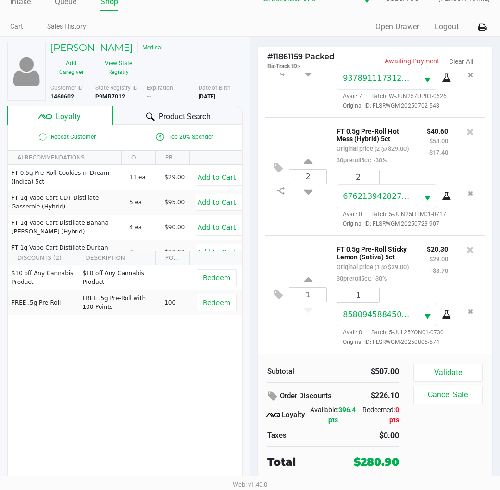
scroll to position [759, 0]
click at [466, 127] on icon at bounding box center [470, 132] width 8 height 10
click at [469, 374] on button "Validate" at bounding box center [447, 373] width 69 height 18
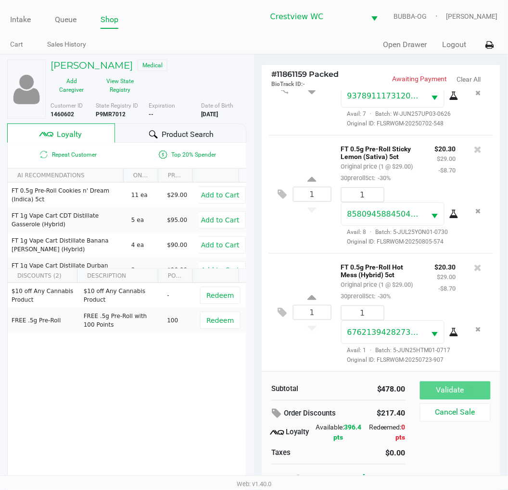
scroll to position [762, 0]
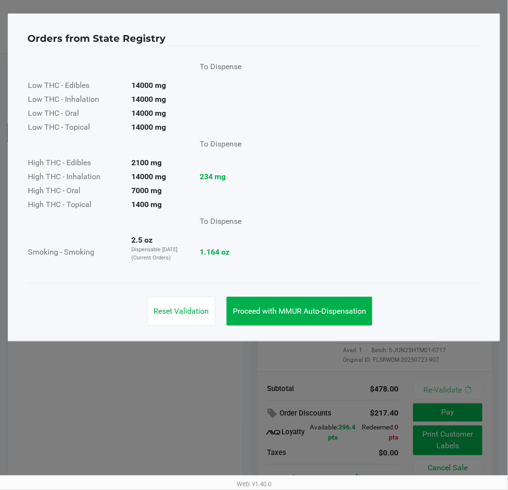
click at [319, 313] on span "Proceed with MMUR Auto-Dispensation" at bounding box center [299, 311] width 133 height 9
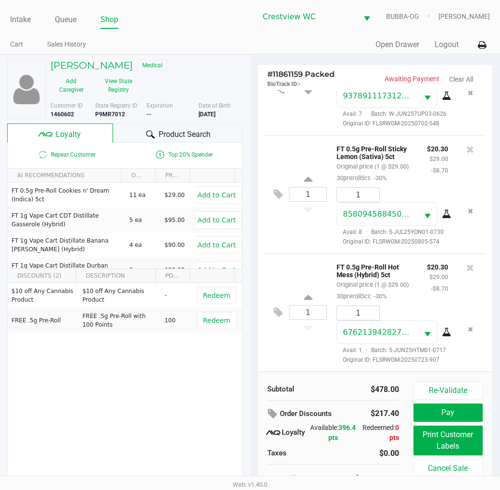
click at [444, 445] on button "Print Customer Labels" at bounding box center [447, 441] width 69 height 30
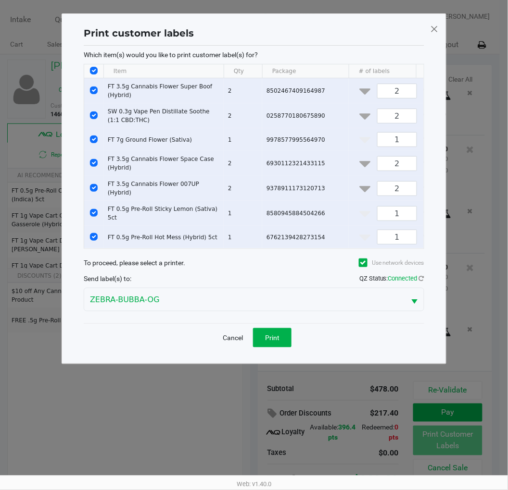
click at [94, 70] on input "Select All Rows" at bounding box center [94, 71] width 8 height 8
checkbox input "false"
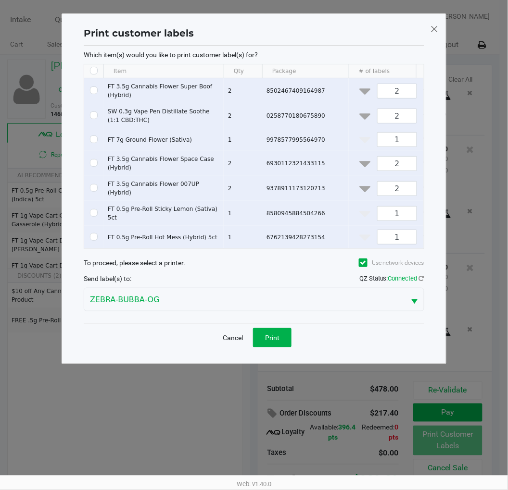
checkbox input "false"
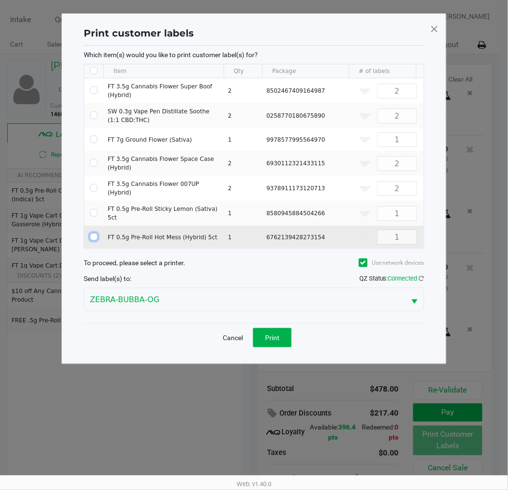
click at [95, 233] on input "Select Row" at bounding box center [94, 237] width 8 height 8
checkbox input "true"
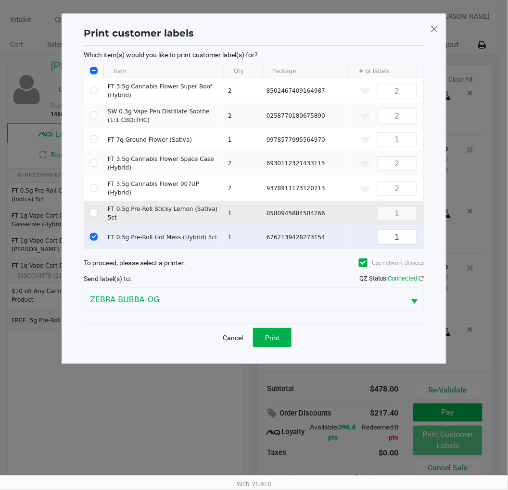
click at [89, 207] on td "Data table" at bounding box center [93, 213] width 19 height 25
click at [282, 337] on button "Print" at bounding box center [272, 337] width 38 height 19
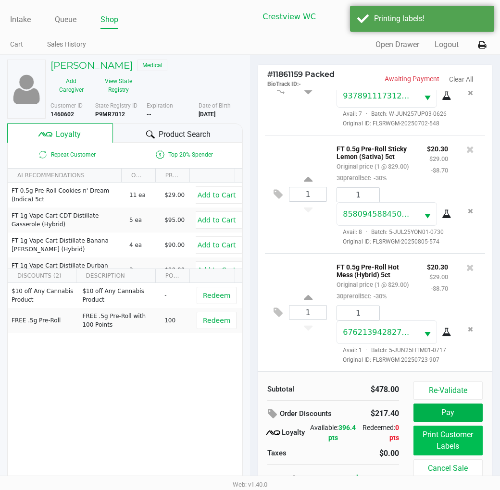
click at [438, 439] on button "Print Customer Labels" at bounding box center [447, 441] width 69 height 30
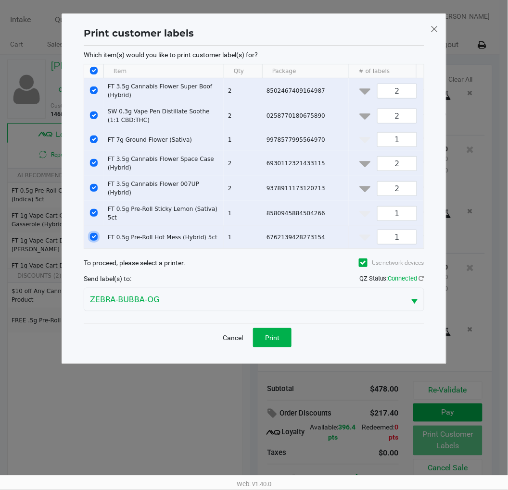
click at [96, 233] on input "Select Row" at bounding box center [94, 237] width 8 height 8
checkbox input "false"
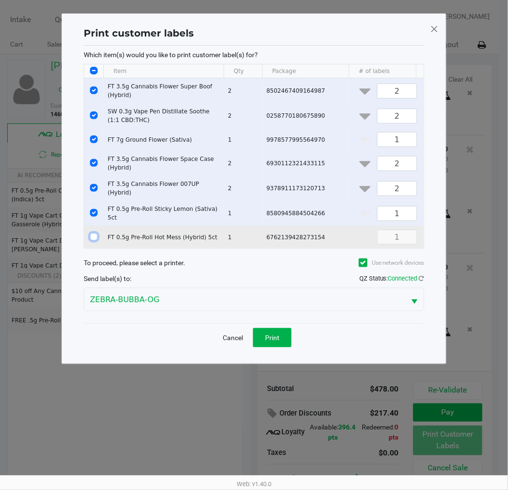
checkbox input "false"
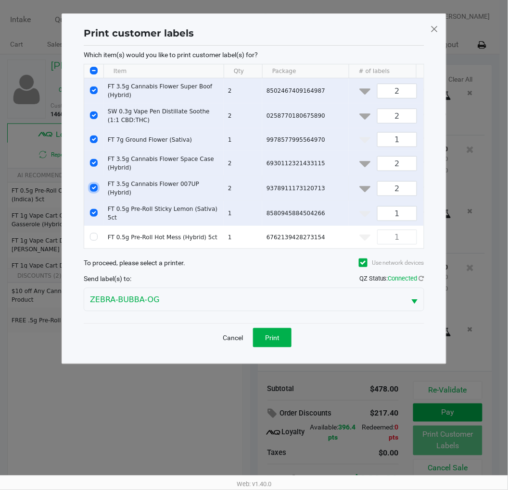
click at [94, 187] on input "Select Row" at bounding box center [94, 188] width 8 height 8
checkbox input "false"
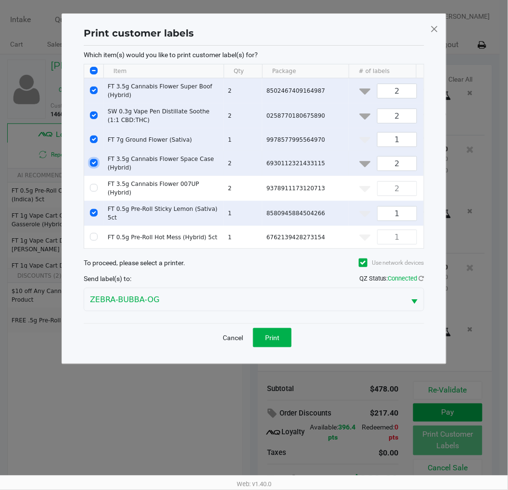
click at [94, 163] on input "Select Row" at bounding box center [94, 163] width 8 height 8
checkbox input "false"
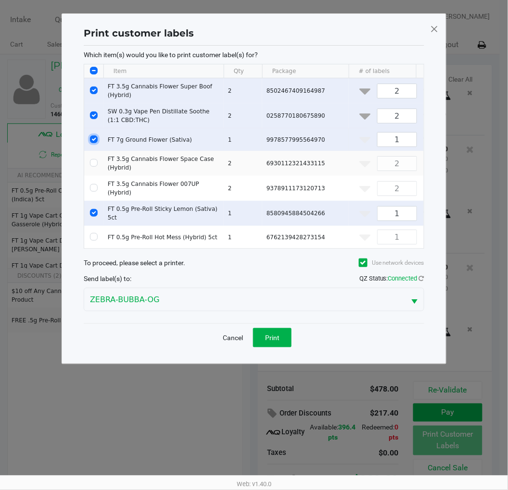
click at [95, 136] on input "Select Row" at bounding box center [94, 140] width 8 height 8
checkbox input "false"
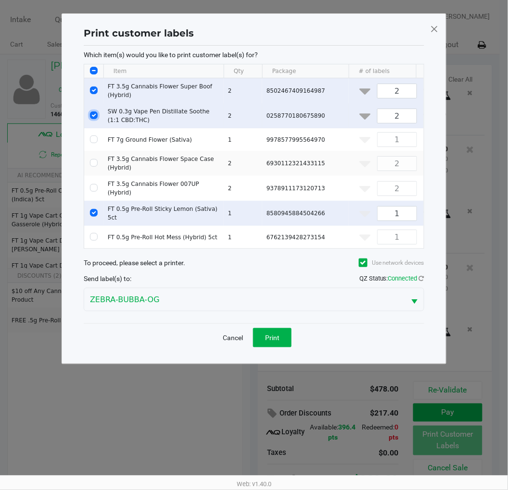
click at [95, 116] on input "Select Row" at bounding box center [94, 116] width 8 height 8
checkbox input "false"
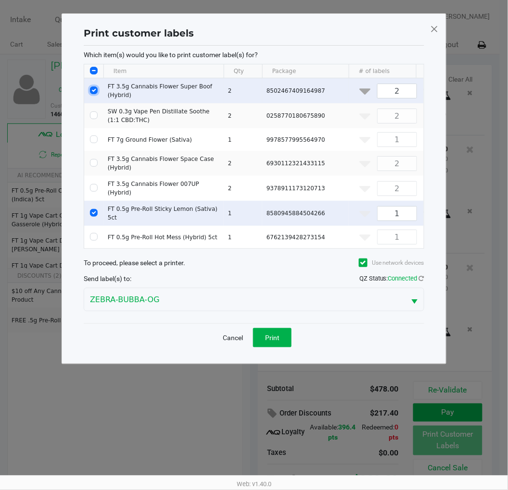
click at [92, 89] on input "Select Row" at bounding box center [94, 91] width 8 height 8
checkbox input "false"
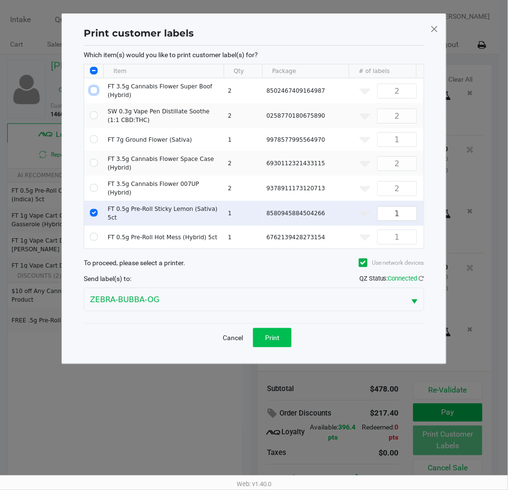
click at [275, 345] on button "Print" at bounding box center [272, 337] width 38 height 19
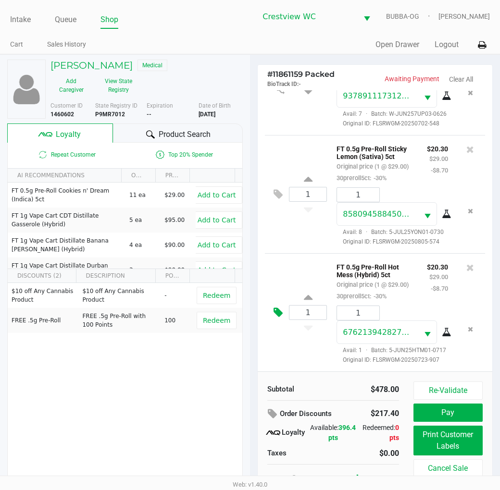
click at [279, 307] on icon at bounding box center [278, 312] width 9 height 11
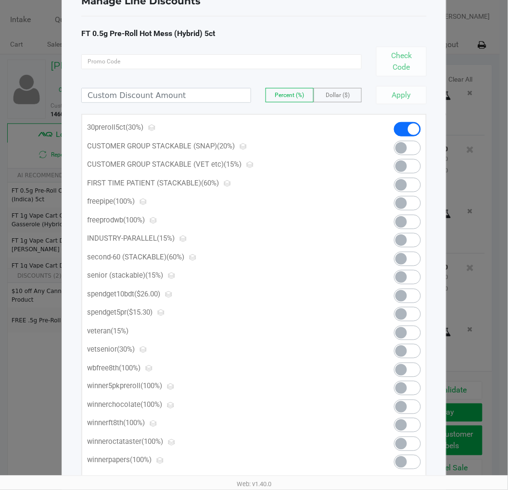
scroll to position [49, 0]
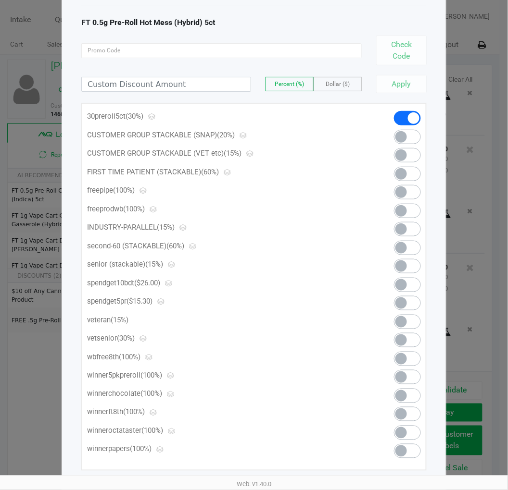
click at [403, 306] on span at bounding box center [401, 304] width 12 height 12
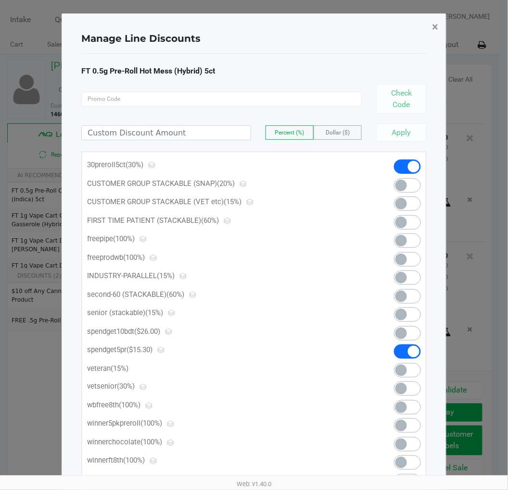
click at [438, 21] on button "×" at bounding box center [436, 26] width 22 height 27
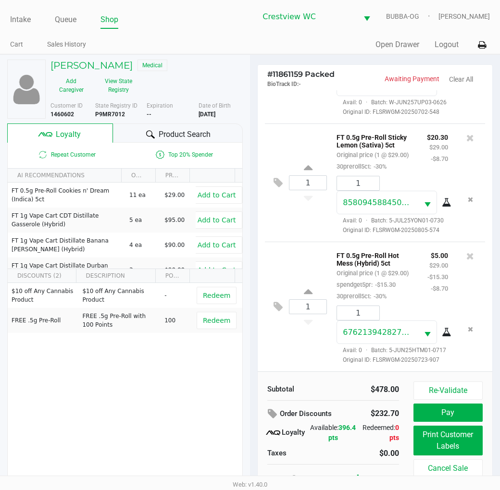
click at [274, 177] on icon at bounding box center [278, 182] width 9 height 11
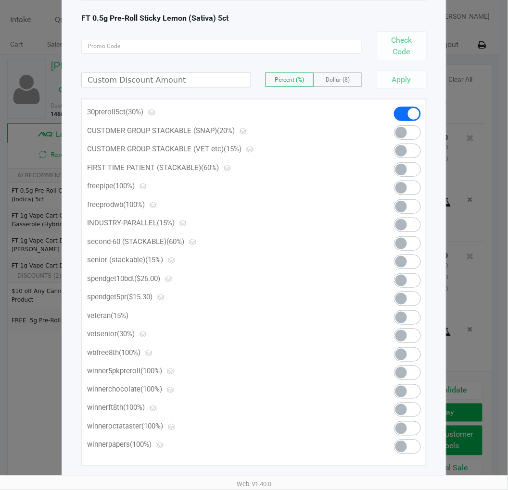
scroll to position [63, 0]
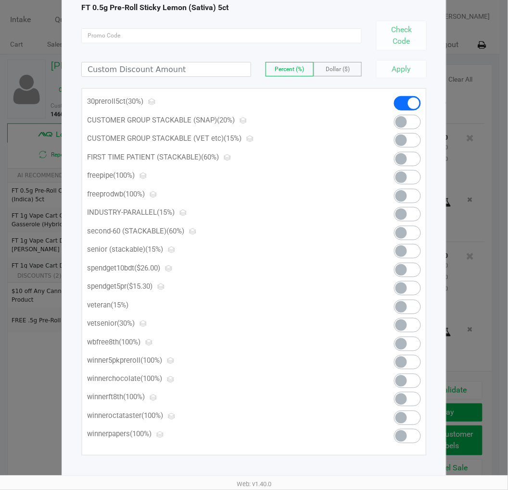
click at [400, 290] on span at bounding box center [401, 289] width 12 height 12
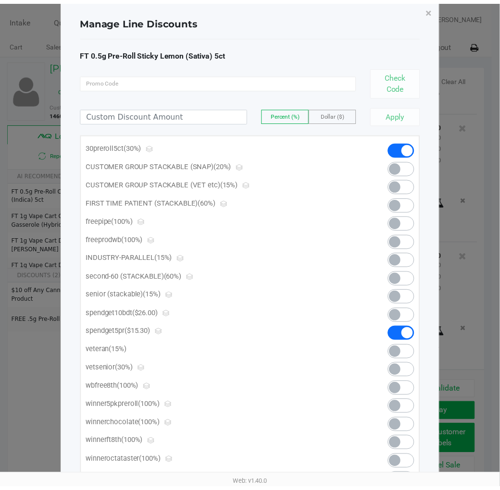
scroll to position [0, 0]
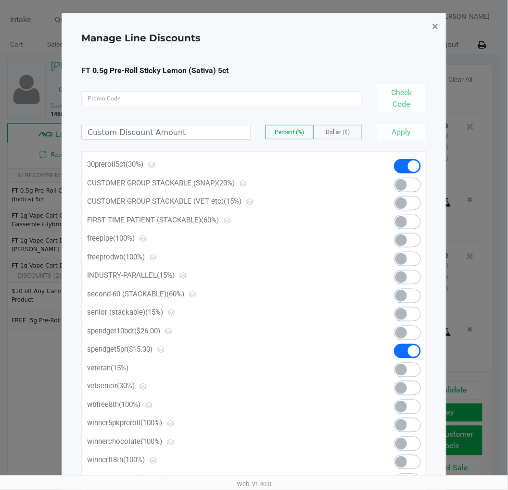
click at [432, 26] on span "×" at bounding box center [435, 26] width 6 height 13
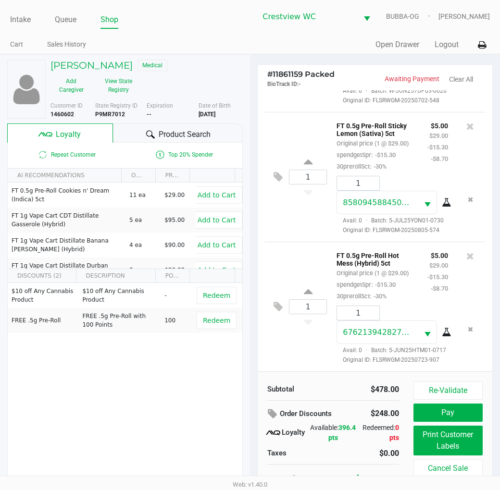
scroll to position [18, 0]
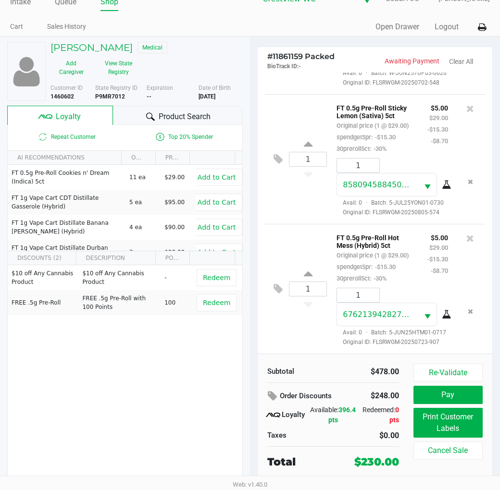
click at [462, 392] on button "Pay" at bounding box center [447, 395] width 69 height 18
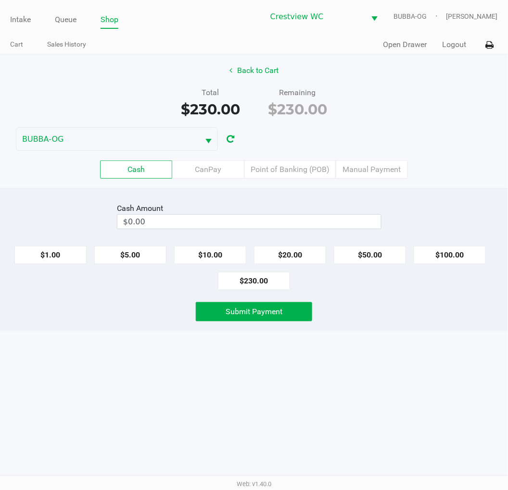
click at [287, 165] on label "Point of Banking (POB)" at bounding box center [289, 170] width 91 height 18
click at [0, 0] on 7 "Point of Banking (POB)" at bounding box center [0, 0] width 0 height 0
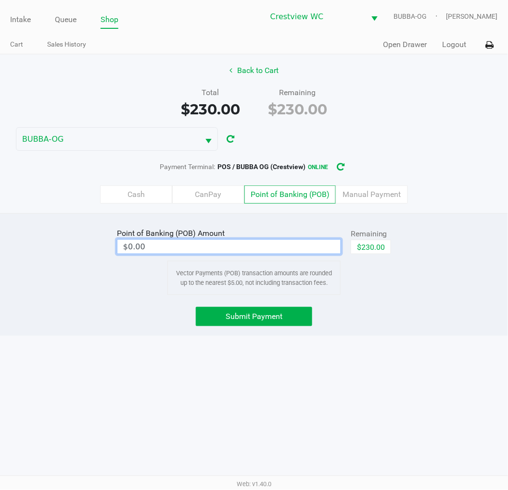
click at [289, 250] on input "$0.00" at bounding box center [228, 247] width 223 height 14
click at [385, 253] on button "$230.00" at bounding box center [370, 247] width 40 height 14
type input "$230.00"
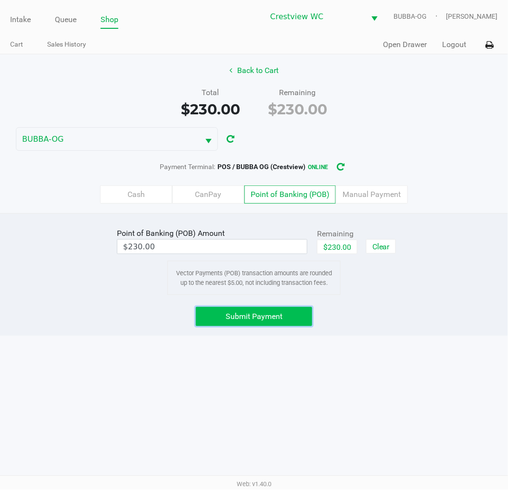
click at [275, 321] on span "Submit Payment" at bounding box center [253, 316] width 57 height 9
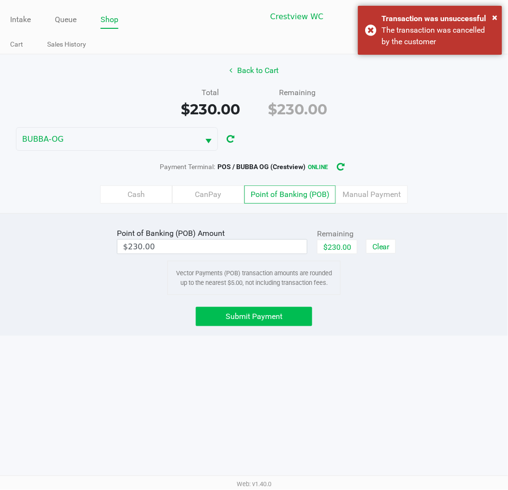
click at [246, 317] on span "Submit Payment" at bounding box center [253, 316] width 57 height 9
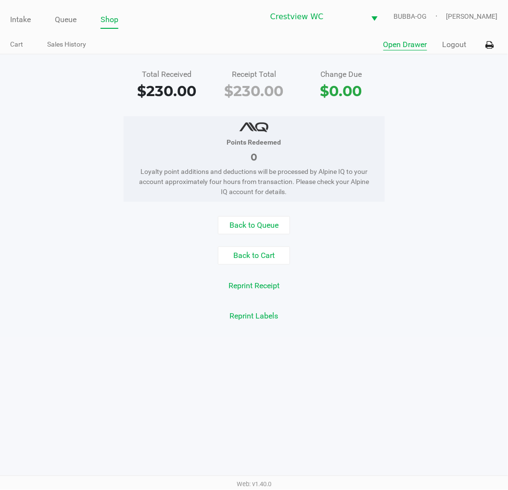
click at [410, 46] on button "Open Drawer" at bounding box center [405, 45] width 44 height 12
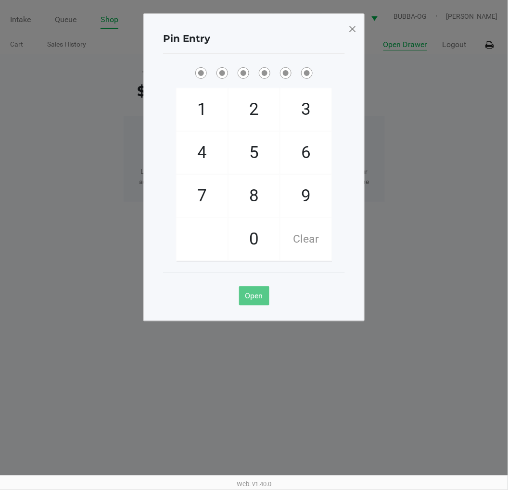
click at [306, 190] on span "9" at bounding box center [305, 196] width 51 height 42
checkbox input "true"
click at [249, 88] on div "2" at bounding box center [254, 109] width 52 height 43
checkbox input "true"
click at [251, 104] on span "2" at bounding box center [253, 109] width 51 height 42
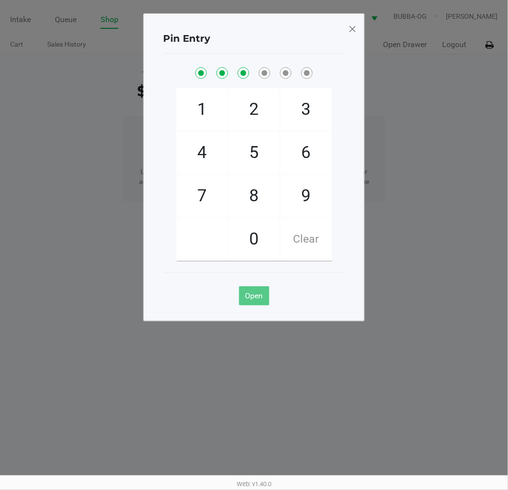
checkbox input "true"
click at [258, 208] on span "8" at bounding box center [253, 196] width 51 height 42
checkbox input "true"
click at [251, 106] on span "2" at bounding box center [253, 109] width 51 height 42
checkbox input "true"
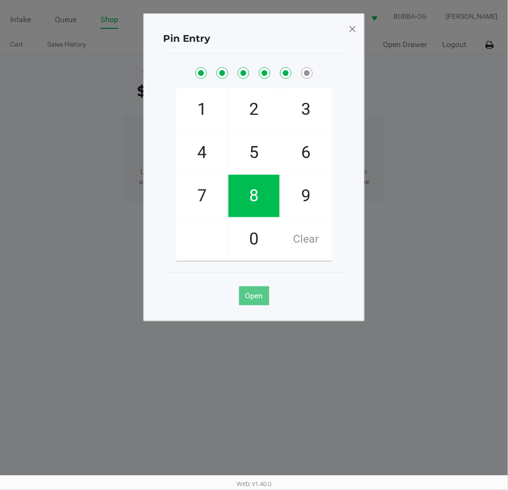
click at [193, 101] on span "1" at bounding box center [201, 109] width 51 height 42
checkbox input "true"
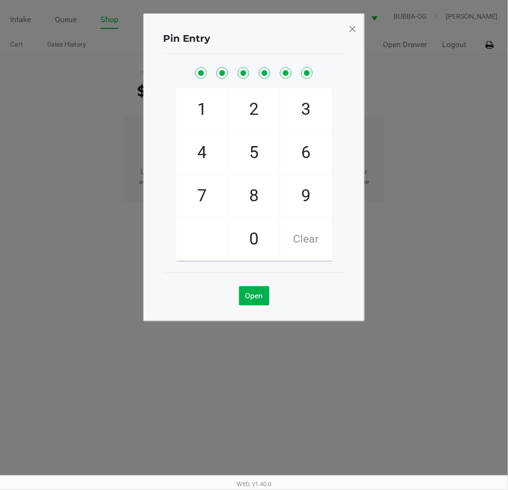
click at [353, 26] on span at bounding box center [352, 28] width 9 height 15
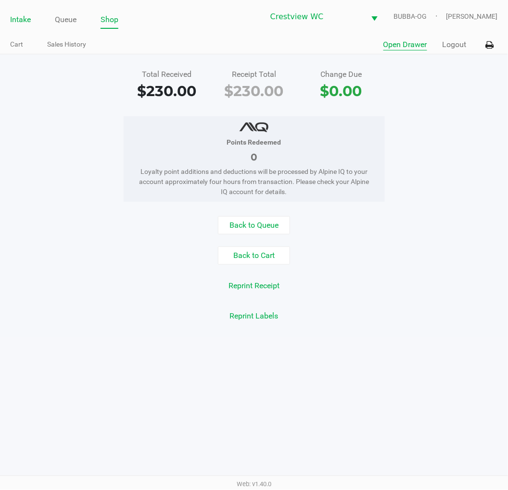
click at [23, 24] on link "Intake" at bounding box center [20, 19] width 21 height 13
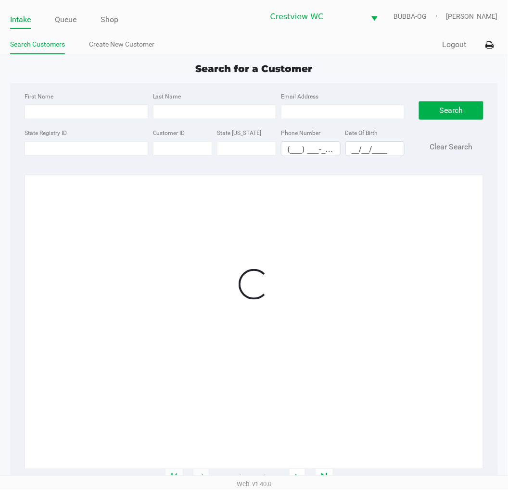
click at [32, 133] on label "State Registry ID" at bounding box center [46, 133] width 42 height 9
click at [32, 141] on input "State Registry ID" at bounding box center [87, 148] width 124 height 14
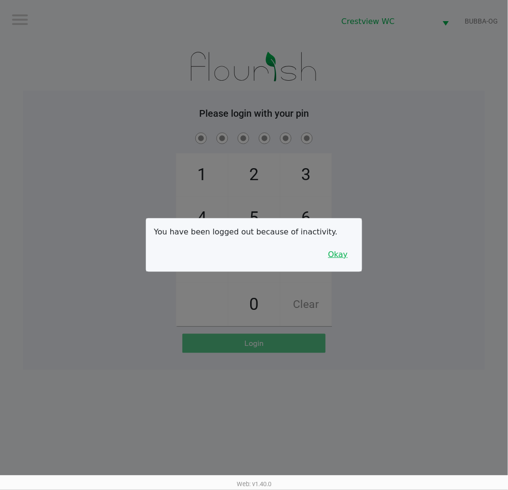
click at [335, 252] on button "Okay" at bounding box center [338, 255] width 32 height 18
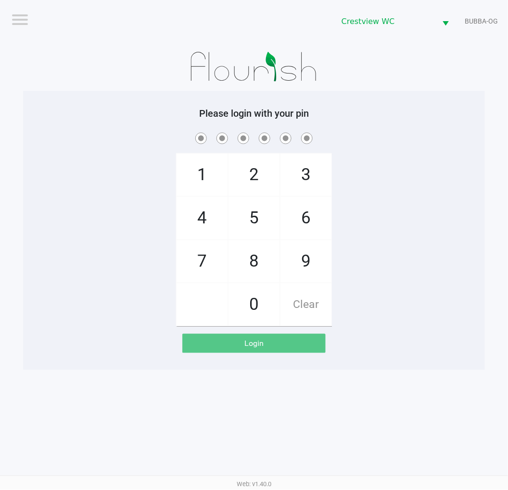
click at [303, 262] on span "9" at bounding box center [305, 261] width 51 height 42
checkbox input "true"
click at [250, 176] on span "2" at bounding box center [253, 175] width 51 height 42
checkbox input "true"
click at [247, 180] on span "2" at bounding box center [253, 175] width 51 height 42
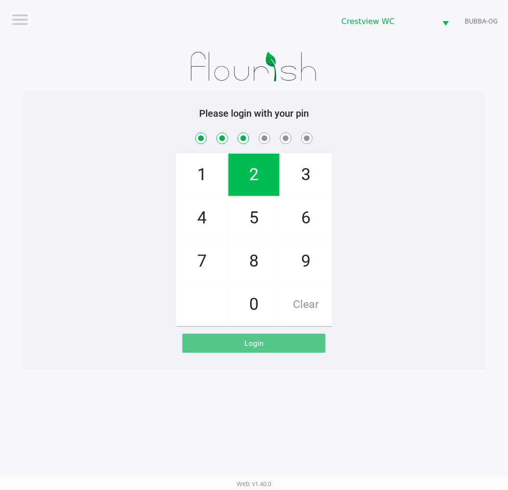
checkbox input "true"
click at [251, 264] on span "8" at bounding box center [253, 261] width 51 height 42
checkbox input "true"
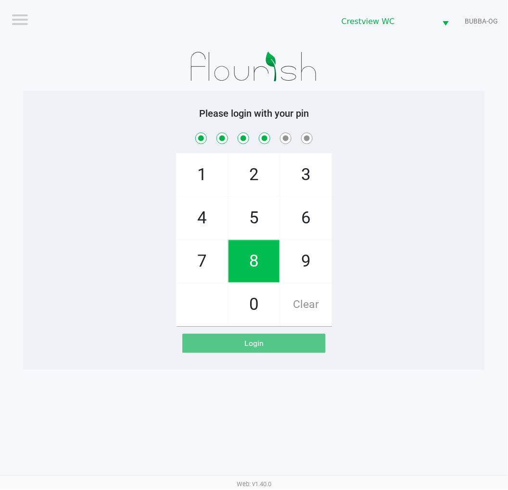
click at [255, 174] on span "2" at bounding box center [253, 175] width 51 height 42
checkbox input "true"
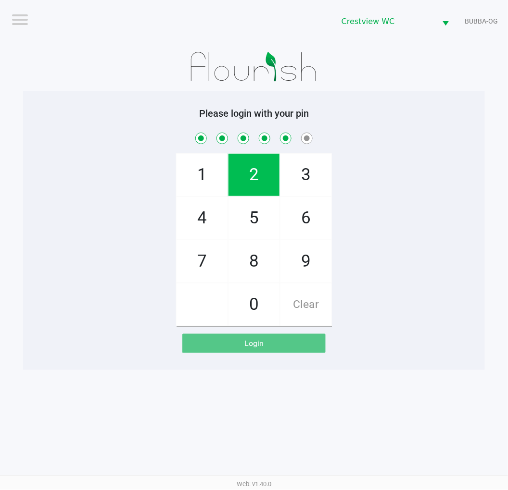
click at [200, 183] on span "1" at bounding box center [201, 175] width 51 height 42
checkbox input "true"
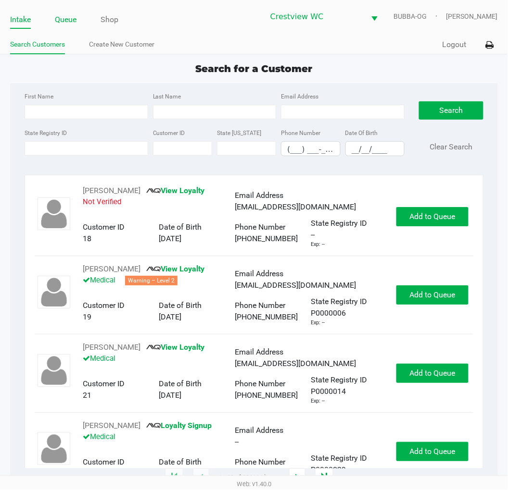
click at [57, 18] on link "Queue" at bounding box center [66, 19] width 22 height 13
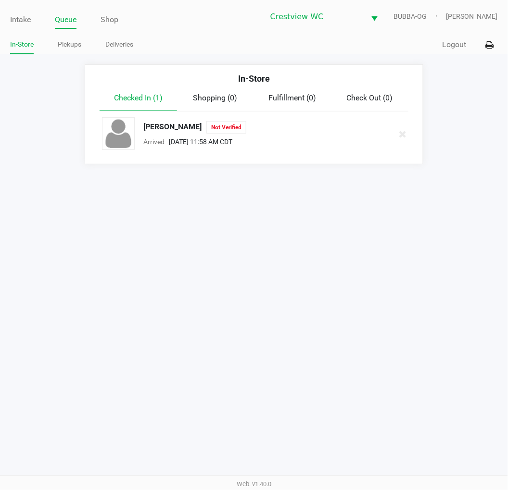
click at [64, 15] on link "Queue" at bounding box center [66, 19] width 22 height 13
click at [70, 46] on link "Pickups" at bounding box center [70, 44] width 24 height 12
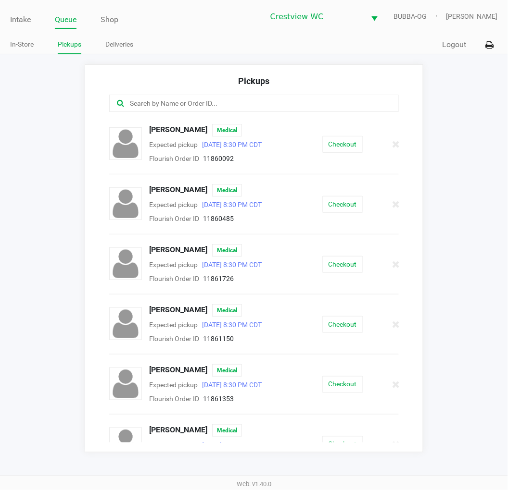
click at [135, 107] on input "text" at bounding box center [252, 103] width 247 height 11
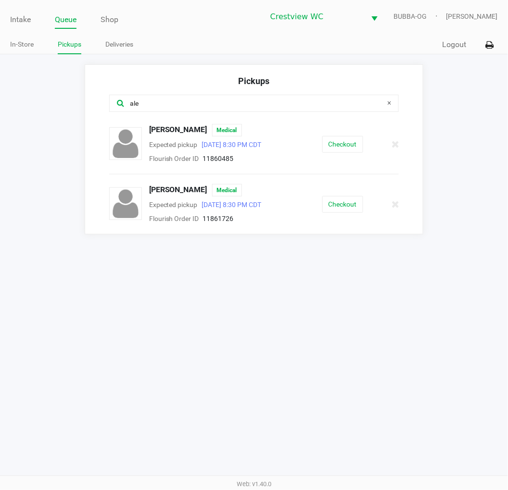
type input "ale"
click at [356, 140] on button "Checkout" at bounding box center [342, 144] width 41 height 17
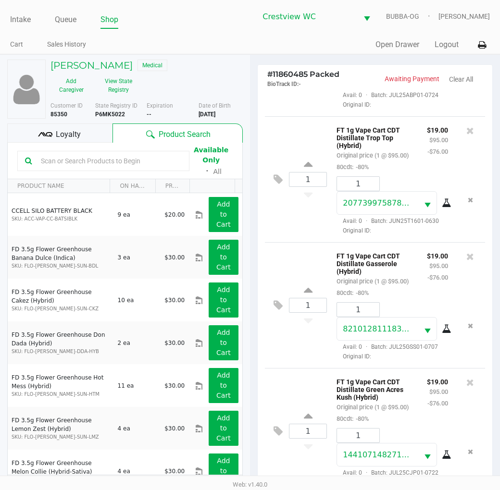
scroll to position [213, 0]
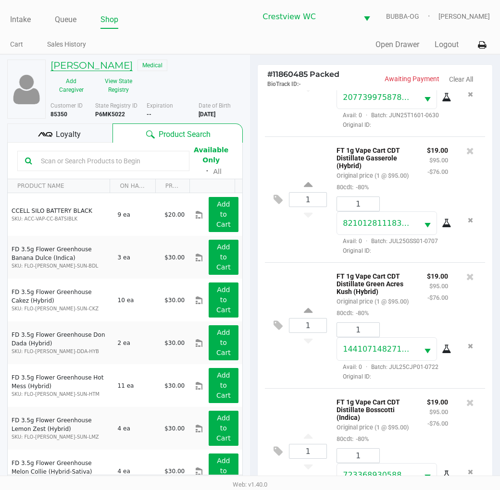
click at [117, 65] on h5 "Aleshia Campbell" at bounding box center [91, 66] width 82 height 12
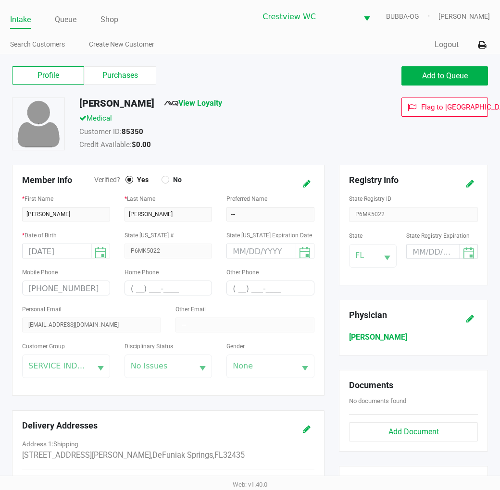
click at [128, 77] on label "Purchases" at bounding box center [120, 75] width 72 height 18
click at [0, 0] on 1 "Purchases" at bounding box center [0, 0] width 0 height 0
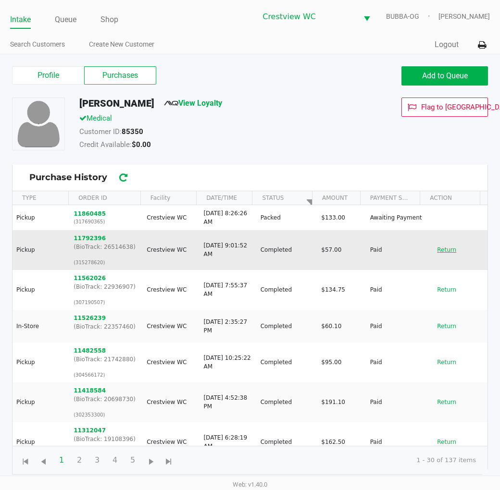
click at [433, 247] on button "Return" at bounding box center [447, 249] width 32 height 15
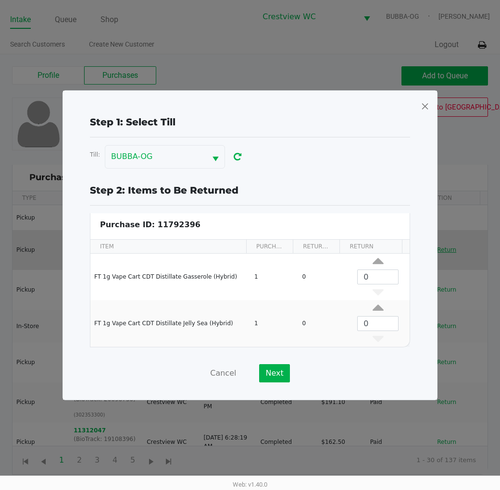
scroll to position [3, 0]
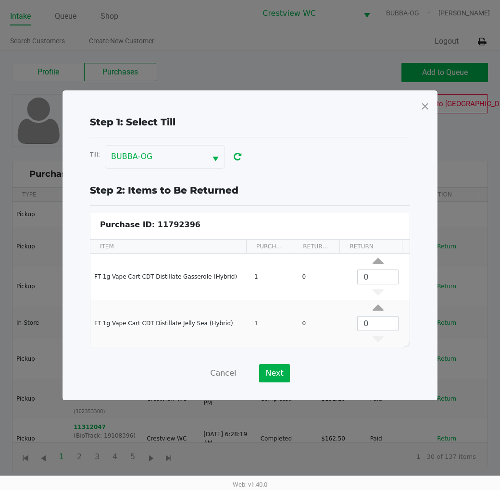
click at [427, 108] on span at bounding box center [425, 106] width 9 height 15
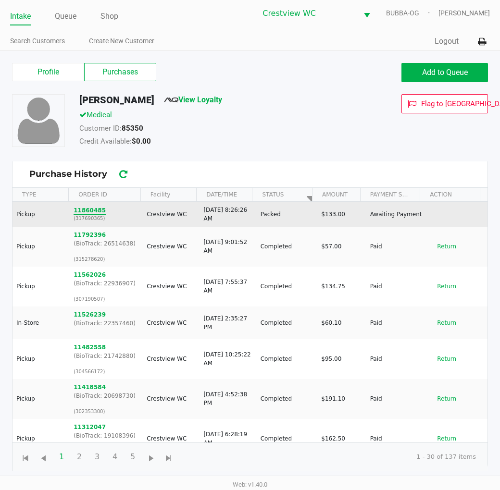
click at [95, 213] on button "11860485" at bounding box center [90, 210] width 32 height 9
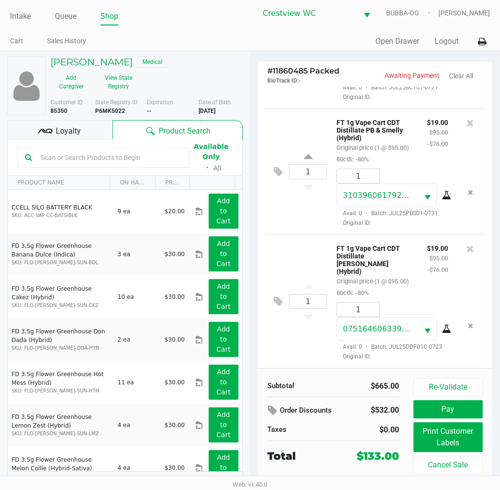
scroll to position [18, 0]
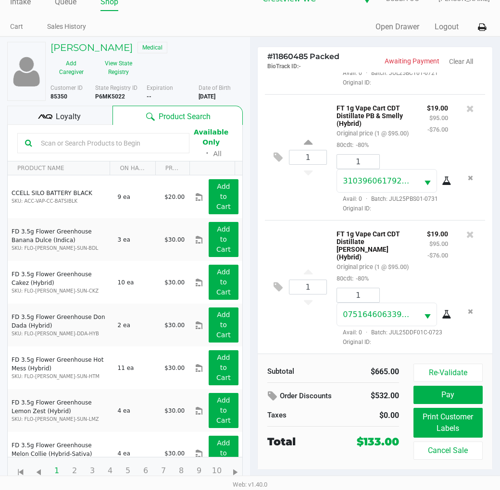
click at [79, 125] on kendo-grid-toolbar "Available Only ᛫ All" at bounding box center [125, 143] width 235 height 37
click at [82, 121] on div "Loyalty" at bounding box center [59, 115] width 105 height 19
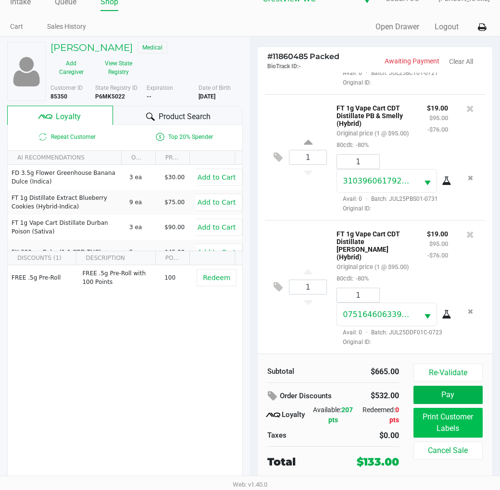
click at [449, 423] on button "Print Customer Labels" at bounding box center [447, 423] width 69 height 30
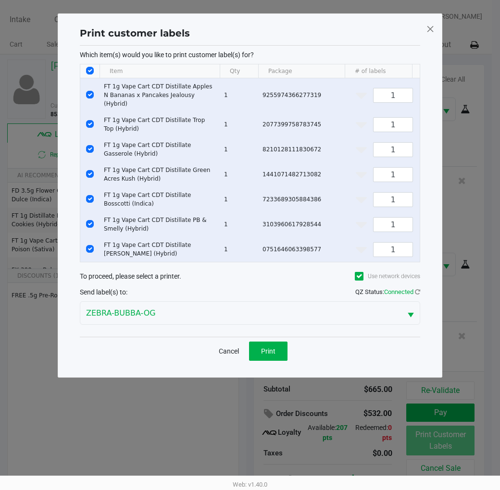
scroll to position [0, 0]
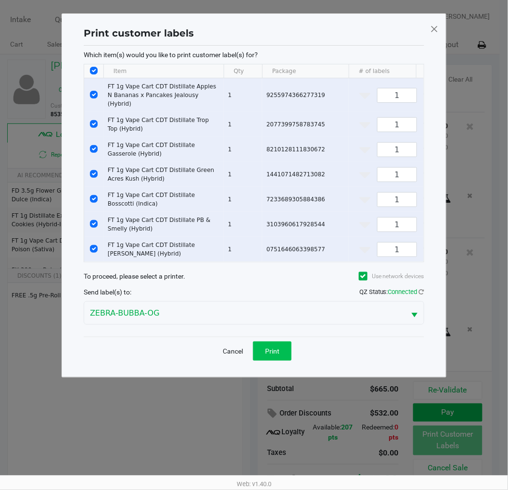
click at [273, 342] on button "Print" at bounding box center [272, 351] width 38 height 19
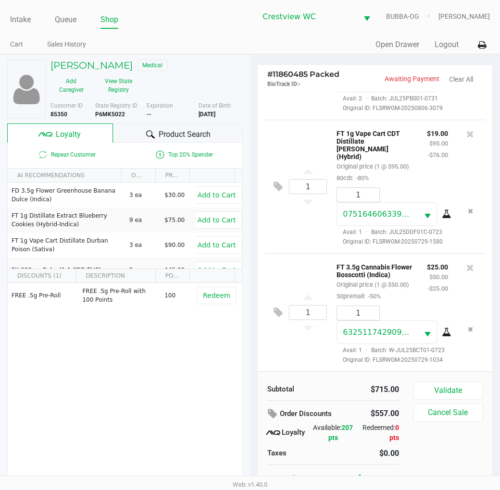
scroll to position [928, 0]
click at [447, 398] on button "Validate" at bounding box center [447, 391] width 69 height 18
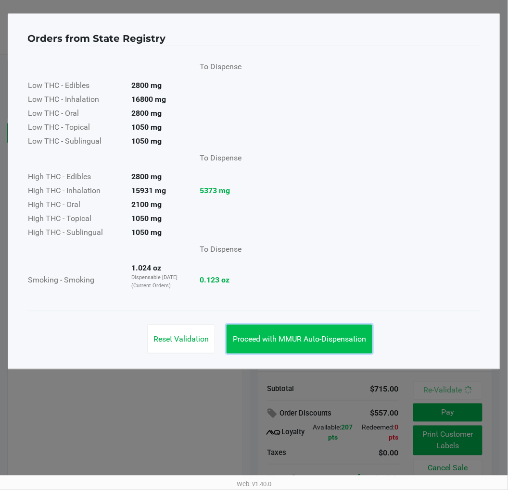
click at [322, 339] on span "Proceed with MMUR Auto-Dispensation" at bounding box center [299, 339] width 133 height 9
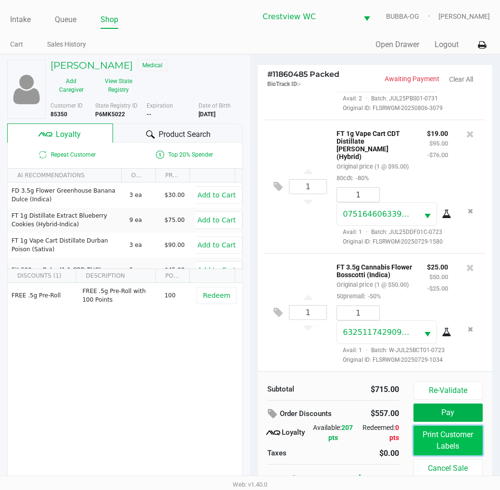
click at [433, 443] on button "Print Customer Labels" at bounding box center [447, 441] width 69 height 30
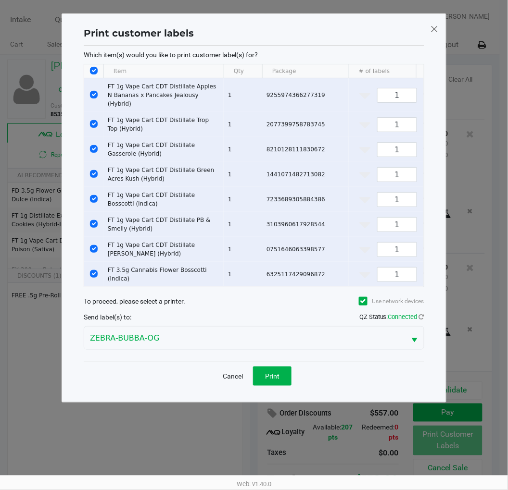
click at [94, 71] on input "Select All Rows" at bounding box center [94, 71] width 8 height 8
checkbox input "false"
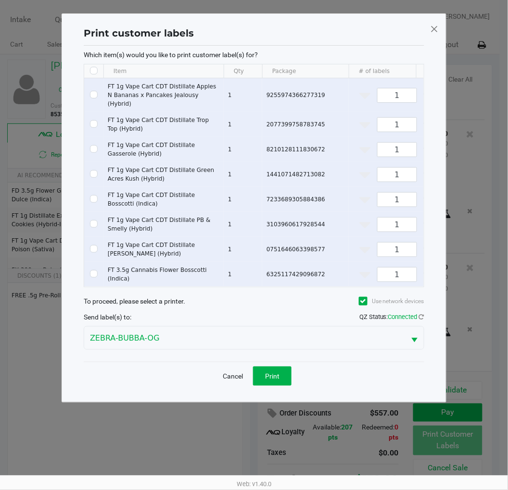
checkbox input "false"
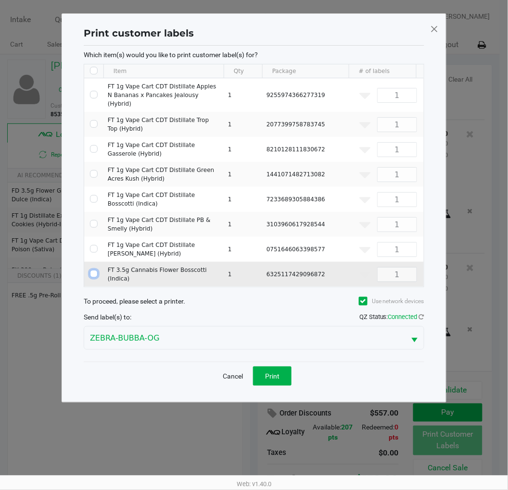
click at [94, 270] on input "Select Row" at bounding box center [94, 274] width 8 height 8
checkbox input "true"
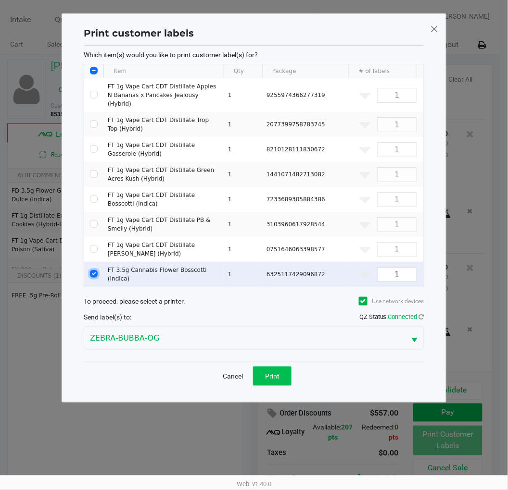
click at [263, 372] on button "Print" at bounding box center [272, 376] width 38 height 19
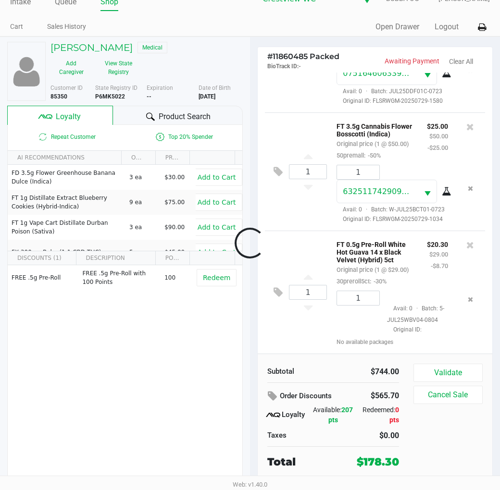
scroll to position [1083, 0]
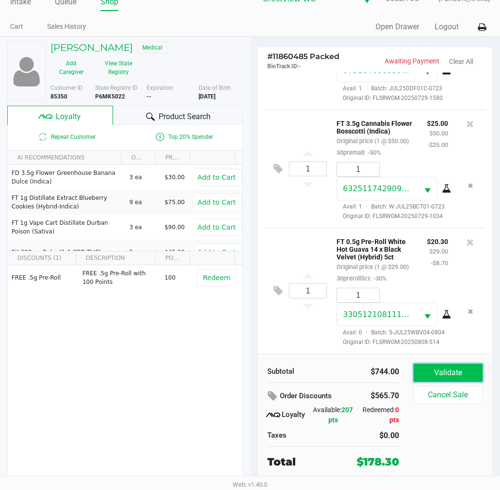
click at [451, 376] on button "Validate" at bounding box center [447, 373] width 69 height 18
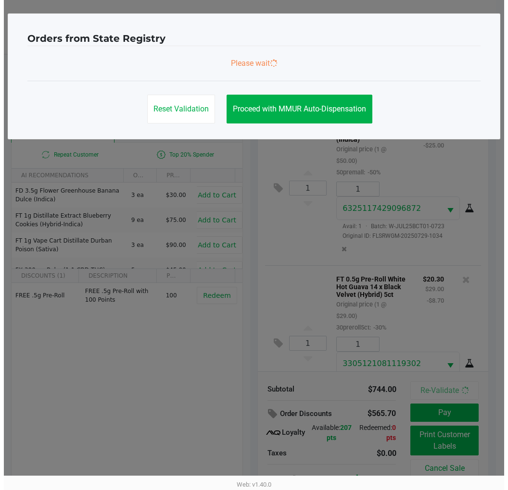
scroll to position [1086, 0]
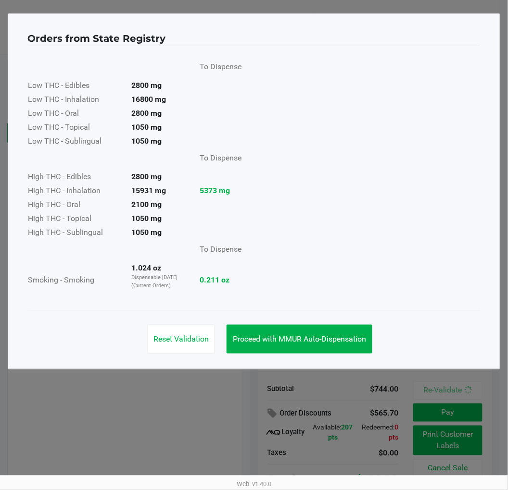
click at [308, 338] on span "Proceed with MMUR Auto-Dispensation" at bounding box center [299, 339] width 133 height 9
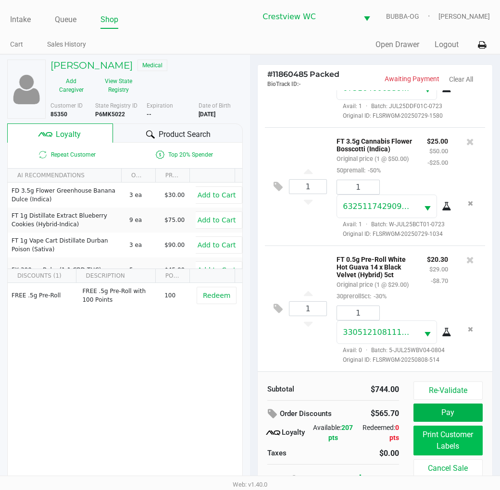
click at [447, 440] on button "Print Customer Labels" at bounding box center [447, 441] width 69 height 30
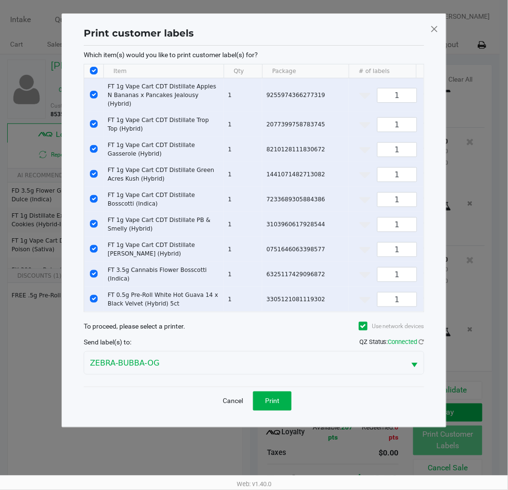
click at [94, 70] on input "Select All Rows" at bounding box center [94, 71] width 8 height 8
checkbox input "false"
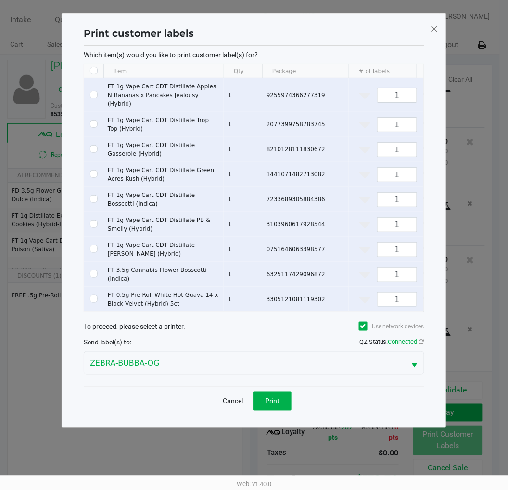
checkbox input "false"
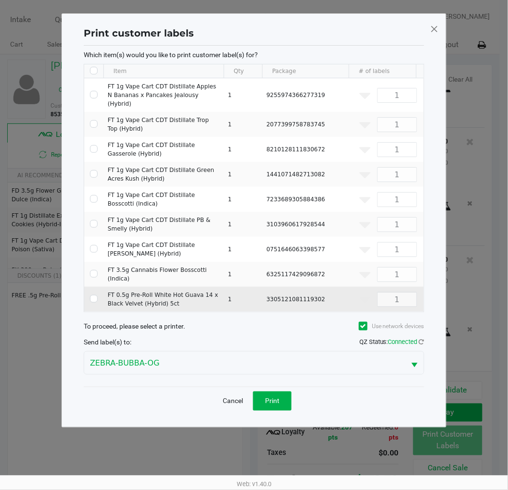
click at [94, 295] on input "Select Row" at bounding box center [94, 299] width 8 height 8
checkbox input "true"
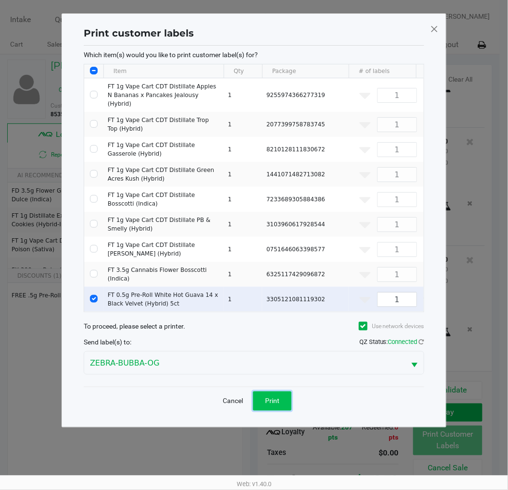
click at [287, 401] on button "Print" at bounding box center [272, 401] width 38 height 19
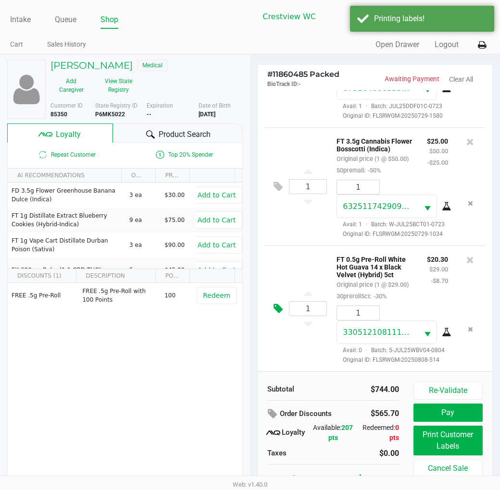
click at [274, 303] on icon at bounding box center [278, 308] width 9 height 11
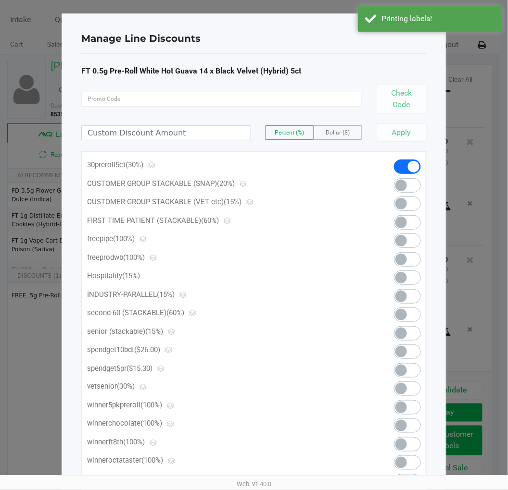
scroll to position [45, 0]
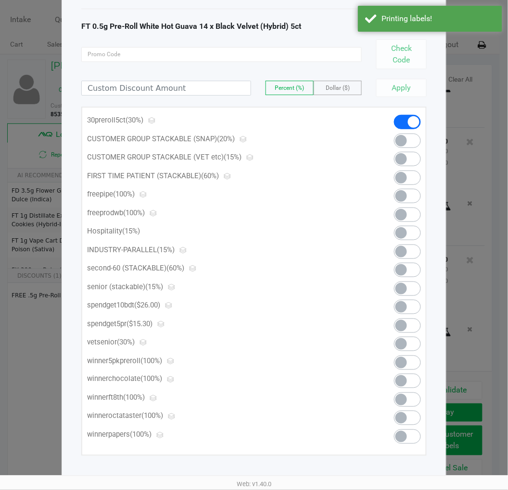
click at [411, 328] on span at bounding box center [407, 326] width 27 height 14
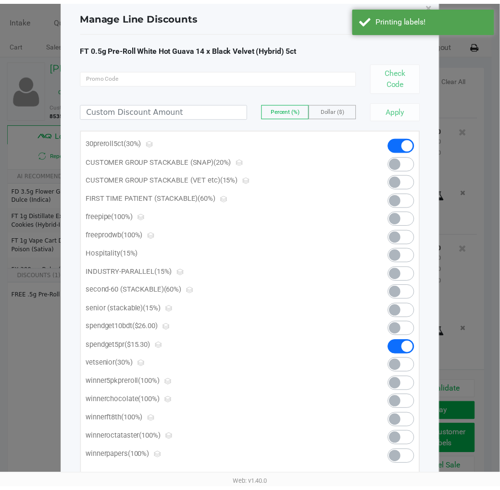
scroll to position [0, 0]
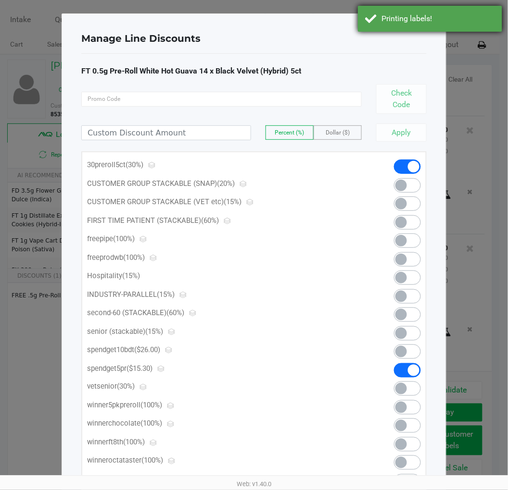
click at [431, 30] on div "Printing labels!" at bounding box center [430, 19] width 144 height 26
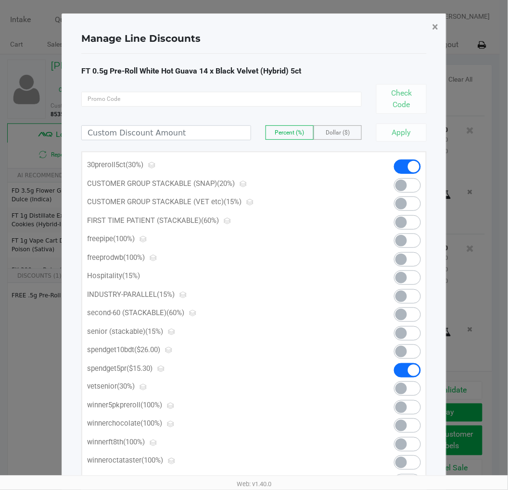
click at [435, 28] on span "×" at bounding box center [435, 26] width 6 height 13
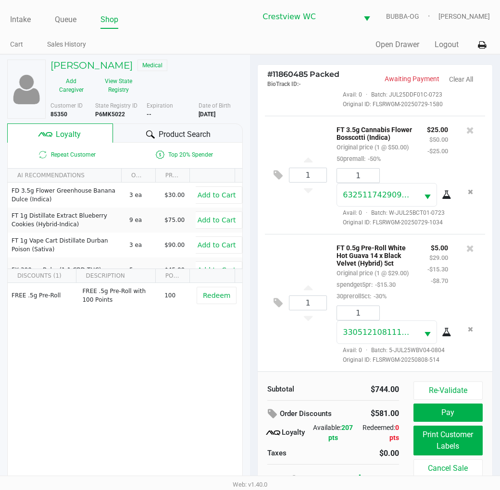
scroll to position [18, 0]
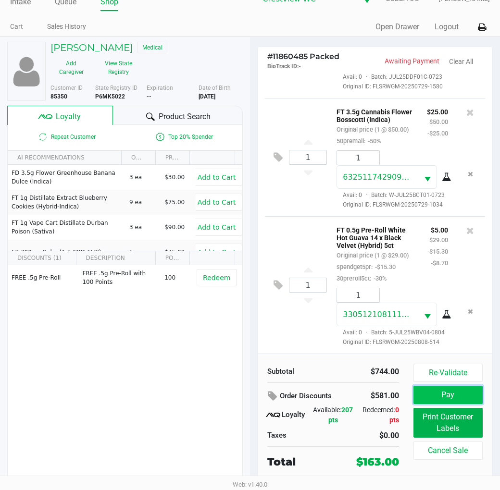
click at [448, 398] on button "Pay" at bounding box center [447, 395] width 69 height 18
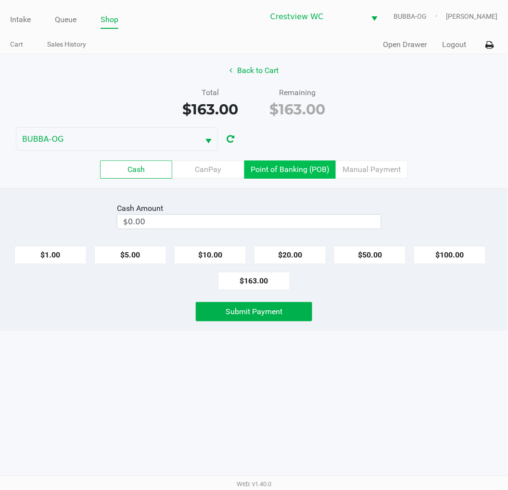
click at [284, 167] on label "Point of Banking (POB)" at bounding box center [289, 170] width 91 height 18
click at [0, 0] on 7 "Point of Banking (POB)" at bounding box center [0, 0] width 0 height 0
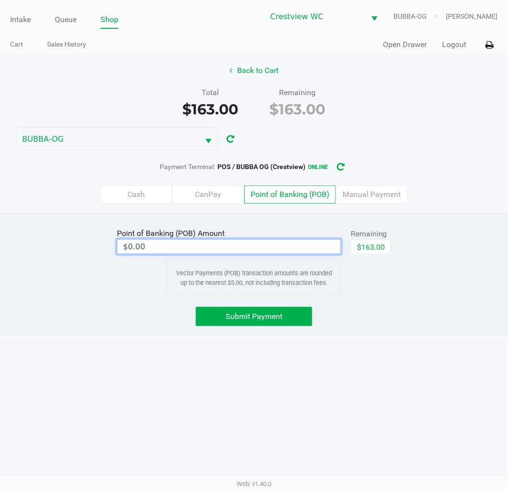
click at [289, 248] on input "$0.00" at bounding box center [228, 247] width 223 height 14
click at [369, 251] on button "$163.00" at bounding box center [370, 247] width 40 height 14
type input "$163.00"
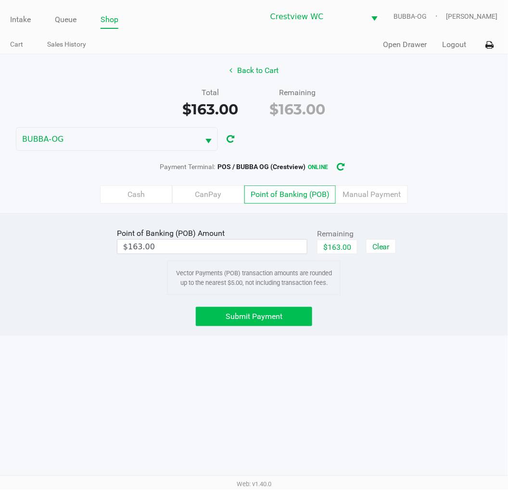
click at [277, 321] on span "Submit Payment" at bounding box center [253, 316] width 57 height 9
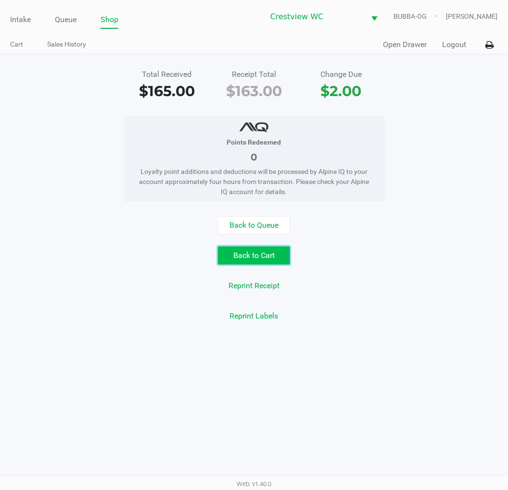
click at [246, 255] on button "Back to Cart" at bounding box center [254, 256] width 72 height 18
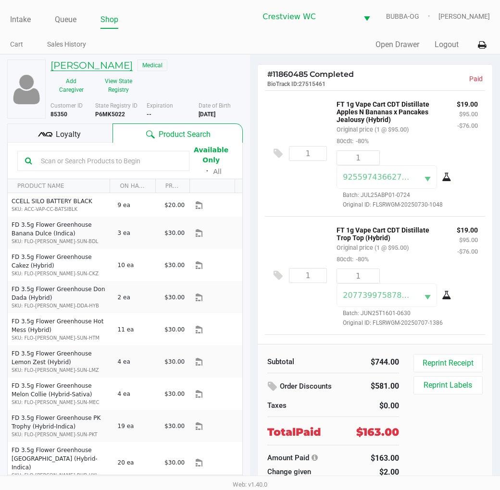
click at [98, 60] on h5 "Aleshia Campbell" at bounding box center [91, 66] width 82 height 12
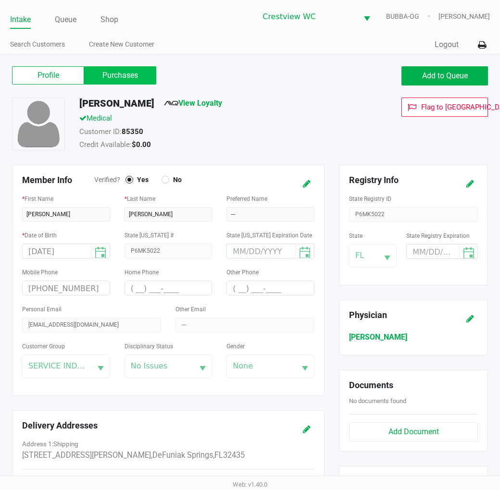
click at [117, 79] on label "Purchases" at bounding box center [120, 75] width 72 height 18
click at [0, 0] on 1 "Purchases" at bounding box center [0, 0] width 0 height 0
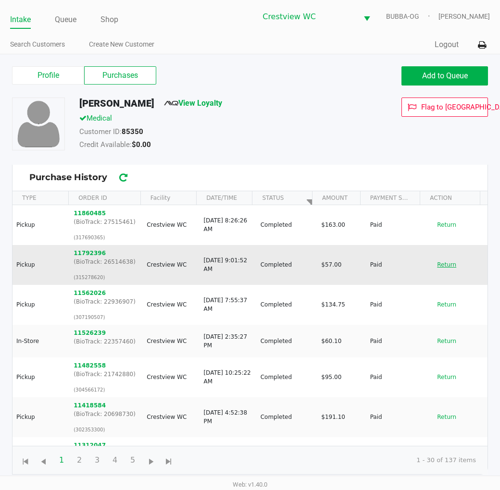
click at [442, 265] on button "Return" at bounding box center [447, 264] width 32 height 15
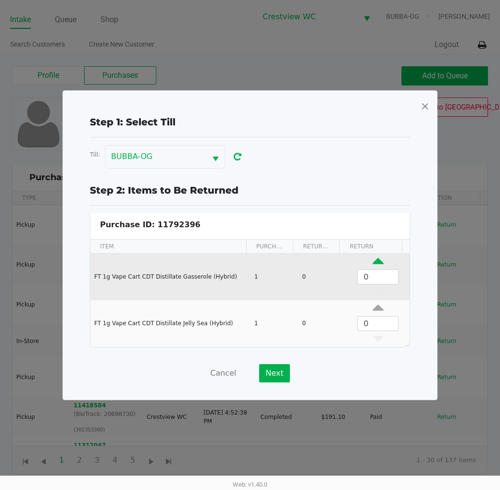
click at [373, 258] on icon "Data table" at bounding box center [378, 264] width 11 height 12
type input "1"
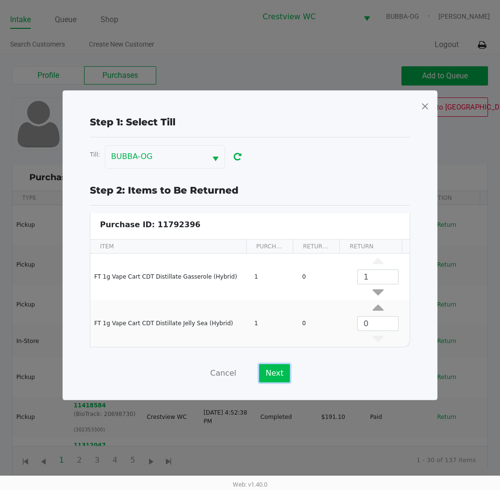
click at [270, 371] on button "Next" at bounding box center [274, 373] width 30 height 18
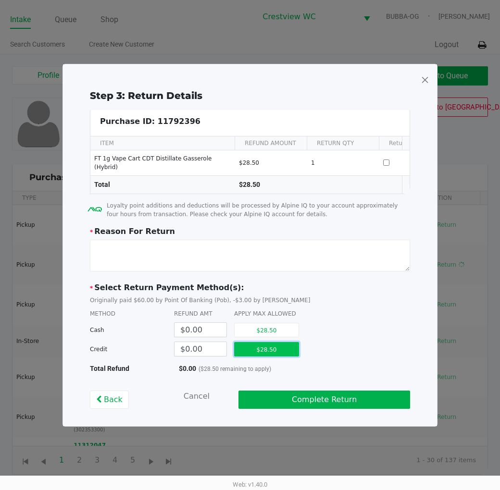
click at [247, 350] on button "$28.50" at bounding box center [266, 349] width 65 height 14
type input "$28.50"
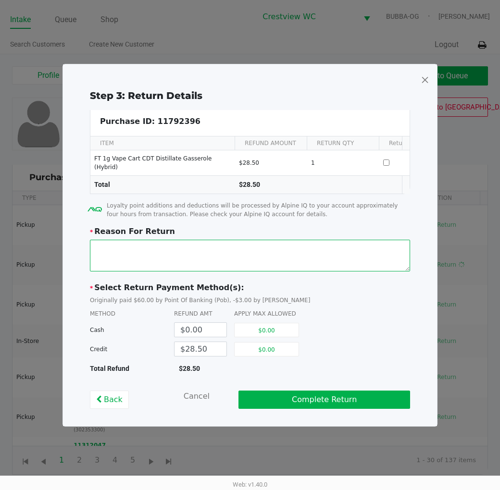
click at [218, 261] on textarea at bounding box center [250, 256] width 320 height 32
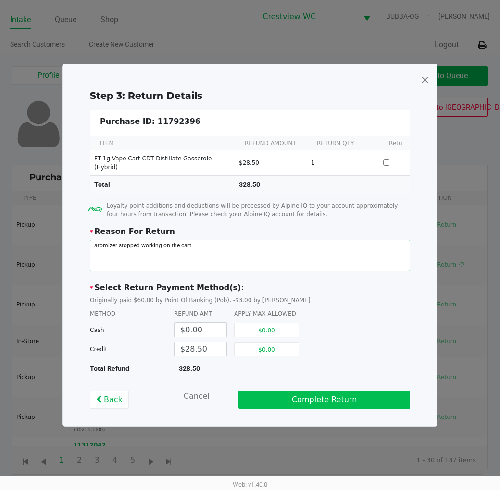
type textarea "atomizer stopped working on the cart"
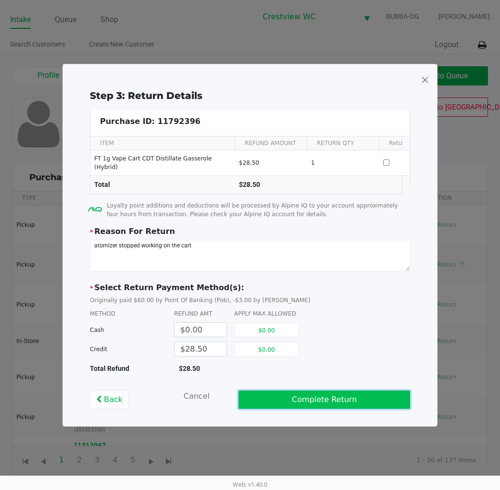
click at [281, 403] on button "Complete Return" at bounding box center [324, 400] width 172 height 18
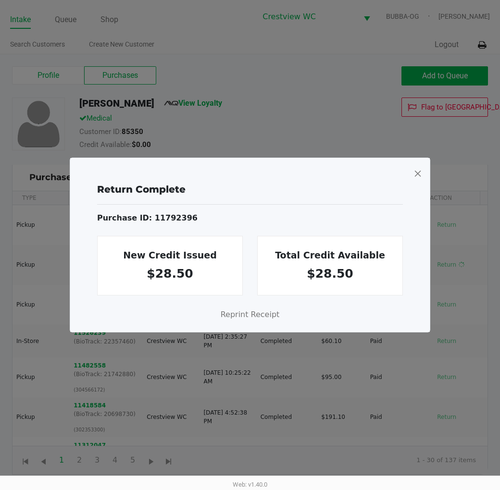
click at [421, 171] on span at bounding box center [417, 173] width 9 height 15
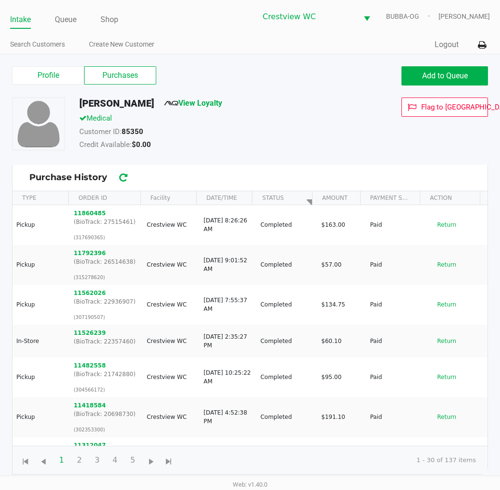
click at [63, 72] on label "Profile" at bounding box center [48, 75] width 72 height 18
click at [0, 0] on 0 "Profile" at bounding box center [0, 0] width 0 height 0
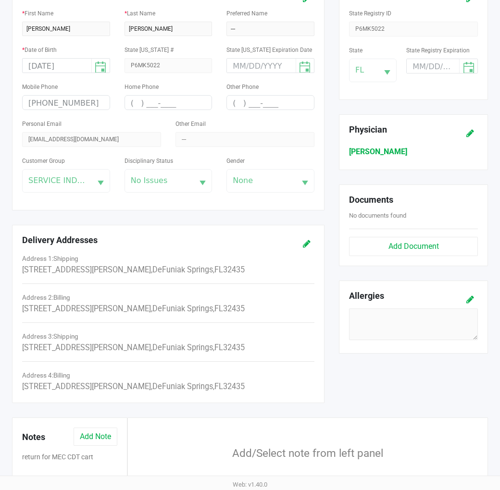
scroll to position [218, 0]
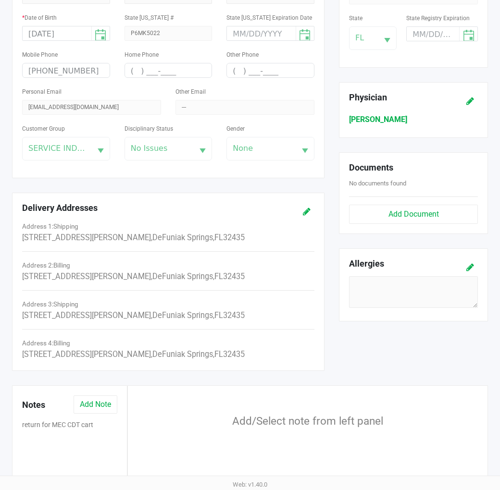
click at [109, 406] on button "Add Note" at bounding box center [96, 405] width 44 height 18
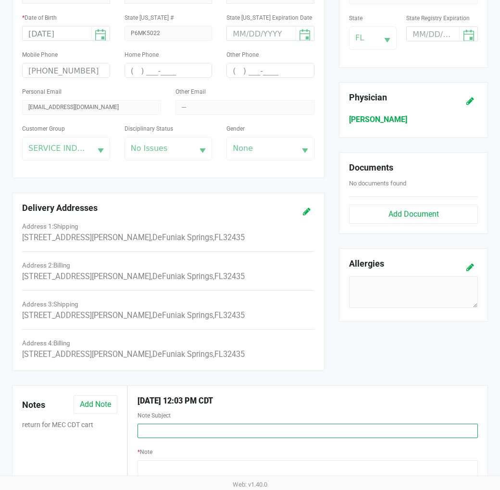
click at [182, 429] on input "text" at bounding box center [308, 431] width 340 height 14
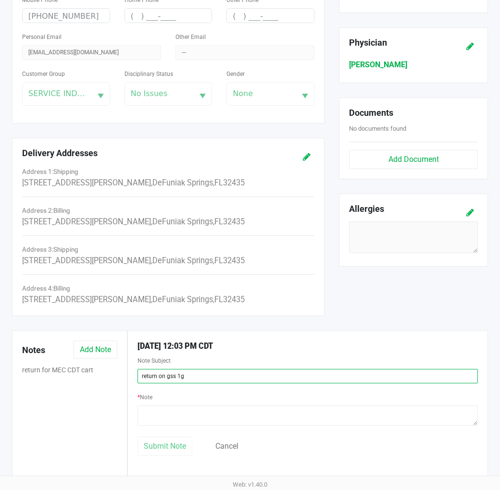
scroll to position [273, 0]
type input "return on gss 1g"
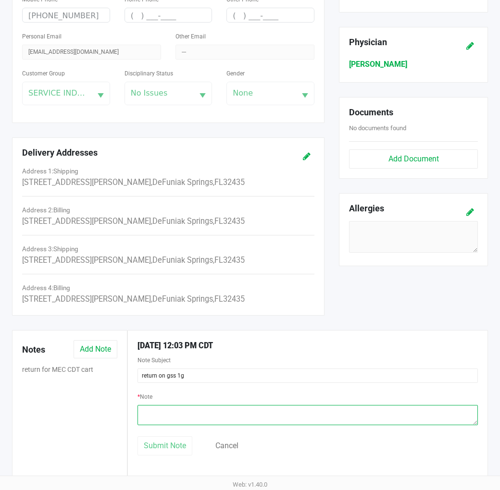
click at [203, 414] on textarea at bounding box center [308, 415] width 340 height 20
type textarea "atomizer not working"
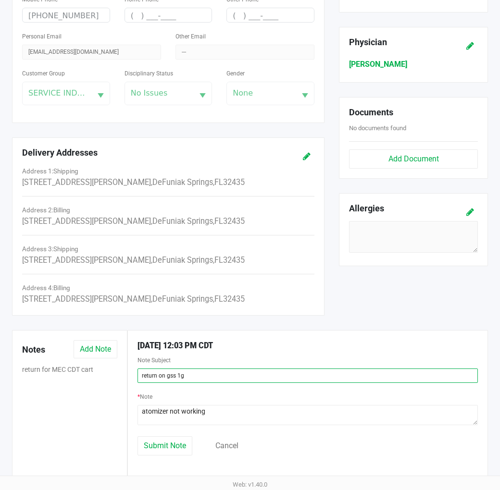
click at [254, 381] on input "return on gss 1g" at bounding box center [308, 376] width 340 height 14
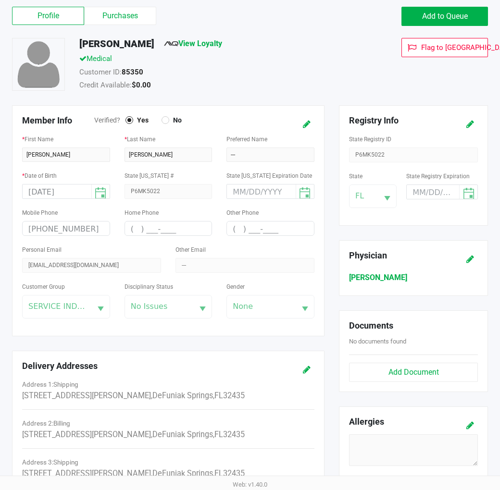
scroll to position [303, 0]
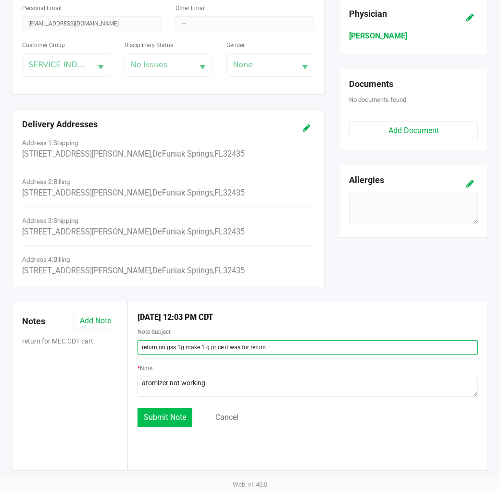
type input "return on gss 1g make 1 g price it was for return !"
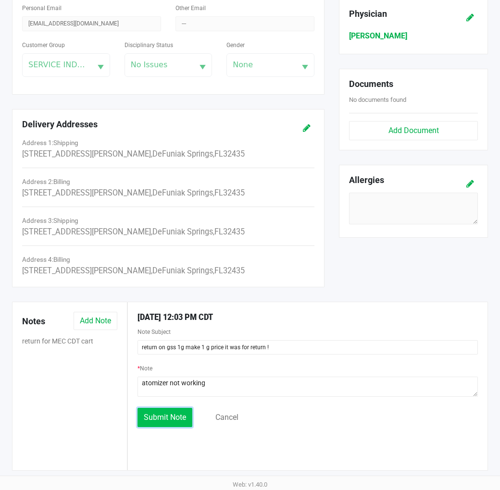
click at [186, 426] on button "Submit Note" at bounding box center [165, 417] width 55 height 19
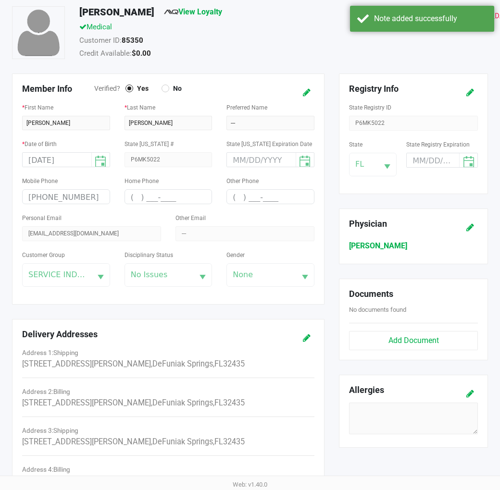
scroll to position [89, 0]
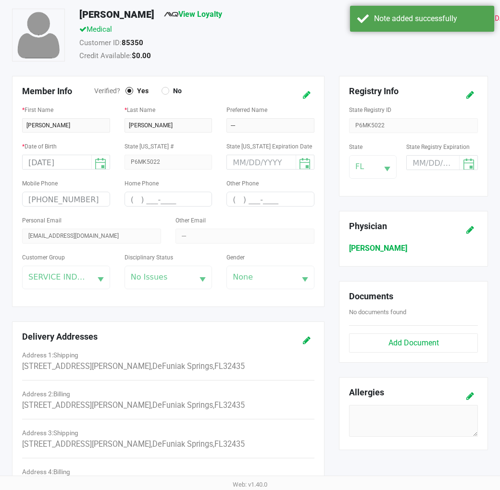
click at [306, 94] on icon at bounding box center [307, 95] width 8 height 7
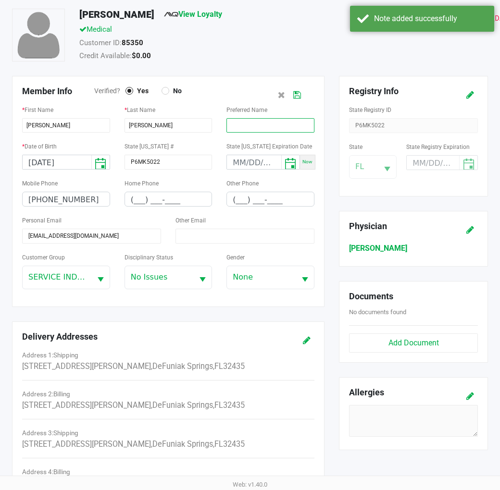
click at [244, 123] on input "text" at bounding box center [270, 125] width 88 height 14
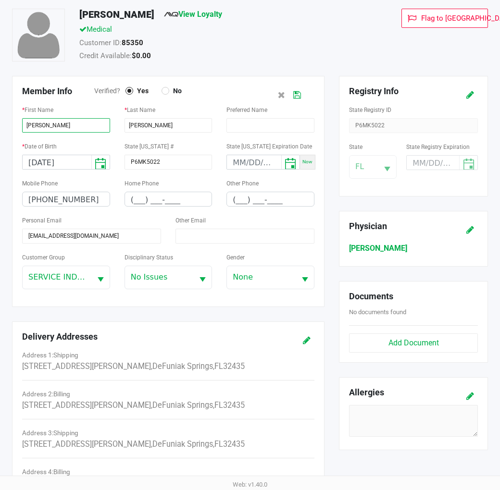
click at [87, 126] on input "Aleshia" at bounding box center [66, 125] width 88 height 14
click at [297, 96] on icon at bounding box center [297, 95] width 8 height 7
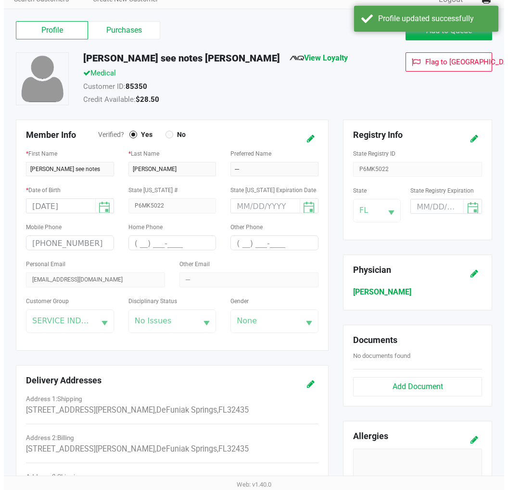
scroll to position [0, 0]
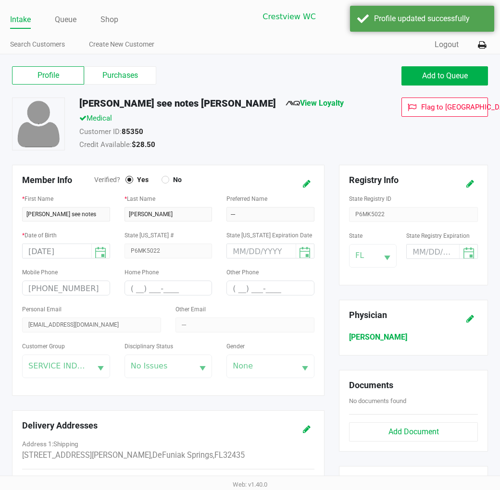
click at [25, 20] on link "Intake" at bounding box center [20, 19] width 21 height 13
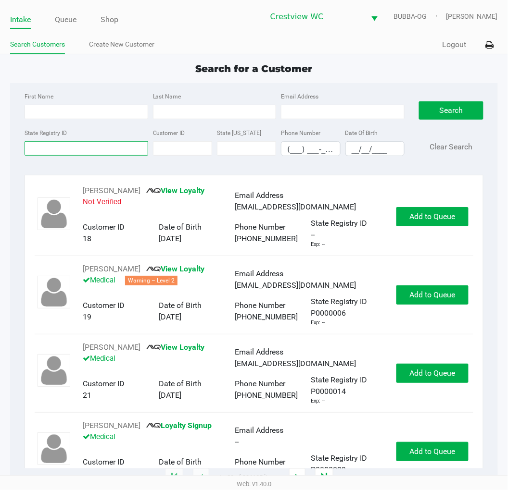
click at [127, 155] on input "State Registry ID" at bounding box center [87, 148] width 124 height 14
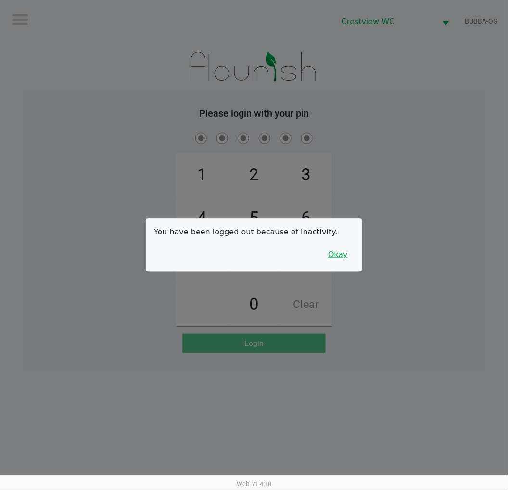
click at [345, 261] on button "Okay" at bounding box center [338, 255] width 32 height 18
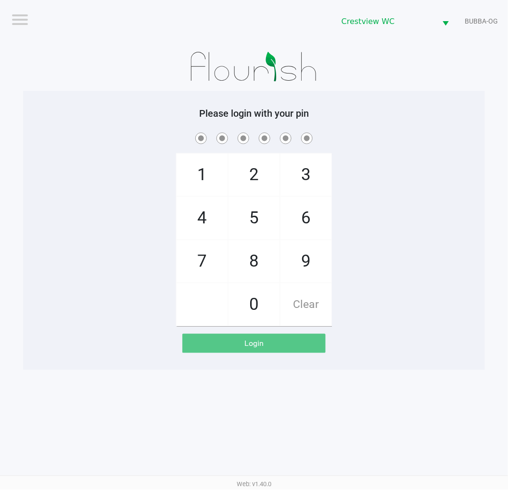
click at [387, 233] on div "1 4 7 2 5 8 0 3 6 9 Clear" at bounding box center [254, 229] width 462 height 196
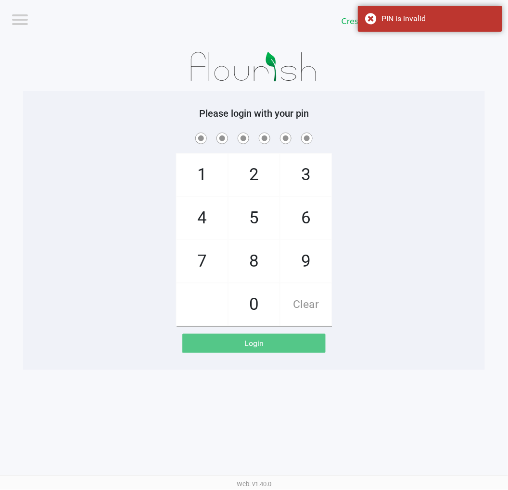
click at [404, 252] on div "1 4 7 2 5 8 0 3 6 9 Clear" at bounding box center [254, 229] width 462 height 196
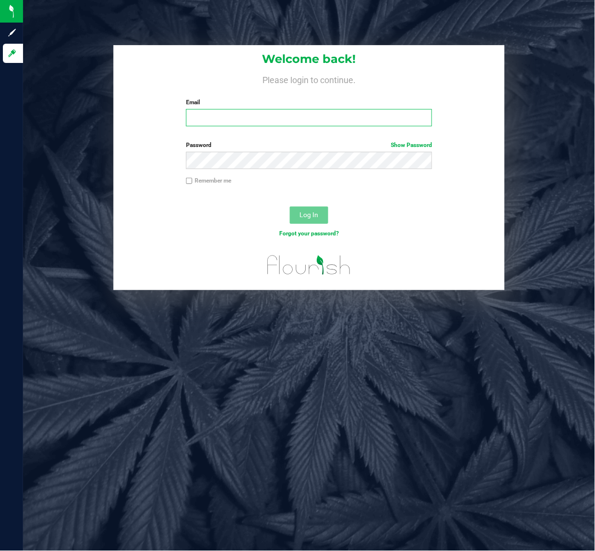
click at [229, 116] on input "Email" at bounding box center [309, 117] width 246 height 17
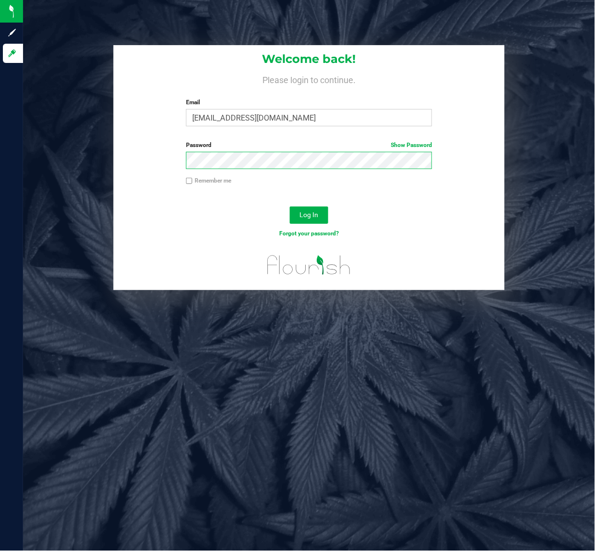
click at [290, 207] on button "Log In" at bounding box center [309, 215] width 38 height 17
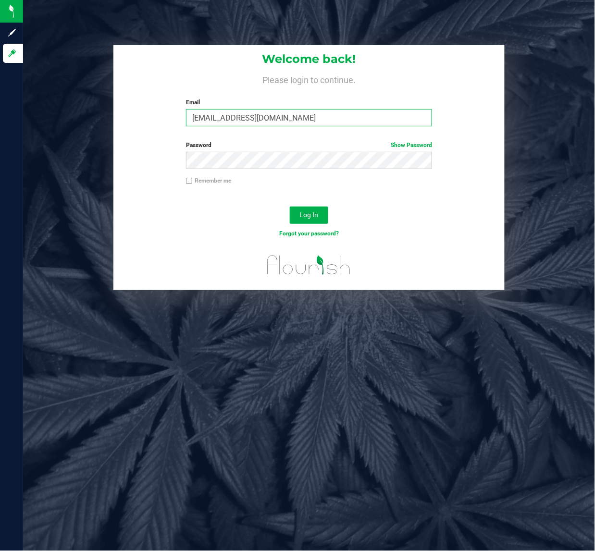
click at [254, 120] on input "Brollins@liveparallle.com" at bounding box center [309, 117] width 246 height 17
click at [258, 119] on input "Brollins@liveparalle.com" at bounding box center [309, 117] width 246 height 17
type input "Brollins@liveparallel.com"
click at [325, 216] on button "Log In" at bounding box center [309, 215] width 38 height 17
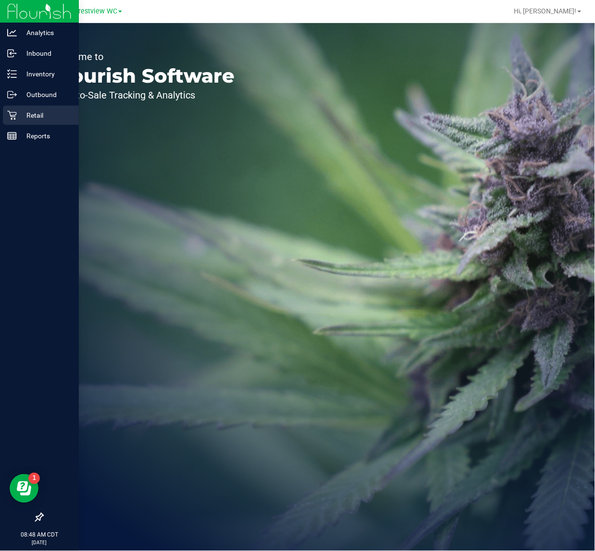
click at [18, 112] on p "Retail" at bounding box center [46, 116] width 58 height 12
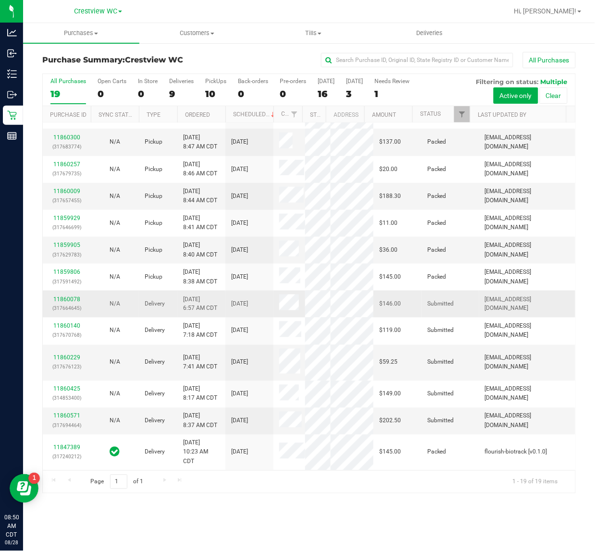
scroll to position [215, 0]
click at [71, 249] on link "11859905" at bounding box center [66, 245] width 27 height 7
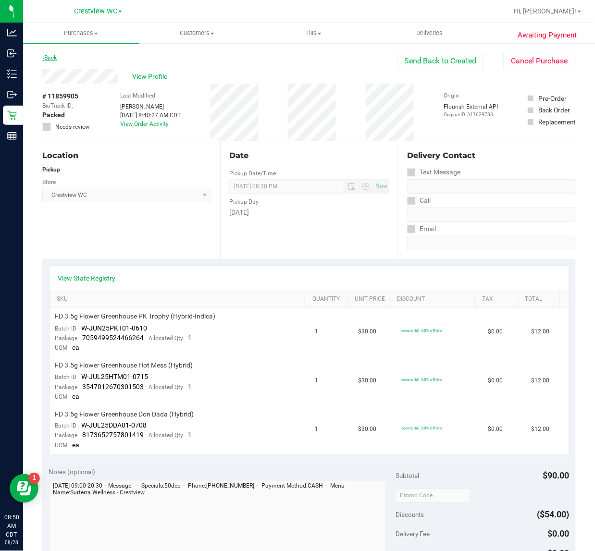
click at [47, 58] on link "Back" at bounding box center [49, 57] width 14 height 7
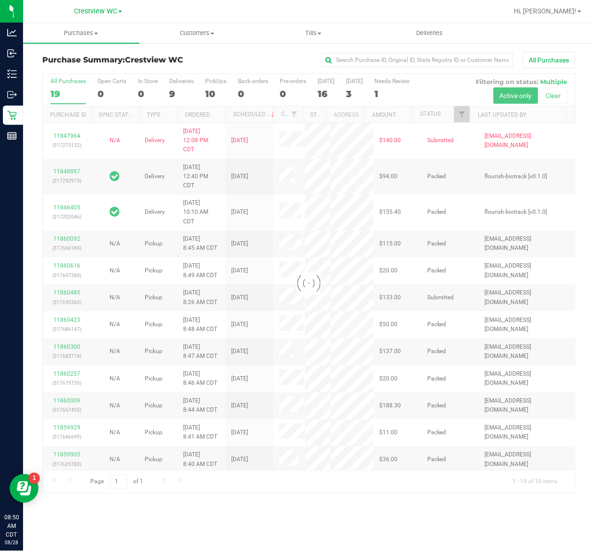
click at [464, 118] on div at bounding box center [309, 284] width 533 height 420
click at [462, 118] on div at bounding box center [309, 284] width 533 height 420
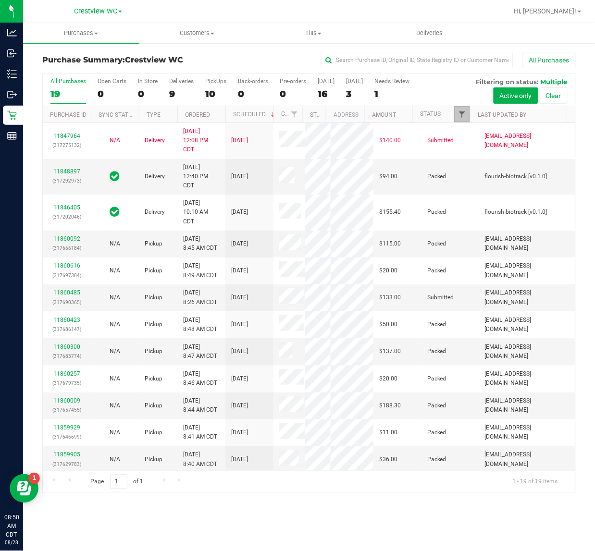
click at [462, 118] on span "Filter" at bounding box center [462, 115] width 8 height 8
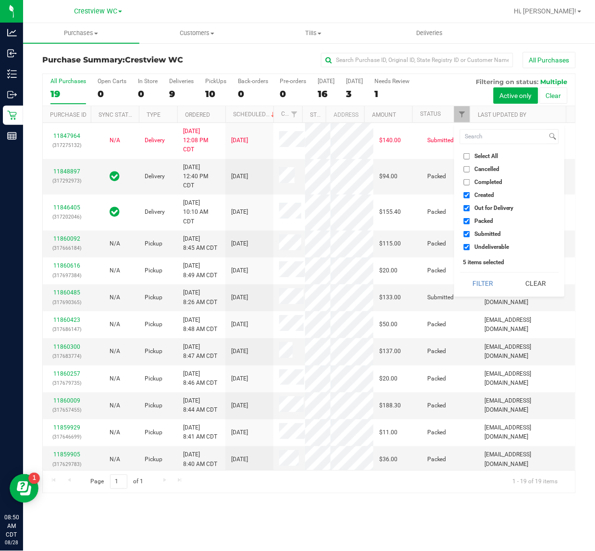
click at [467, 197] on input "Created" at bounding box center [467, 195] width 6 height 6
checkbox input "false"
click at [467, 204] on li "Out for Delivery" at bounding box center [509, 208] width 99 height 10
click at [467, 219] on input "Packed" at bounding box center [467, 221] width 6 height 6
checkbox input "false"
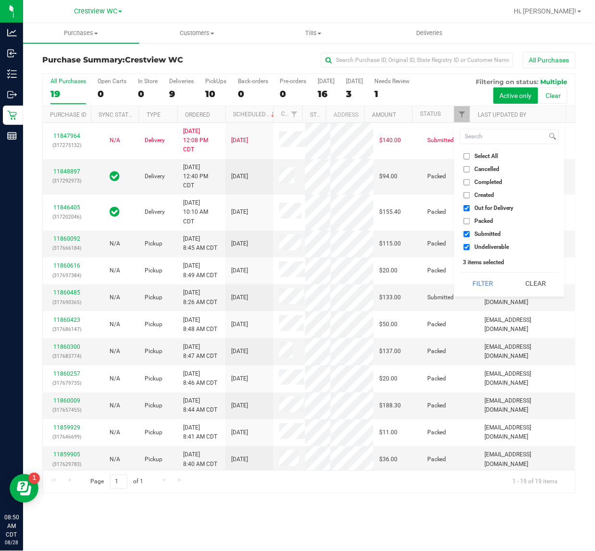
click at [467, 208] on input "Out for Delivery" at bounding box center [467, 208] width 6 height 6
checkbox input "false"
click at [467, 249] on input "Undeliverable" at bounding box center [467, 247] width 6 height 6
checkbox input "false"
click at [472, 284] on button "Filter" at bounding box center [483, 283] width 46 height 21
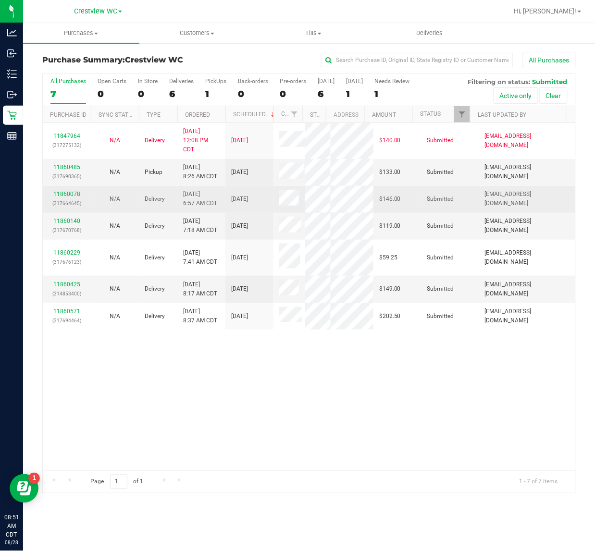
scroll to position [5, 0]
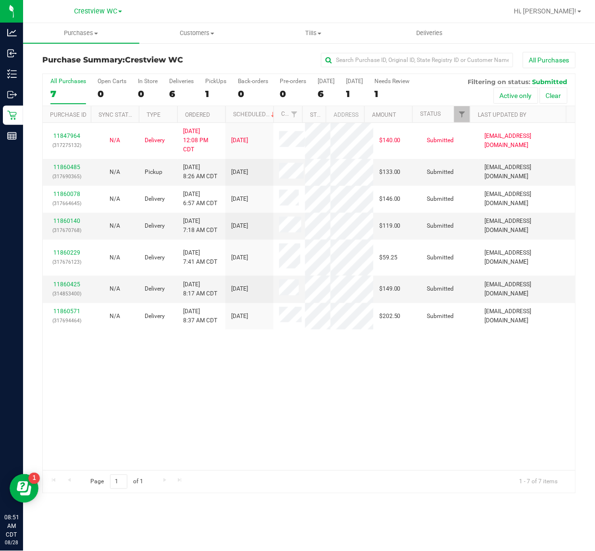
click at [214, 114] on th "Ordered" at bounding box center [201, 114] width 48 height 17
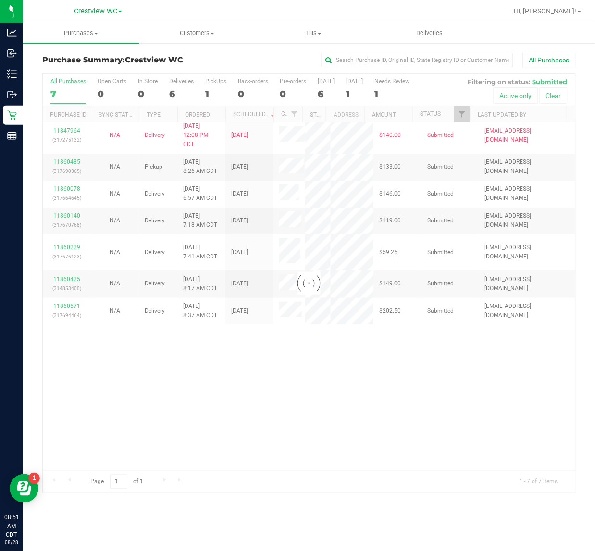
scroll to position [0, 0]
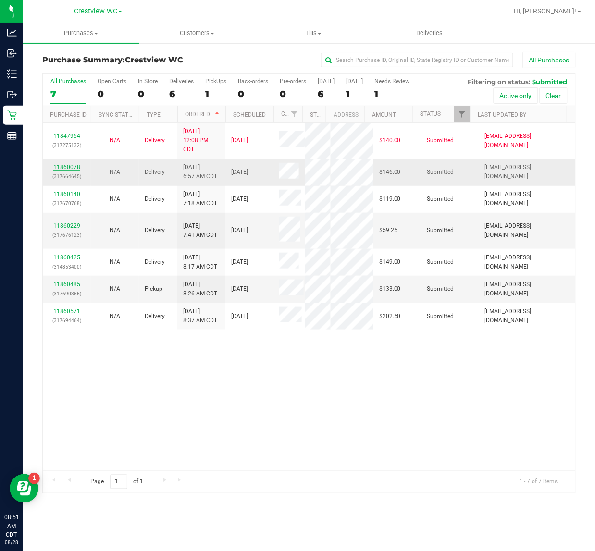
click at [59, 171] on link "11860078" at bounding box center [66, 167] width 27 height 7
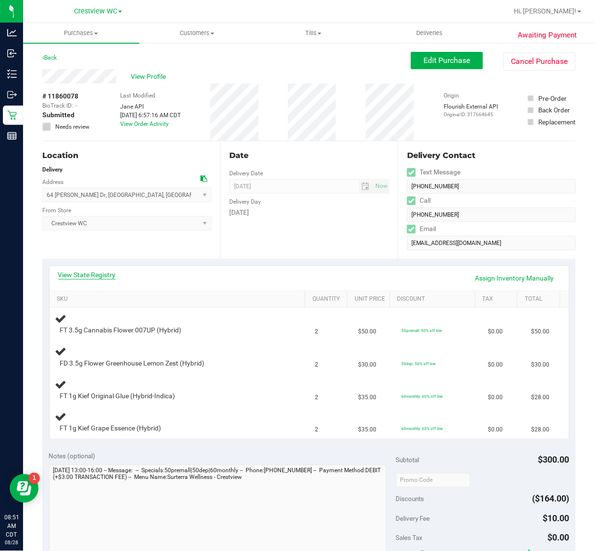
click at [103, 275] on link "View State Registry" at bounding box center [87, 275] width 58 height 10
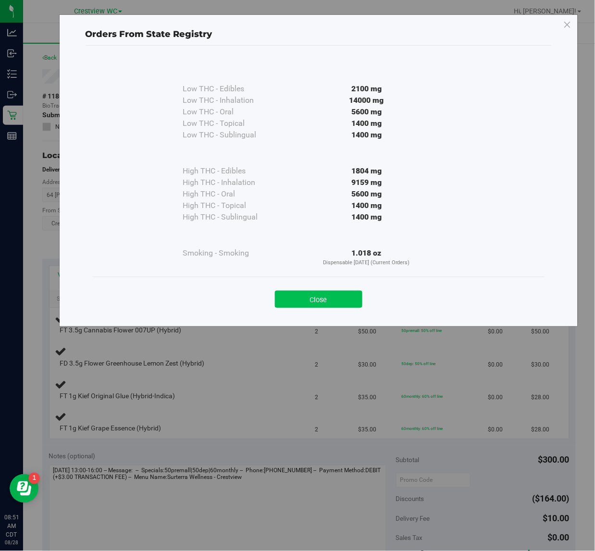
click at [345, 304] on button "Close" at bounding box center [319, 299] width 88 height 17
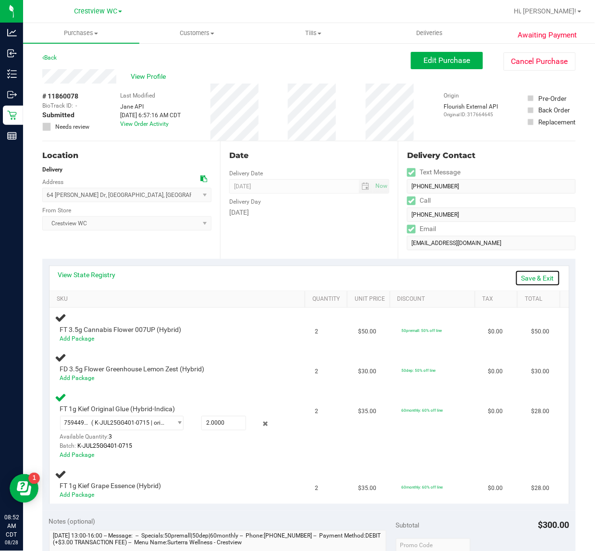
click at [516, 275] on link "Save & Exit" at bounding box center [537, 278] width 45 height 16
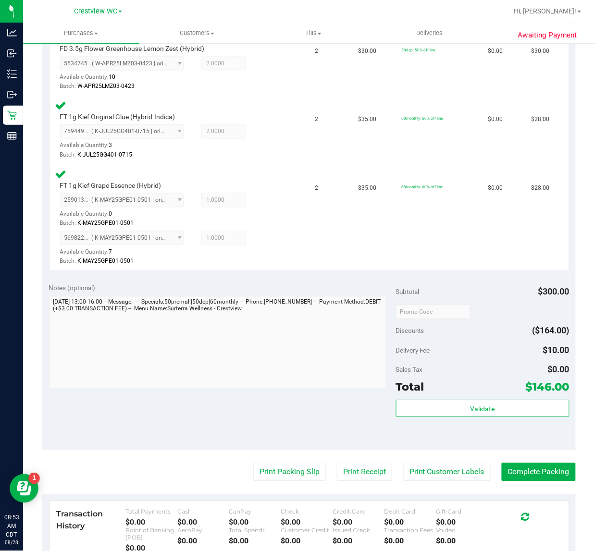
scroll to position [350, 0]
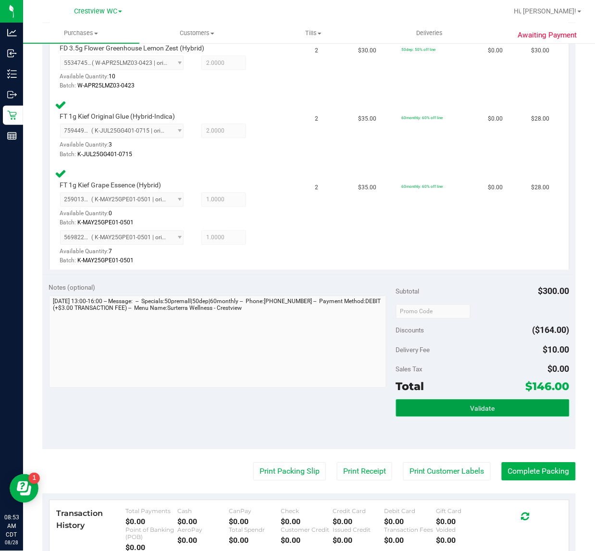
click at [462, 412] on button "Validate" at bounding box center [483, 408] width 174 height 17
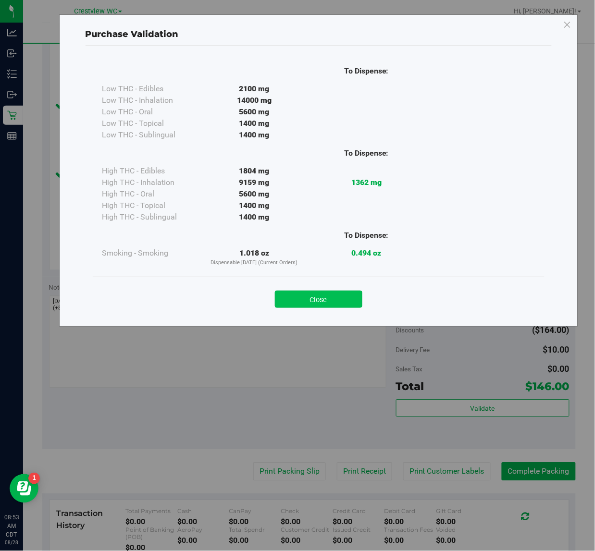
click at [332, 301] on button "Close" at bounding box center [319, 299] width 88 height 17
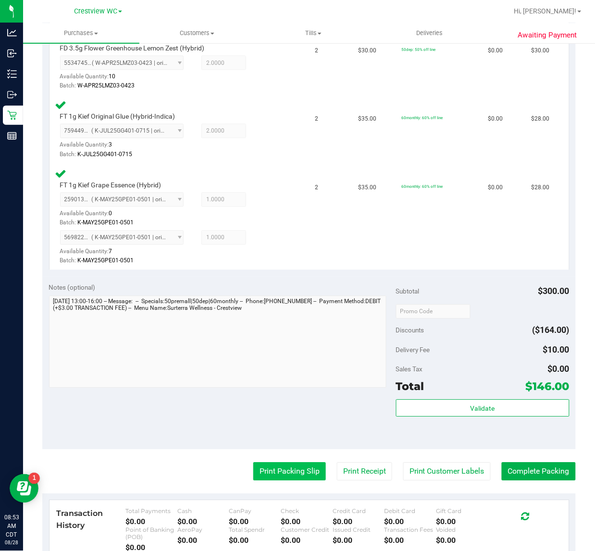
click at [294, 465] on button "Print Packing Slip" at bounding box center [289, 472] width 73 height 18
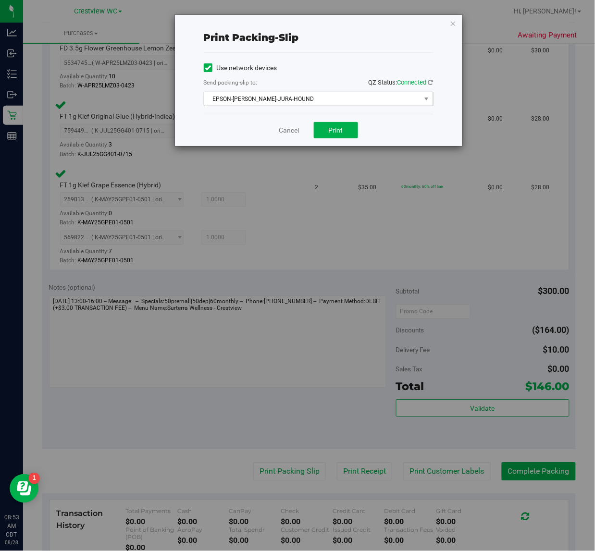
click at [339, 100] on span "EPSON-[PERSON_NAME]-JURA-HOUND" at bounding box center [312, 98] width 217 height 13
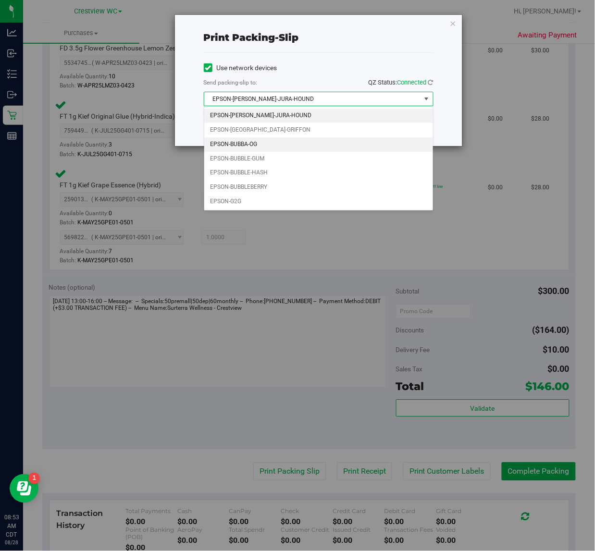
click at [277, 140] on li "EPSON-BUBBA-OG" at bounding box center [318, 145] width 229 height 14
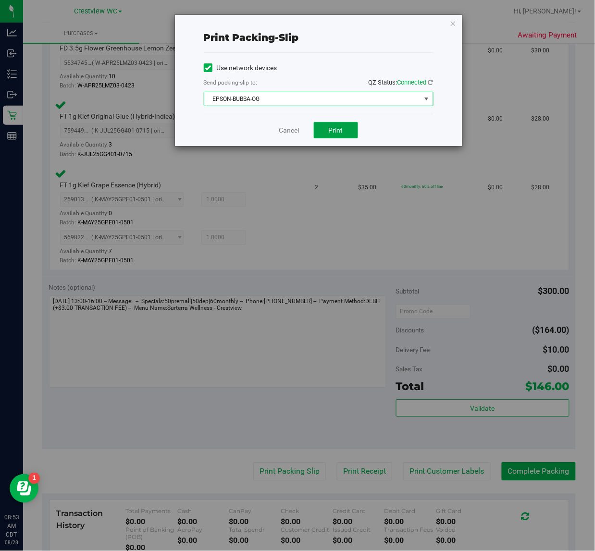
click at [337, 128] on span "Print" at bounding box center [336, 130] width 14 height 8
click at [453, 22] on icon "button" at bounding box center [453, 23] width 7 height 12
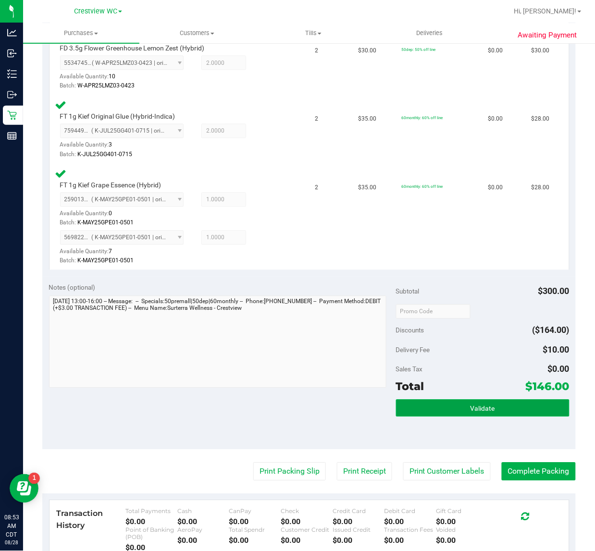
click at [525, 412] on button "Validate" at bounding box center [483, 408] width 174 height 17
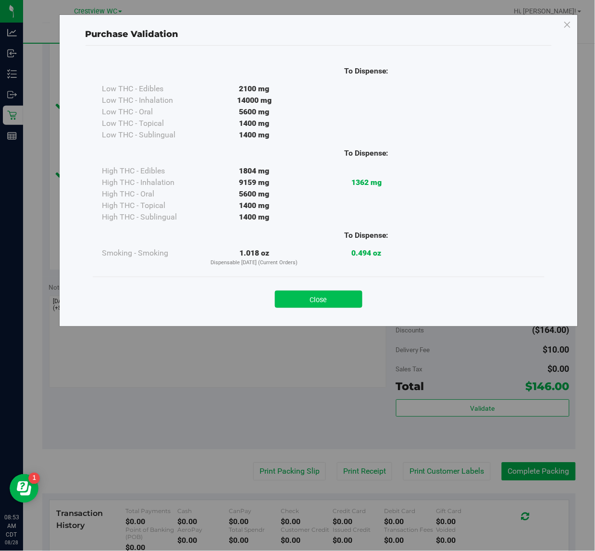
click at [346, 299] on button "Close" at bounding box center [319, 299] width 88 height 17
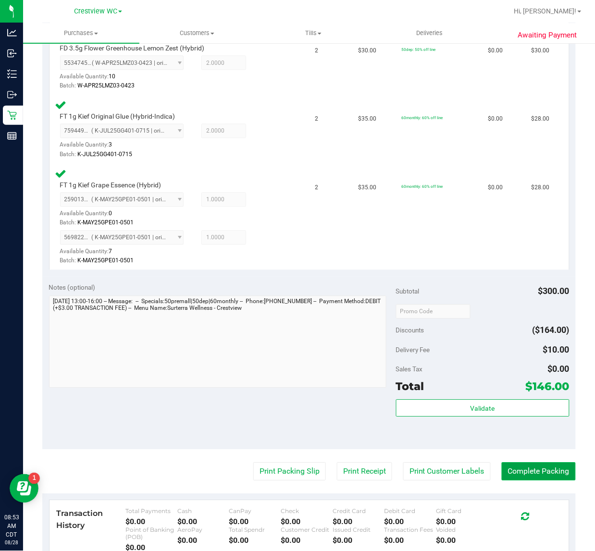
click at [530, 476] on button "Complete Packing" at bounding box center [539, 472] width 74 height 18
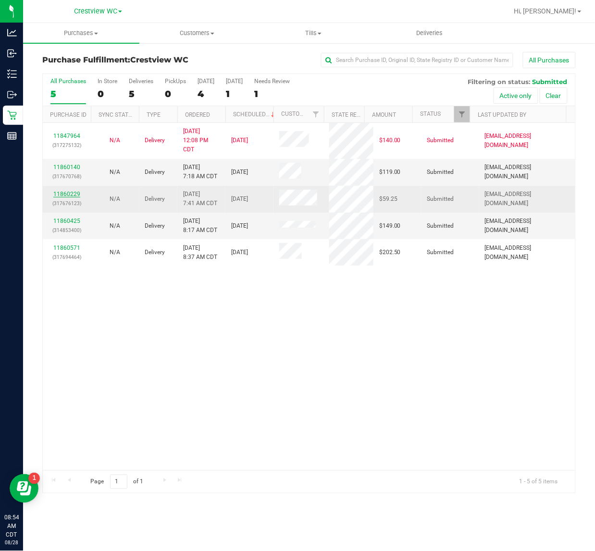
click at [71, 197] on link "11860229" at bounding box center [66, 194] width 27 height 7
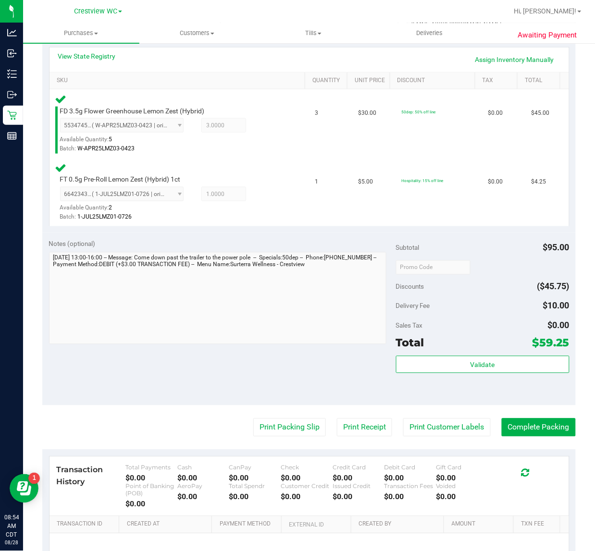
scroll to position [222, 0]
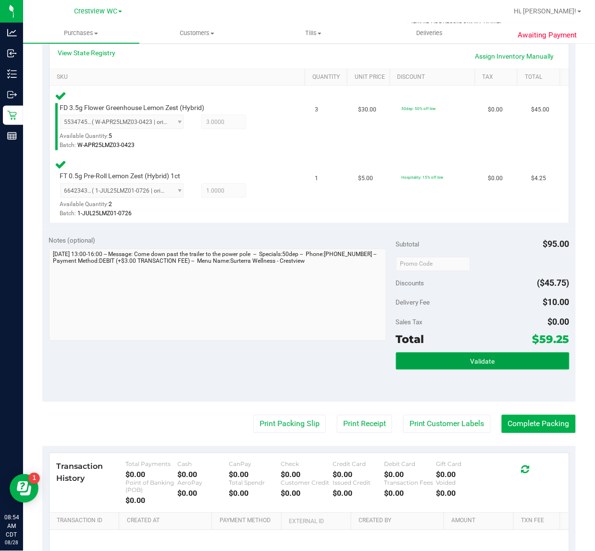
click at [436, 364] on button "Validate" at bounding box center [483, 361] width 174 height 17
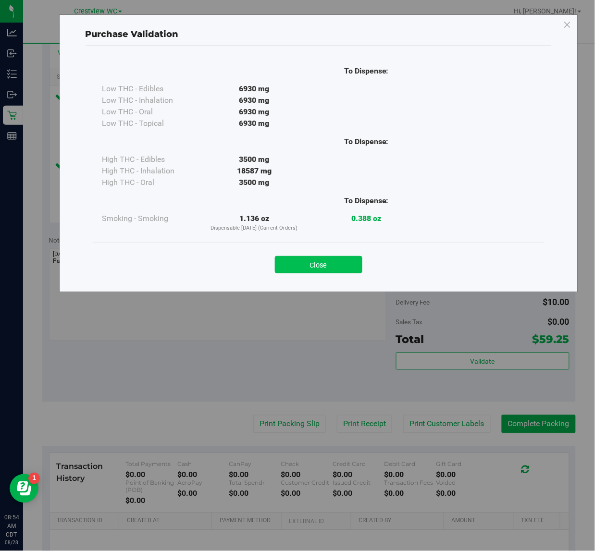
click at [326, 260] on button "Close" at bounding box center [319, 264] width 88 height 17
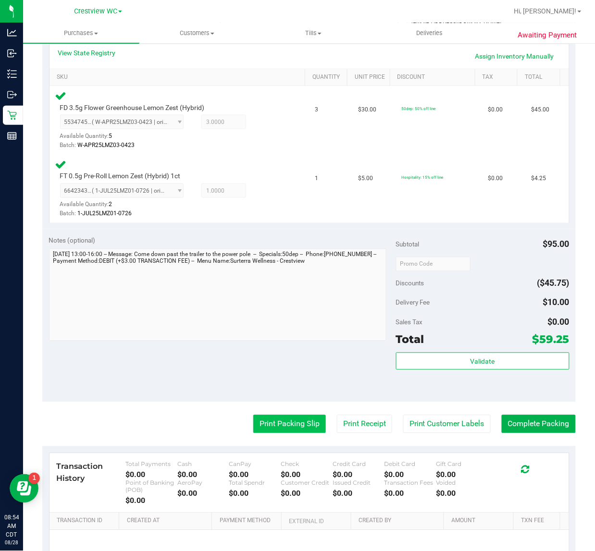
click at [287, 423] on button "Print Packing Slip" at bounding box center [289, 424] width 73 height 18
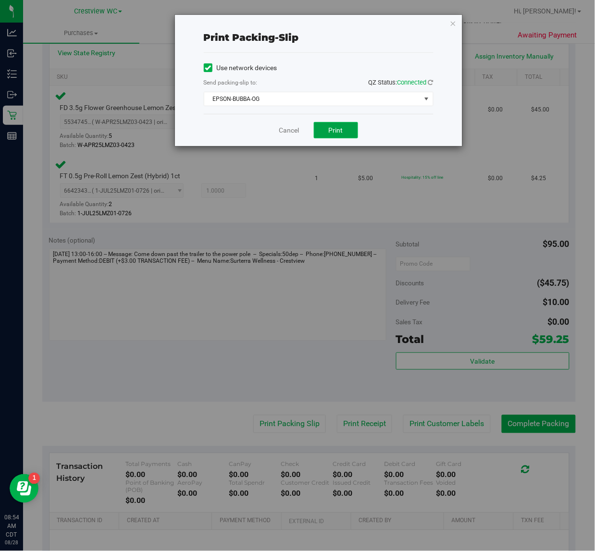
click at [340, 129] on span "Print" at bounding box center [336, 130] width 14 height 8
click at [453, 21] on icon "button" at bounding box center [453, 23] width 7 height 12
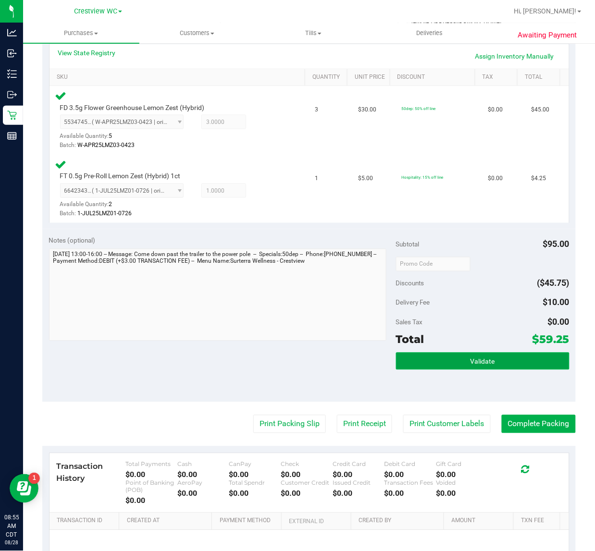
click at [456, 359] on button "Validate" at bounding box center [483, 361] width 174 height 17
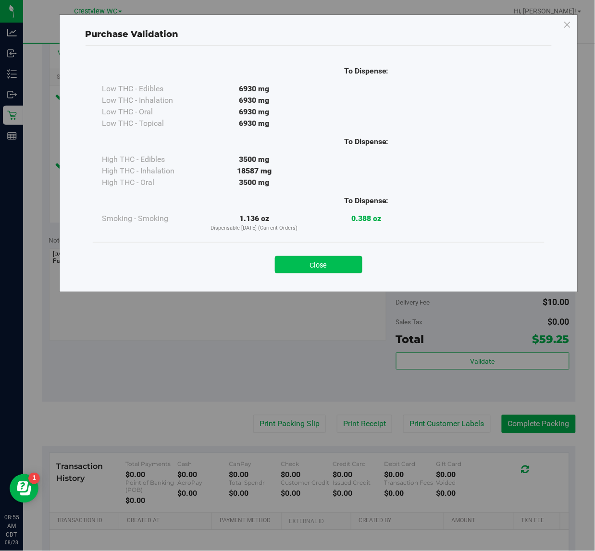
click at [338, 261] on button "Close" at bounding box center [319, 264] width 88 height 17
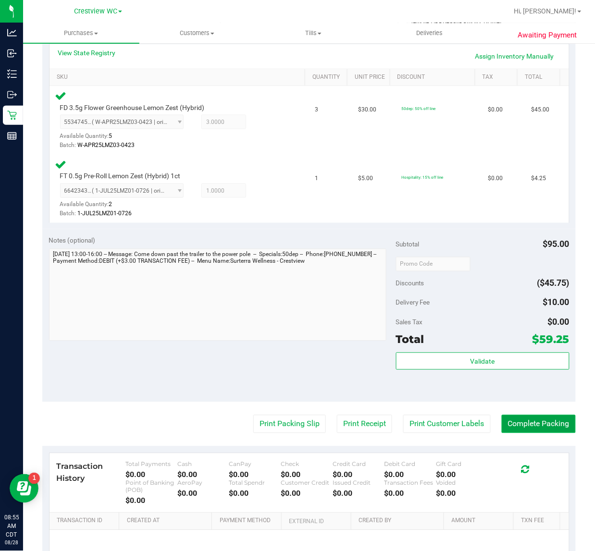
click at [519, 417] on button "Complete Packing" at bounding box center [539, 424] width 74 height 18
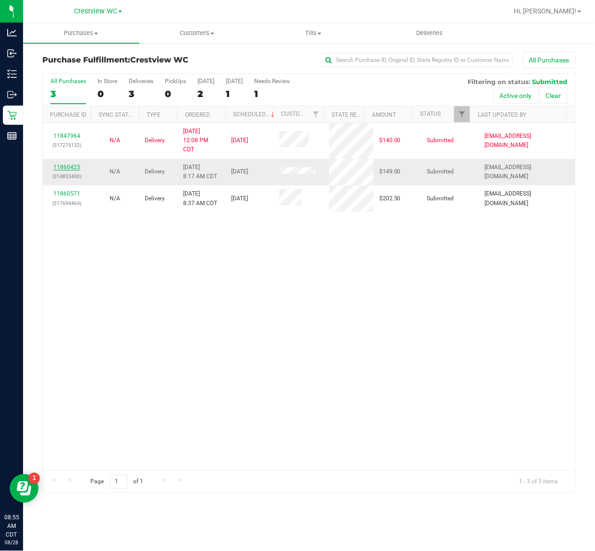
click at [73, 169] on link "11860425" at bounding box center [66, 167] width 27 height 7
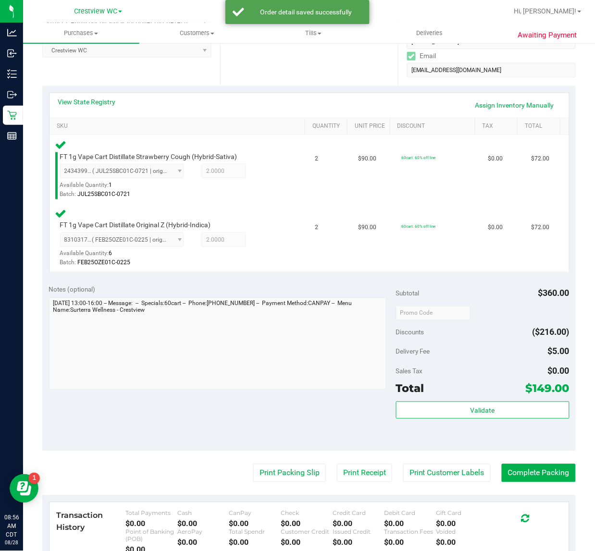
scroll to position [180, 0]
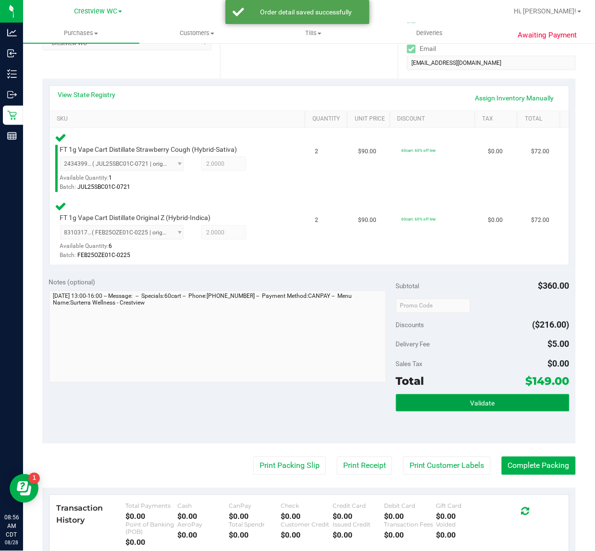
click at [477, 404] on span "Validate" at bounding box center [483, 404] width 25 height 8
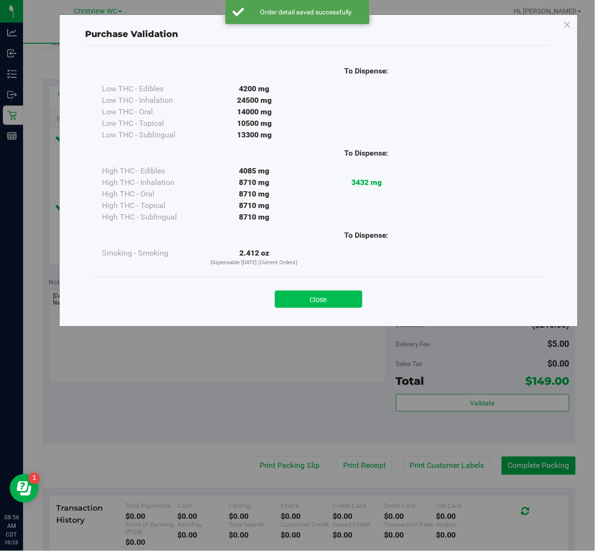
click at [332, 304] on button "Close" at bounding box center [319, 299] width 88 height 17
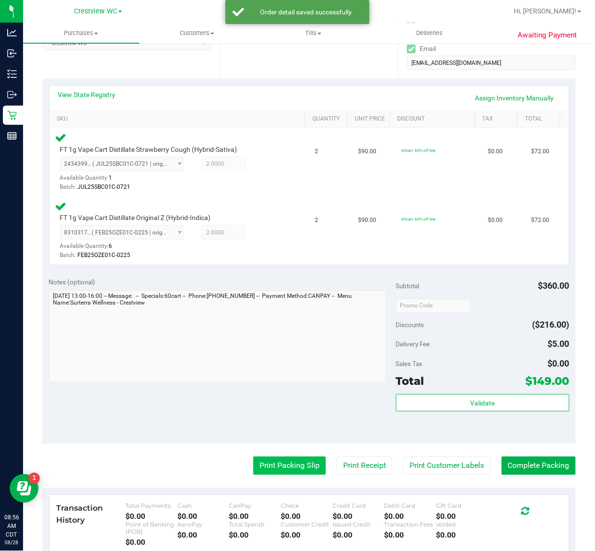
click at [294, 467] on button "Print Packing Slip" at bounding box center [289, 466] width 73 height 18
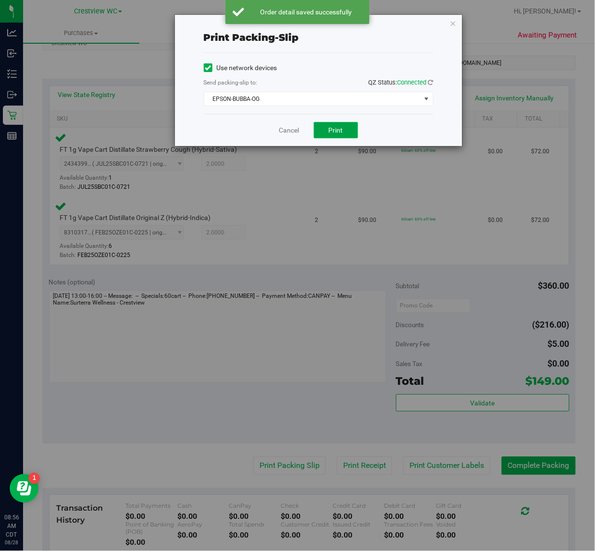
click at [325, 134] on button "Print" at bounding box center [336, 130] width 44 height 16
click at [452, 22] on icon "button" at bounding box center [453, 23] width 7 height 12
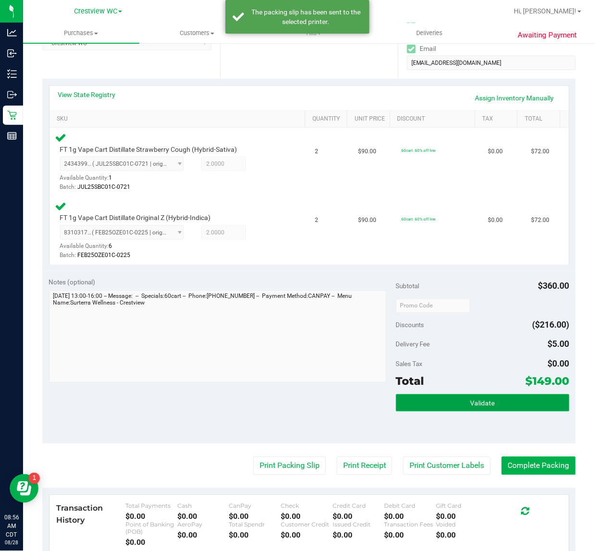
click at [471, 400] on span "Validate" at bounding box center [483, 404] width 25 height 8
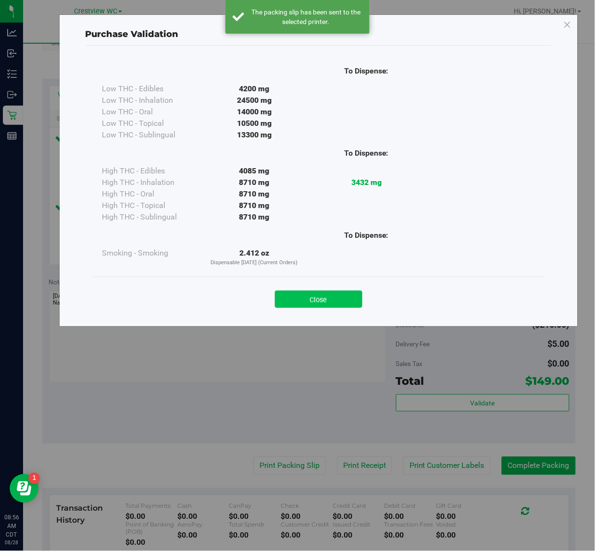
click at [344, 298] on button "Close" at bounding box center [319, 299] width 88 height 17
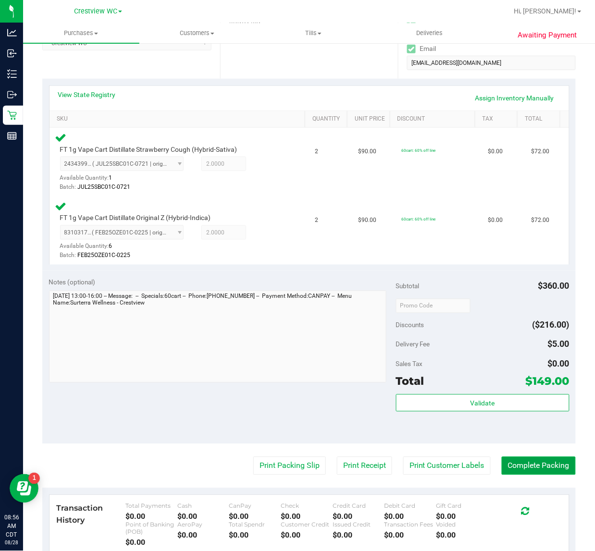
click at [513, 464] on button "Complete Packing" at bounding box center [539, 466] width 74 height 18
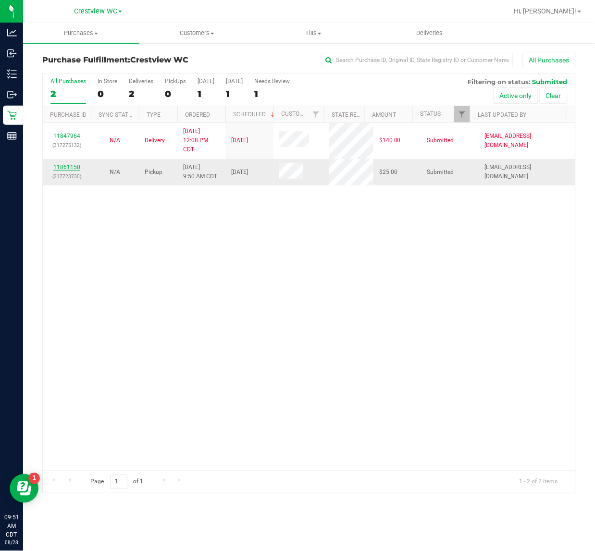
click at [74, 170] on link "11861150" at bounding box center [66, 167] width 27 height 7
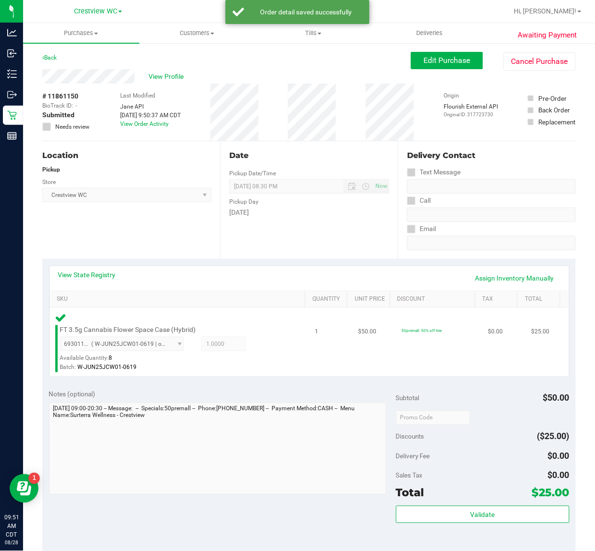
scroll to position [120, 0]
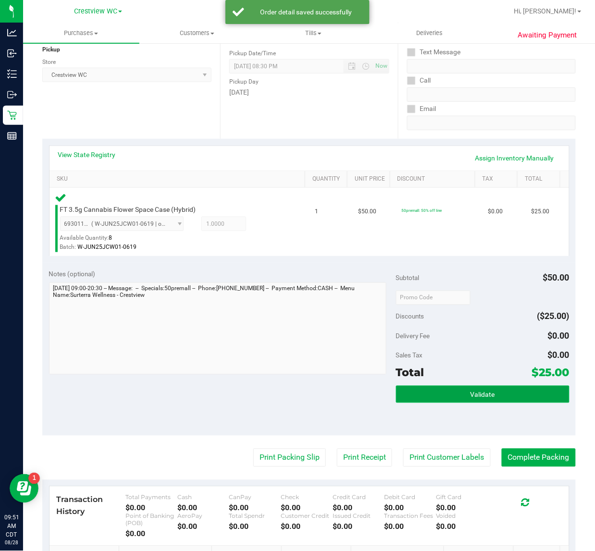
click at [415, 388] on button "Validate" at bounding box center [483, 394] width 174 height 17
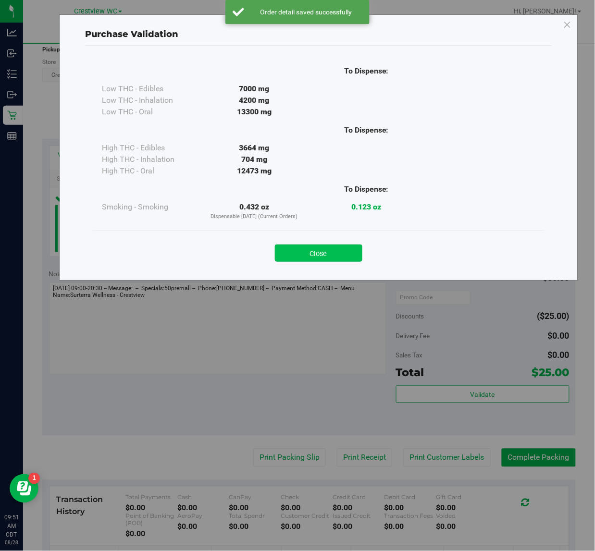
click at [296, 248] on button "Close" at bounding box center [319, 253] width 88 height 17
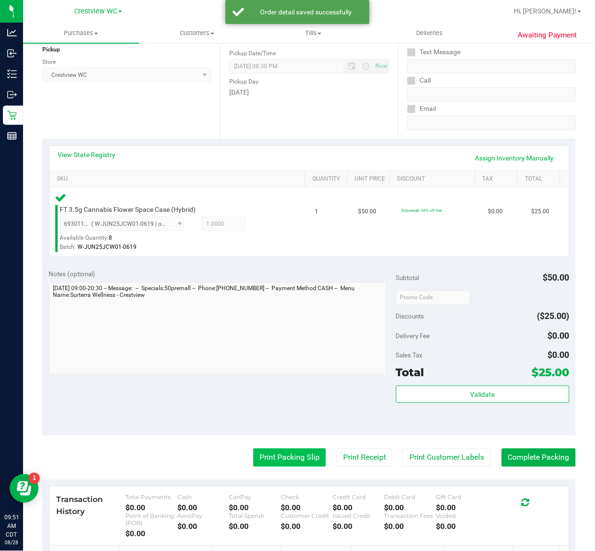
click at [283, 454] on button "Print Packing Slip" at bounding box center [289, 458] width 73 height 18
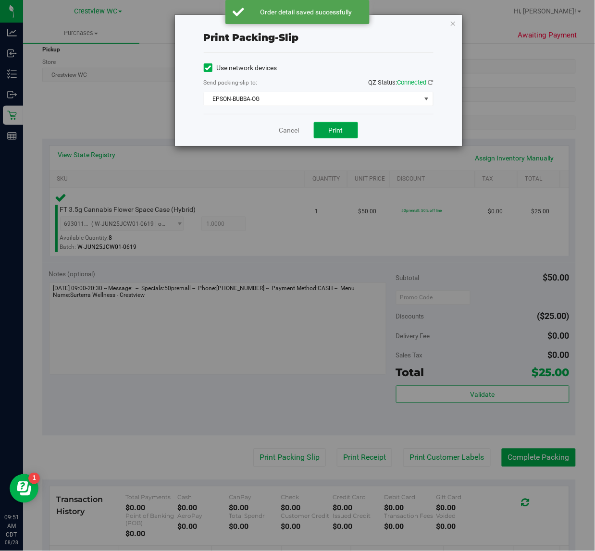
click at [335, 131] on span "Print" at bounding box center [336, 130] width 14 height 8
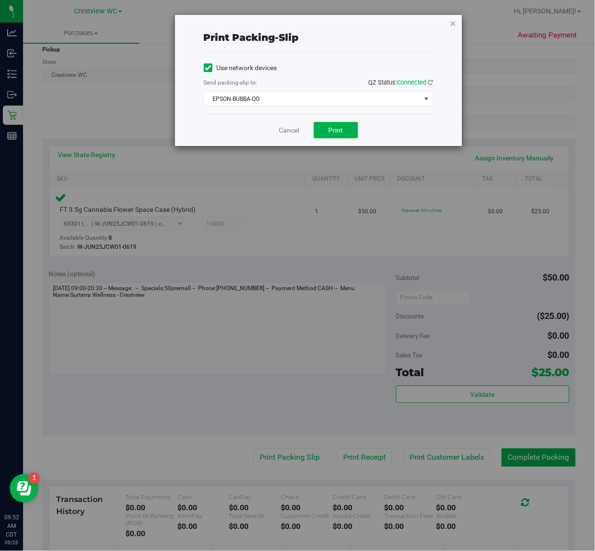
click at [450, 26] on icon "button" at bounding box center [453, 23] width 7 height 12
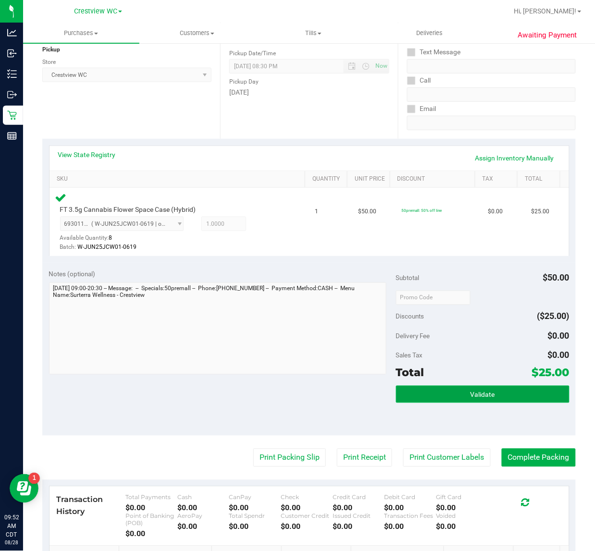
click at [466, 389] on button "Validate" at bounding box center [483, 394] width 174 height 17
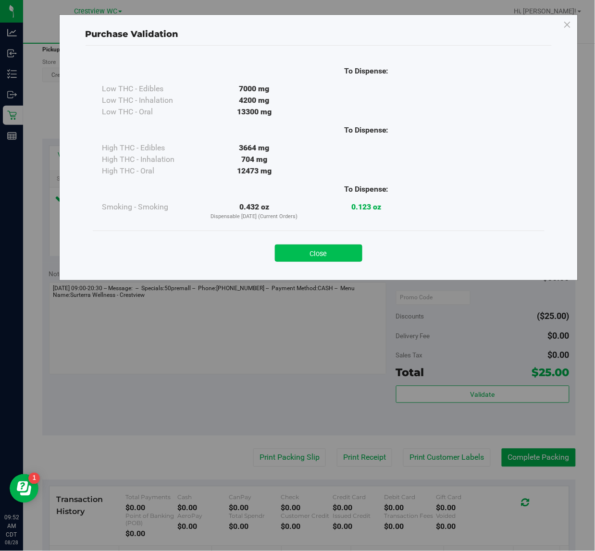
click at [342, 259] on button "Close" at bounding box center [319, 253] width 88 height 17
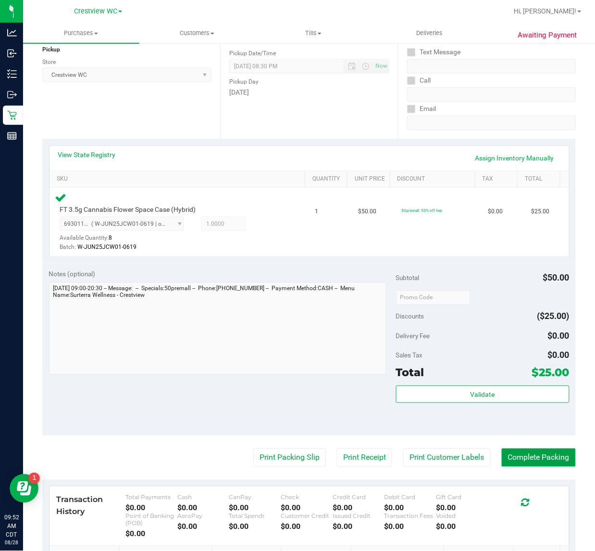
click at [521, 456] on button "Complete Packing" at bounding box center [539, 458] width 74 height 18
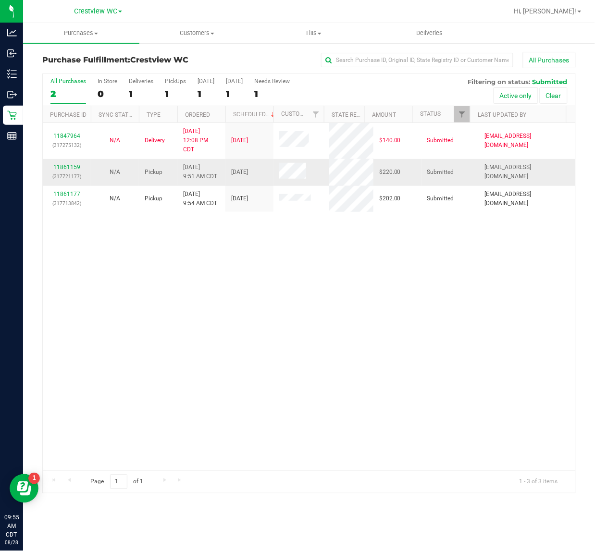
click at [66, 164] on div "11861159 (317721177)" at bounding box center [67, 172] width 37 height 18
click at [73, 166] on link "11861159" at bounding box center [66, 167] width 27 height 7
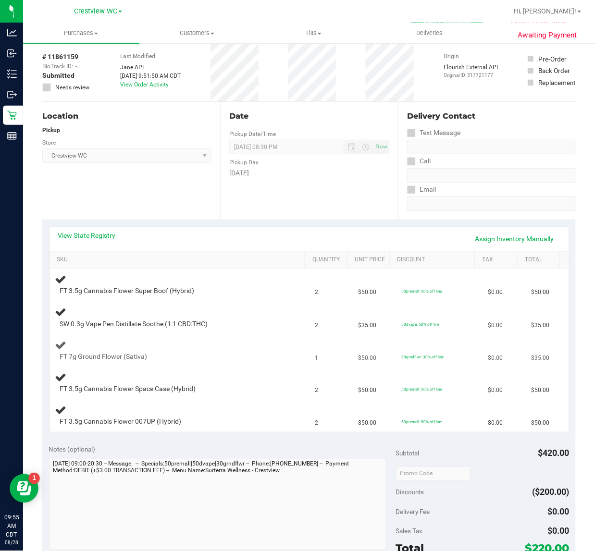
scroll to position [60, 0]
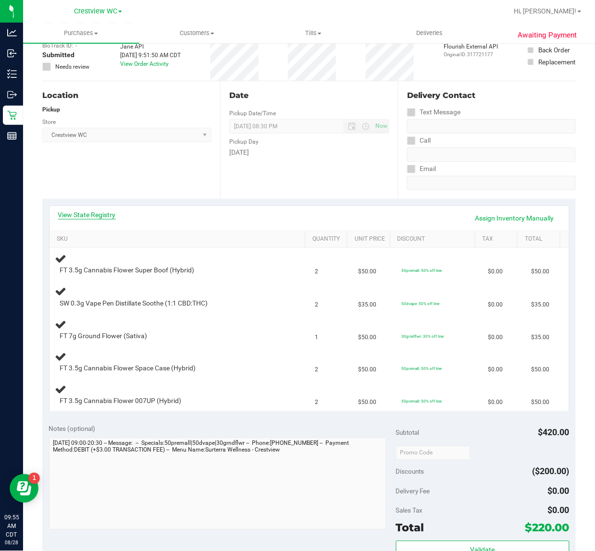
click at [92, 212] on link "View State Registry" at bounding box center [87, 215] width 58 height 10
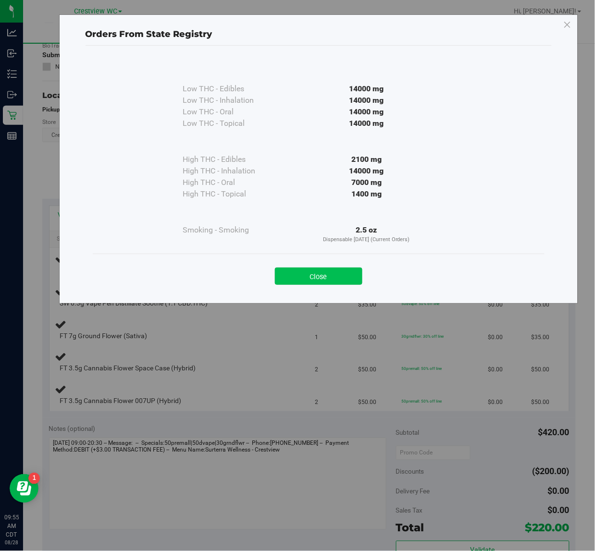
click at [318, 280] on button "Close" at bounding box center [319, 276] width 88 height 17
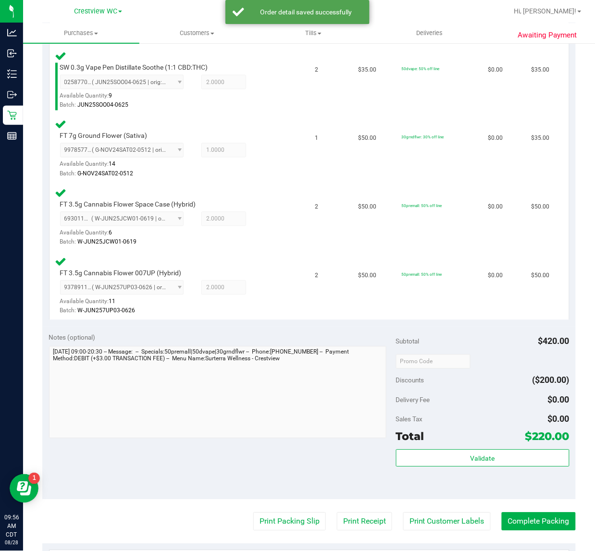
scroll to position [356, 0]
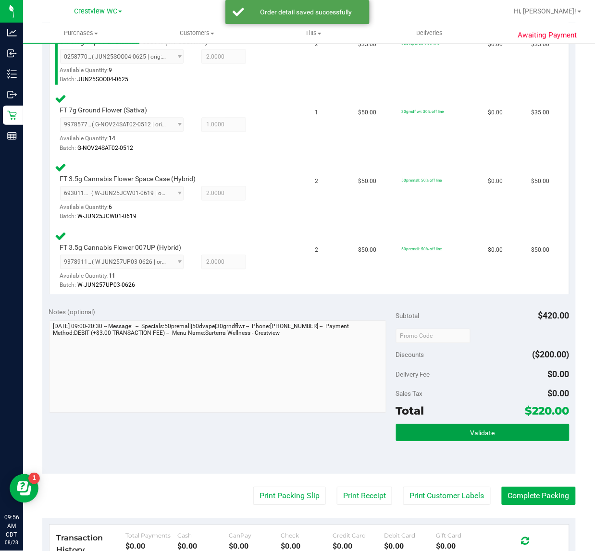
click at [453, 428] on button "Validate" at bounding box center [483, 433] width 174 height 17
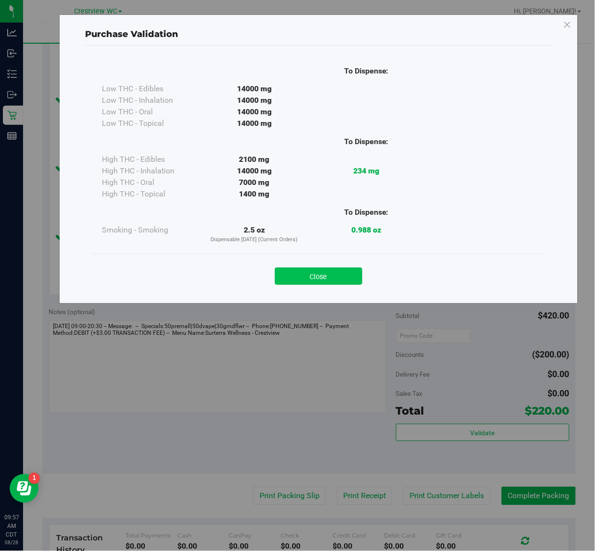
click at [339, 275] on button "Close" at bounding box center [319, 276] width 88 height 17
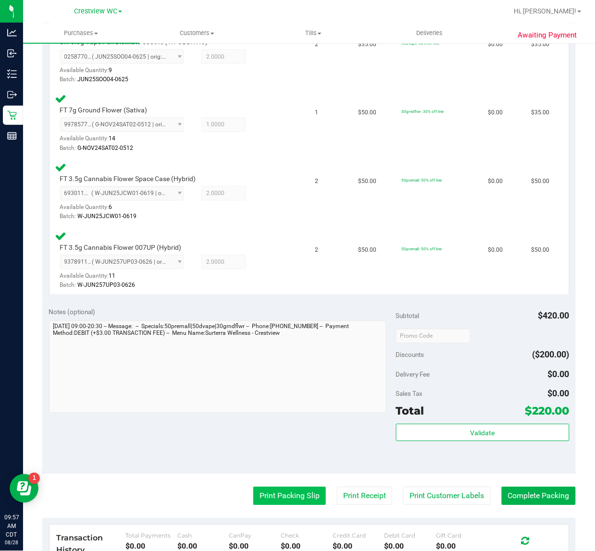
click at [281, 503] on button "Print Packing Slip" at bounding box center [289, 497] width 73 height 18
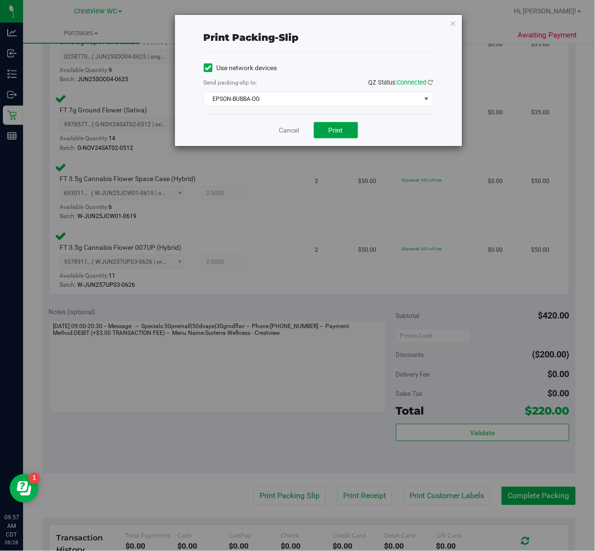
click at [335, 129] on span "Print" at bounding box center [336, 130] width 14 height 8
click at [454, 22] on icon "button" at bounding box center [453, 23] width 7 height 12
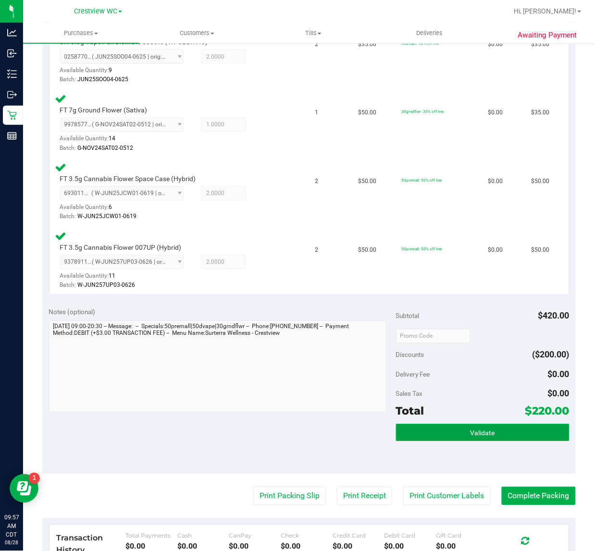
click at [476, 433] on span "Validate" at bounding box center [483, 434] width 25 height 8
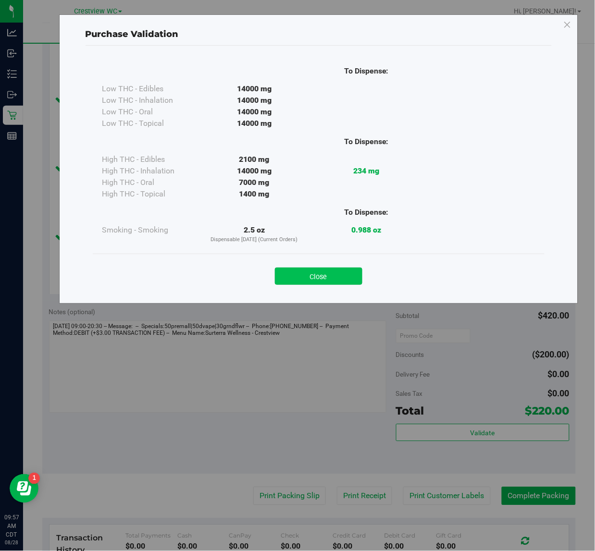
click at [306, 282] on button "Close" at bounding box center [319, 276] width 88 height 17
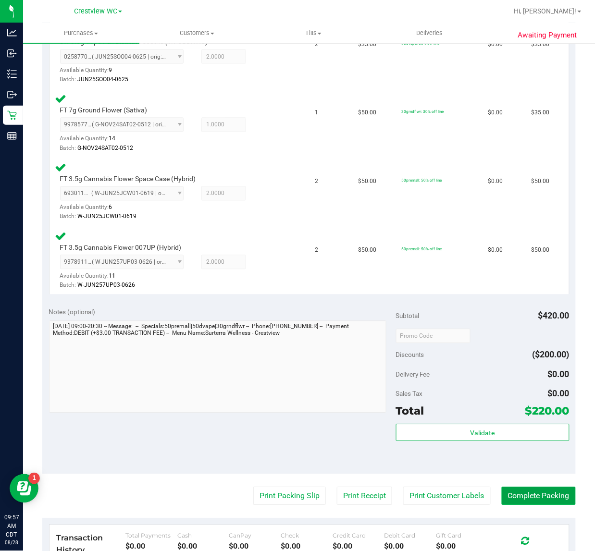
click at [524, 496] on button "Complete Packing" at bounding box center [539, 497] width 74 height 18
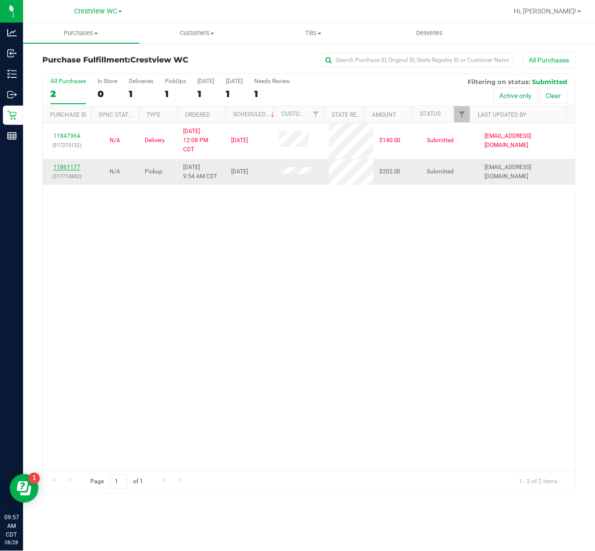
click at [78, 165] on div "11861177 (317713842)" at bounding box center [67, 172] width 37 height 18
click at [75, 170] on link "11861177" at bounding box center [66, 167] width 27 height 7
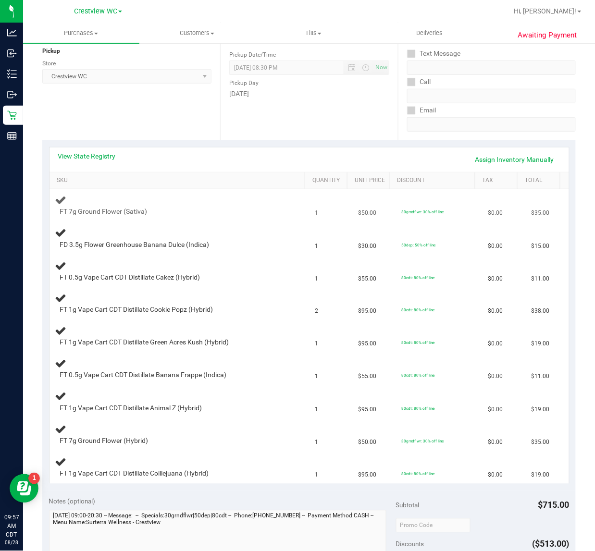
scroll to position [120, 0]
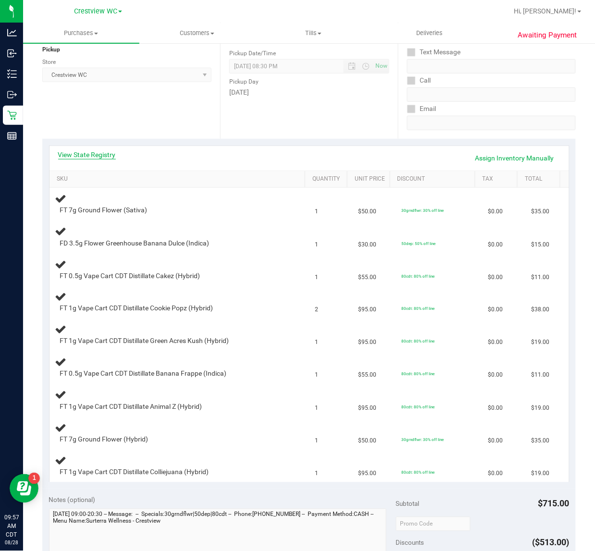
click at [102, 152] on link "View State Registry" at bounding box center [87, 155] width 58 height 10
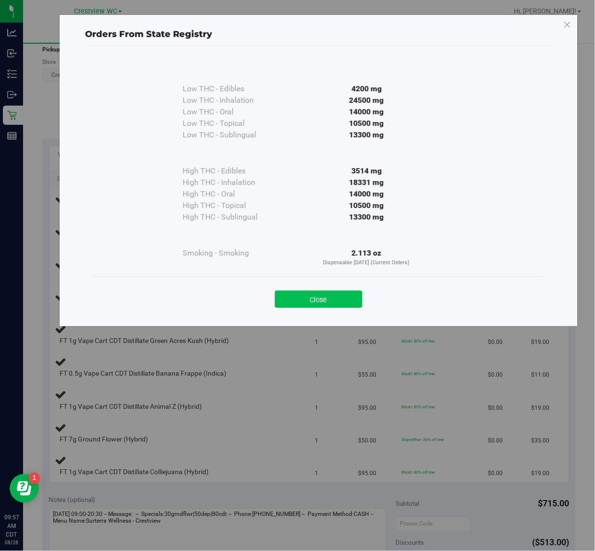
click at [344, 303] on button "Close" at bounding box center [319, 299] width 88 height 17
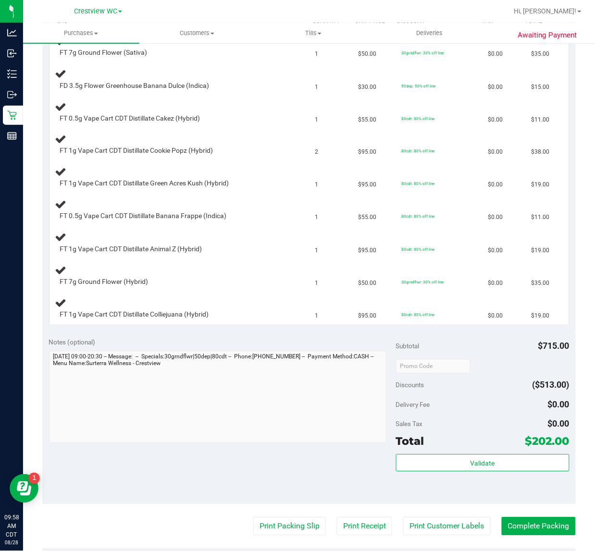
scroll to position [320, 0]
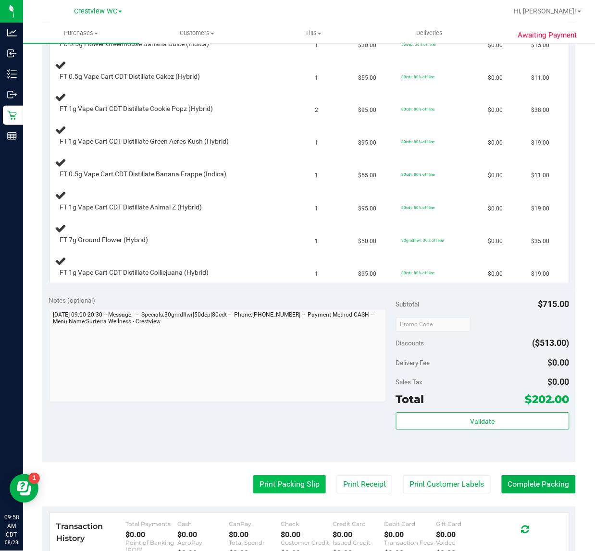
click at [299, 494] on button "Print Packing Slip" at bounding box center [289, 485] width 73 height 18
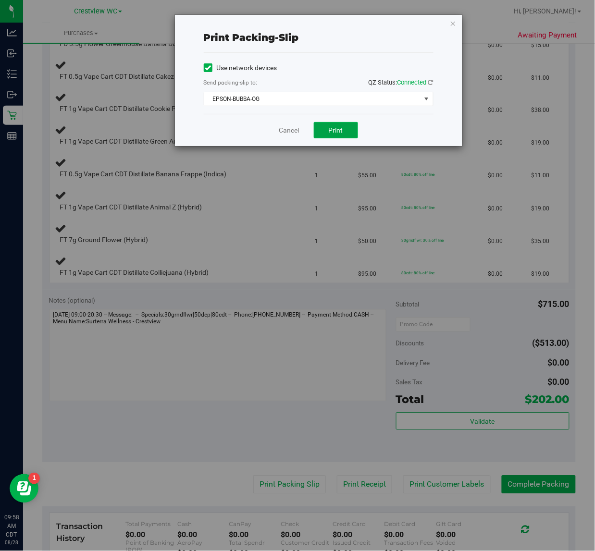
click at [344, 124] on button "Print" at bounding box center [336, 130] width 44 height 16
click at [450, 20] on icon "button" at bounding box center [453, 23] width 7 height 12
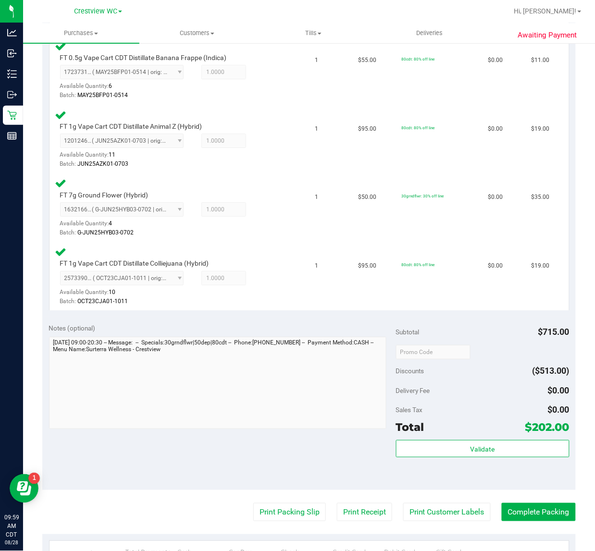
scroll to position [671, 0]
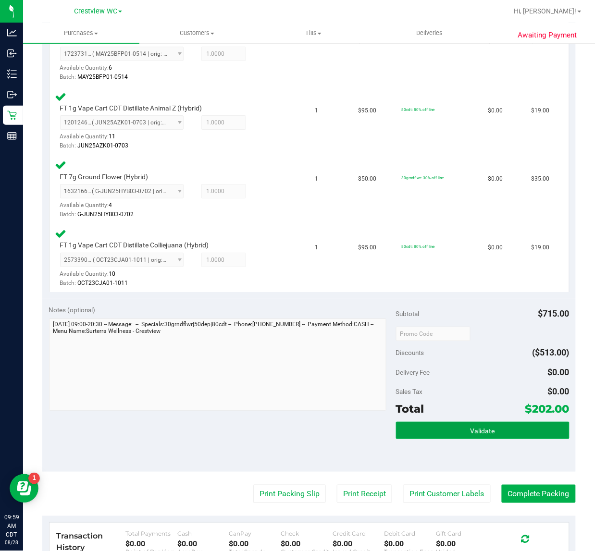
click at [465, 432] on button "Validate" at bounding box center [483, 430] width 174 height 17
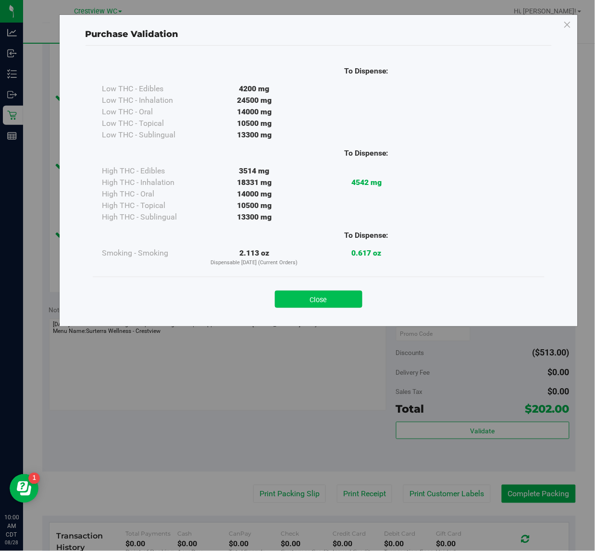
click at [335, 299] on button "Close" at bounding box center [319, 299] width 88 height 17
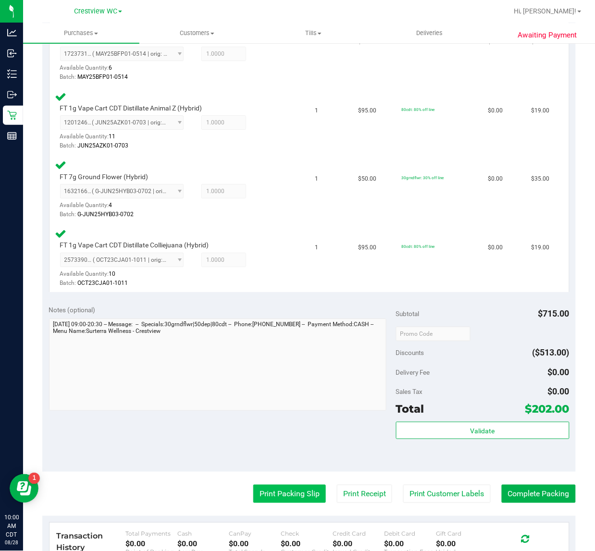
click at [295, 487] on button "Print Packing Slip" at bounding box center [289, 494] width 73 height 18
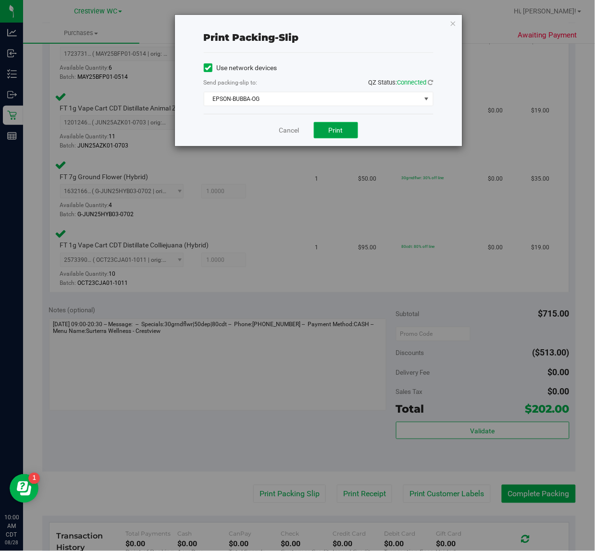
click at [340, 134] on span "Print" at bounding box center [336, 130] width 14 height 8
click at [453, 25] on icon "button" at bounding box center [453, 23] width 7 height 12
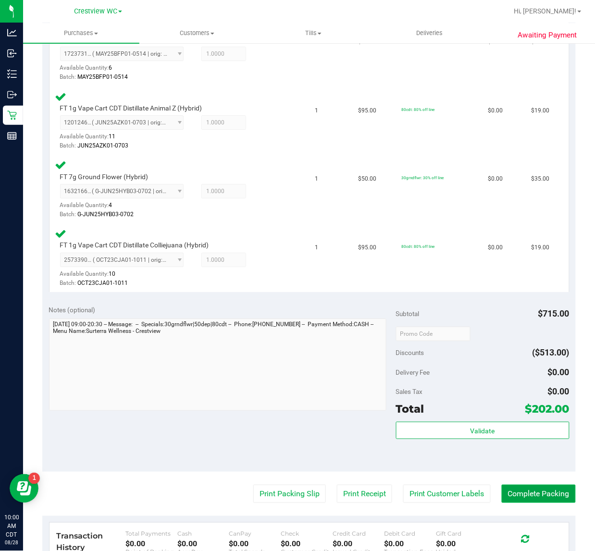
click at [520, 485] on button "Complete Packing" at bounding box center [539, 494] width 74 height 18
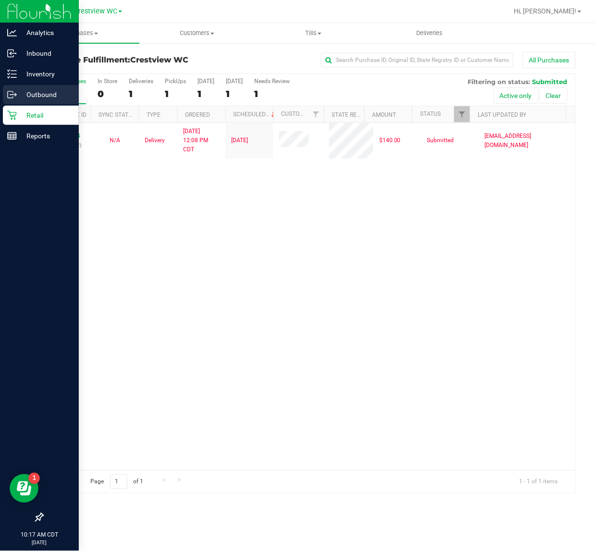
click at [15, 94] on icon at bounding box center [15, 93] width 1 height 1
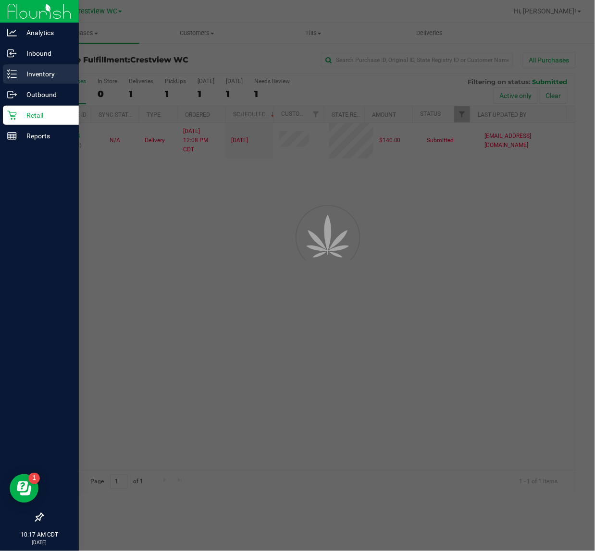
click at [27, 75] on p "Inventory" at bounding box center [46, 74] width 58 height 12
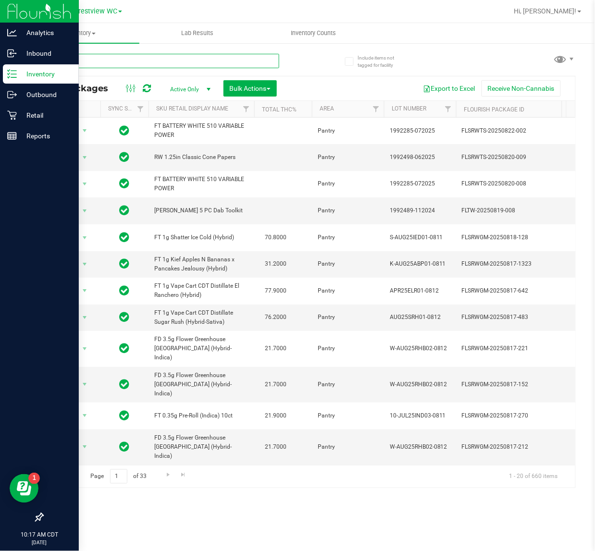
click at [120, 58] on input "text" at bounding box center [160, 61] width 237 height 14
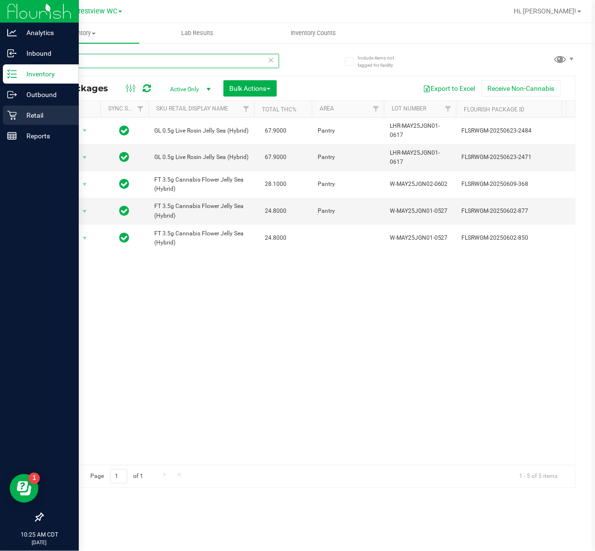
type input "jgn"
click at [27, 113] on p "Retail" at bounding box center [46, 116] width 58 height 12
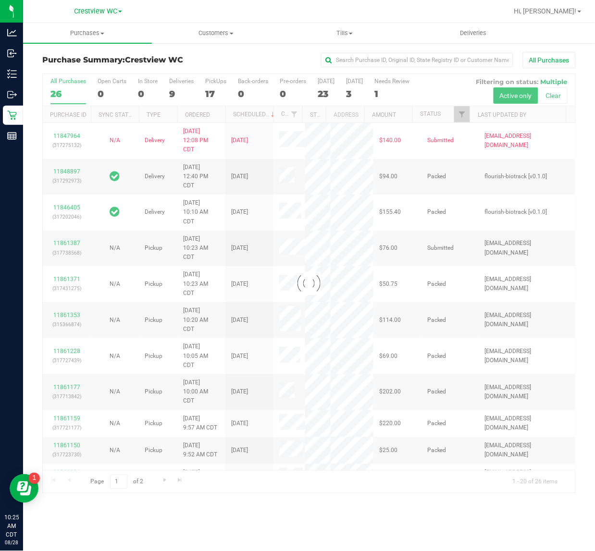
click at [462, 116] on div at bounding box center [309, 284] width 533 height 420
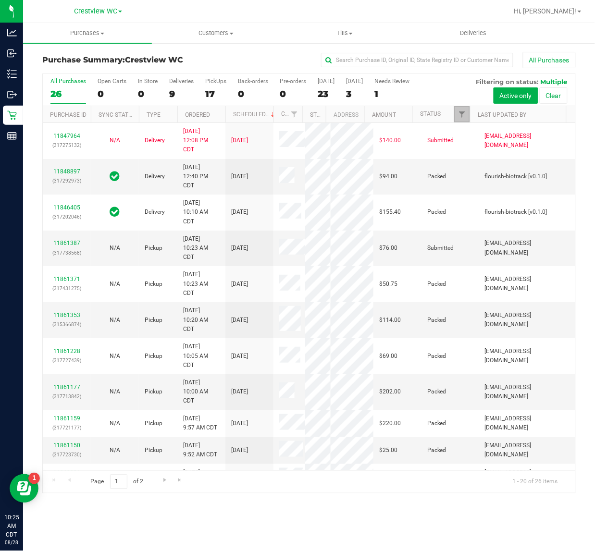
click at [462, 116] on span "Filter" at bounding box center [462, 115] width 8 height 8
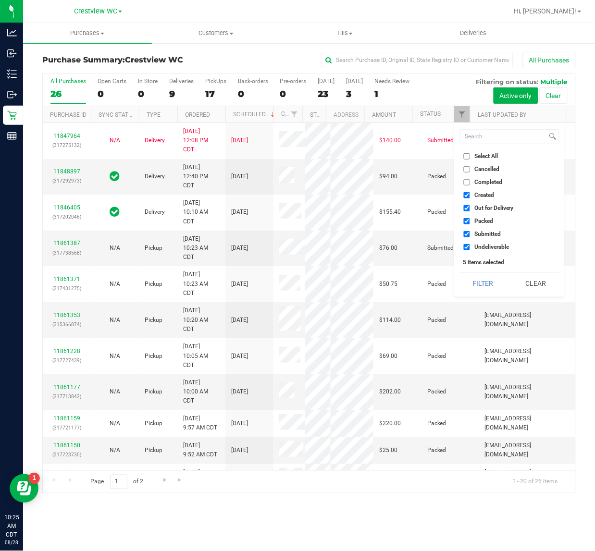
click at [467, 200] on li "Created" at bounding box center [509, 195] width 99 height 10
click at [469, 194] on input "Created" at bounding box center [467, 195] width 6 height 6
checkbox input "false"
click at [463, 210] on li "Out for Delivery" at bounding box center [509, 208] width 99 height 10
click at [467, 210] on input "Out for Delivery" at bounding box center [467, 208] width 6 height 6
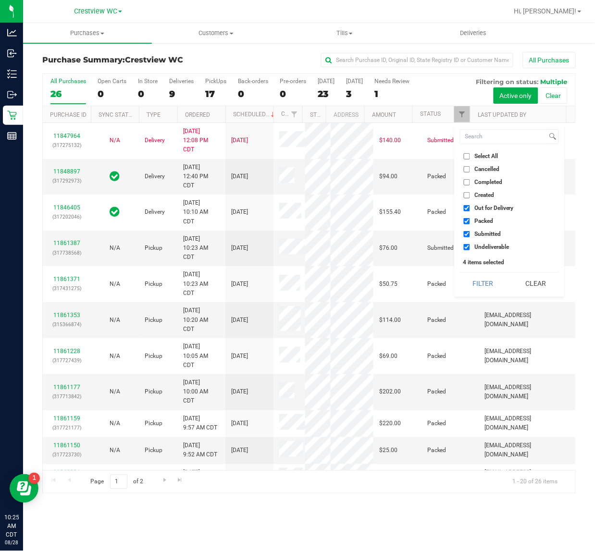
checkbox input "false"
click at [470, 220] on label "Packed" at bounding box center [478, 221] width 29 height 6
click at [470, 220] on input "Packed" at bounding box center [467, 221] width 6 height 6
checkbox input "false"
click at [473, 247] on label "Undeliverable" at bounding box center [486, 247] width 45 height 6
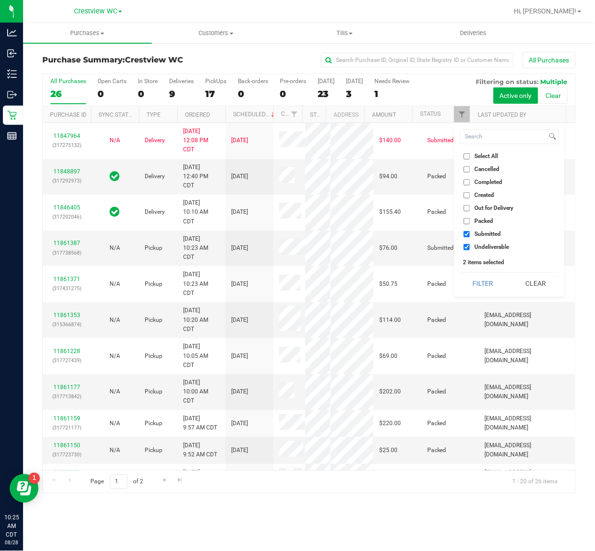
click at [470, 247] on input "Undeliverable" at bounding box center [467, 247] width 6 height 6
checkbox input "false"
click at [479, 281] on button "Filter" at bounding box center [483, 283] width 46 height 21
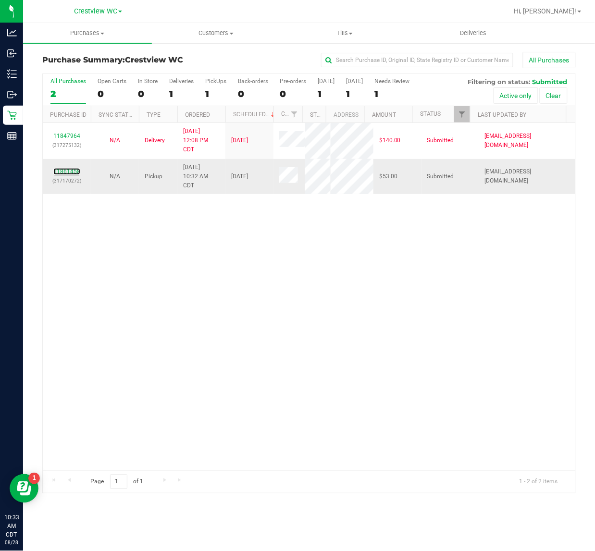
click at [73, 175] on link "11861458" at bounding box center [66, 171] width 27 height 7
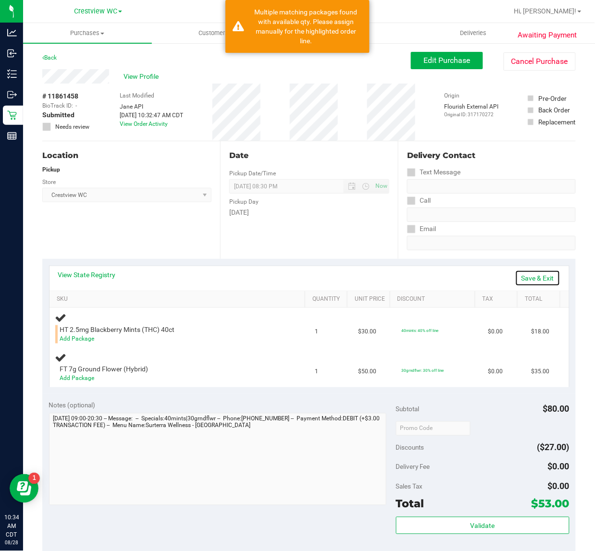
click at [536, 279] on link "Save & Exit" at bounding box center [537, 278] width 45 height 16
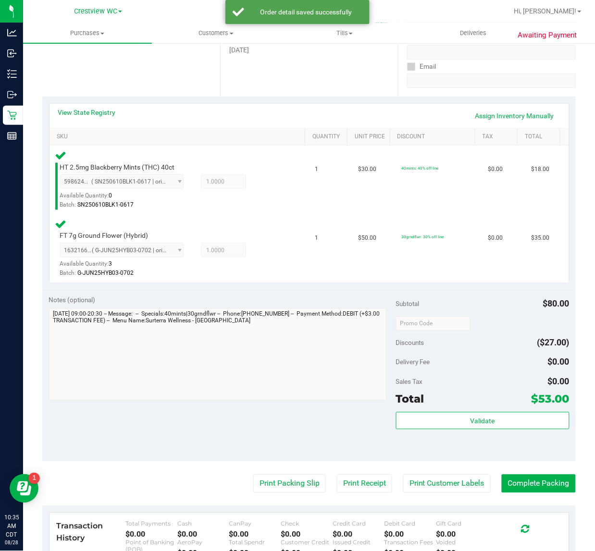
scroll to position [166, 0]
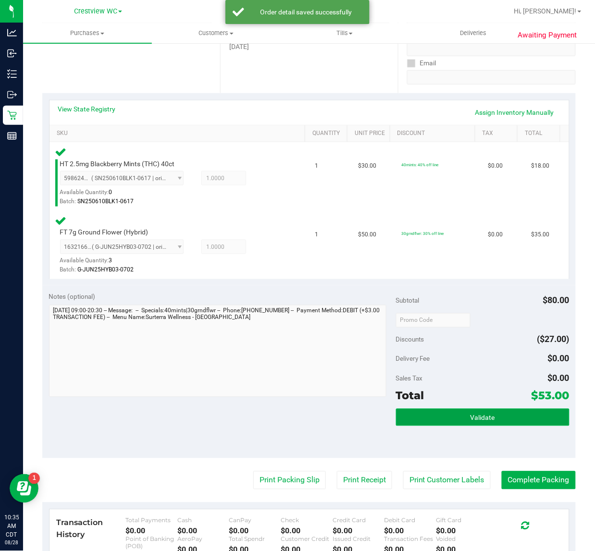
click at [448, 422] on button "Validate" at bounding box center [483, 417] width 174 height 17
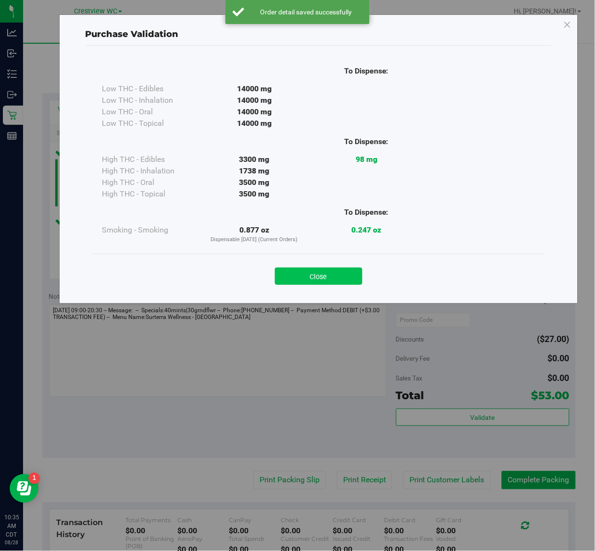
click at [316, 278] on button "Close" at bounding box center [319, 276] width 88 height 17
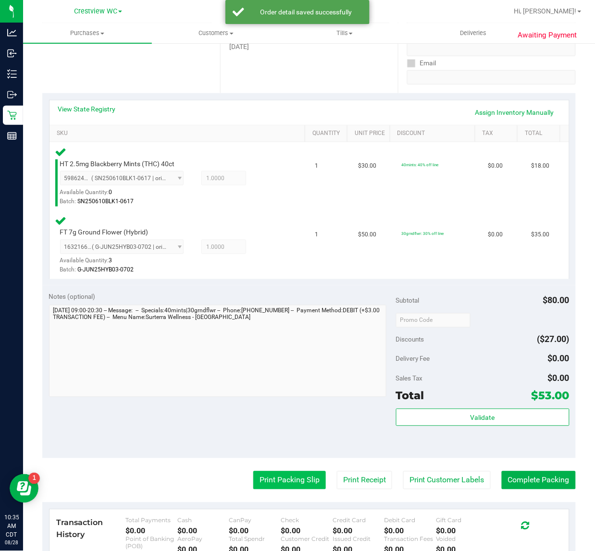
click at [269, 482] on button "Print Packing Slip" at bounding box center [289, 481] width 73 height 18
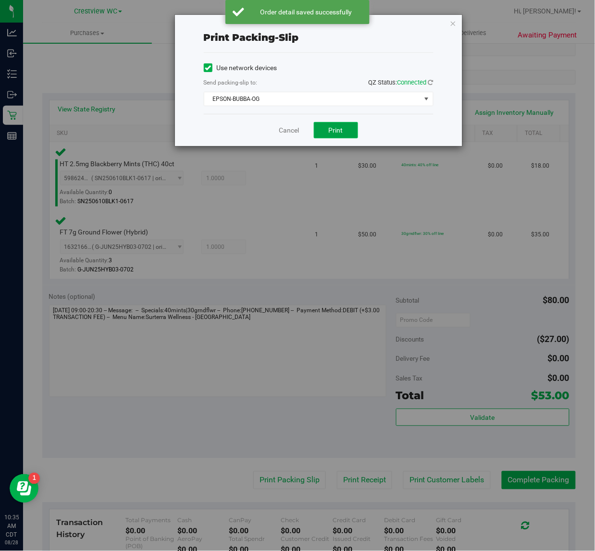
click at [336, 134] on span "Print" at bounding box center [336, 130] width 14 height 8
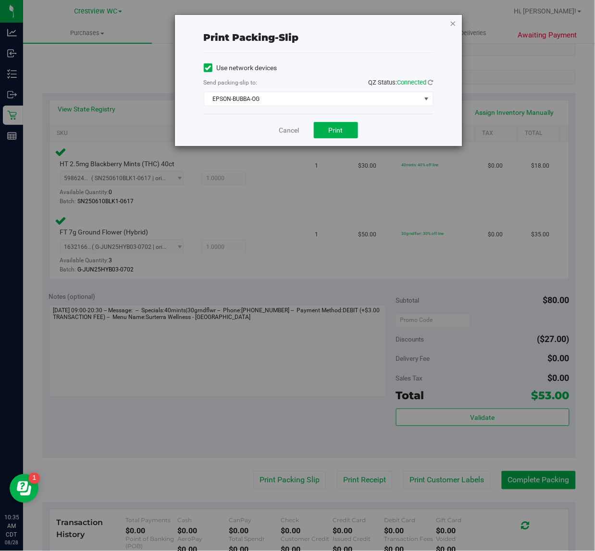
click at [451, 27] on icon "button" at bounding box center [453, 23] width 7 height 12
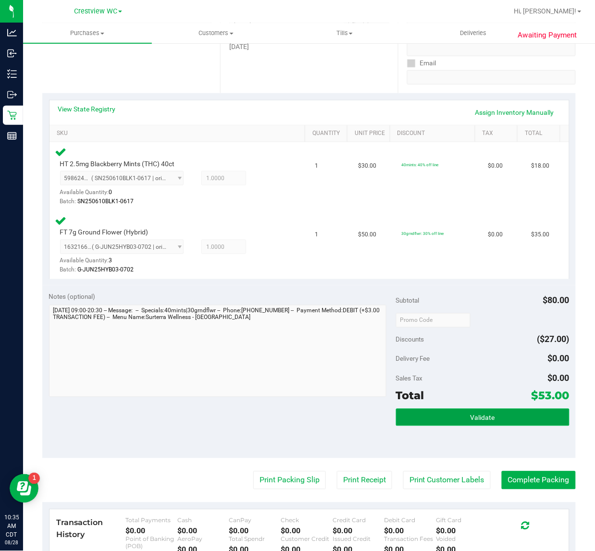
click at [471, 421] on span "Validate" at bounding box center [483, 418] width 25 height 8
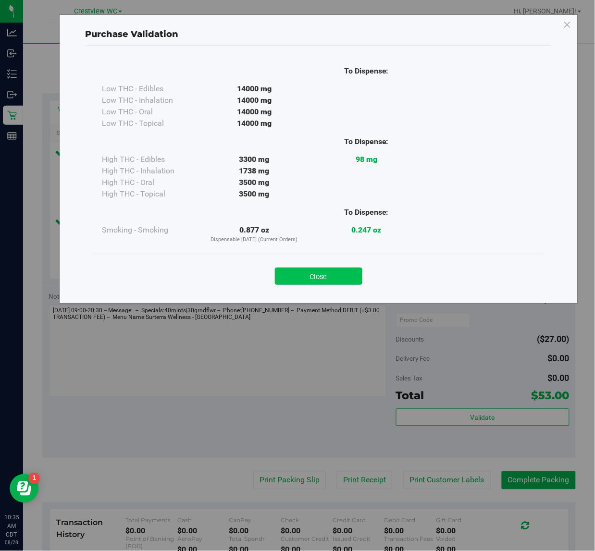
click at [320, 276] on button "Close" at bounding box center [319, 276] width 88 height 17
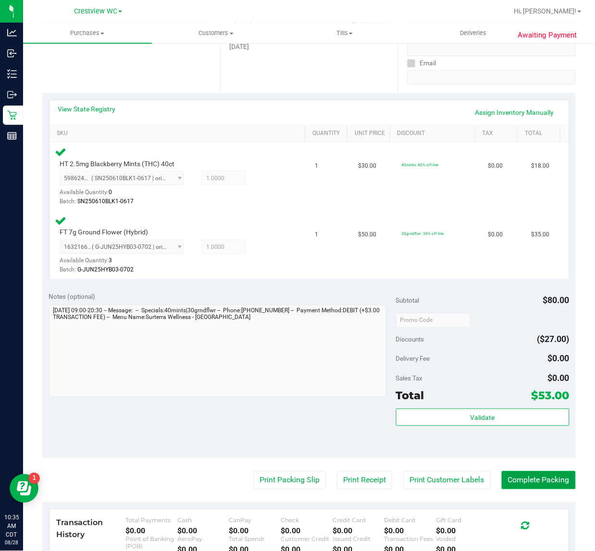
click at [530, 478] on button "Complete Packing" at bounding box center [539, 481] width 74 height 18
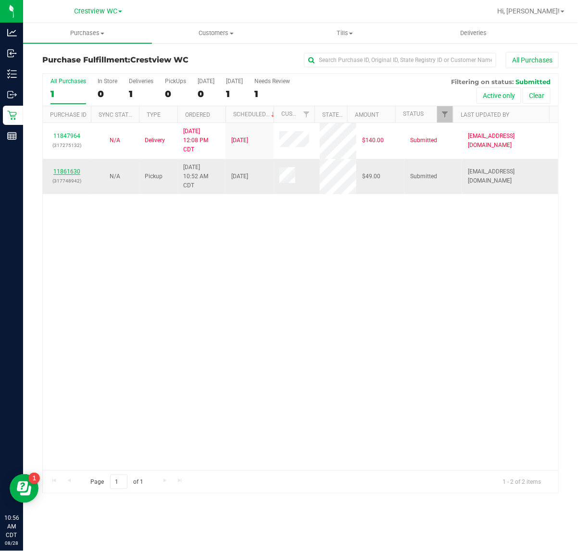
click at [72, 174] on link "11861630" at bounding box center [66, 171] width 27 height 7
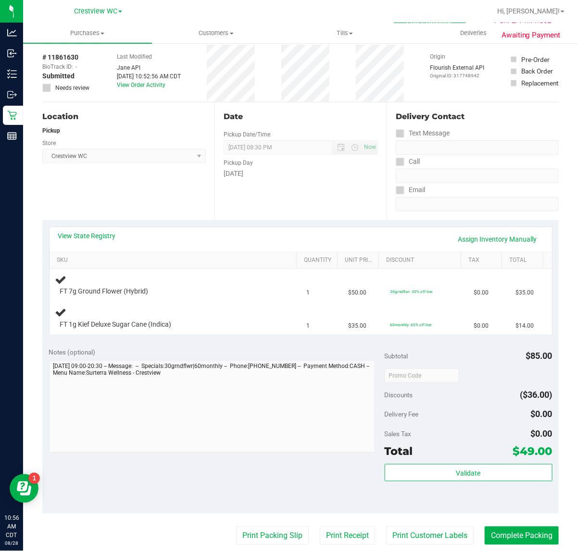
scroll to position [60, 0]
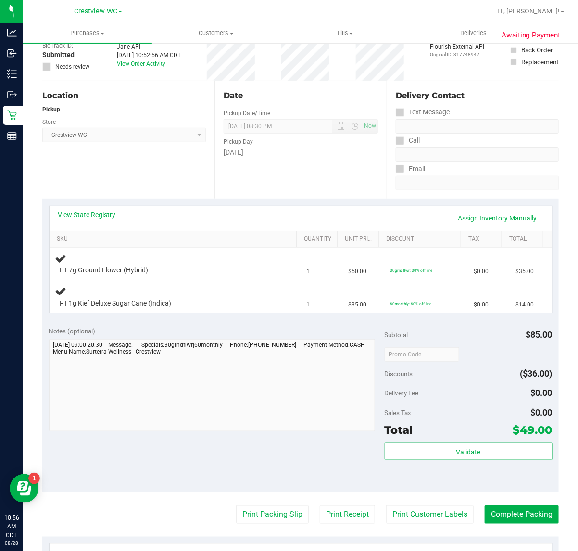
click at [90, 222] on div "View State Registry Assign Inventory Manually" at bounding box center [300, 218] width 485 height 16
click at [95, 210] on link "View State Registry" at bounding box center [87, 215] width 58 height 10
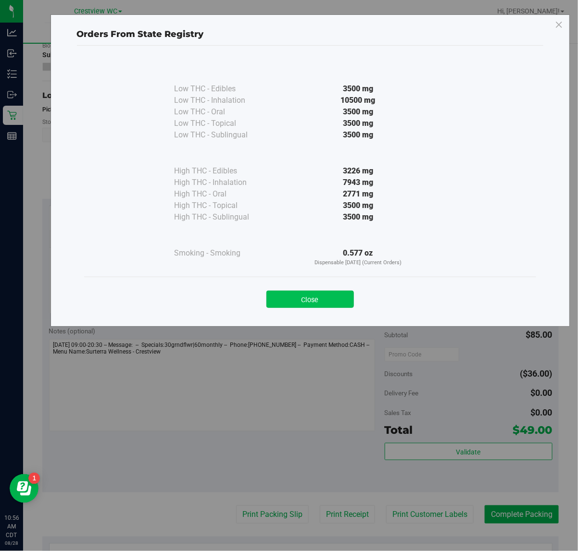
click at [295, 299] on button "Close" at bounding box center [310, 299] width 88 height 17
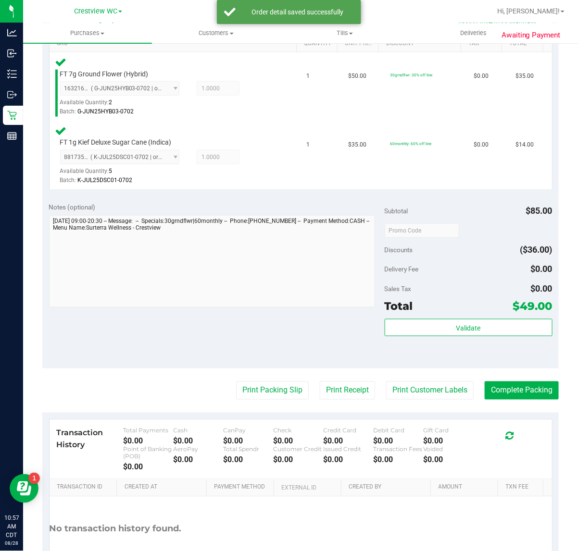
scroll to position [257, 0]
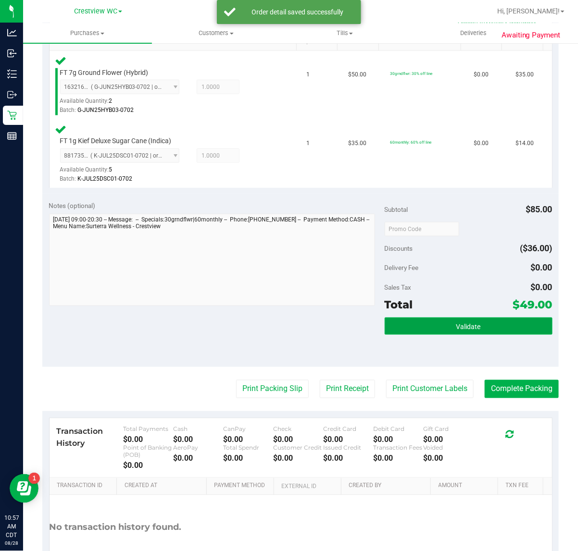
click at [461, 327] on span "Validate" at bounding box center [468, 327] width 25 height 8
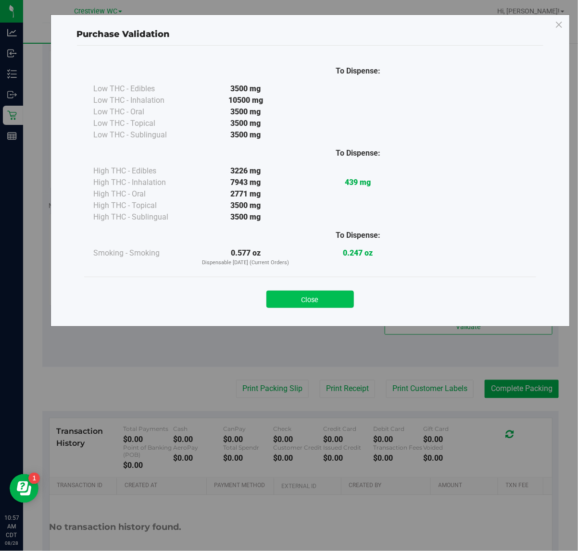
click at [301, 295] on button "Close" at bounding box center [310, 299] width 88 height 17
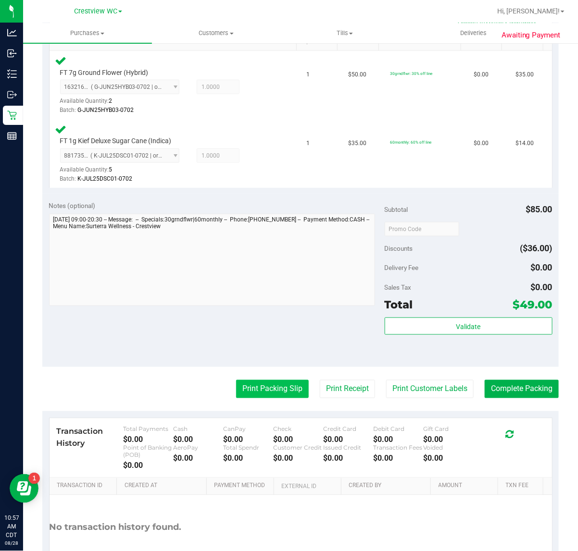
click at [256, 388] on button "Print Packing Slip" at bounding box center [272, 389] width 73 height 18
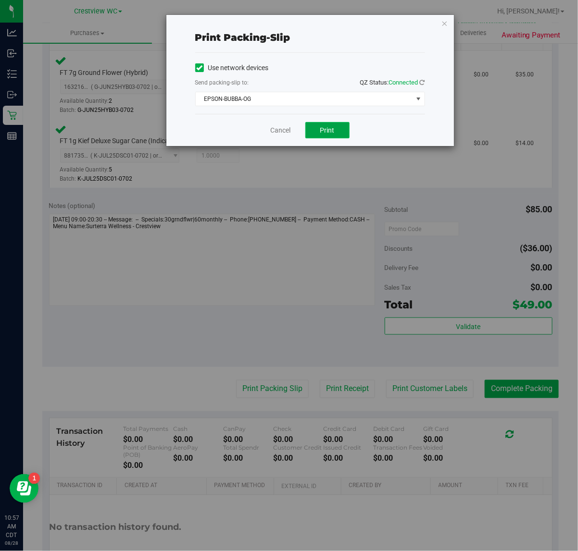
click at [321, 128] on span "Print" at bounding box center [327, 130] width 14 height 8
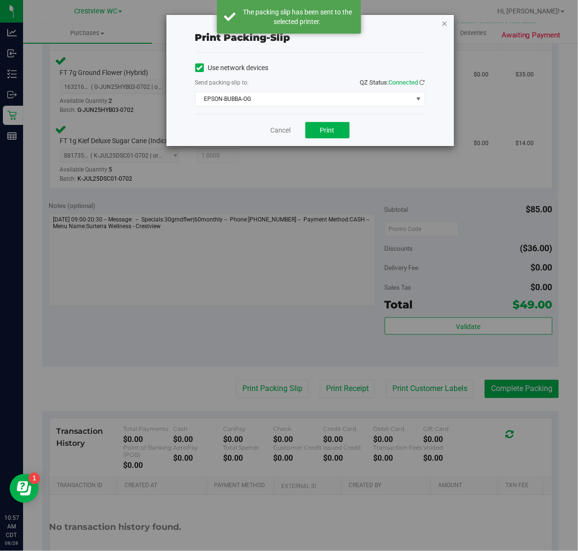
click at [445, 23] on icon "button" at bounding box center [444, 23] width 7 height 12
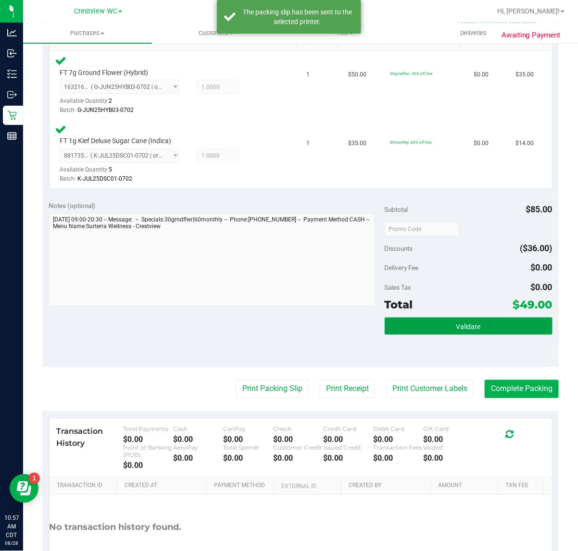
click at [488, 324] on button "Validate" at bounding box center [469, 326] width 168 height 17
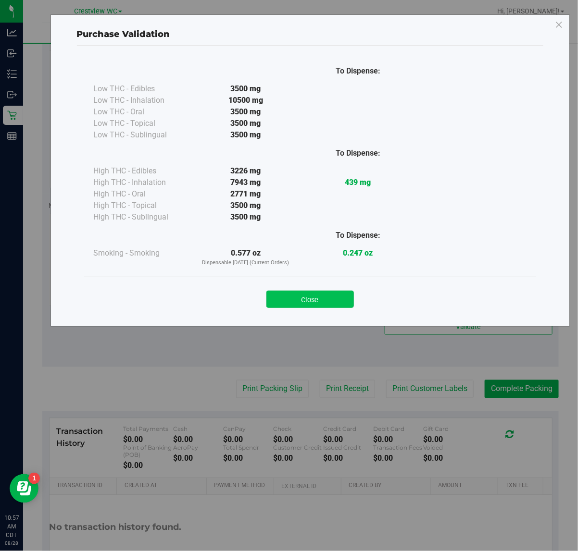
click at [321, 304] on button "Close" at bounding box center [310, 299] width 88 height 17
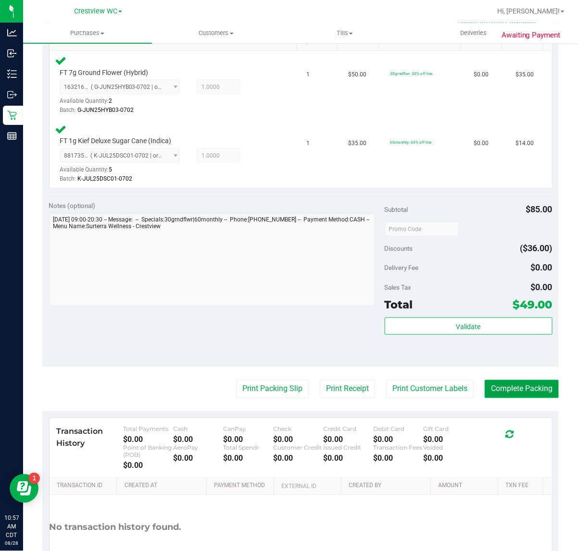
click at [518, 385] on button "Complete Packing" at bounding box center [522, 389] width 74 height 18
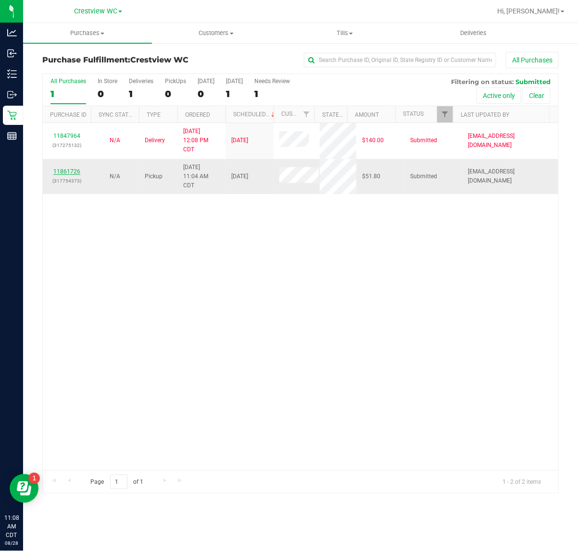
click at [69, 174] on link "11861726" at bounding box center [66, 171] width 27 height 7
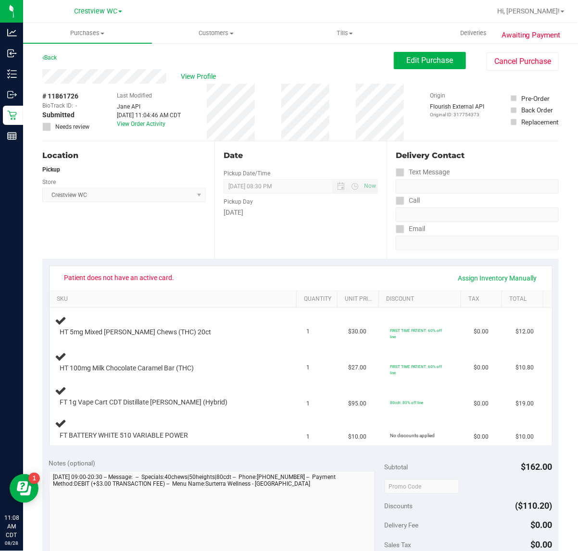
click at [128, 279] on span "Patient does not have an active card." at bounding box center [119, 277] width 123 height 15
click at [114, 282] on span "Patient does not have an active card." at bounding box center [119, 277] width 123 height 15
click at [167, 79] on div "View Profile" at bounding box center [217, 76] width 351 height 14
click at [137, 82] on div "View Profile" at bounding box center [217, 76] width 351 height 14
click at [410, 67] on button "Edit Purchase" at bounding box center [430, 60] width 72 height 17
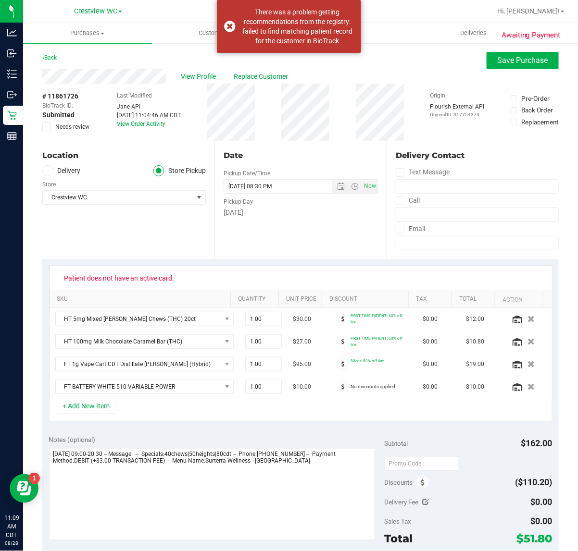
click at [229, 77] on div "View Profile Replace Customer" at bounding box center [300, 76] width 516 height 14
click at [234, 77] on div "View Profile Replace Customer" at bounding box center [300, 76] width 516 height 14
click at [238, 77] on span "Replace Customer" at bounding box center [263, 77] width 58 height 10
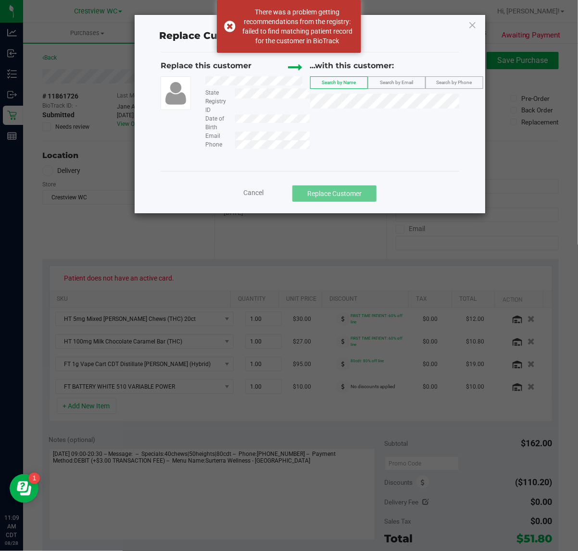
click at [242, 137] on div "Replace this customer State Registry ID Date of Birth Email Phone ...with this …" at bounding box center [310, 104] width 298 height 89
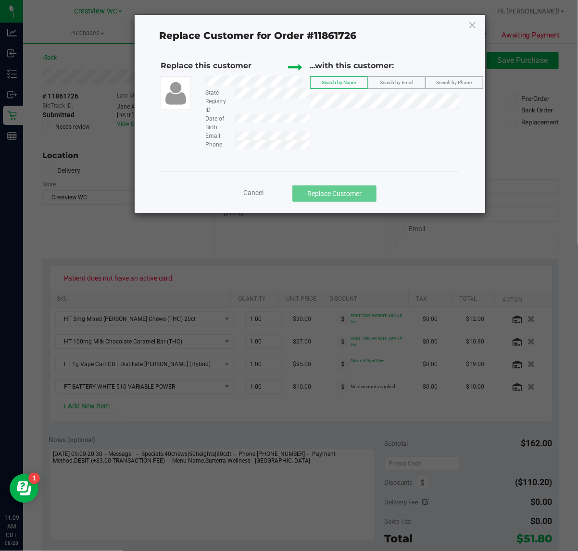
click at [393, 83] on span "Search by Email" at bounding box center [396, 82] width 33 height 5
click at [403, 90] on div "...with this customer: Search by Name Search by Email Search by Phone" at bounding box center [384, 86] width 149 height 53
click at [354, 83] on span "Search by Name" at bounding box center [339, 82] width 34 height 5
click at [438, 83] on span "Search by Phone" at bounding box center [455, 82] width 36 height 5
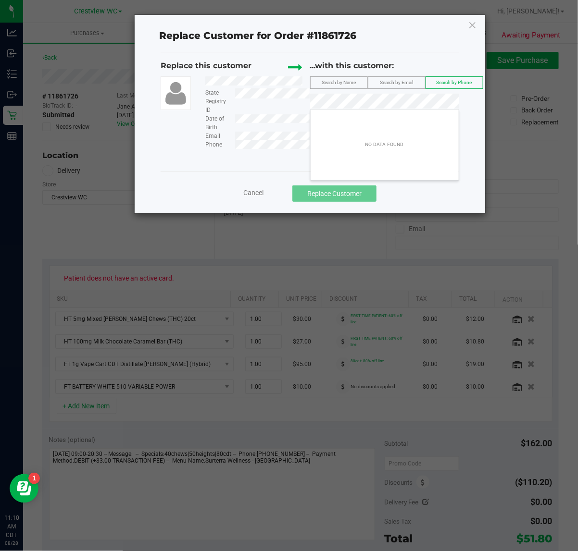
click at [203, 100] on div "Replace this customer State Registry ID Date of Birth Email Phone ...with this …" at bounding box center [310, 104] width 298 height 89
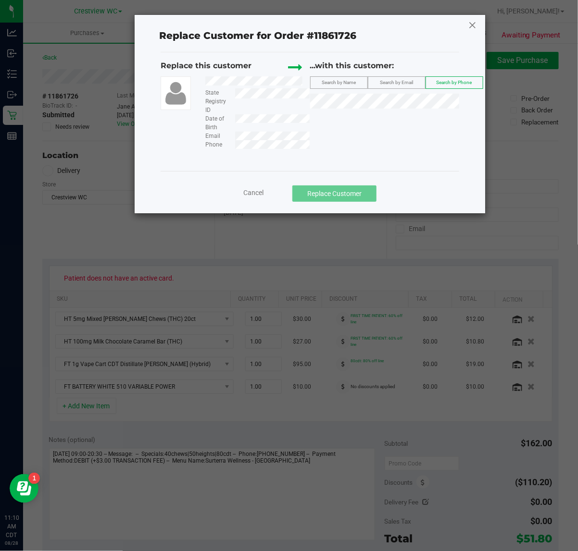
click at [474, 19] on icon at bounding box center [472, 24] width 9 height 15
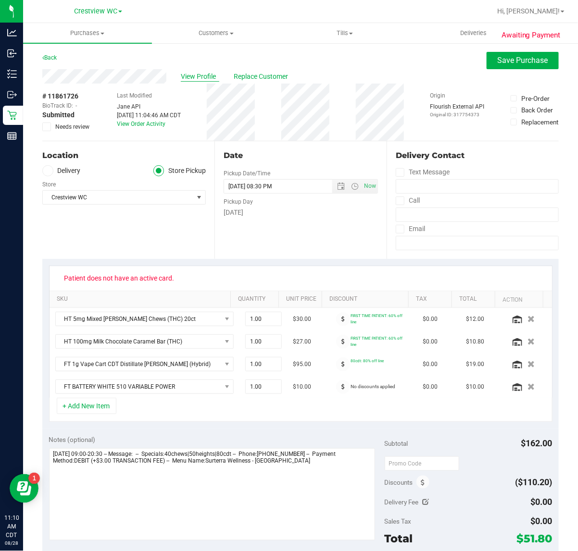
click at [208, 78] on span "View Profile" at bounding box center [200, 77] width 38 height 10
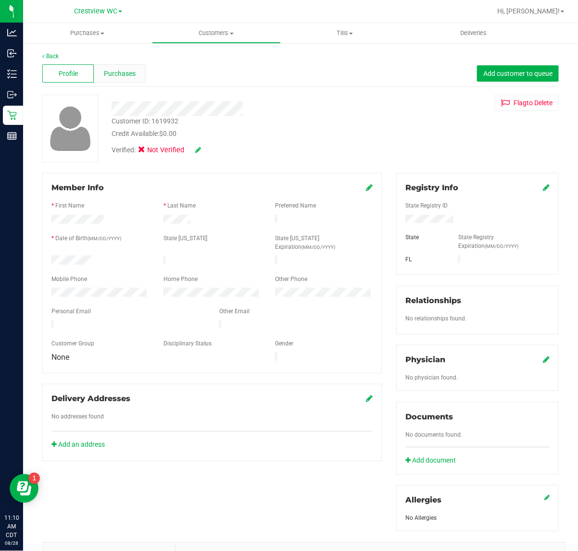
click at [133, 79] on div "Purchases" at bounding box center [119, 73] width 51 height 18
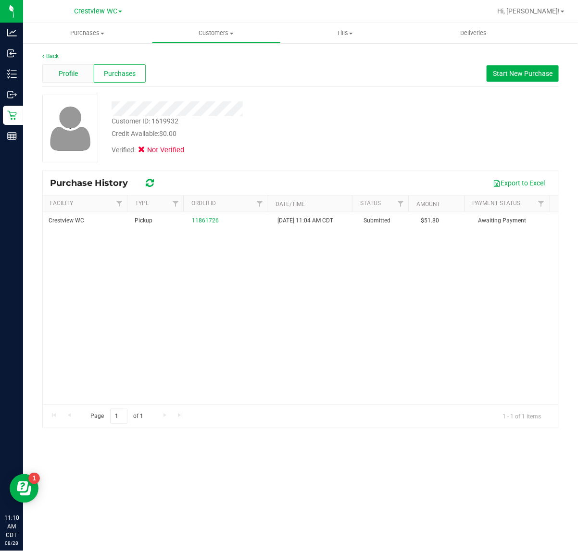
click at [78, 74] on div "Profile" at bounding box center [67, 73] width 51 height 18
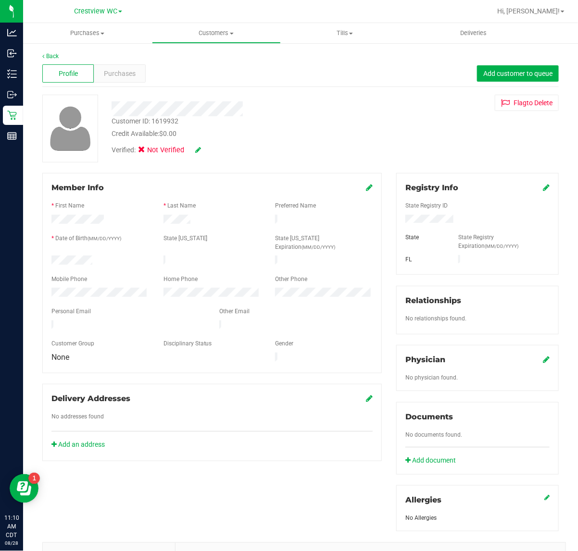
click at [543, 189] on icon at bounding box center [546, 188] width 7 height 8
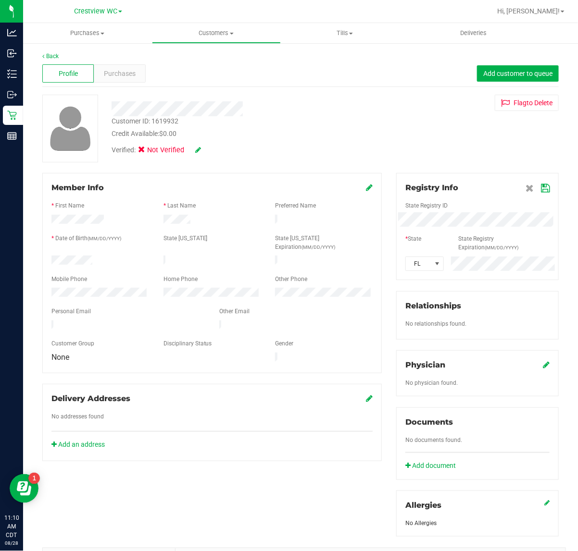
click at [281, 237] on div "Member Info * First Name * Last Name Preferred Name * Date of Birth (MM/DD/YYYY…" at bounding box center [300, 425] width 531 height 504
click at [541, 185] on icon at bounding box center [545, 189] width 9 height 8
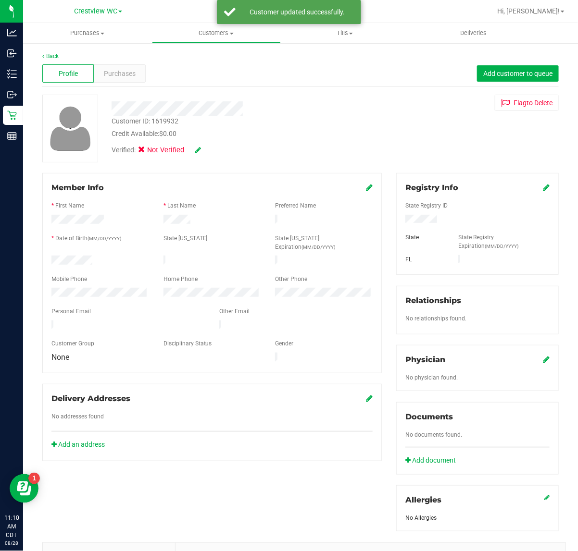
click at [425, 123] on div "Customer ID: 1619932 Credit Available: $0.00 Verified: Not Verified Flag to [GE…" at bounding box center [300, 129] width 531 height 68
click at [366, 182] on span at bounding box center [369, 188] width 7 height 12
click at [366, 186] on icon at bounding box center [369, 188] width 7 height 8
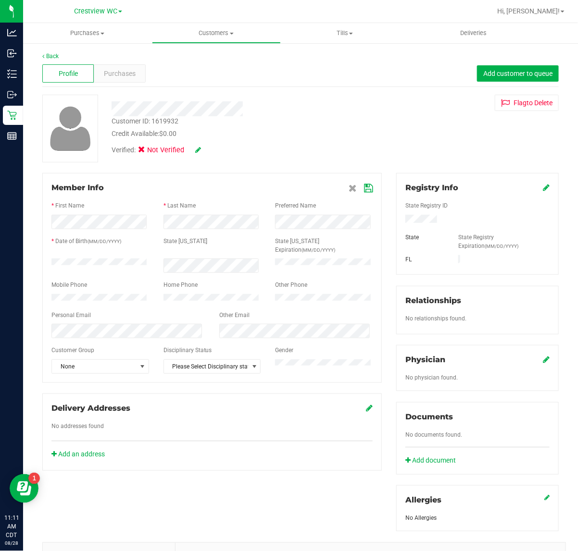
click at [200, 152] on icon at bounding box center [198, 150] width 6 height 7
click at [143, 151] on icon at bounding box center [144, 151] width 6 height 0
click at [0, 0] on input "Medical" at bounding box center [0, 0] width 0 height 0
click at [209, 148] on icon at bounding box center [211, 150] width 8 height 7
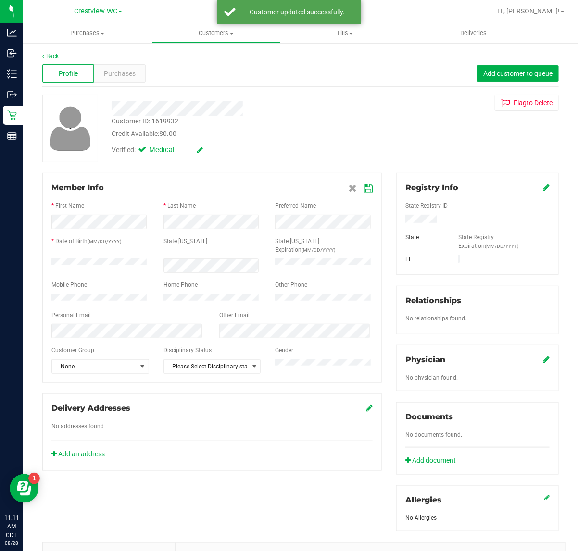
click at [366, 188] on icon at bounding box center [368, 189] width 9 height 8
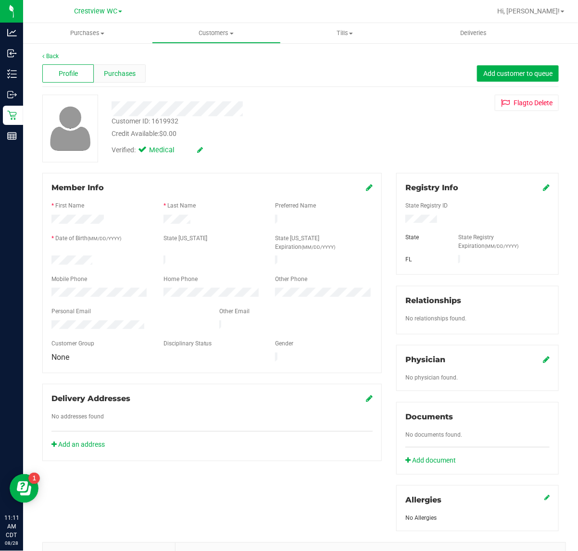
click at [121, 71] on span "Purchases" at bounding box center [120, 74] width 32 height 10
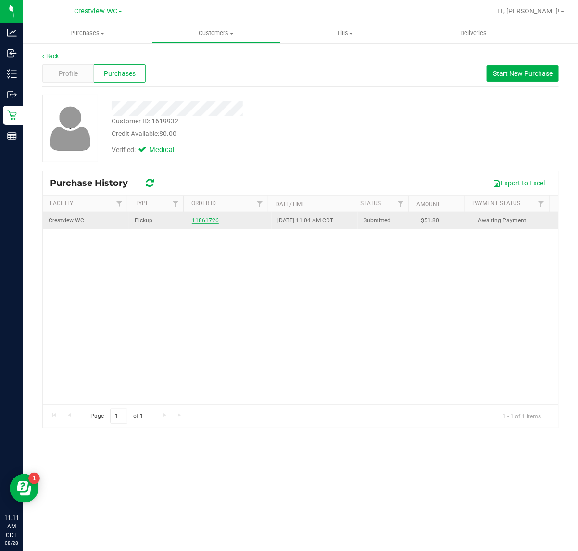
click at [192, 223] on link "11861726" at bounding box center [205, 220] width 27 height 7
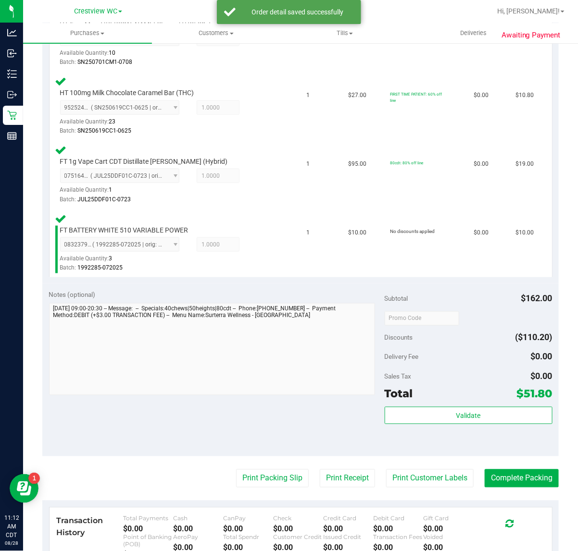
scroll to position [338, 0]
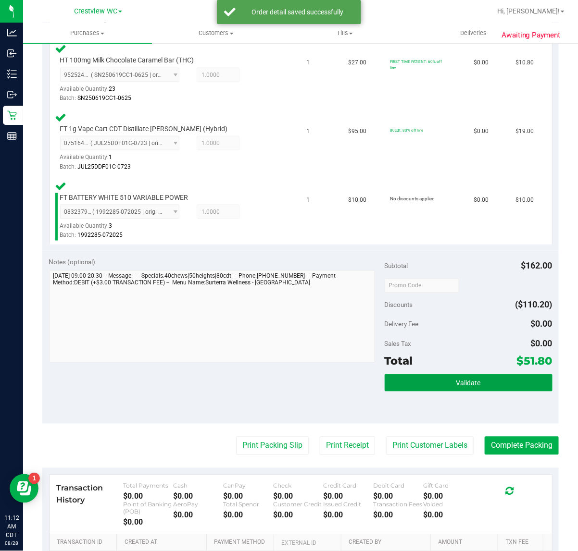
click at [458, 381] on span "Validate" at bounding box center [468, 384] width 25 height 8
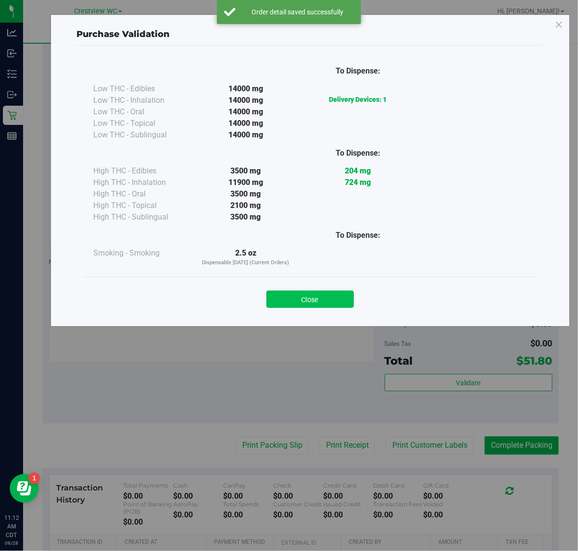
click at [297, 304] on button "Close" at bounding box center [310, 299] width 88 height 17
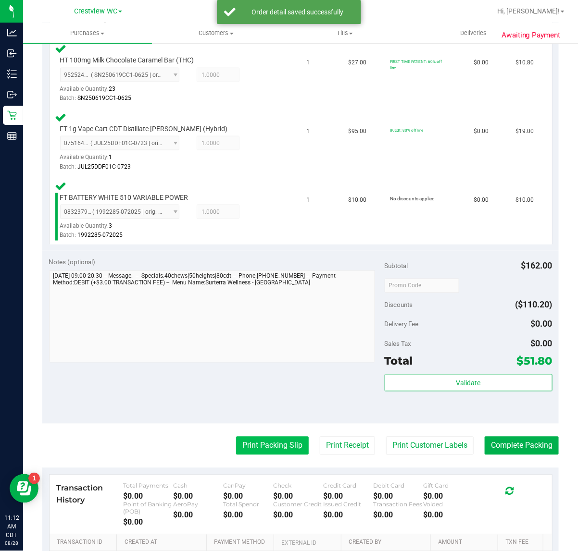
click at [258, 440] on button "Print Packing Slip" at bounding box center [272, 446] width 73 height 18
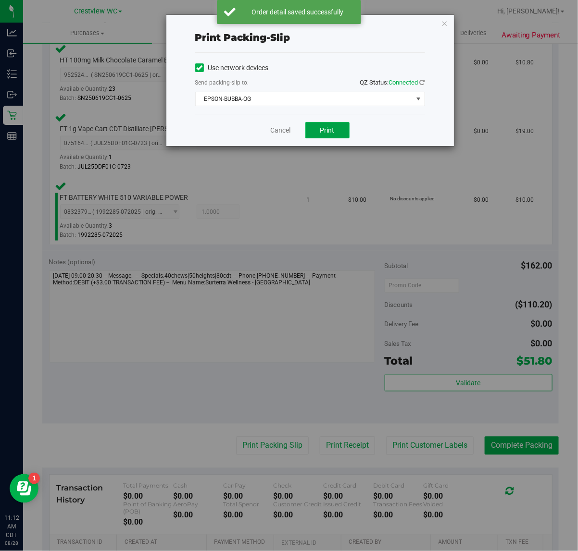
click at [339, 138] on button "Print" at bounding box center [327, 130] width 44 height 16
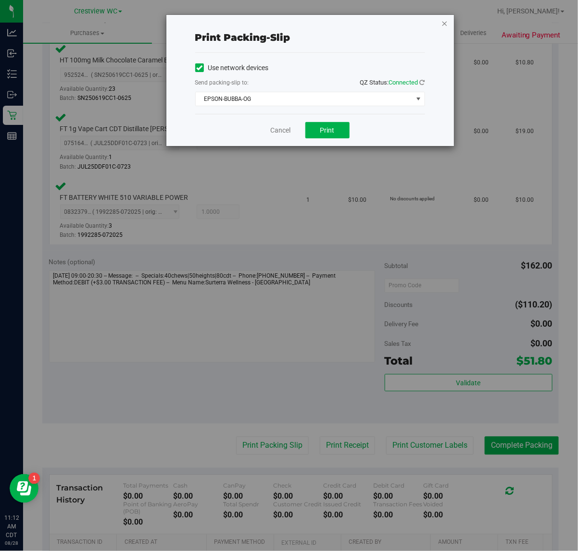
click at [445, 20] on icon "button" at bounding box center [444, 23] width 7 height 12
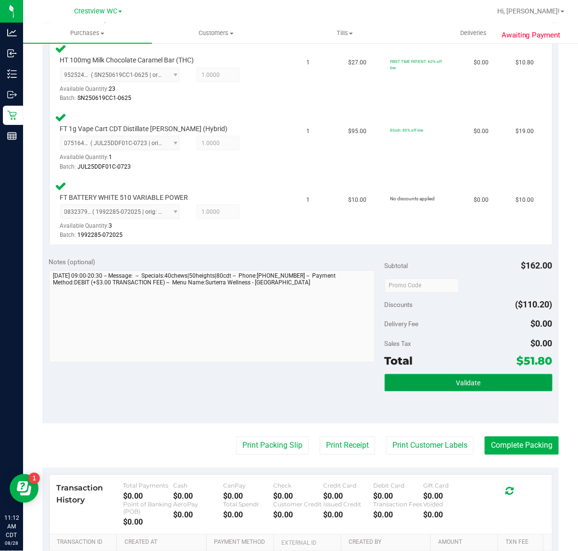
click at [476, 388] on button "Validate" at bounding box center [469, 383] width 168 height 17
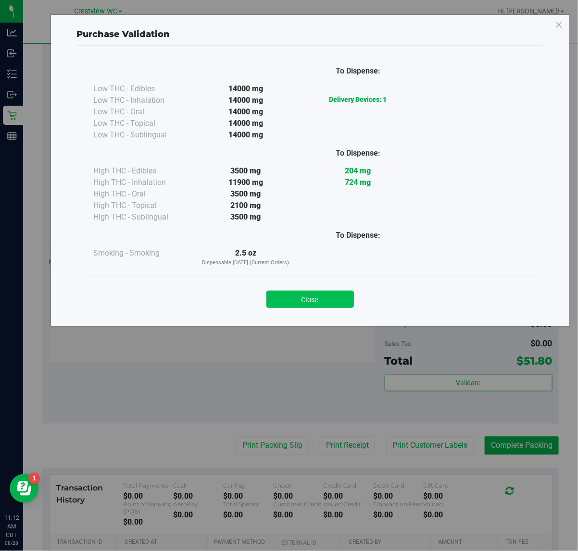
click at [315, 306] on button "Close" at bounding box center [310, 299] width 88 height 17
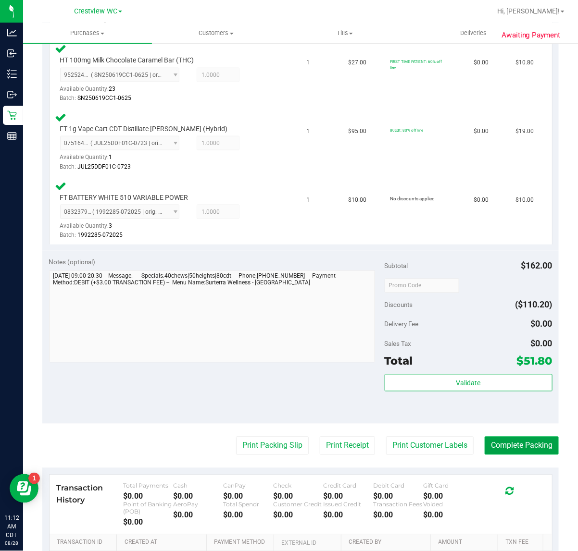
click at [519, 446] on button "Complete Packing" at bounding box center [522, 446] width 74 height 18
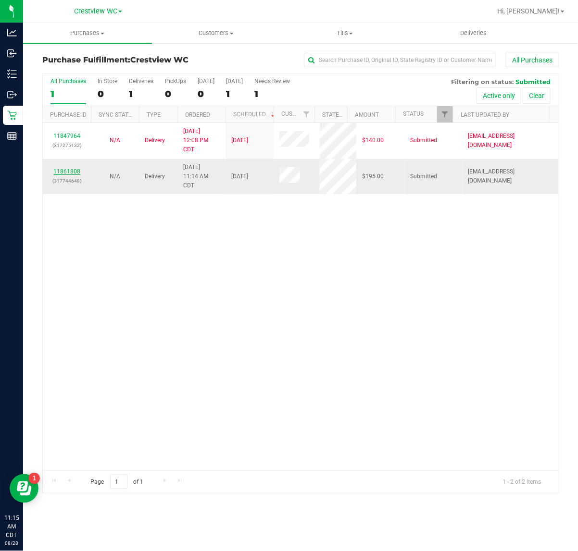
click at [71, 172] on link "11861808" at bounding box center [66, 171] width 27 height 7
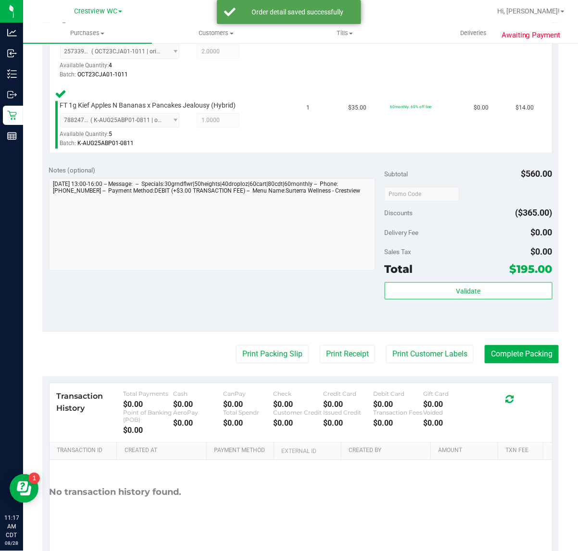
scroll to position [662, 0]
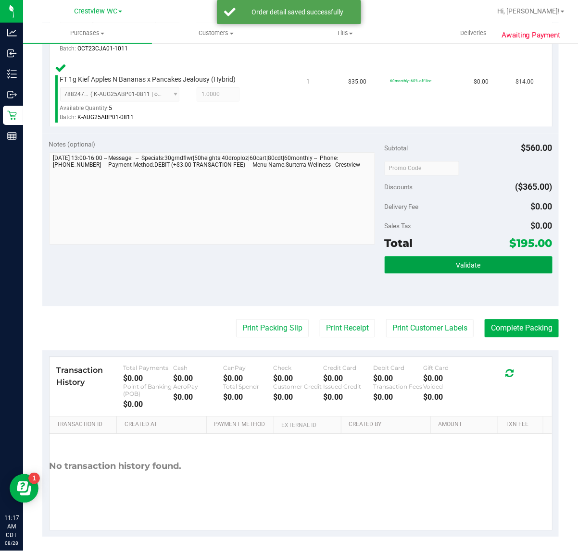
click at [482, 265] on button "Validate" at bounding box center [469, 264] width 168 height 17
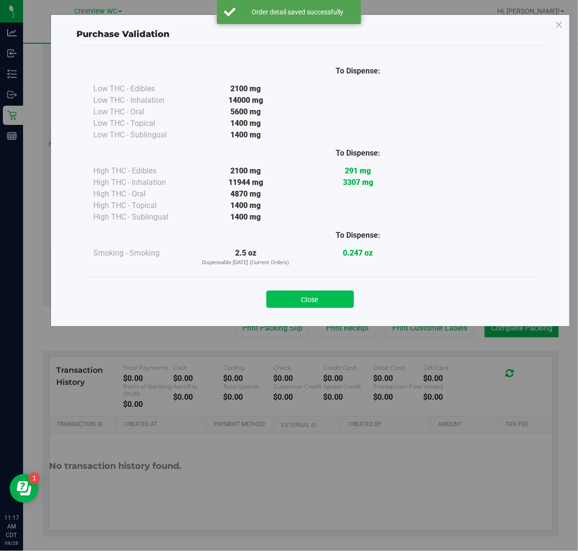
click at [323, 294] on button "Close" at bounding box center [310, 299] width 88 height 17
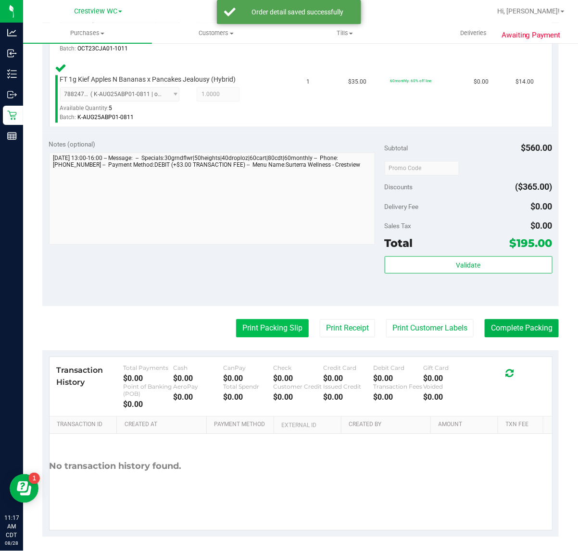
click at [247, 319] on button "Print Packing Slip" at bounding box center [272, 328] width 73 height 18
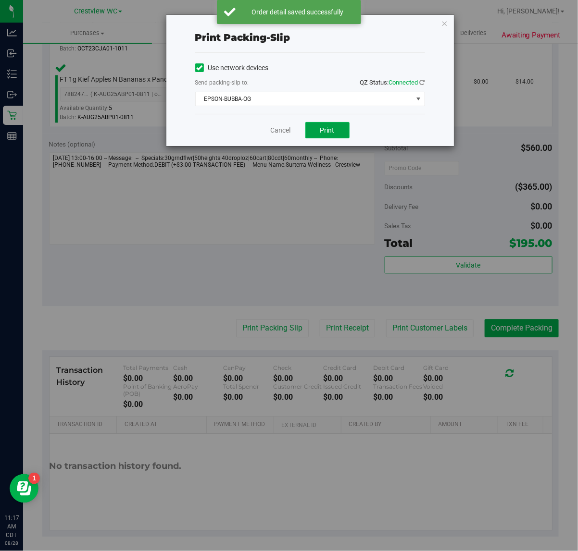
click at [339, 133] on button "Print" at bounding box center [327, 130] width 44 height 16
click at [446, 26] on icon "button" at bounding box center [444, 23] width 7 height 12
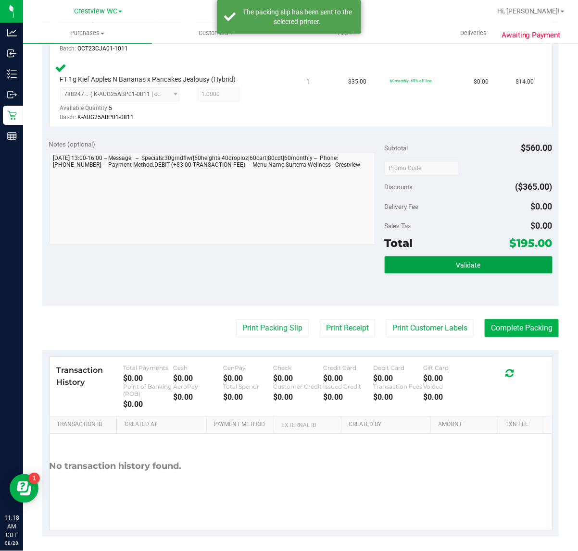
click at [478, 261] on button "Validate" at bounding box center [469, 264] width 168 height 17
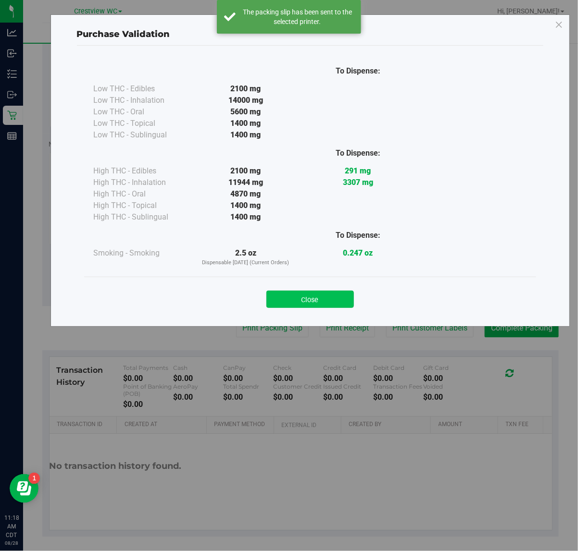
click at [315, 301] on button "Close" at bounding box center [310, 299] width 88 height 17
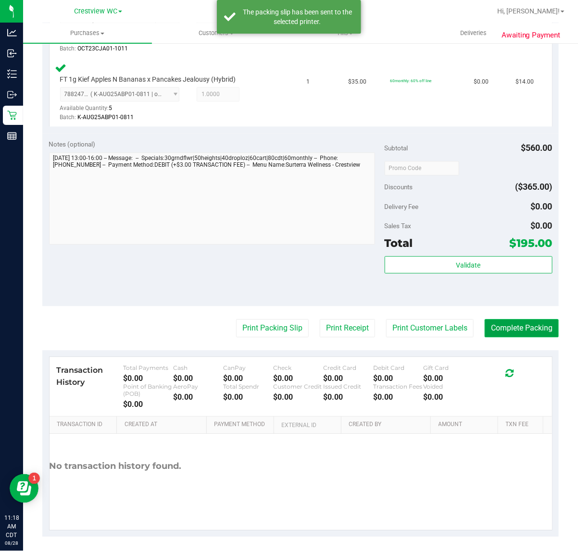
click at [517, 325] on button "Complete Packing" at bounding box center [522, 328] width 74 height 18
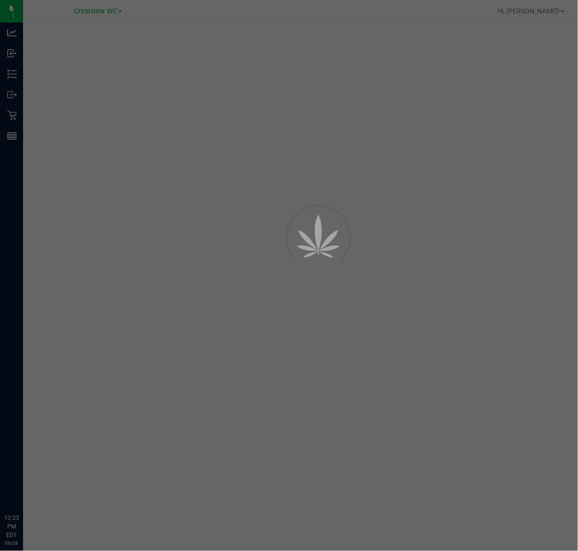
click at [15, 59] on div at bounding box center [289, 275] width 578 height 551
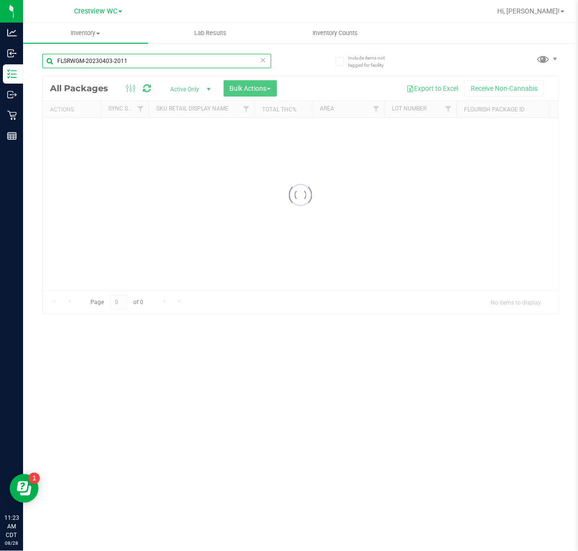
click at [127, 60] on input "FLSRWGM-20230403-2011" at bounding box center [156, 61] width 229 height 14
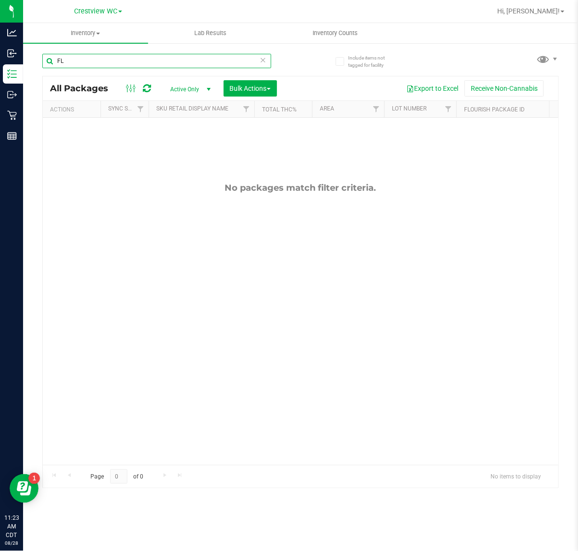
type input "F"
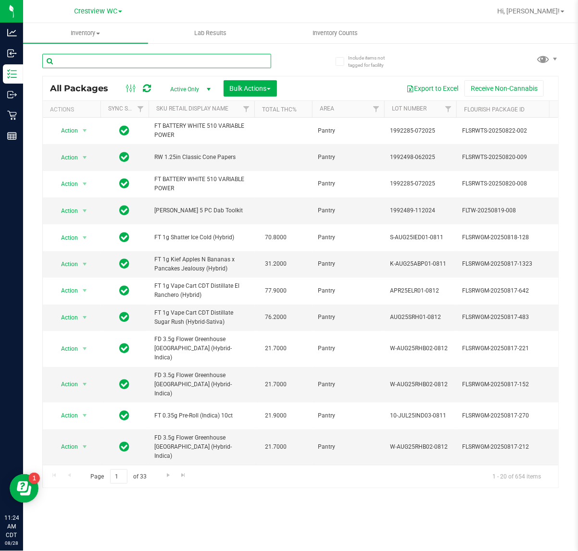
click at [77, 61] on input "text" at bounding box center [156, 61] width 229 height 14
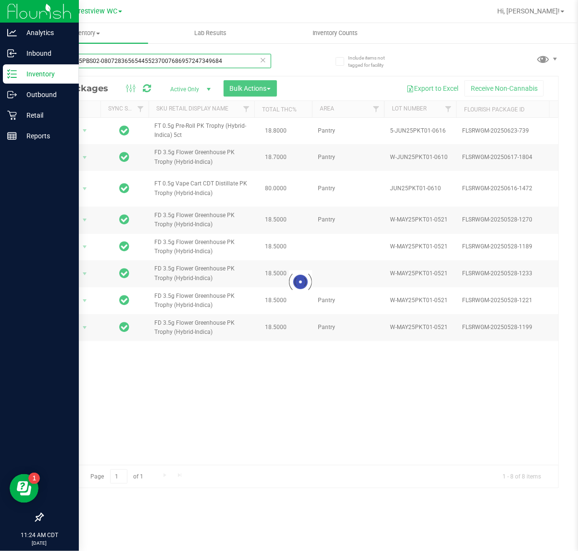
type input "pktJUL25PBS02-080728365654455237007686957247349684"
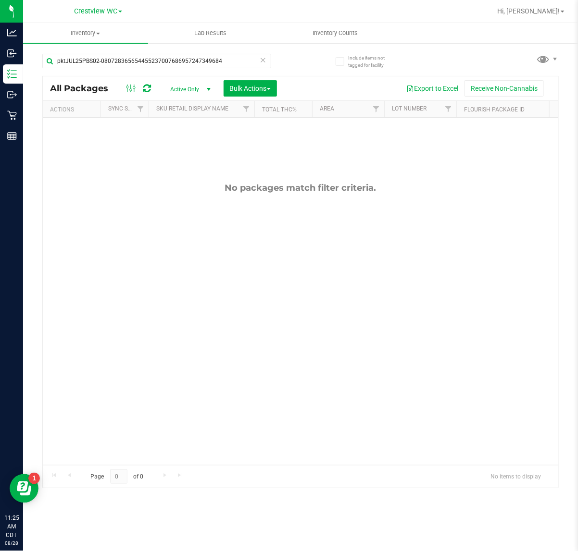
click at [67, 529] on div "Inventory All packages All inventory Waste log Create inventory Lab Results Inv…" at bounding box center [300, 287] width 555 height 528
click at [260, 64] on icon at bounding box center [263, 60] width 7 height 12
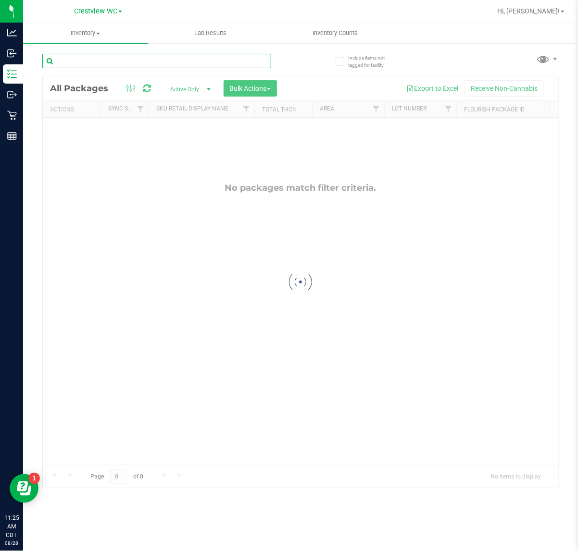
click at [158, 63] on input "text" at bounding box center [156, 61] width 229 height 14
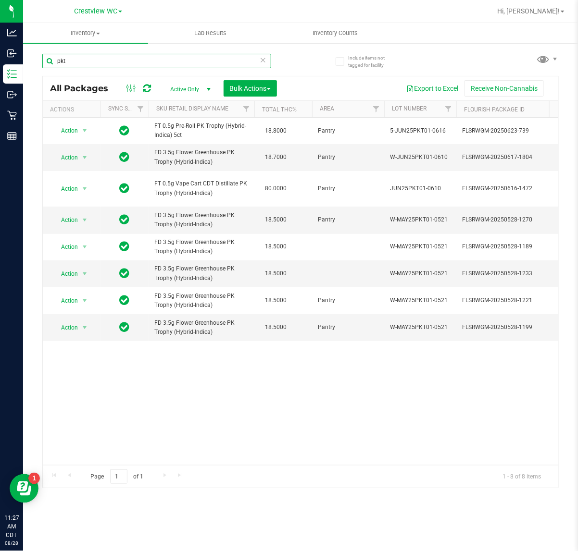
click at [132, 63] on input "pkt" at bounding box center [156, 61] width 229 height 14
type input "p"
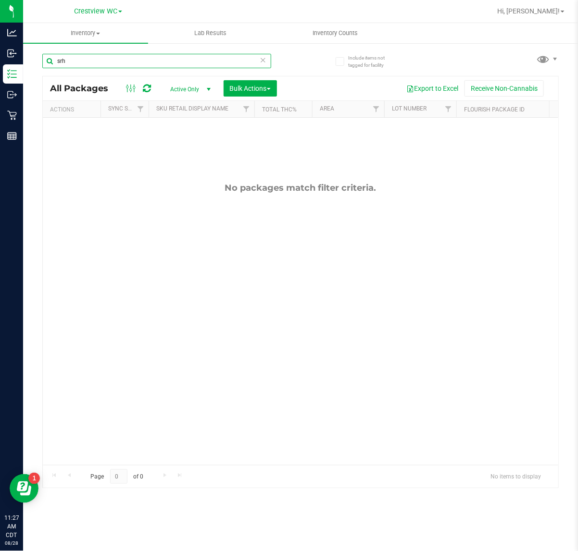
type input "srh"
